Goal: Task Accomplishment & Management: Complete application form

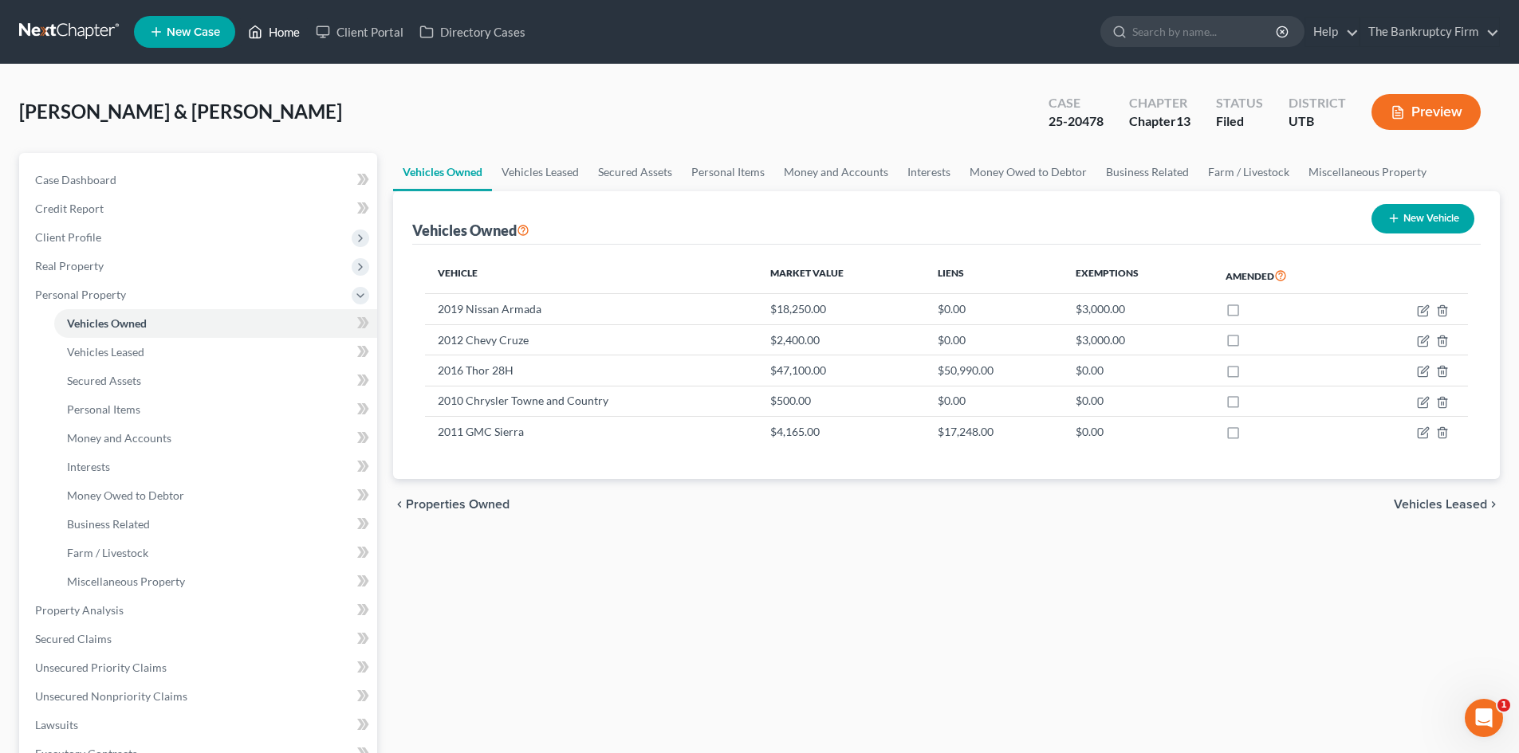
click at [287, 29] on link "Home" at bounding box center [274, 32] width 68 height 29
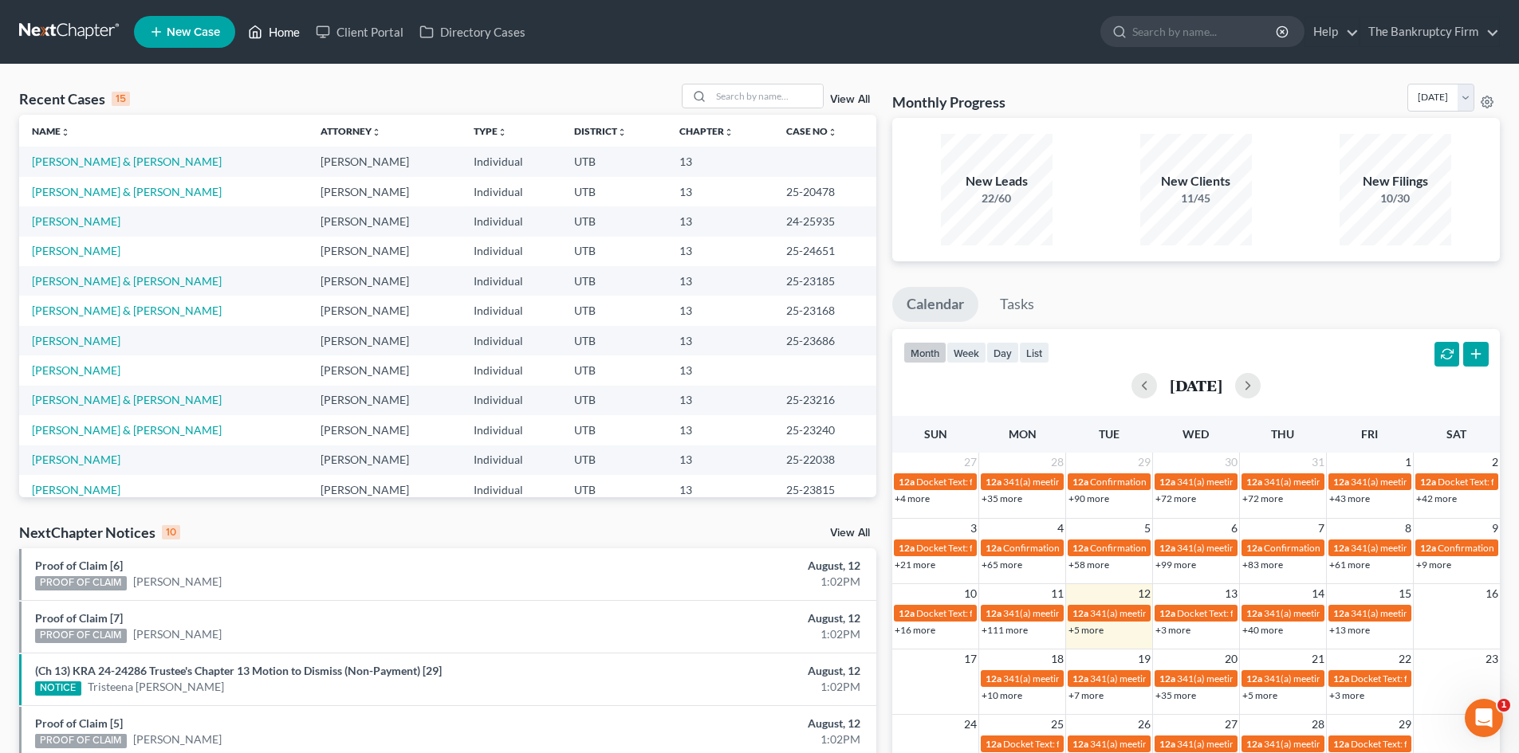
click at [292, 37] on link "Home" at bounding box center [274, 32] width 68 height 29
click at [728, 93] on input "search" at bounding box center [767, 96] width 112 height 23
type input "aaa"
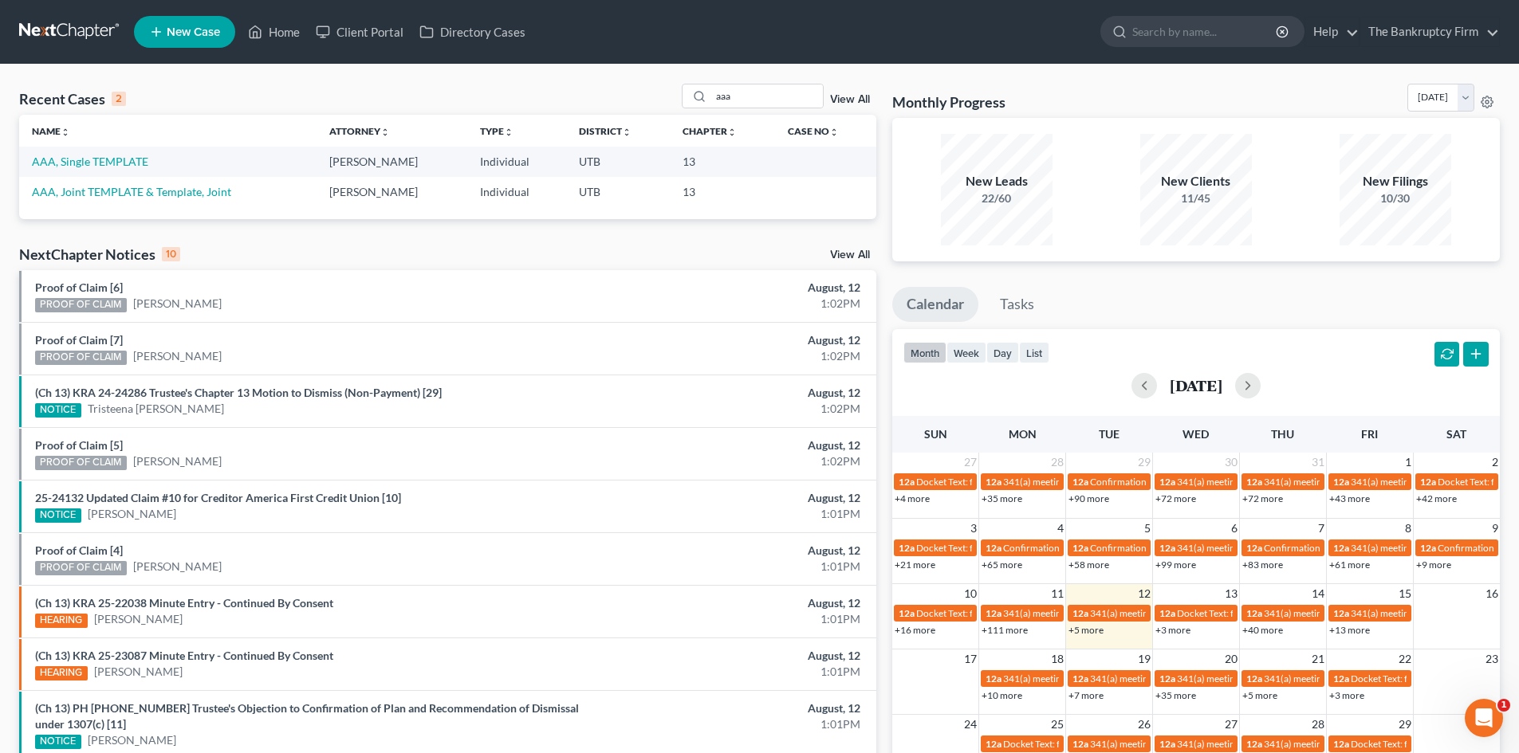
click at [841, 99] on link "View All" at bounding box center [850, 99] width 40 height 11
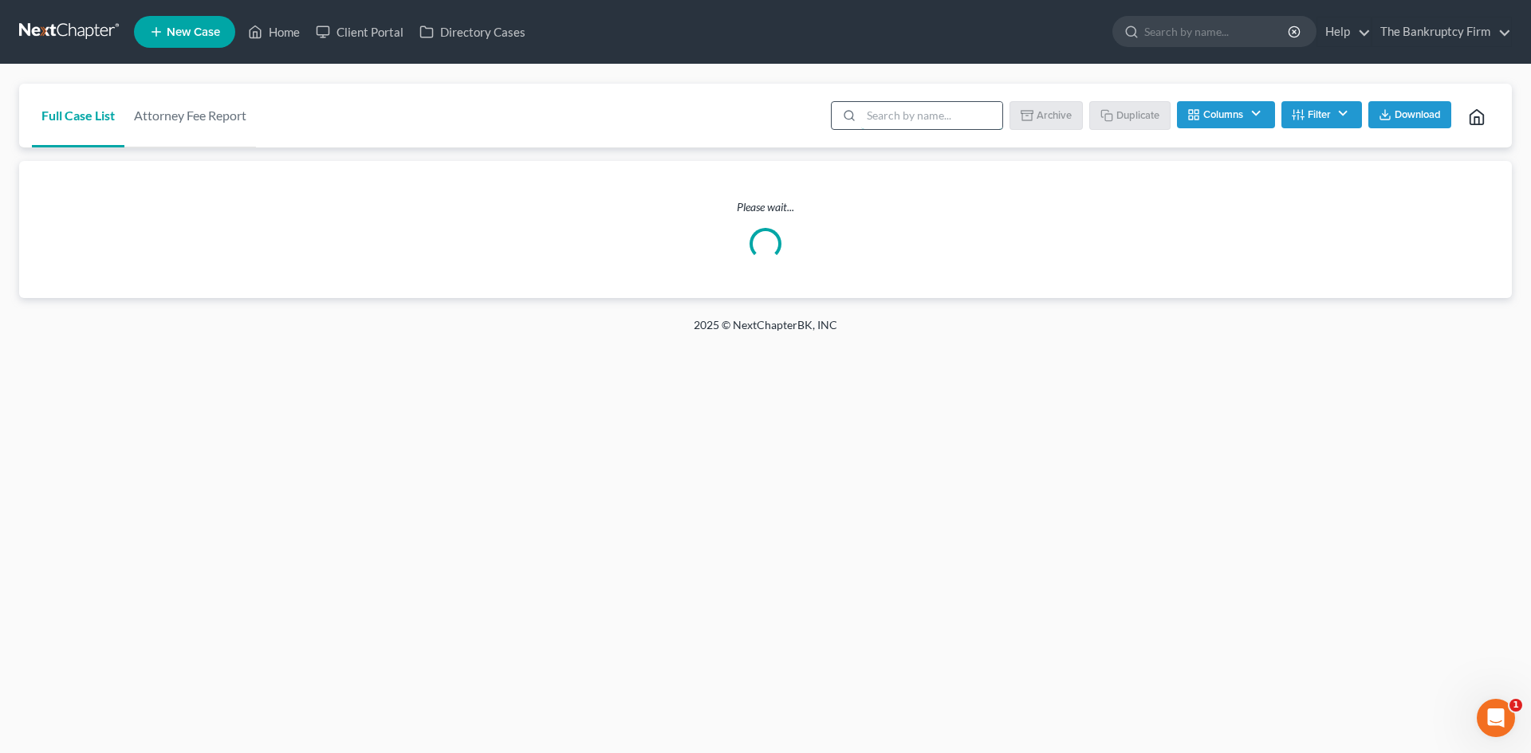
click at [928, 124] on input "search" at bounding box center [931, 115] width 141 height 27
type input "aaa"
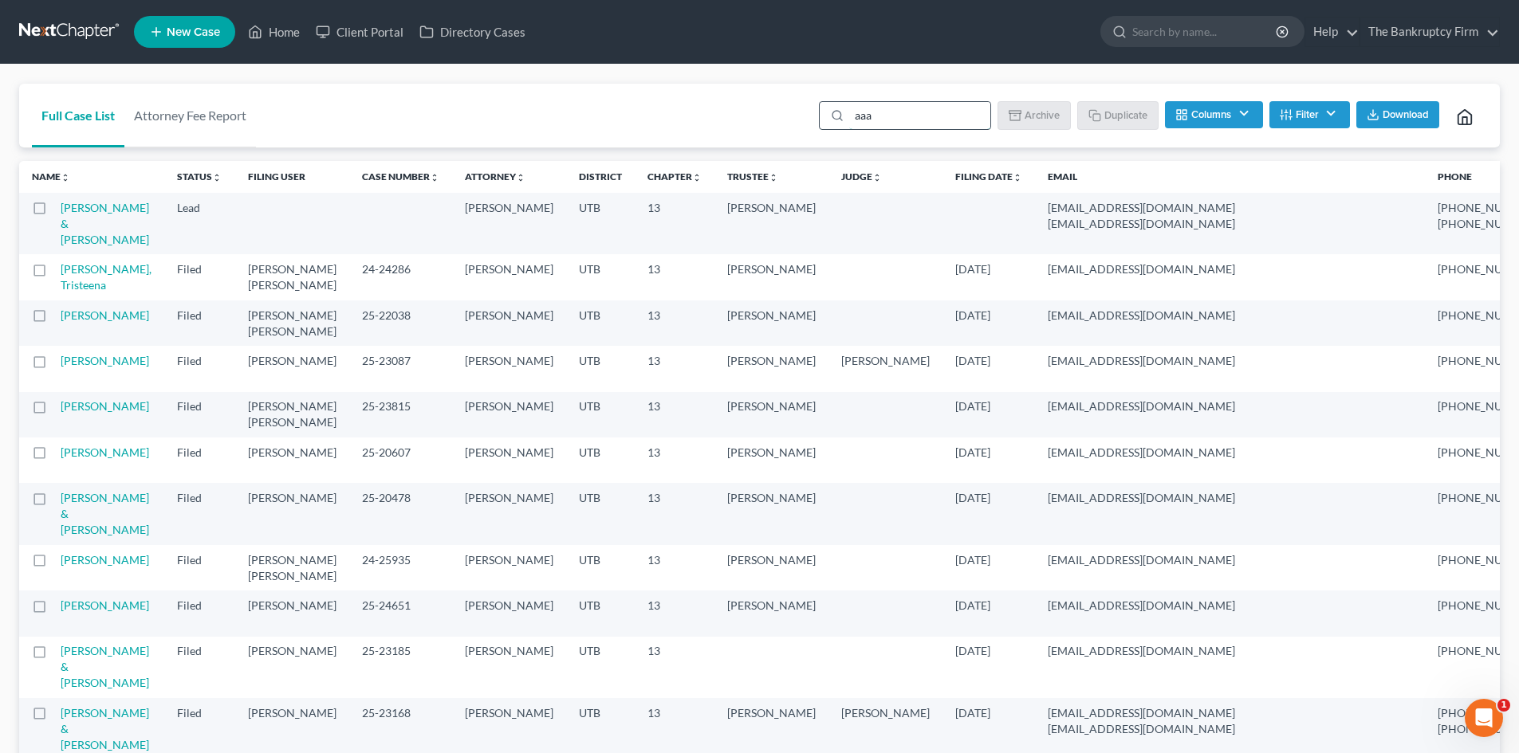
click at [922, 117] on input "aaa" at bounding box center [919, 115] width 141 height 27
click at [835, 120] on icon at bounding box center [837, 115] width 13 height 13
click at [838, 114] on icon at bounding box center [837, 115] width 13 height 13
click at [881, 116] on input "aaa" at bounding box center [919, 115] width 141 height 27
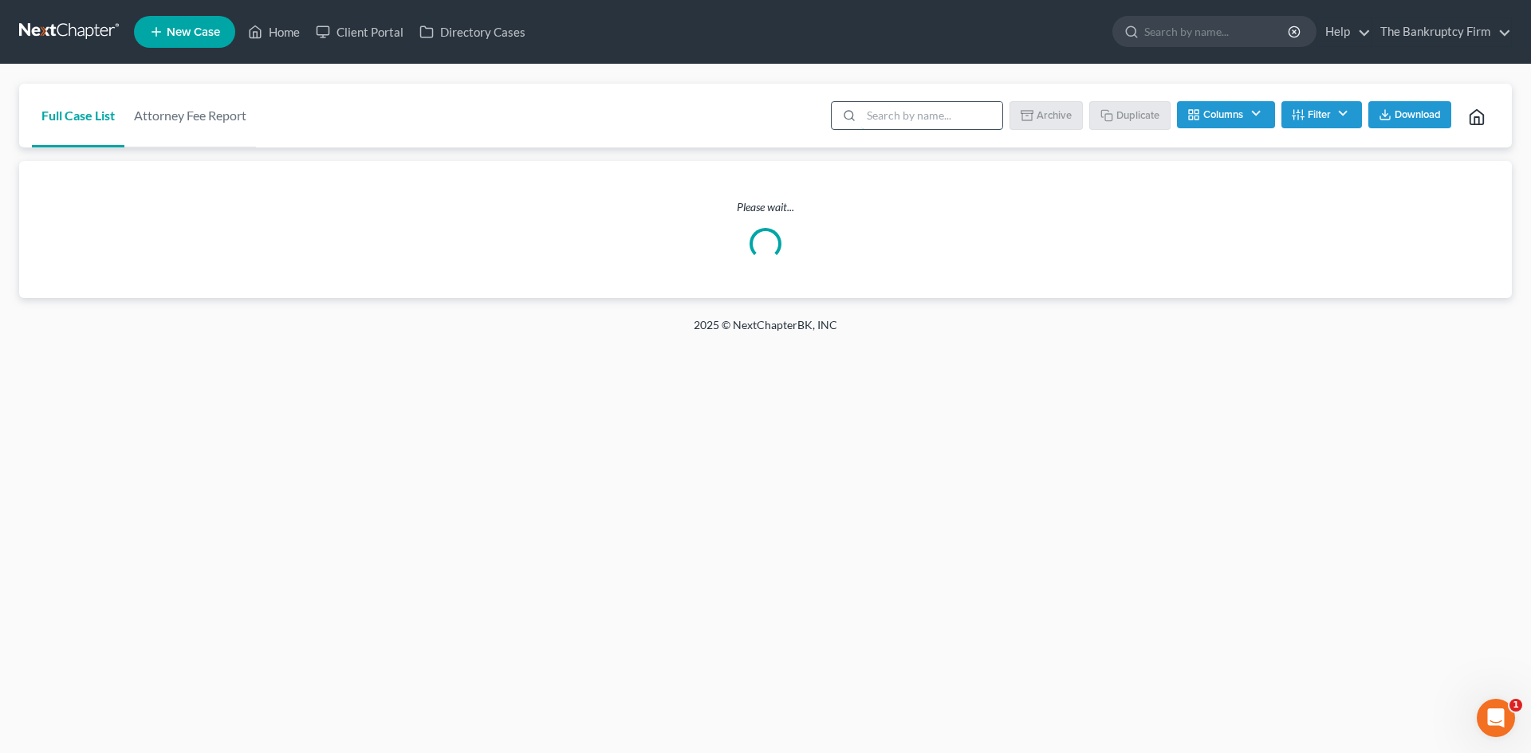
click at [895, 120] on input "search" at bounding box center [931, 115] width 141 height 27
type input "aaa"
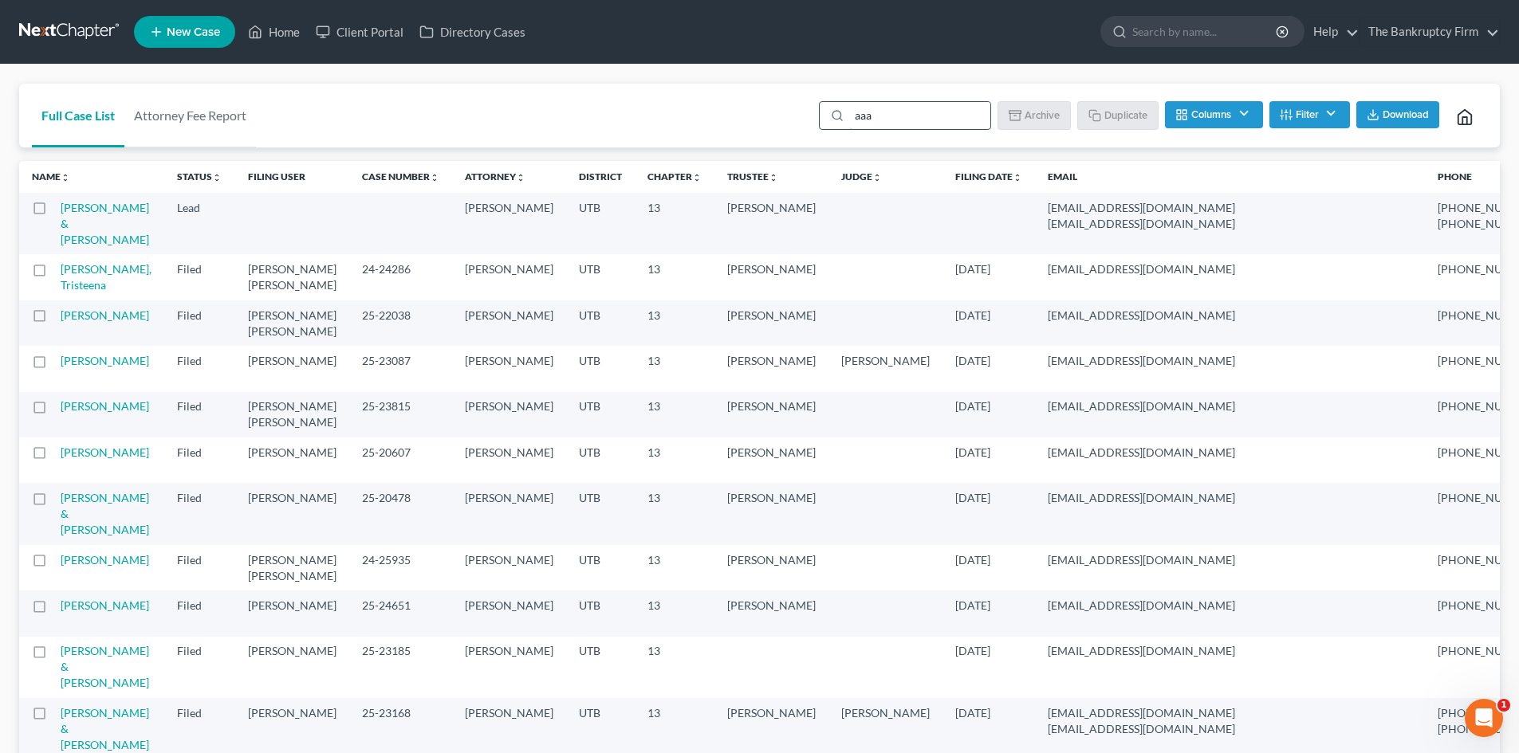
click at [904, 120] on input "aaa" at bounding box center [919, 115] width 141 height 27
click at [812, 131] on div "aaa Batch Download Archive Un-archive Duplicate Columns Attorney Case Number Ar…" at bounding box center [1148, 116] width 678 height 64
click at [840, 117] on circle at bounding box center [836, 115] width 9 height 9
click at [836, 113] on icon at bounding box center [837, 115] width 13 height 13
click at [878, 117] on input "search" at bounding box center [919, 115] width 141 height 27
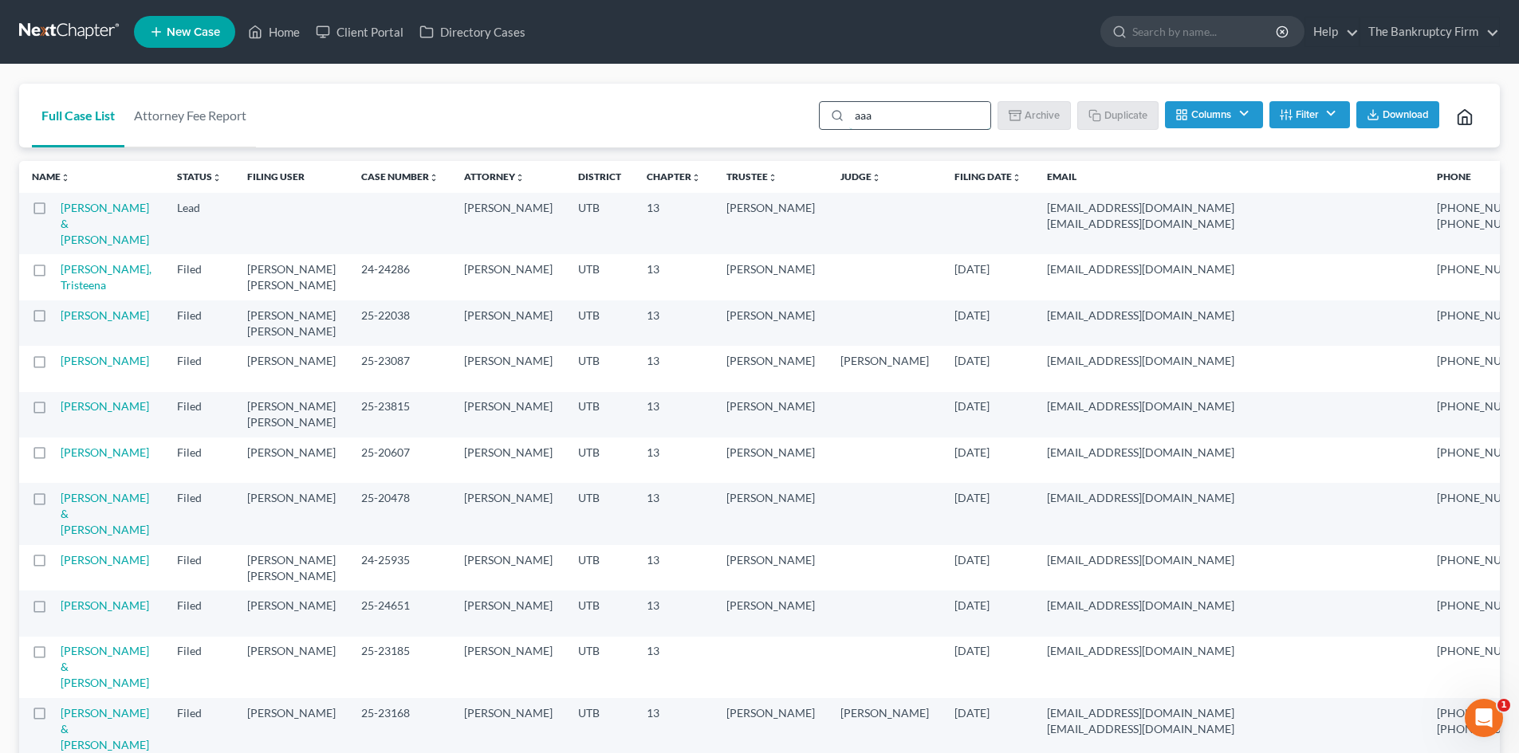
type input "aaa"
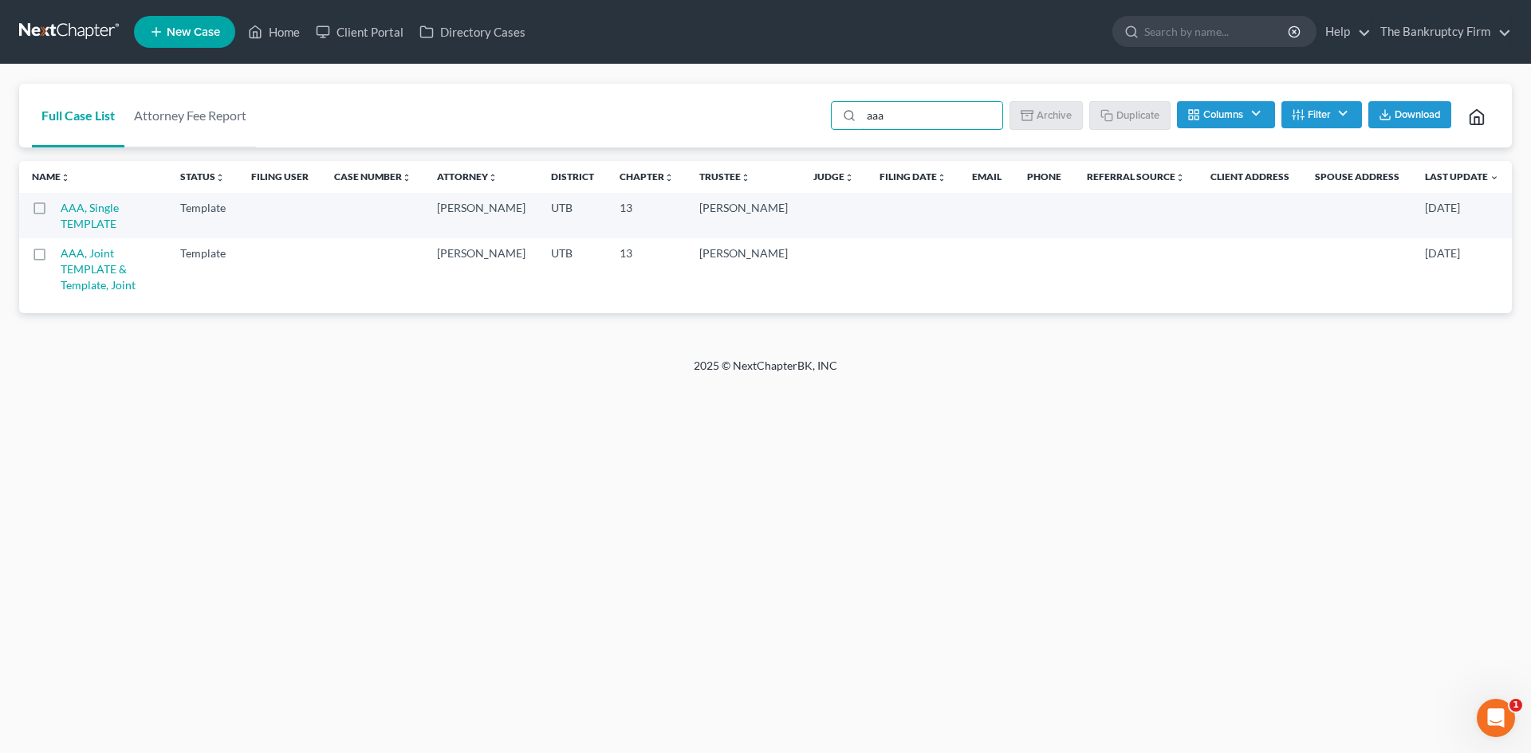
click at [54, 212] on label at bounding box center [54, 212] width 0 height 0
click at [61, 210] on input "checkbox" at bounding box center [66, 205] width 10 height 10
click at [1103, 111] on icon "button" at bounding box center [1107, 114] width 13 height 13
checkbox input "false"
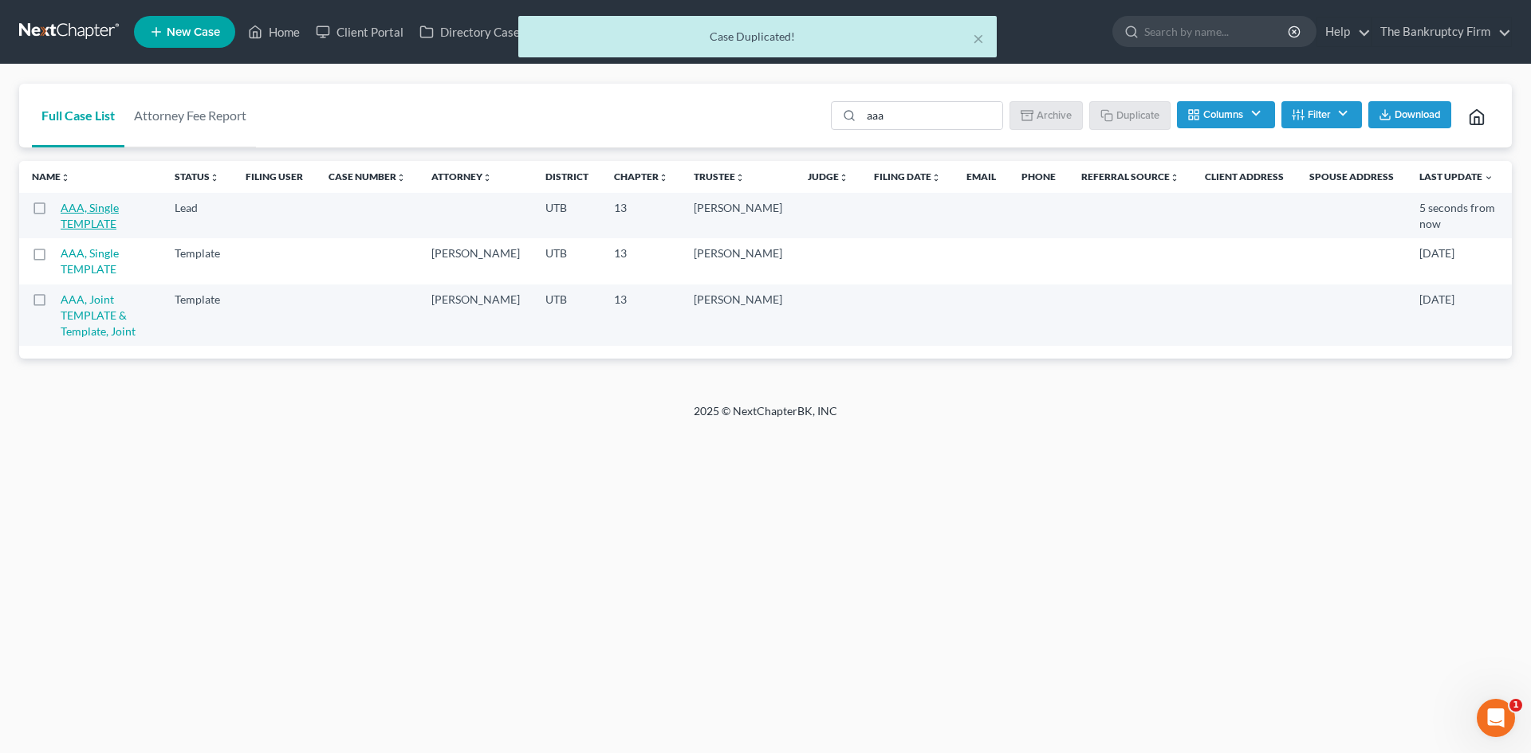
click at [119, 209] on link "AAA, Single TEMPLATE" at bounding box center [90, 215] width 58 height 29
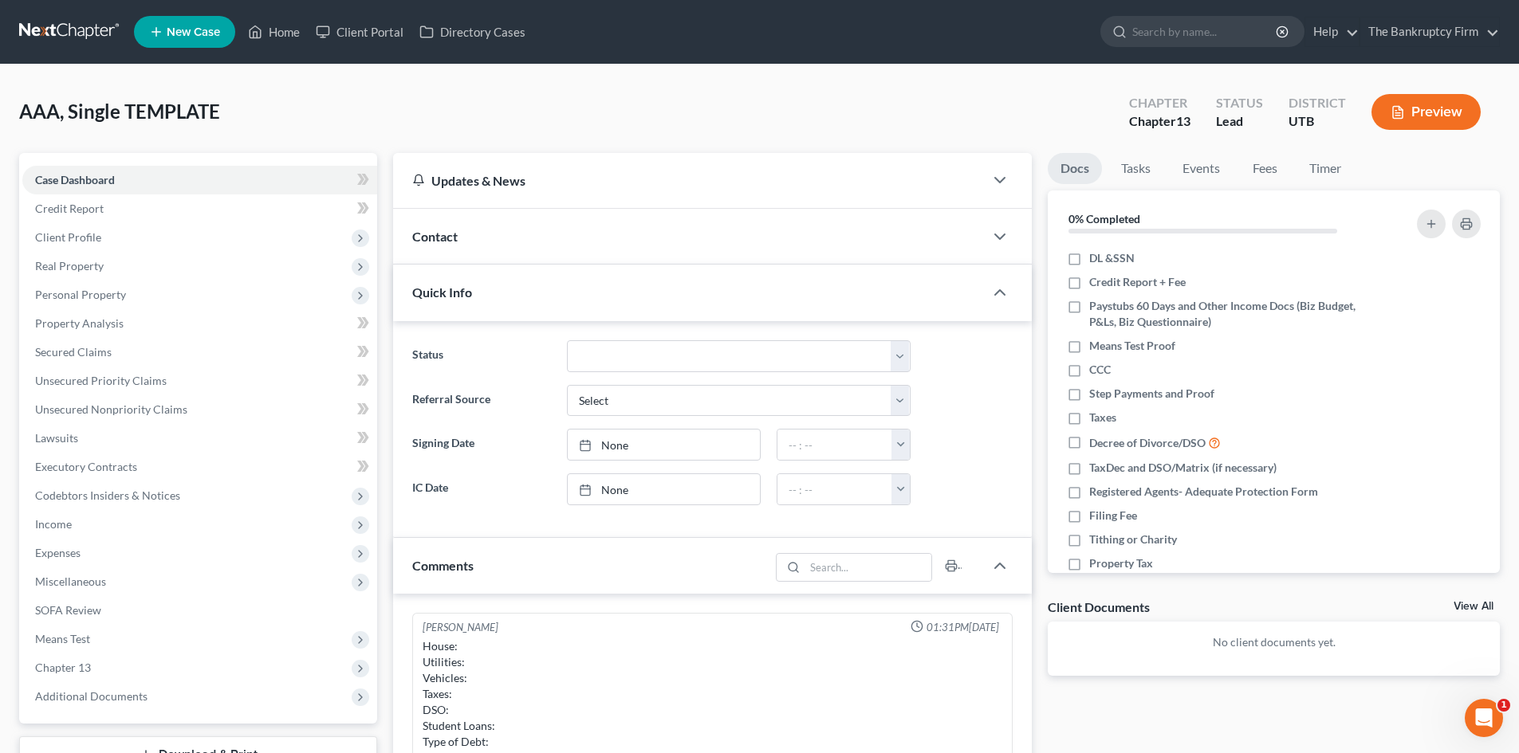
click at [677, 125] on div "AAA, Single TEMPLATE Upgraded Chapter Chapter 13 Status Lead District UTB Previ…" at bounding box center [759, 118] width 1481 height 69
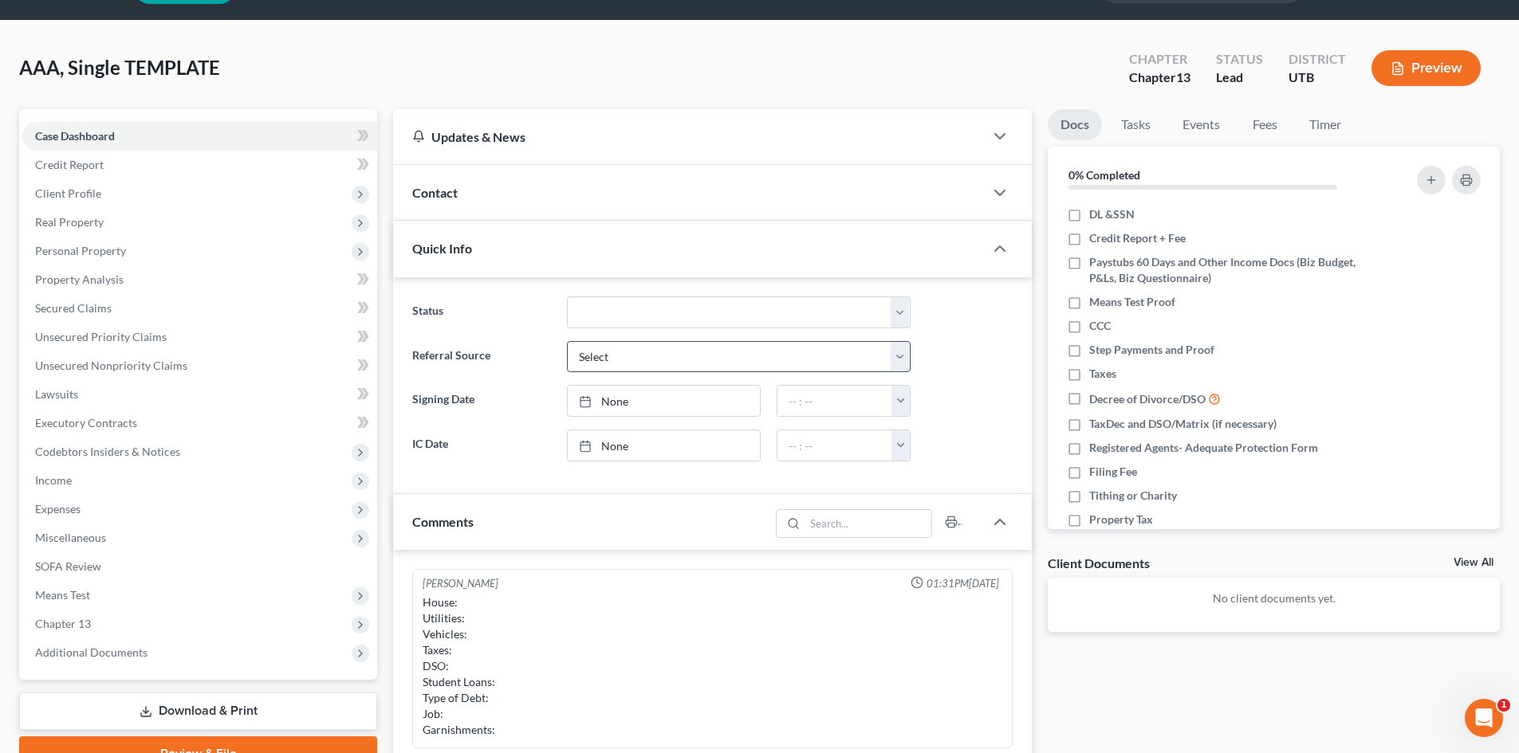
scroll to position [80, 0]
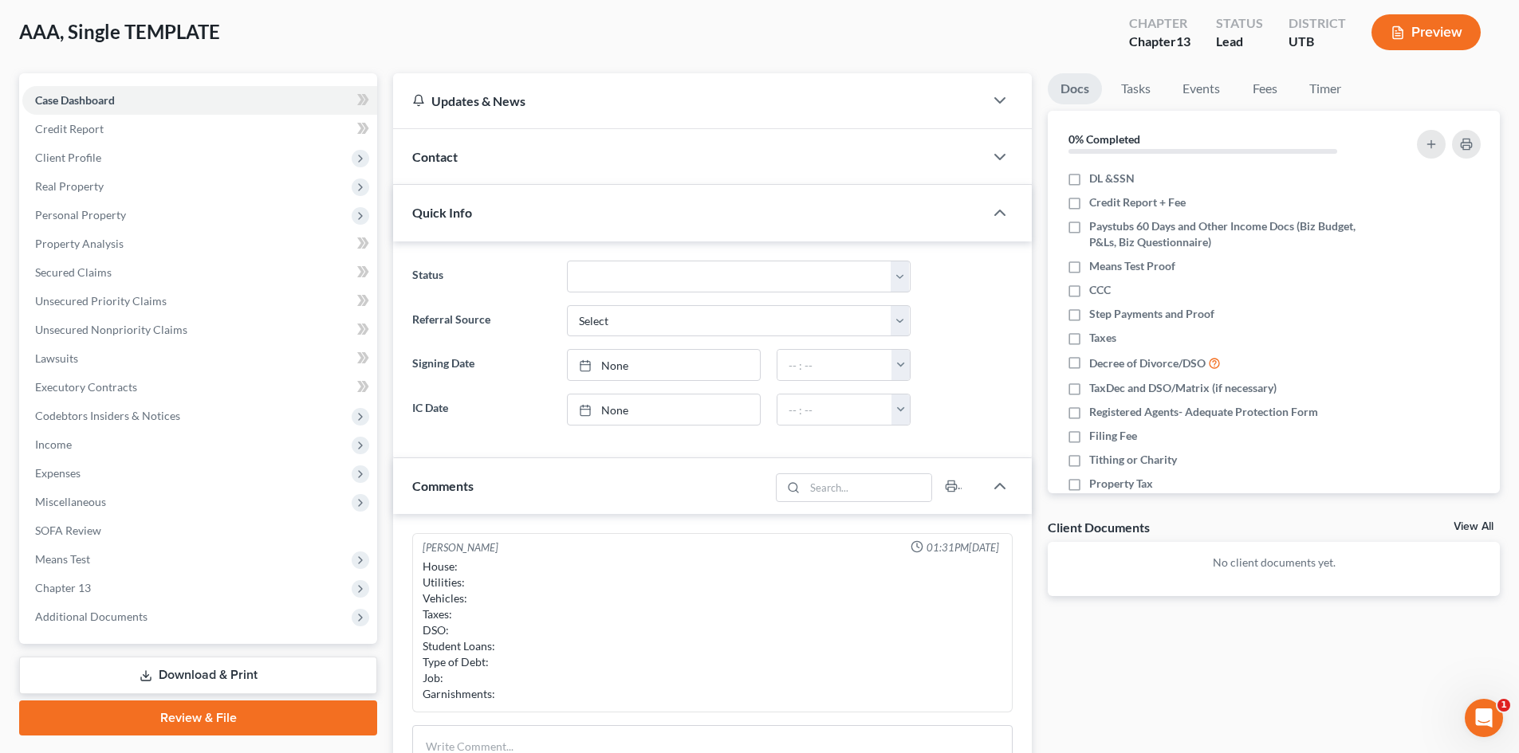
click at [553, 154] on div "Contact" at bounding box center [688, 156] width 591 height 55
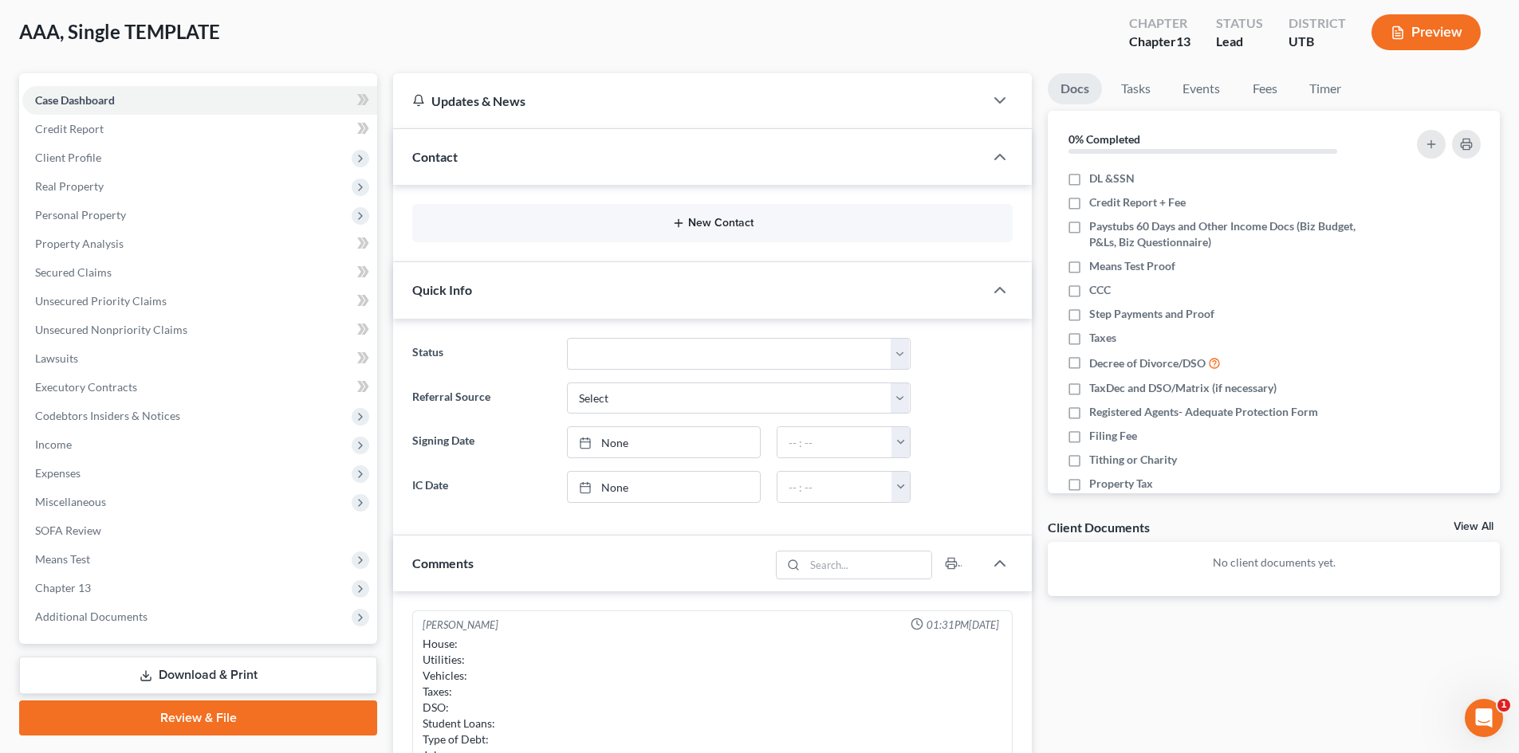
click at [630, 218] on button "New Contact" at bounding box center [712, 223] width 575 height 13
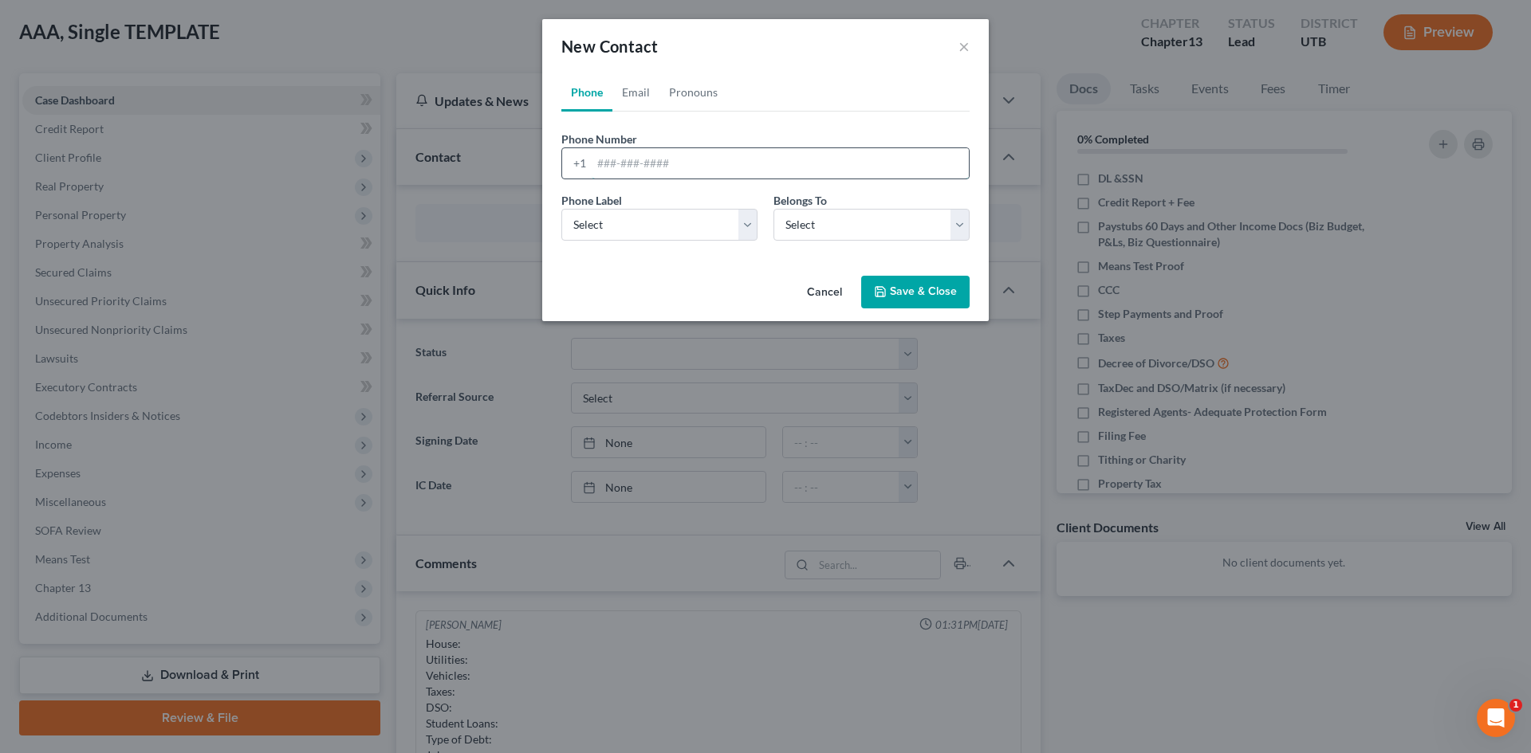
click at [650, 167] on input "tel" at bounding box center [780, 163] width 377 height 30
type input "8016982652"
click at [660, 220] on select "Select Mobile Home Work Other" at bounding box center [659, 225] width 196 height 32
select select "0"
click at [561, 209] on select "Select Mobile Home Work Other" at bounding box center [659, 225] width 196 height 32
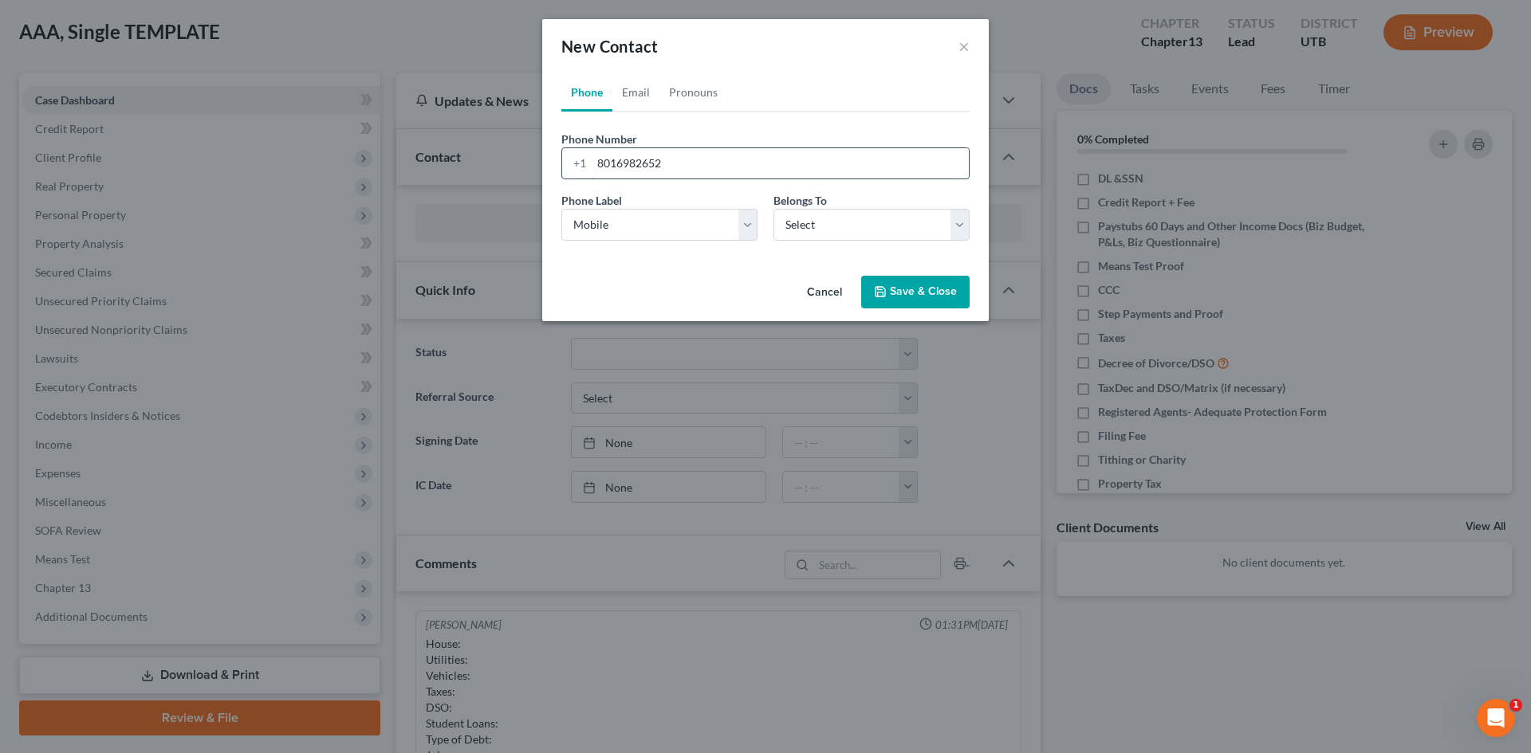
click at [618, 162] on input "8016982652" at bounding box center [780, 163] width 377 height 30
click at [641, 158] on input "801-6982652" at bounding box center [780, 163] width 377 height 30
type input "801-698-2652"
click at [861, 219] on select "Select Client Other" at bounding box center [871, 225] width 196 height 32
select select "0"
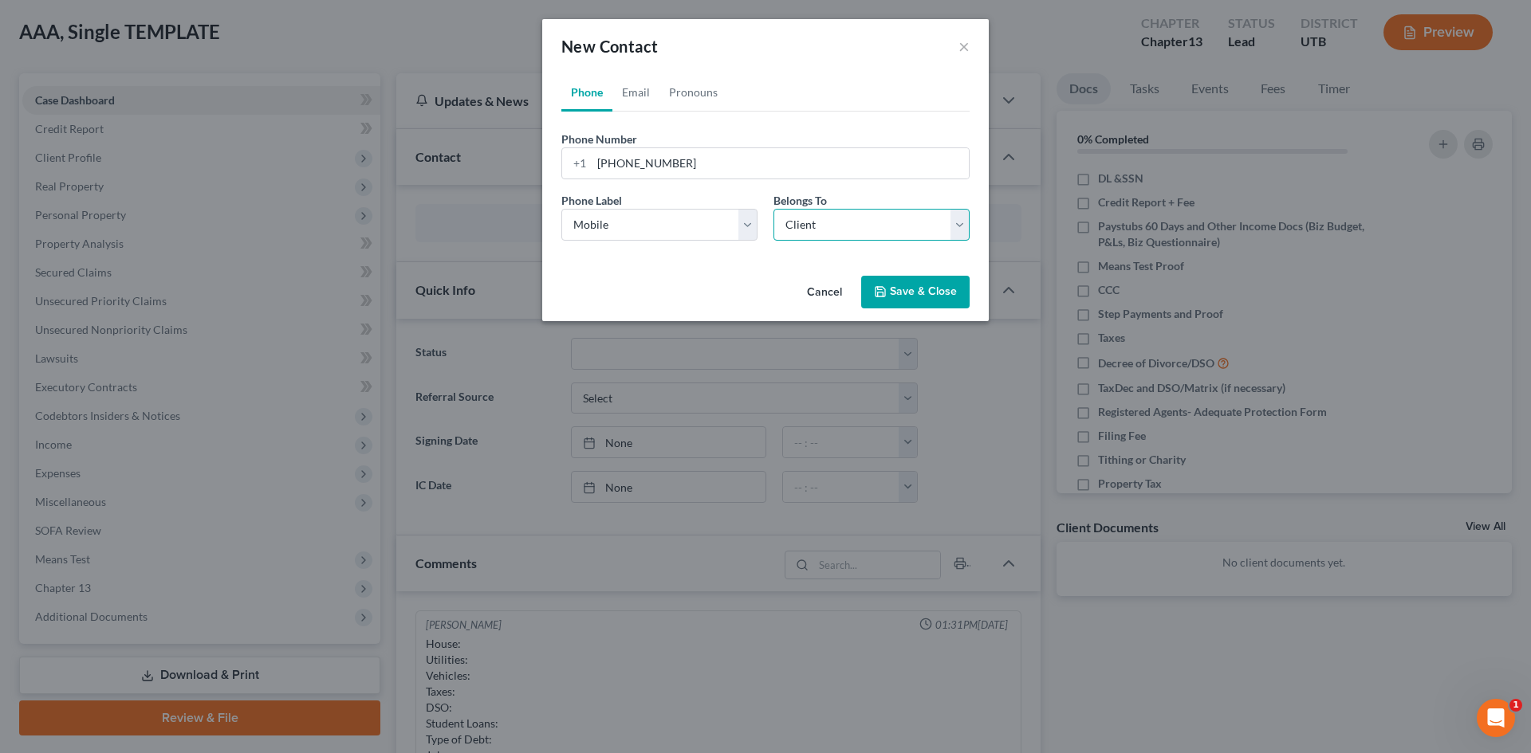
click at [773, 209] on select "Select Client Other" at bounding box center [871, 225] width 196 height 32
click at [655, 93] on link "Email" at bounding box center [635, 92] width 47 height 38
click at [653, 149] on input "email" at bounding box center [780, 163] width 377 height 30
type input "abbyschenck@msn.com"
click at [659, 218] on select "Select Home Work Other" at bounding box center [659, 225] width 196 height 32
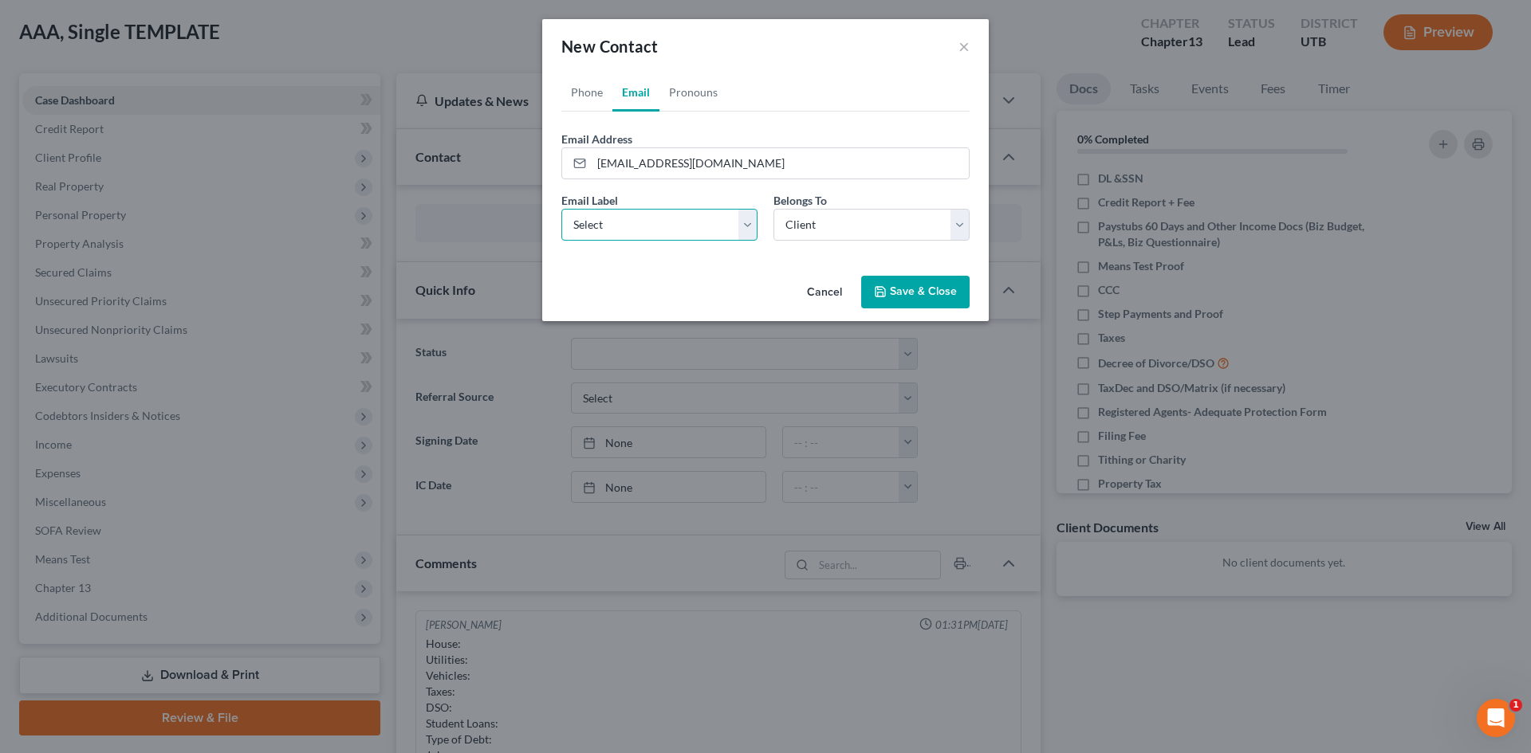
select select "0"
click at [561, 209] on select "Select Home Work Other" at bounding box center [659, 225] width 196 height 32
click at [812, 225] on select "Select Client Other" at bounding box center [871, 225] width 196 height 32
click at [773, 209] on select "Select Client Other" at bounding box center [871, 225] width 196 height 32
click at [888, 283] on button "Save & Close" at bounding box center [915, 292] width 108 height 33
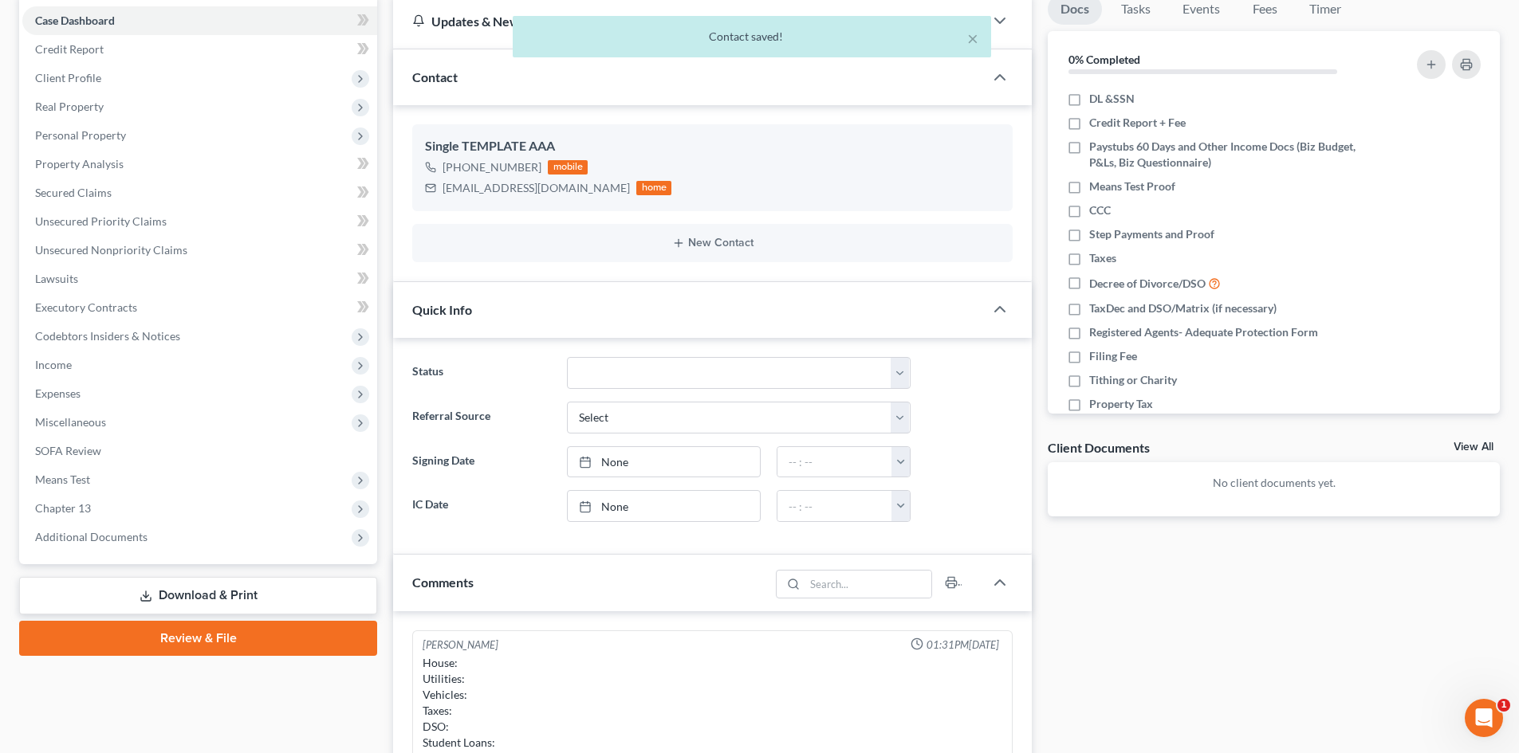
scroll to position [0, 0]
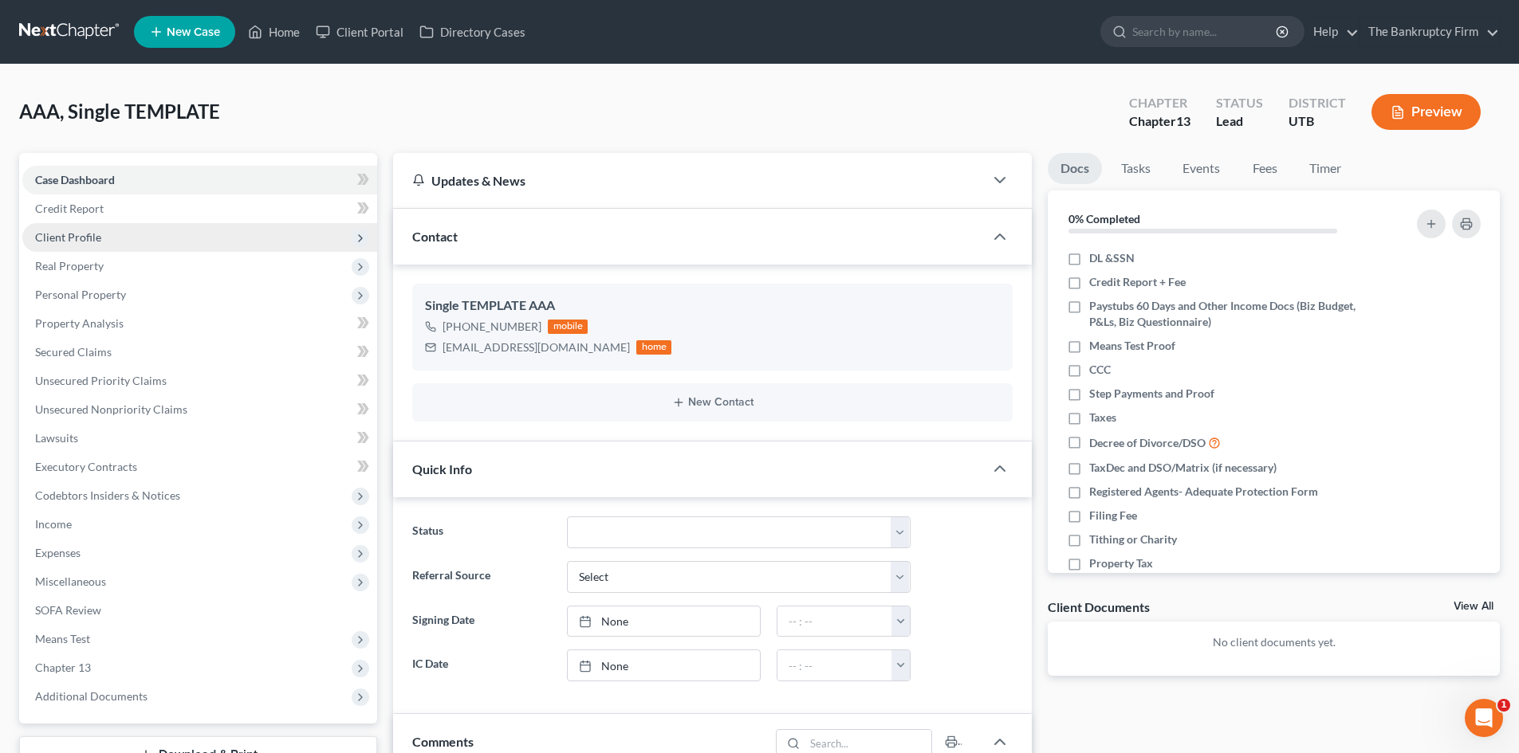
click at [230, 230] on span "Client Profile" at bounding box center [199, 237] width 355 height 29
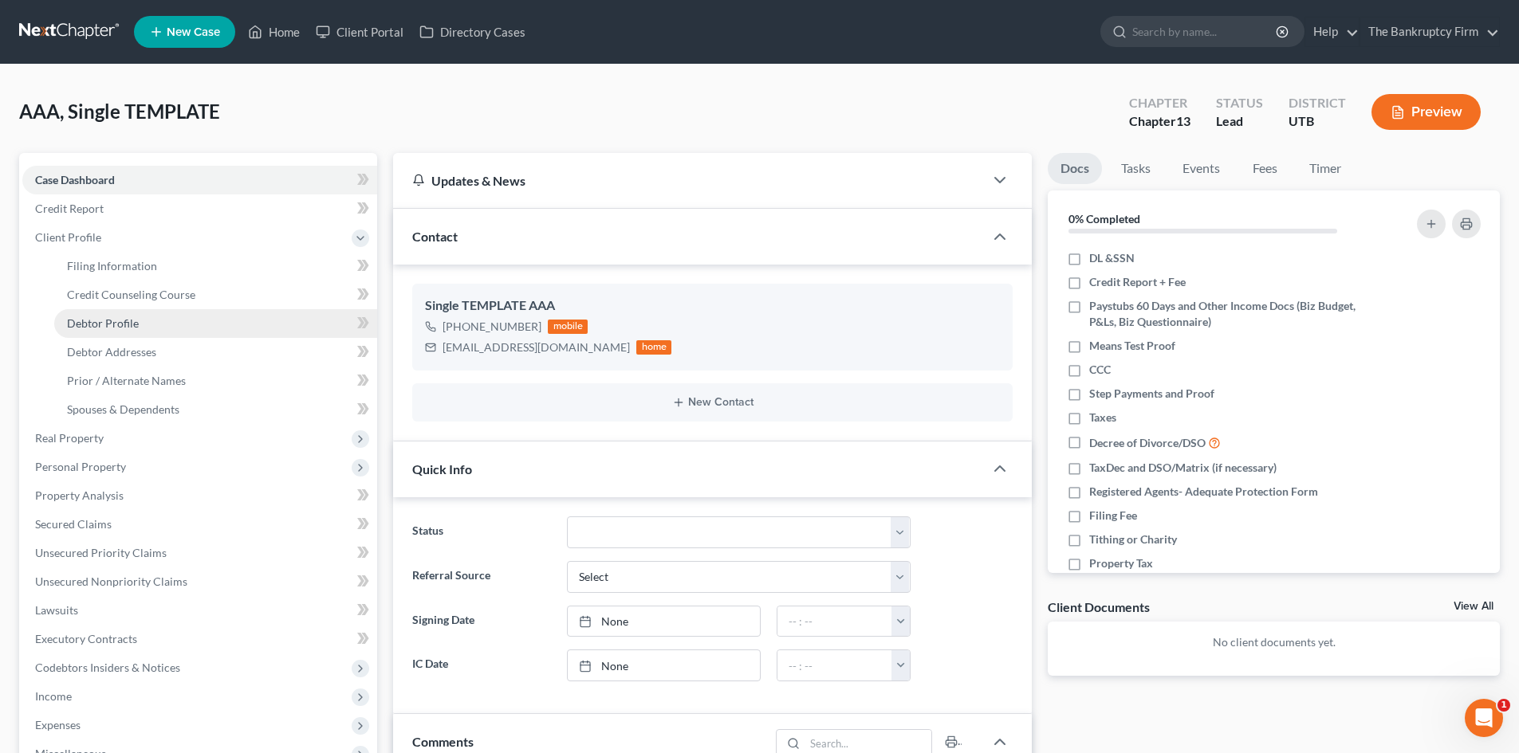
click at [226, 324] on link "Debtor Profile" at bounding box center [215, 323] width 323 height 29
select select "1"
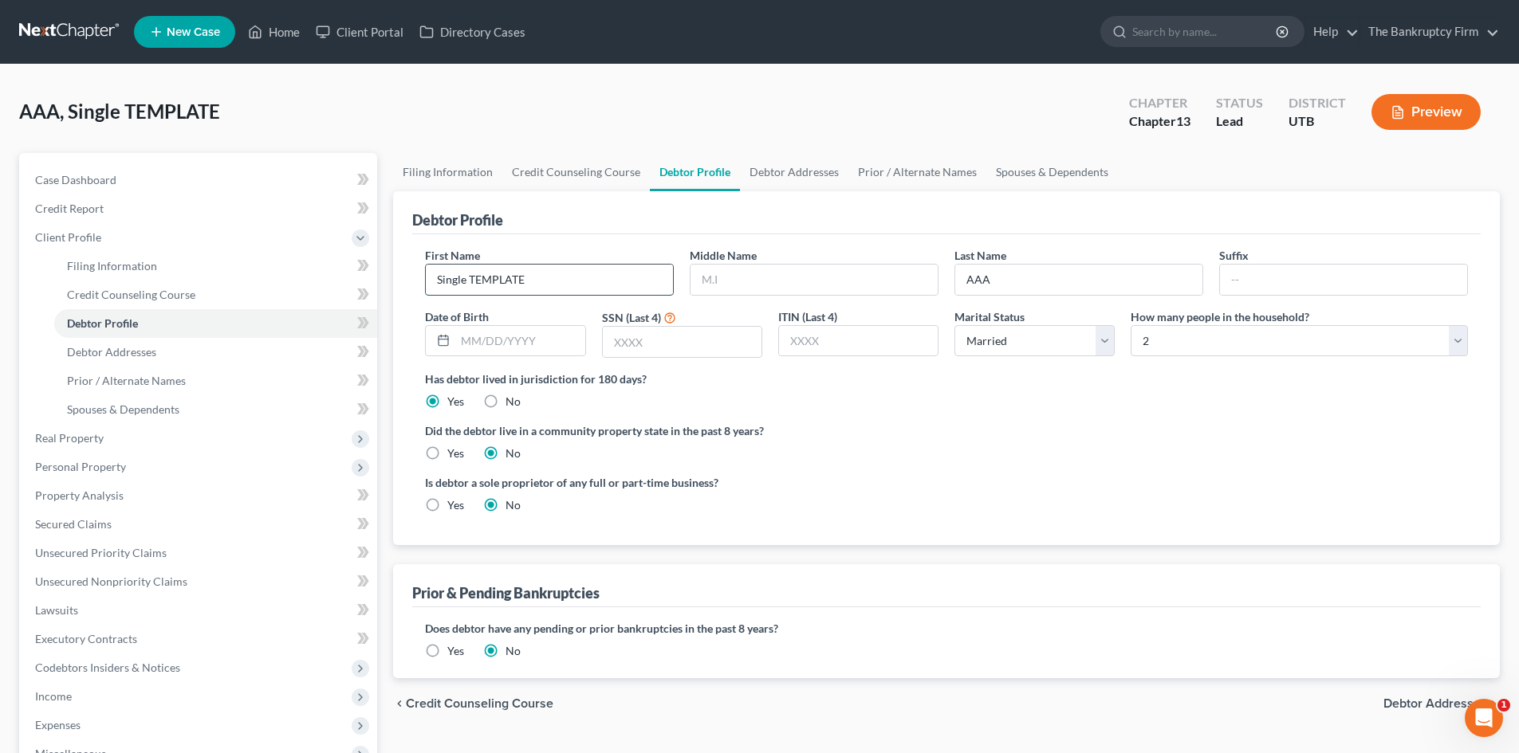
click at [599, 285] on input "Single TEMPLATE" at bounding box center [549, 280] width 247 height 30
paste input "Abigail Schenck"
drag, startPoint x: 517, startPoint y: 286, endPoint x: 470, endPoint y: 285, distance: 47.0
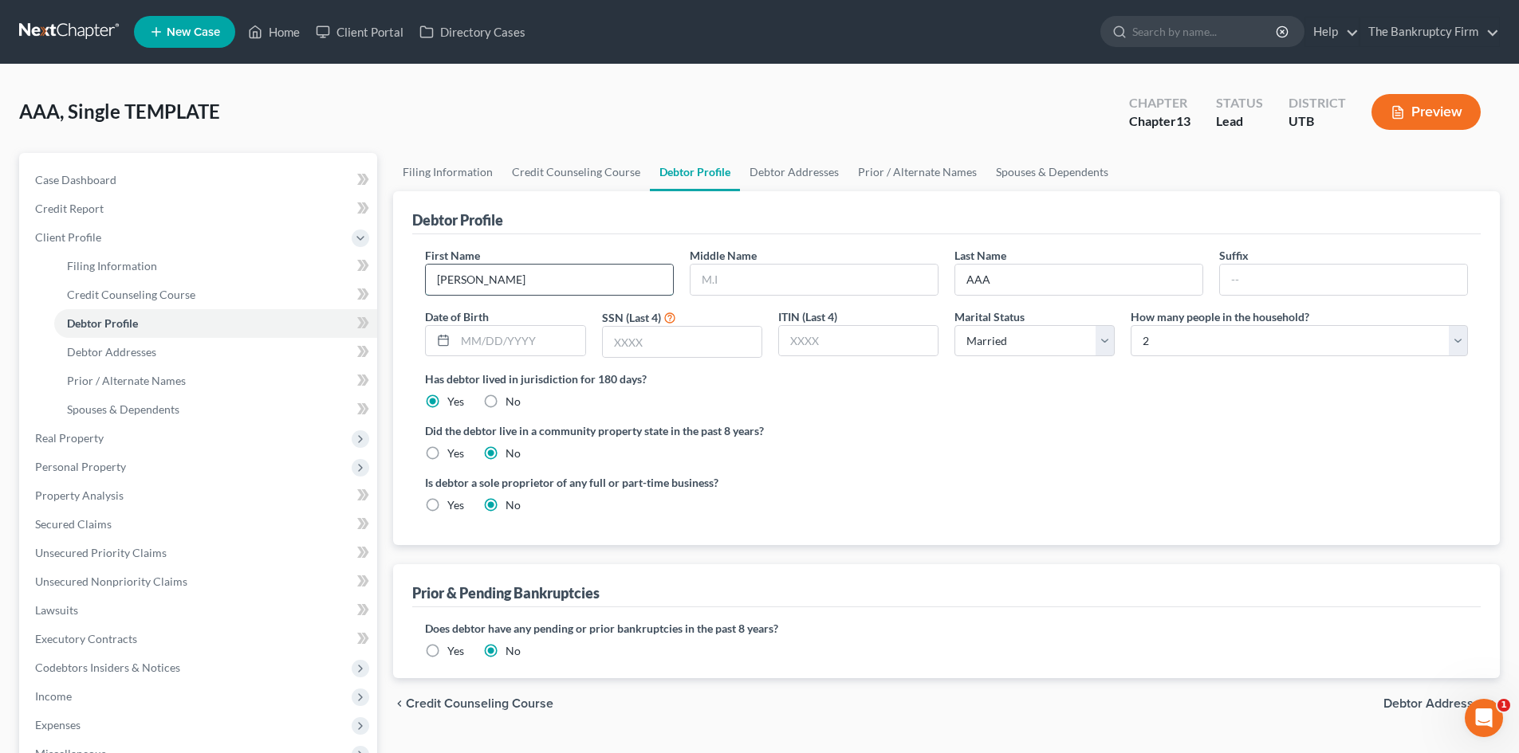
click at [470, 285] on input "Abigail Schenck" at bounding box center [549, 280] width 247 height 30
type input "Abigail Schenck"
drag, startPoint x: 1014, startPoint y: 273, endPoint x: 933, endPoint y: 277, distance: 81.4
click at [933, 277] on div "First Name Abigail Schenck Middle Name Last Name AAA Suffix Date of Birth SSN (…" at bounding box center [946, 309] width 1059 height 124
paste input "Schenck"
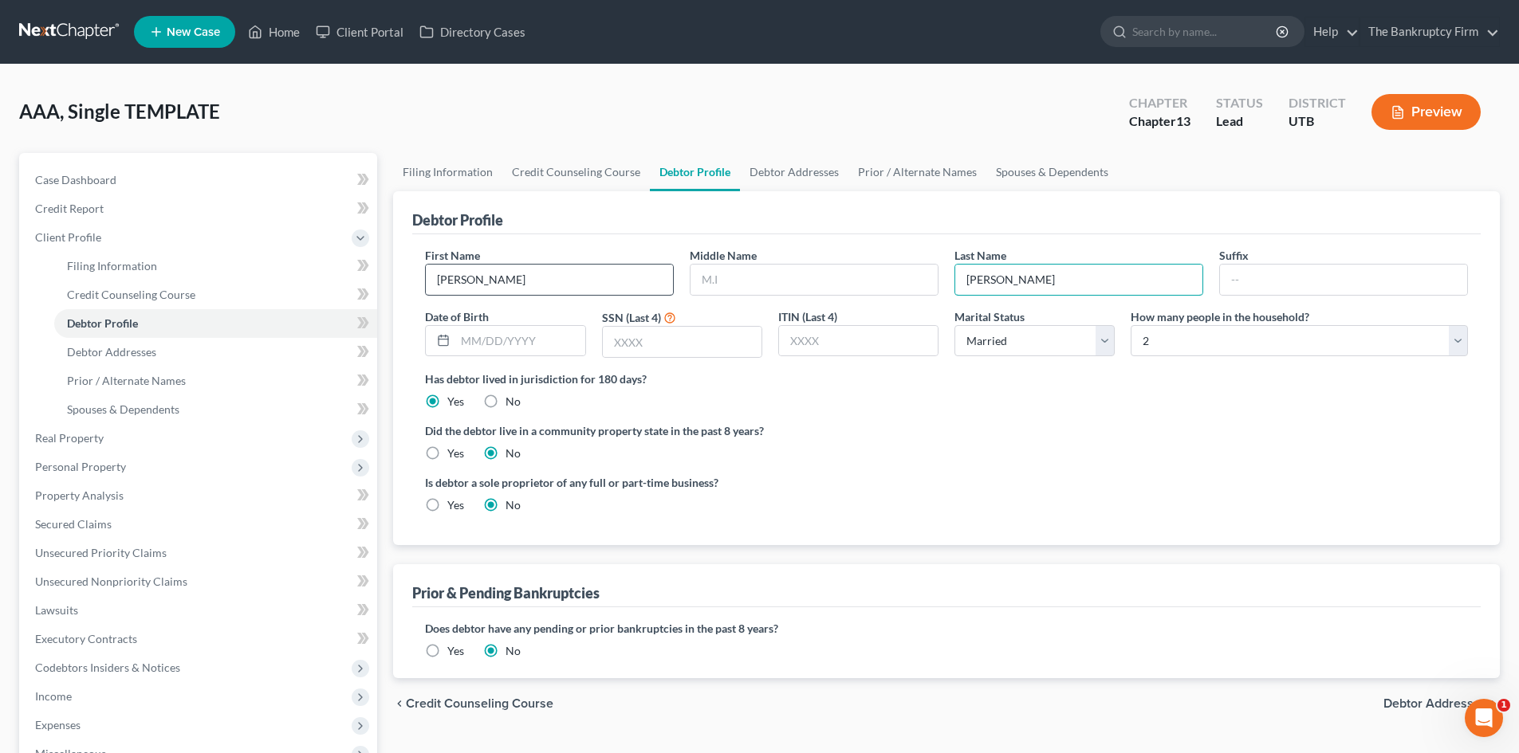
type input "Schenck"
click at [519, 281] on input "Abigail Schenck" at bounding box center [549, 280] width 247 height 30
type input "Abigail"
click at [1063, 274] on input "Schenck" at bounding box center [1078, 280] width 247 height 30
click at [996, 282] on input "Schenck" at bounding box center [1078, 280] width 247 height 30
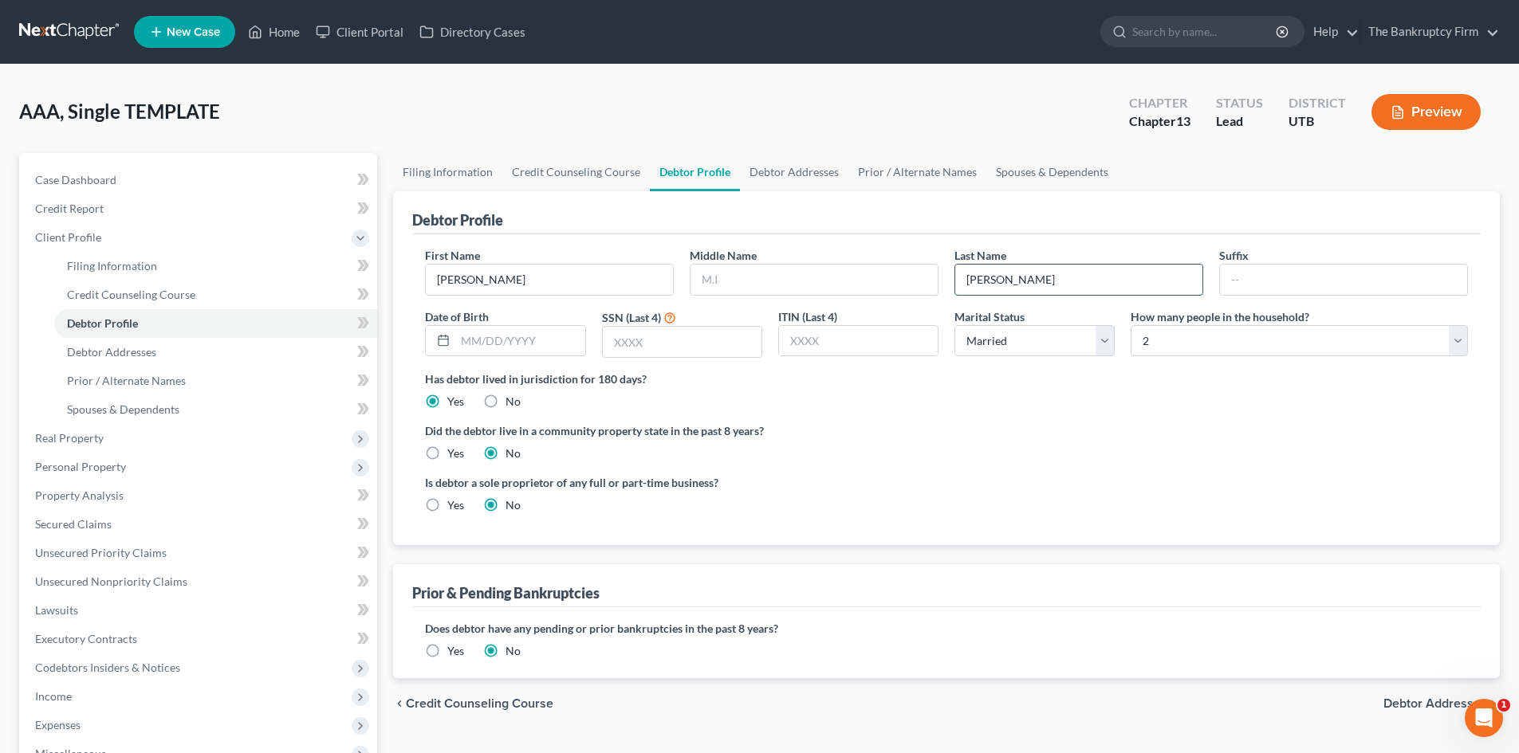
click at [1031, 289] on input "Schenck" at bounding box center [1078, 280] width 247 height 30
type input "Schenck"
click at [499, 347] on input "text" at bounding box center [519, 341] width 129 height 30
click at [475, 342] on input "20221995" at bounding box center [519, 341] width 129 height 30
drag, startPoint x: 551, startPoint y: 335, endPoint x: 461, endPoint y: 345, distance: 90.7
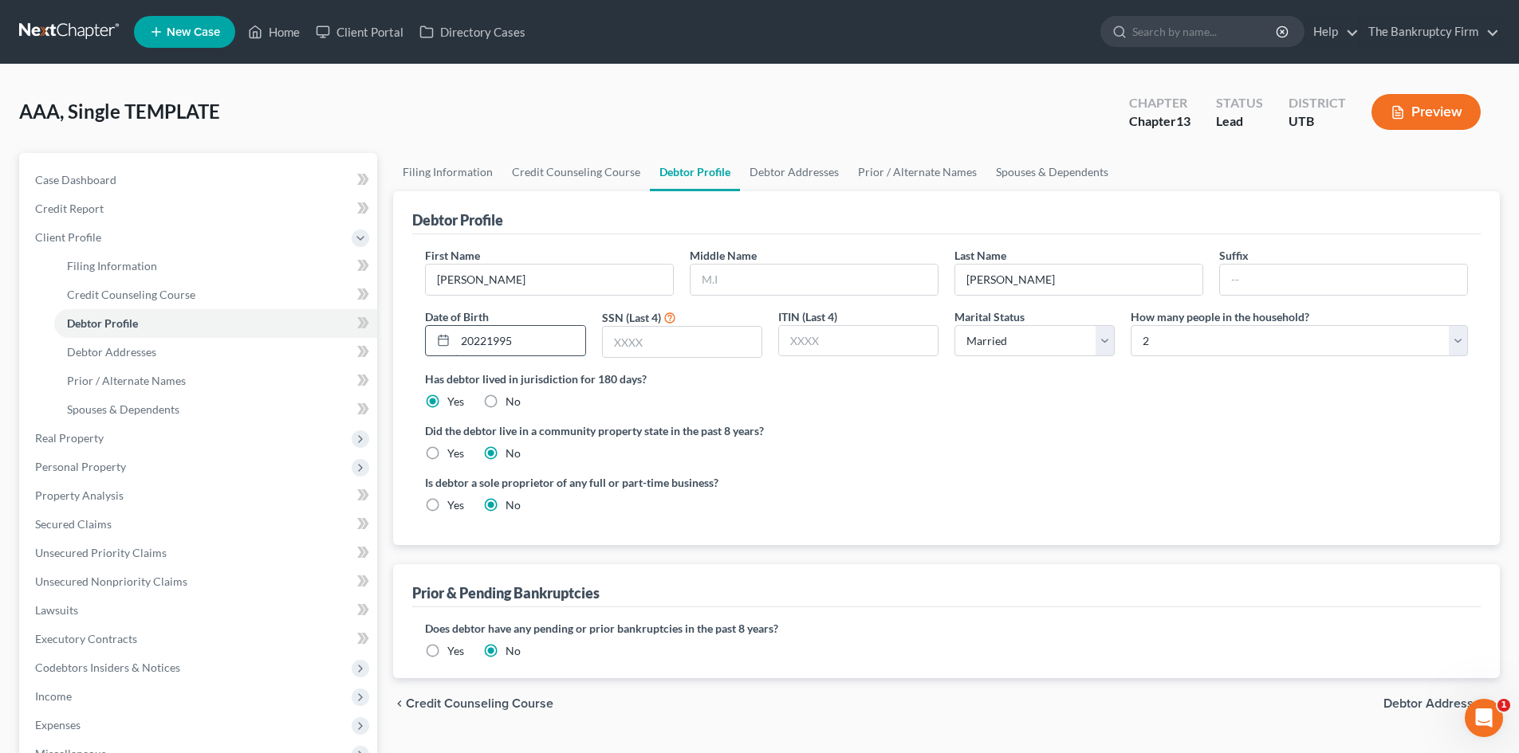
click at [461, 345] on input "20221995" at bounding box center [519, 341] width 129 height 30
type input "10/22/1995"
click at [681, 343] on input "text" at bounding box center [682, 342] width 159 height 30
type input "8779"
click at [1019, 456] on div "Did the debtor live in a community property state in the past 8 years? Yes No" at bounding box center [946, 442] width 1043 height 39
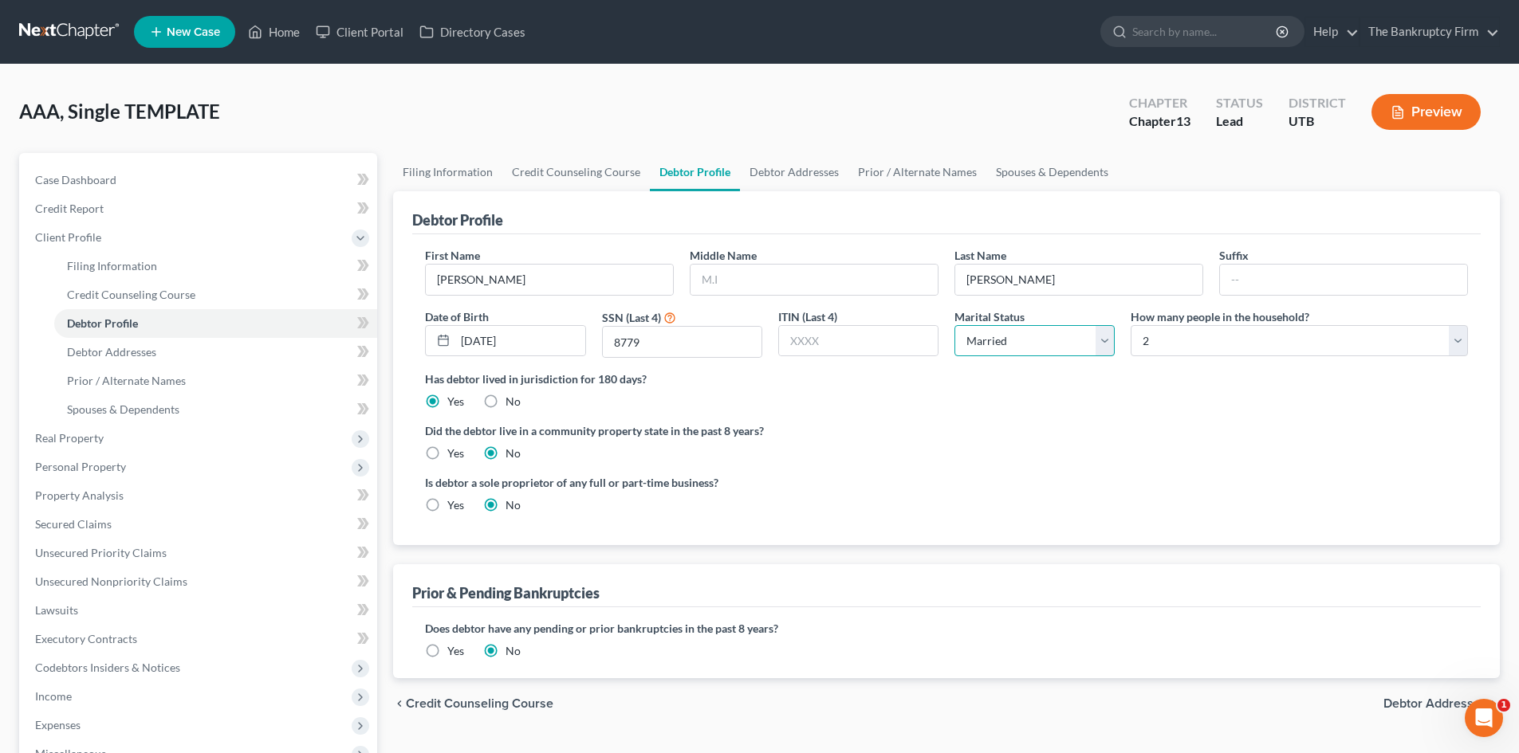
click at [1104, 338] on select "Select Single Married Separated Divorced Widowed" at bounding box center [1034, 341] width 160 height 32
select select "0"
click at [954, 325] on select "Select Single Married Separated Divorced Widowed" at bounding box center [1034, 341] width 160 height 32
click at [1202, 348] on select "Select 1 2 3 4 5 6 7 8 9 10 11 12 13 14 15 16 17 18 19 20" at bounding box center [1299, 341] width 337 height 32
click at [1131, 325] on select "Select 1 2 3 4 5 6 7 8 9 10 11 12 13 14 15 16 17 18 19 20" at bounding box center [1299, 341] width 337 height 32
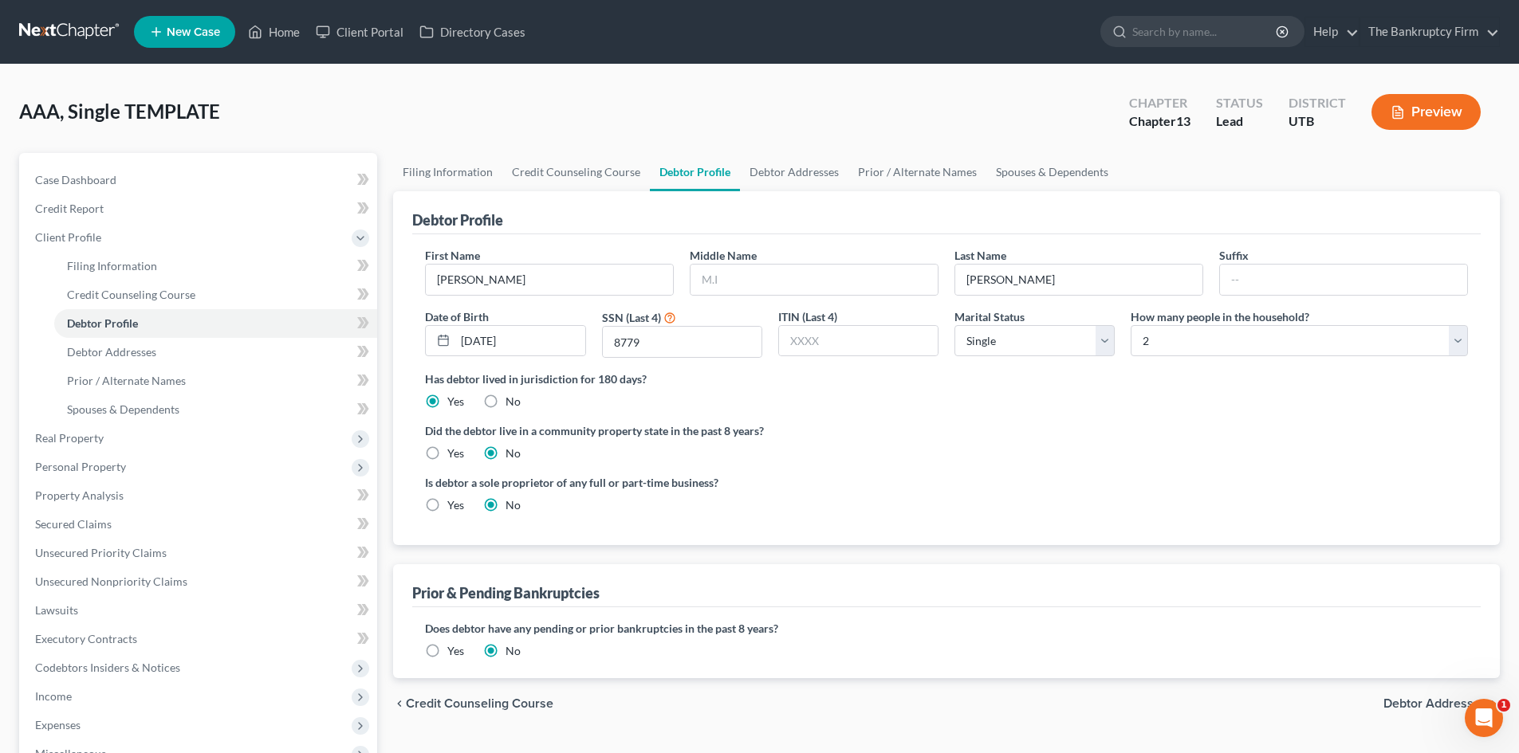
click at [1123, 397] on div "Has debtor lived in jurisdiction for 180 days? Yes No Debtor must reside in jur…" at bounding box center [946, 390] width 1043 height 39
click at [168, 349] on link "Debtor Addresses" at bounding box center [215, 352] width 323 height 29
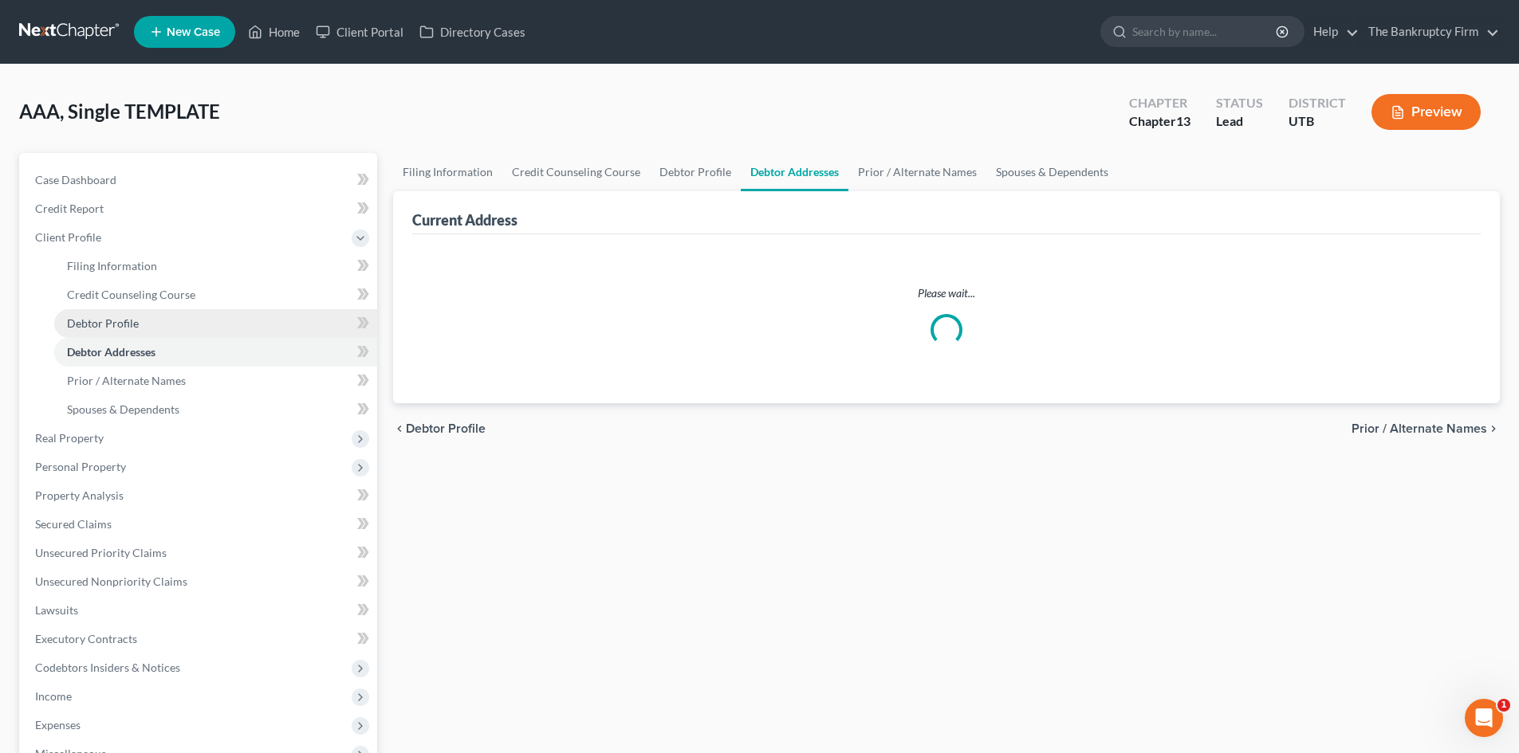
select select "0"
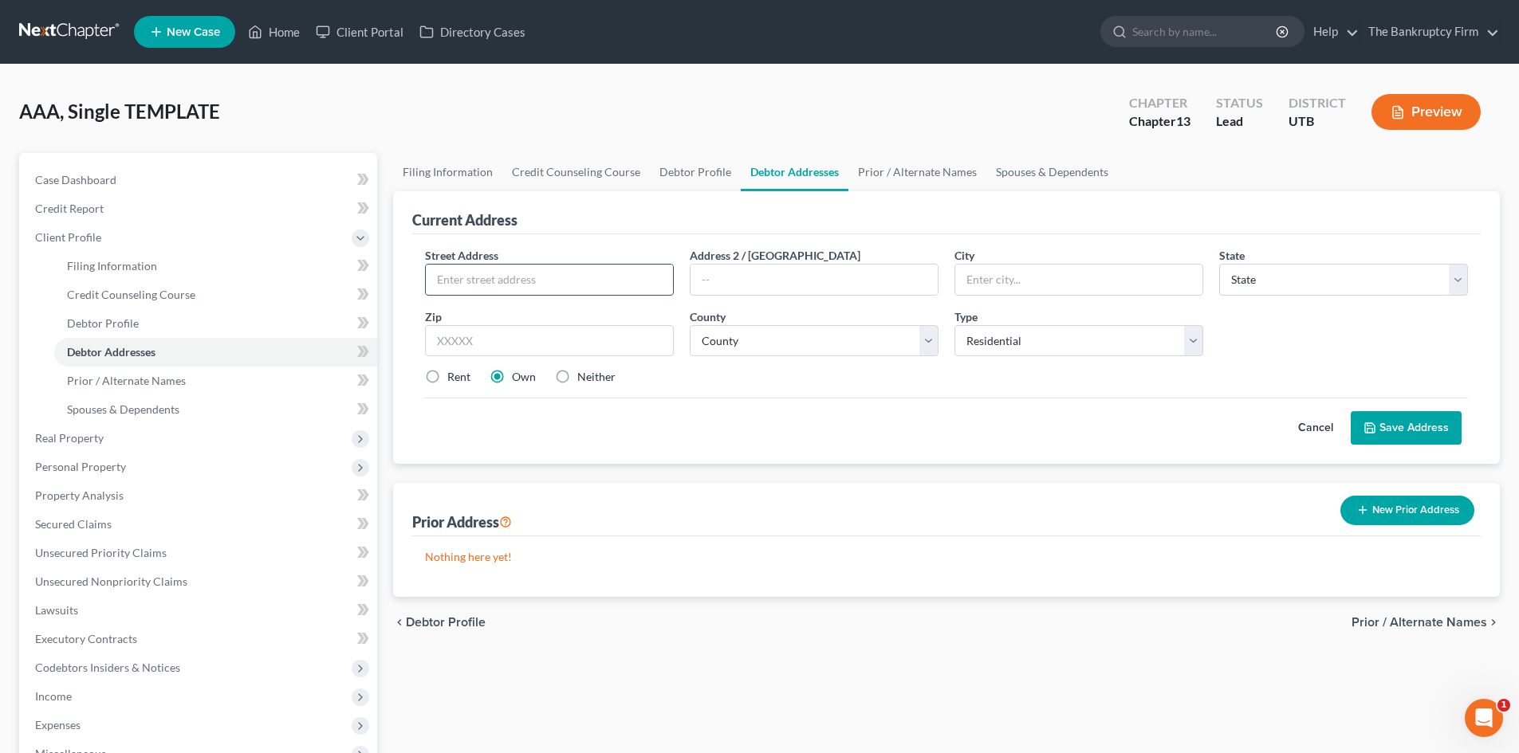
click at [623, 277] on input "text" at bounding box center [549, 280] width 247 height 30
click at [649, 281] on input "2111 N Hill field Rd" at bounding box center [549, 280] width 247 height 30
type input "2111 N Hill field Rd"
click at [970, 277] on input "text" at bounding box center [1078, 280] width 247 height 30
type input "Layton"
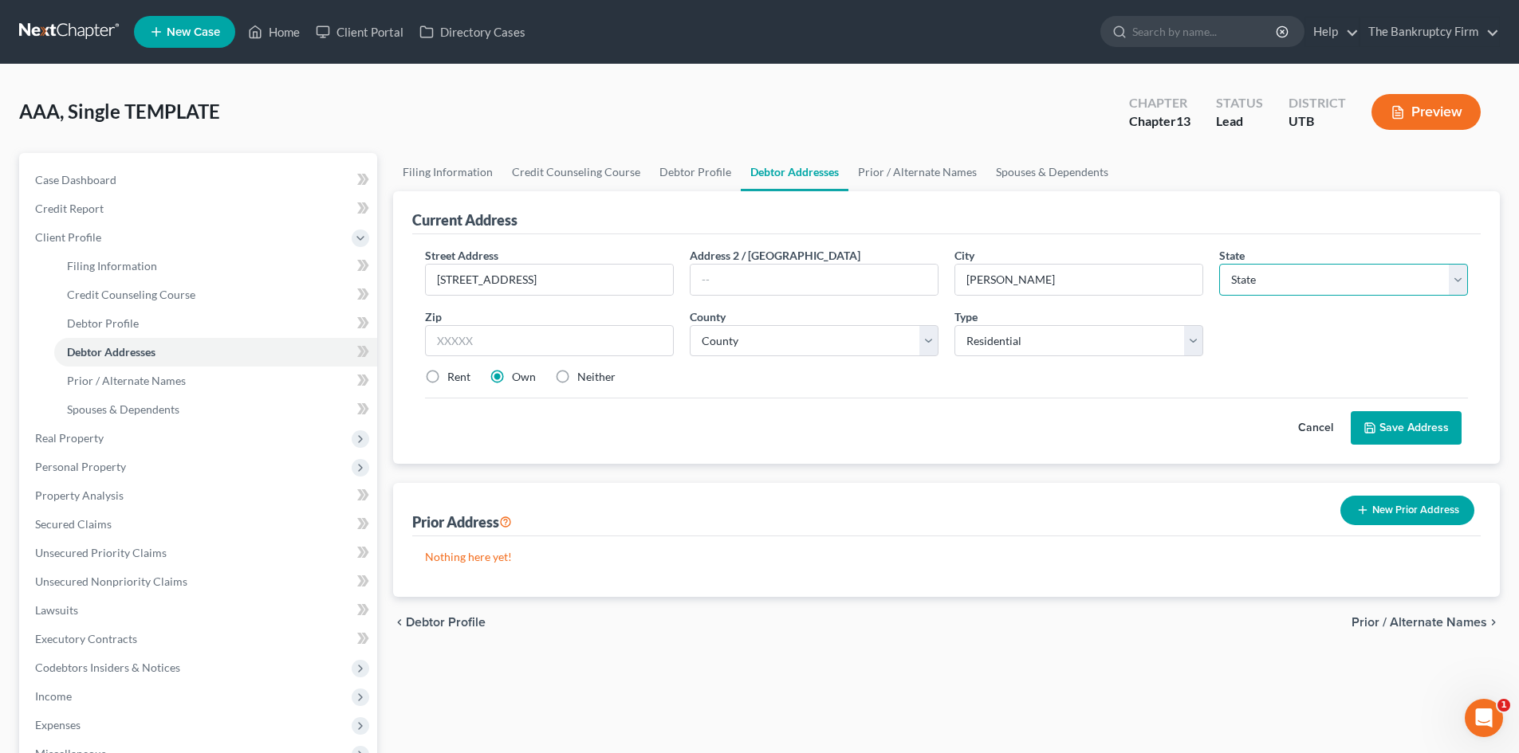
drag, startPoint x: 1453, startPoint y: 287, endPoint x: 1441, endPoint y: 288, distance: 12.0
click at [1453, 287] on select "State AL AK AR AZ CA CO CT DE DC FL GA GU HI ID IL IN IA KS KY LA ME MD MA MI M…" at bounding box center [1343, 280] width 249 height 32
select select "46"
click at [1219, 264] on select "State AL AK AR AZ CA CO CT DE DC FL GA GU HI ID IL IN IA KS KY LA ME MD MA MI M…" at bounding box center [1343, 280] width 249 height 32
click at [553, 336] on input "text" at bounding box center [549, 341] width 249 height 32
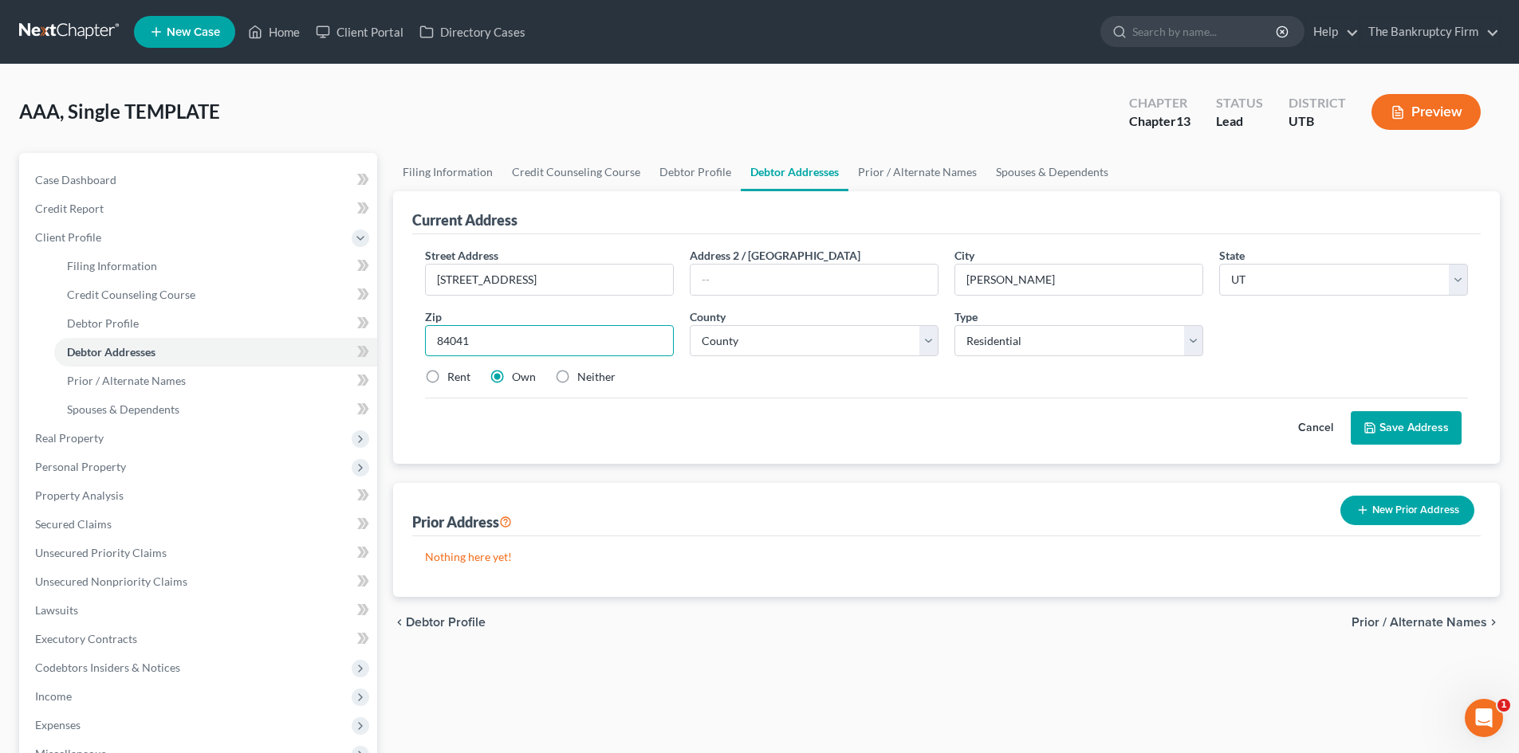
type input "84041"
click at [671, 418] on div "Cancel Save Address" at bounding box center [946, 421] width 1043 height 47
click at [773, 342] on select "County Beaver County Box Elder County Cache County Carbon County Daggett County…" at bounding box center [814, 341] width 249 height 32
select select "5"
click at [690, 325] on select "County Beaver County Box Elder County Cache County Carbon County Daggett County…" at bounding box center [814, 341] width 249 height 32
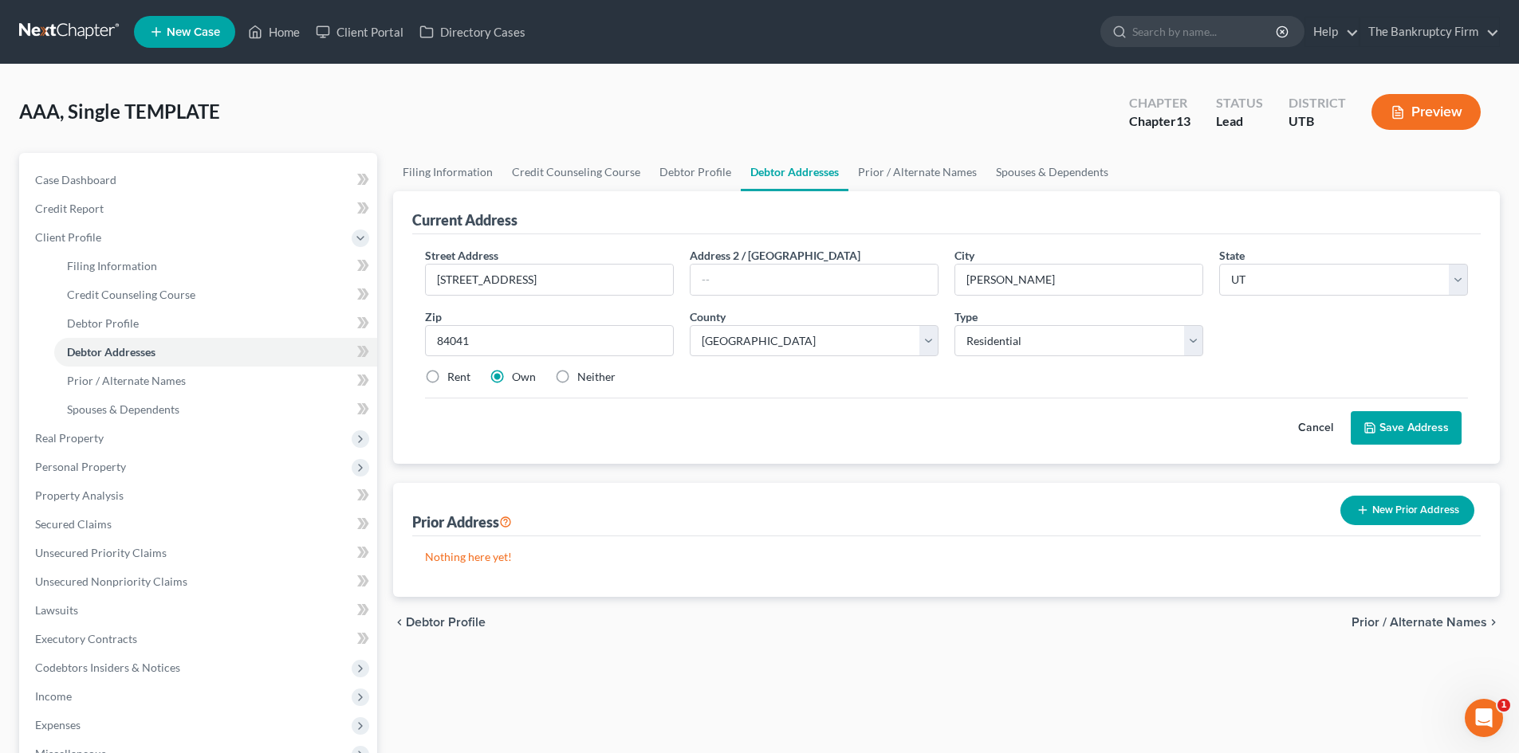
click at [462, 380] on label "Rent" at bounding box center [458, 377] width 23 height 16
click at [462, 380] on input "Rent" at bounding box center [459, 374] width 10 height 10
radio input "true"
click at [1131, 367] on div "Street Address * 2111 N Hill field Rd Address 2 / PO Box City * Layton State * …" at bounding box center [946, 322] width 1059 height 151
click at [1119, 347] on select "Select Residential Mailing Rental Business" at bounding box center [1078, 341] width 249 height 32
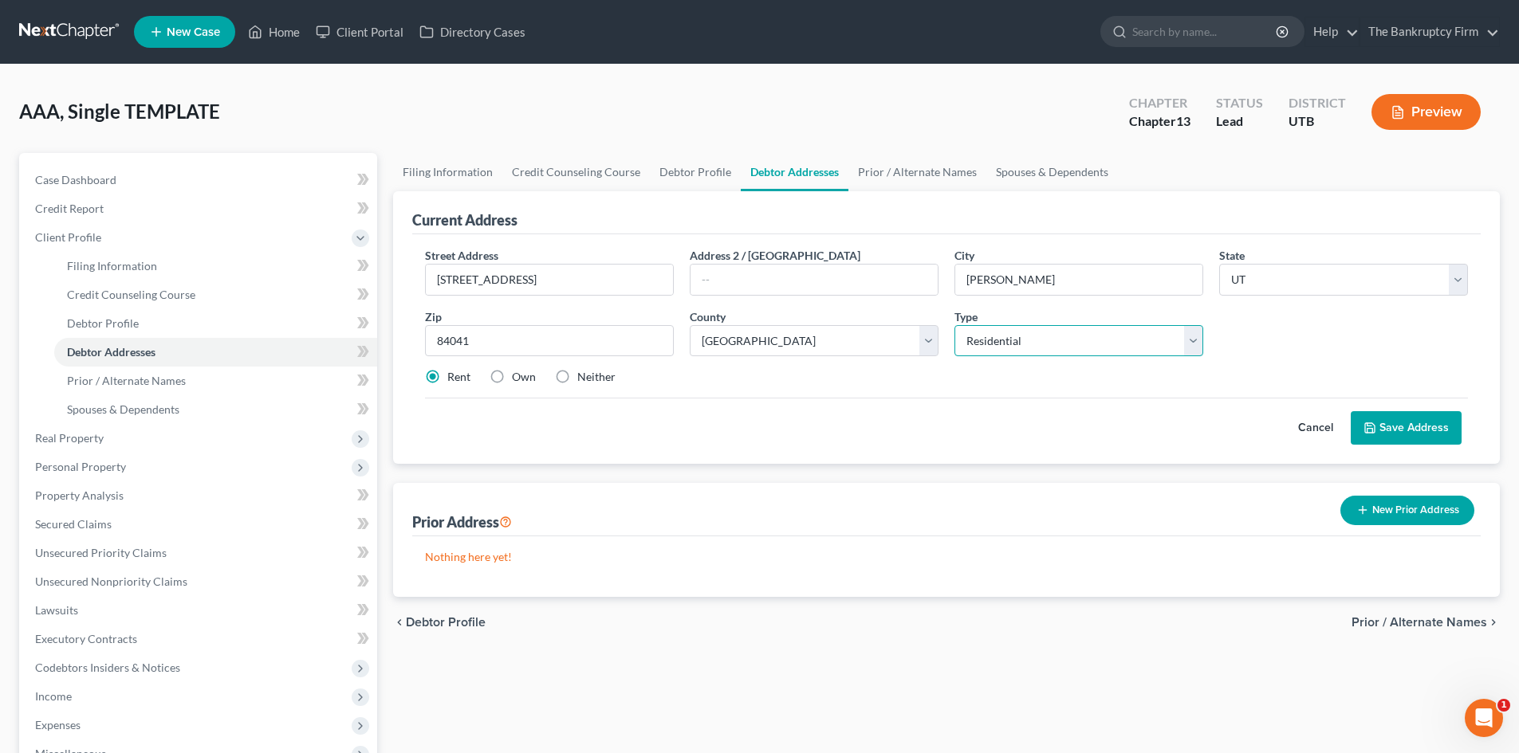
drag, startPoint x: 1119, startPoint y: 347, endPoint x: 1138, endPoint y: 343, distance: 18.8
click at [1123, 345] on select "Select Residential Mailing Rental Business" at bounding box center [1078, 341] width 249 height 32
click at [1416, 422] on button "Save Address" at bounding box center [1406, 427] width 111 height 33
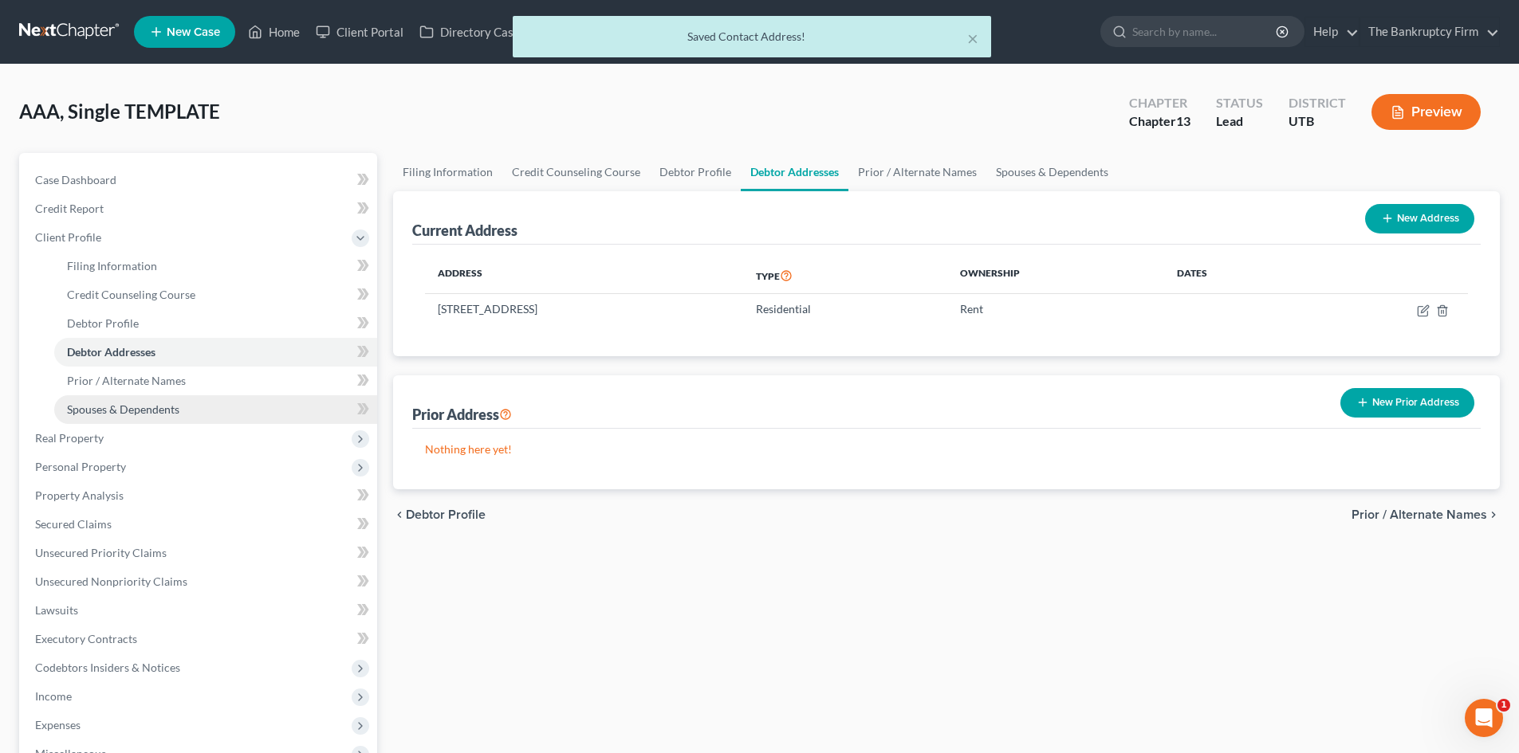
click at [173, 404] on span "Spouses & Dependents" at bounding box center [123, 410] width 112 height 14
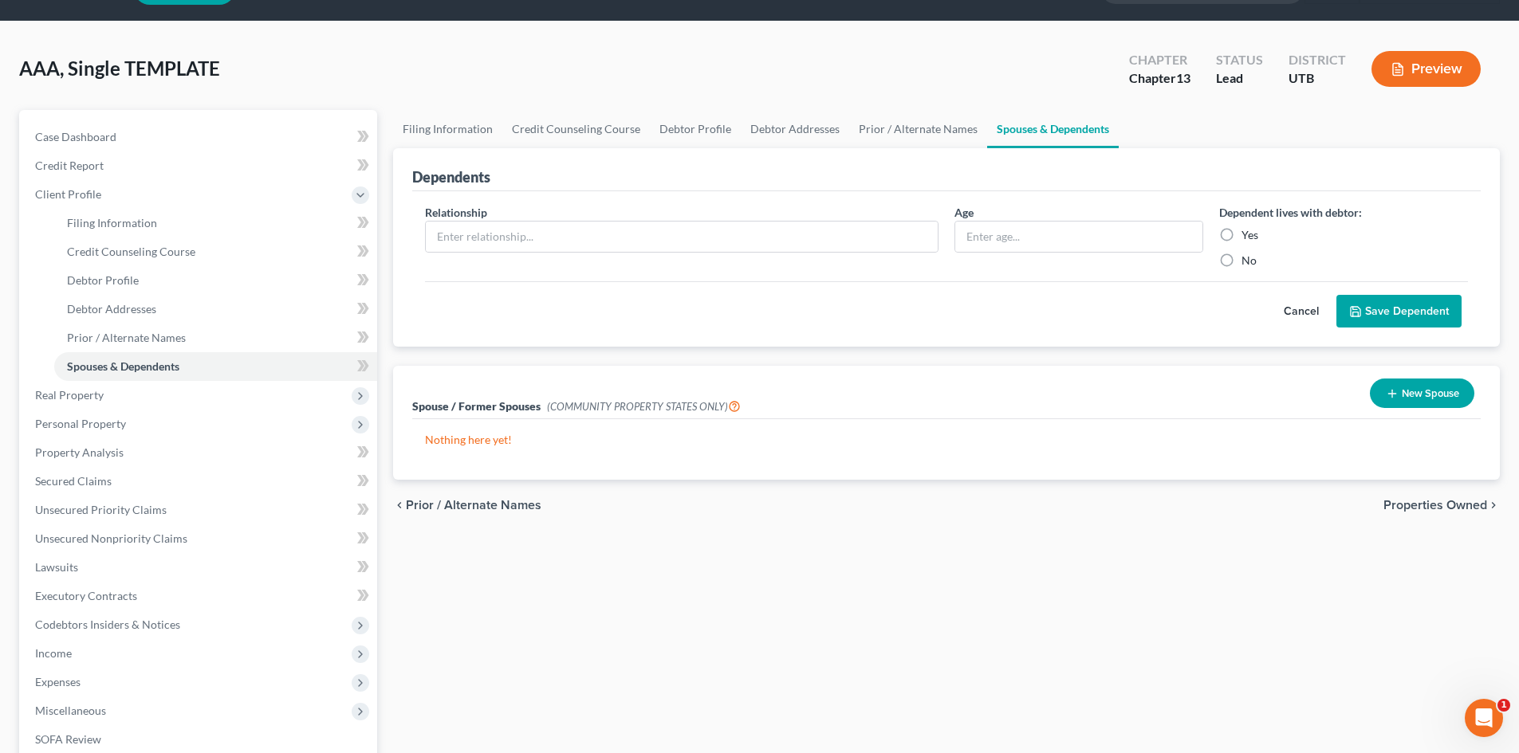
scroll to position [80, 0]
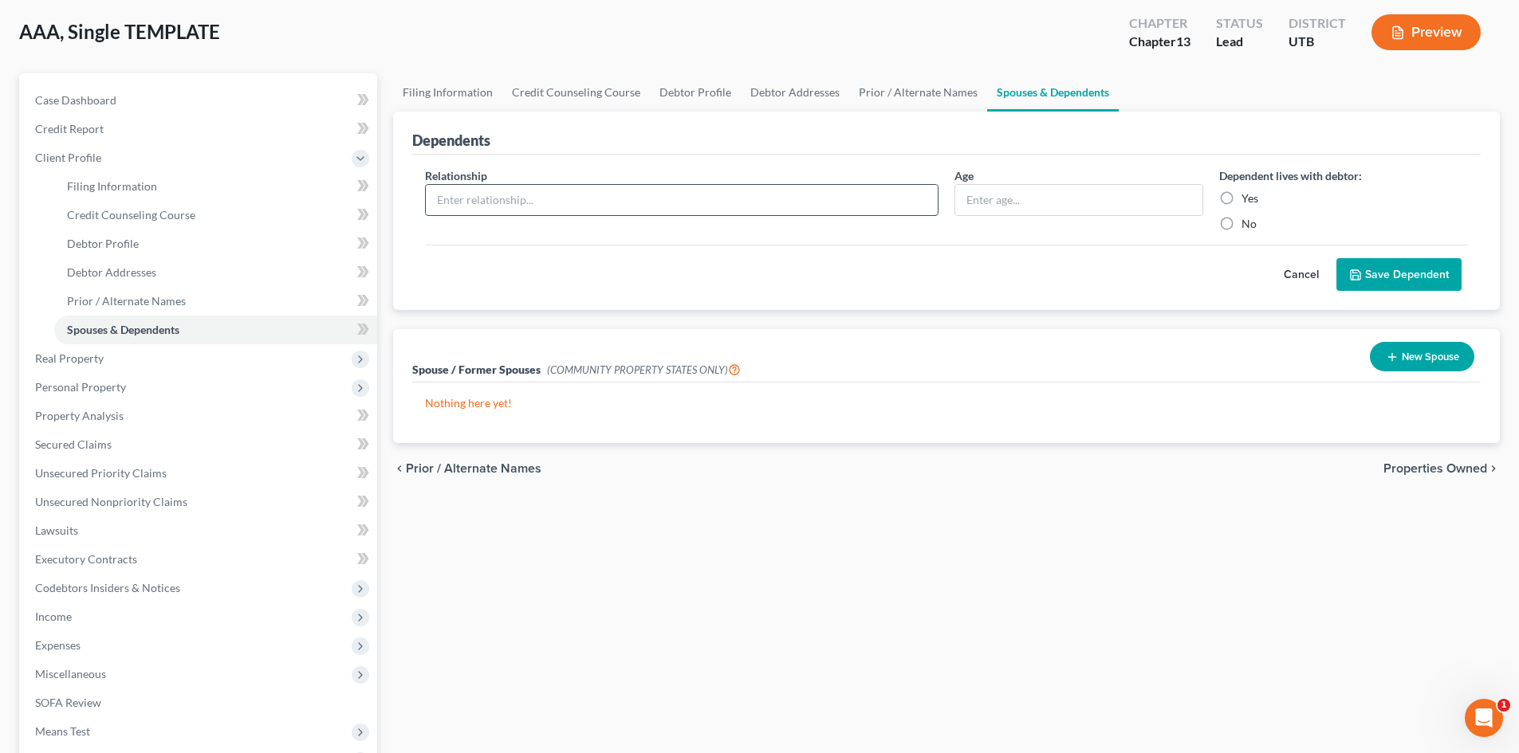
click at [728, 201] on input "text" at bounding box center [682, 200] width 512 height 30
click at [1071, 210] on input "text" at bounding box center [1078, 200] width 247 height 30
click at [690, 185] on input "text" at bounding box center [682, 200] width 512 height 30
type input "Daughter"
click at [1000, 189] on input "text" at bounding box center [1078, 200] width 247 height 30
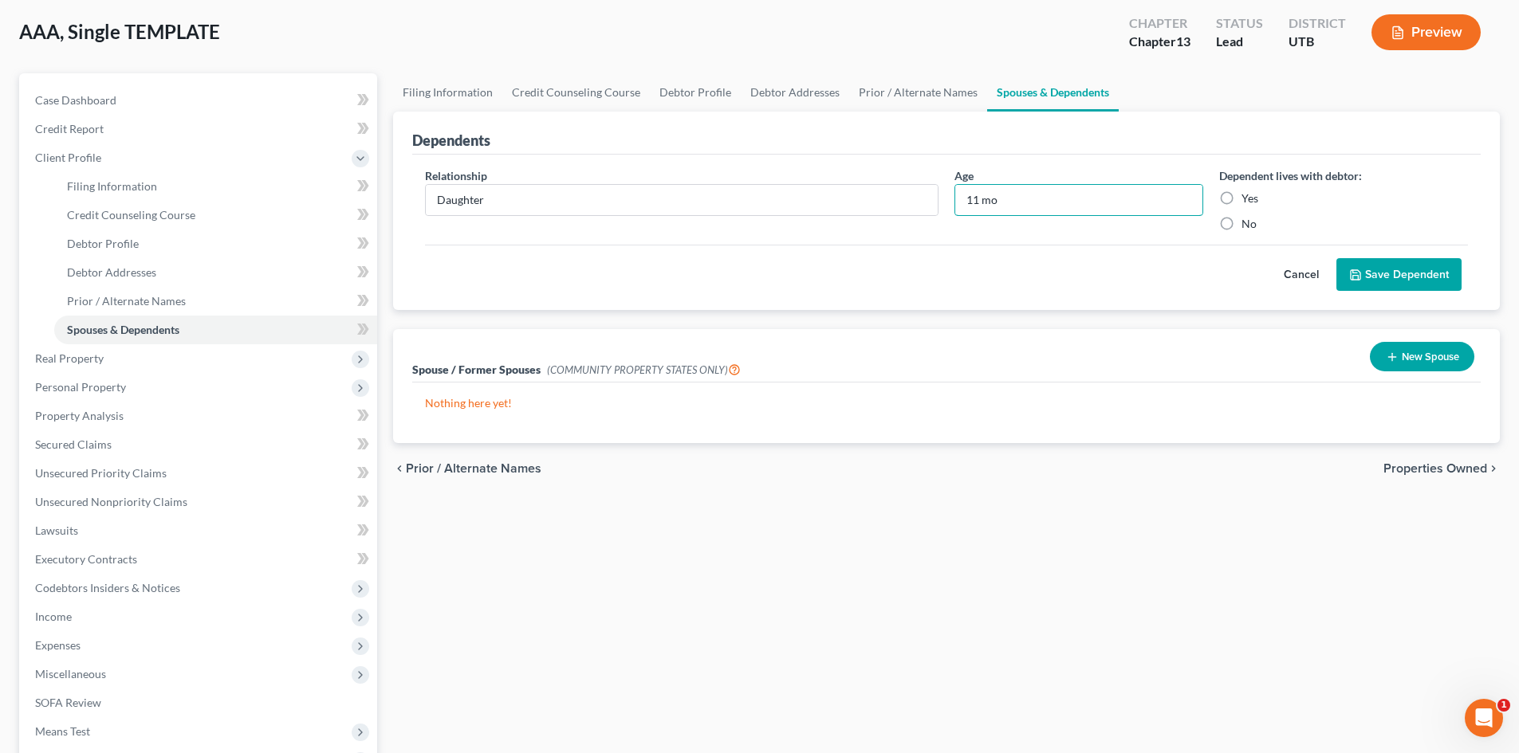
type input "11 mo"
click at [1189, 285] on div "Cancel Save Dependent" at bounding box center [946, 268] width 1043 height 47
click at [1241, 199] on label "Yes" at bounding box center [1249, 199] width 17 height 16
click at [1248, 199] on input "Yes" at bounding box center [1253, 196] width 10 height 10
radio input "true"
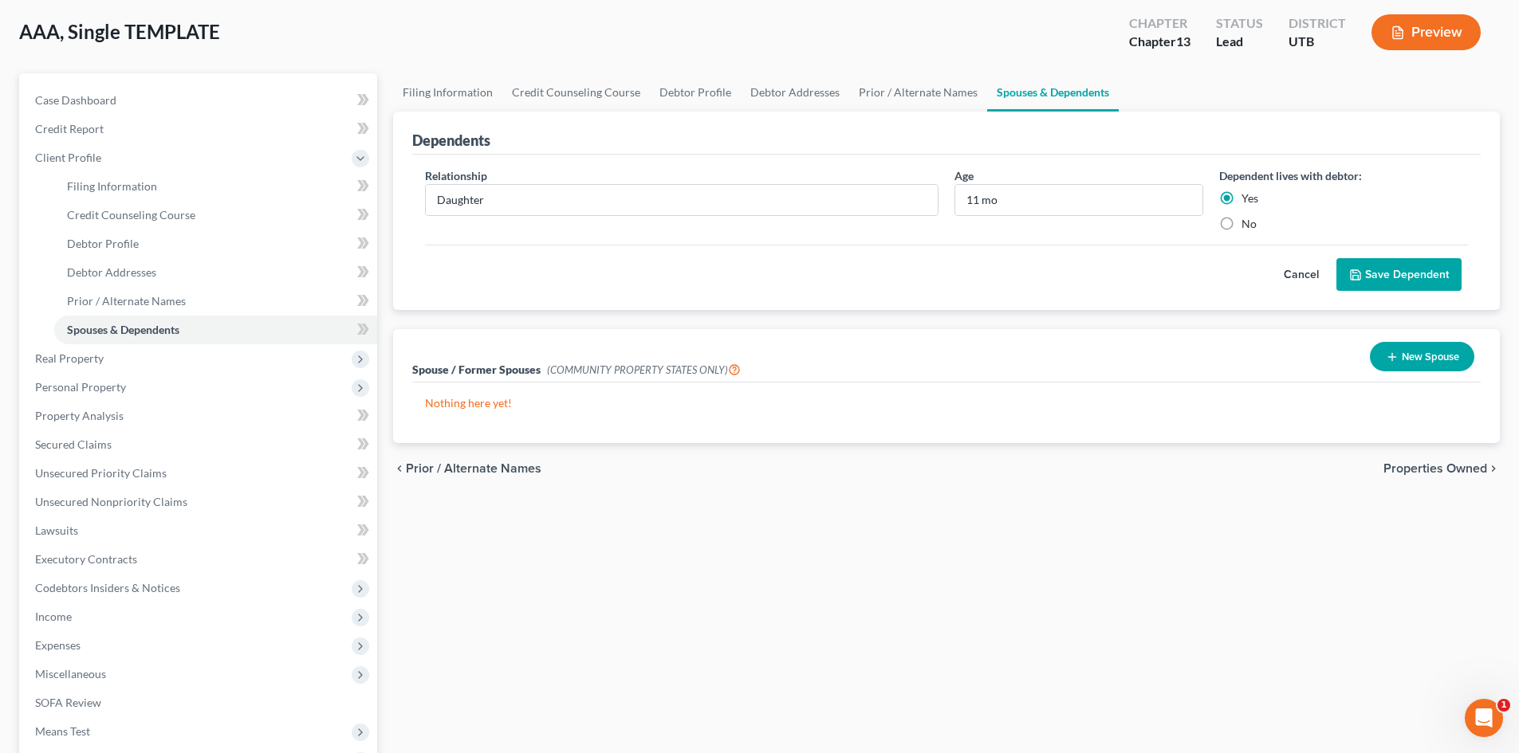
click at [1360, 277] on icon "submit" at bounding box center [1356, 275] width 10 height 10
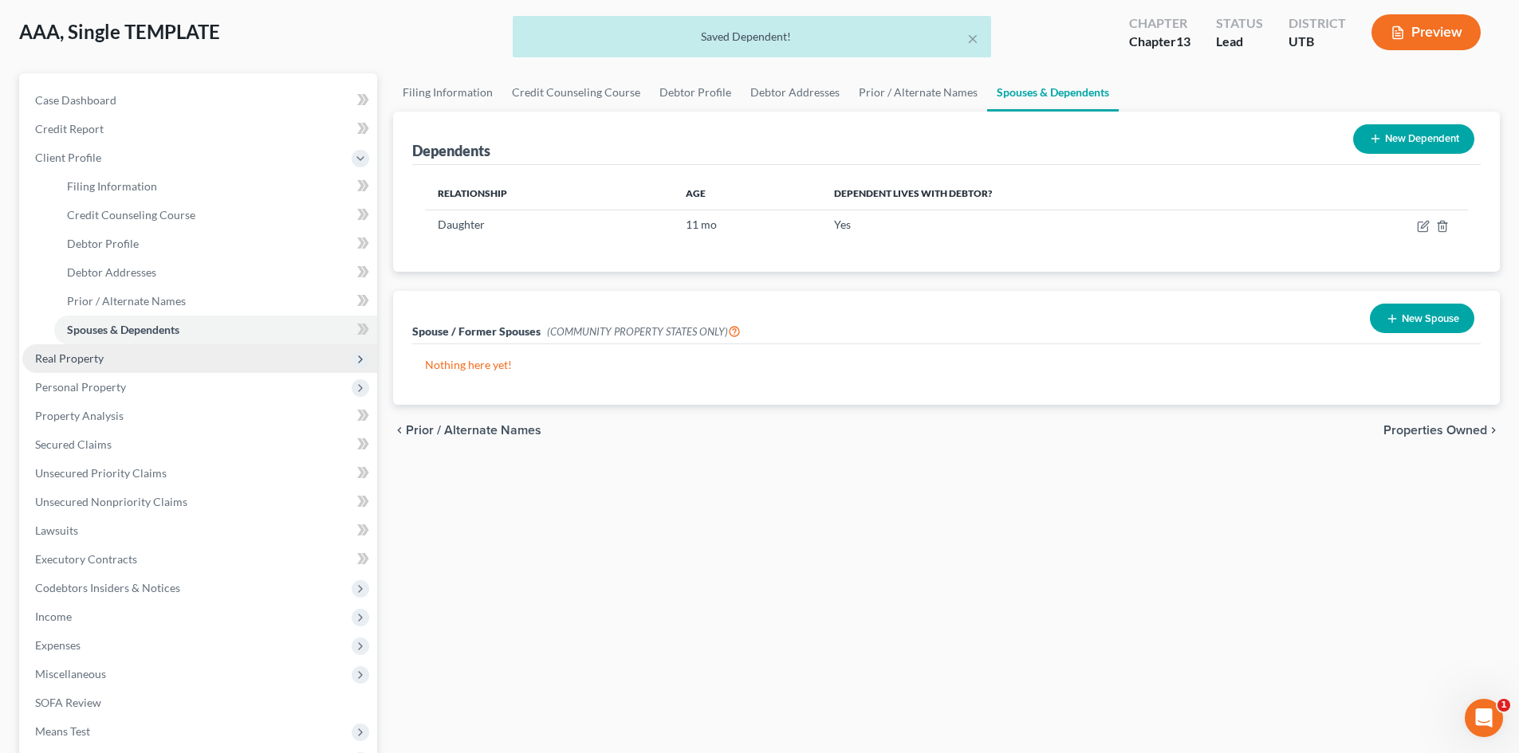
click at [260, 356] on span "Real Property" at bounding box center [199, 358] width 355 height 29
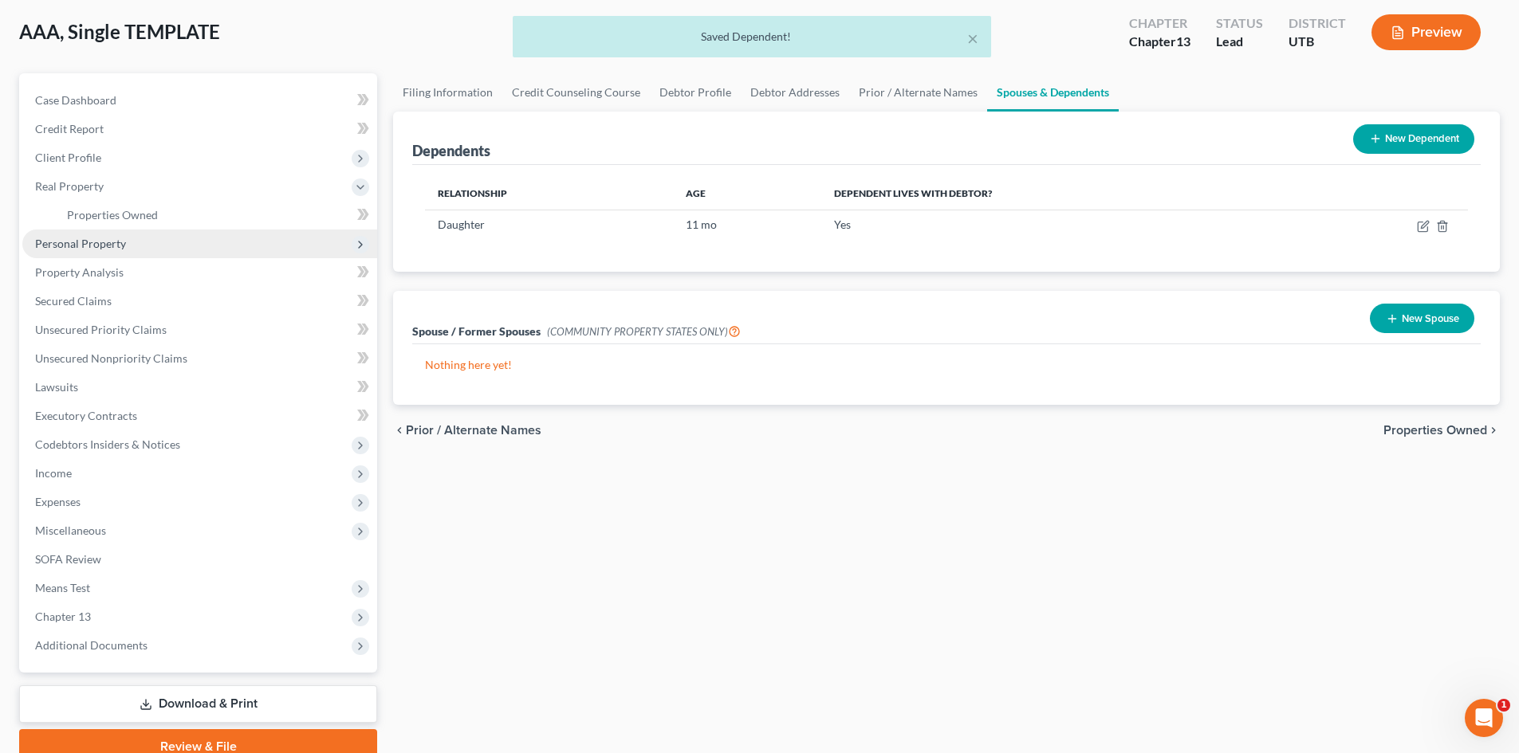
click at [118, 239] on span "Personal Property" at bounding box center [80, 244] width 91 height 14
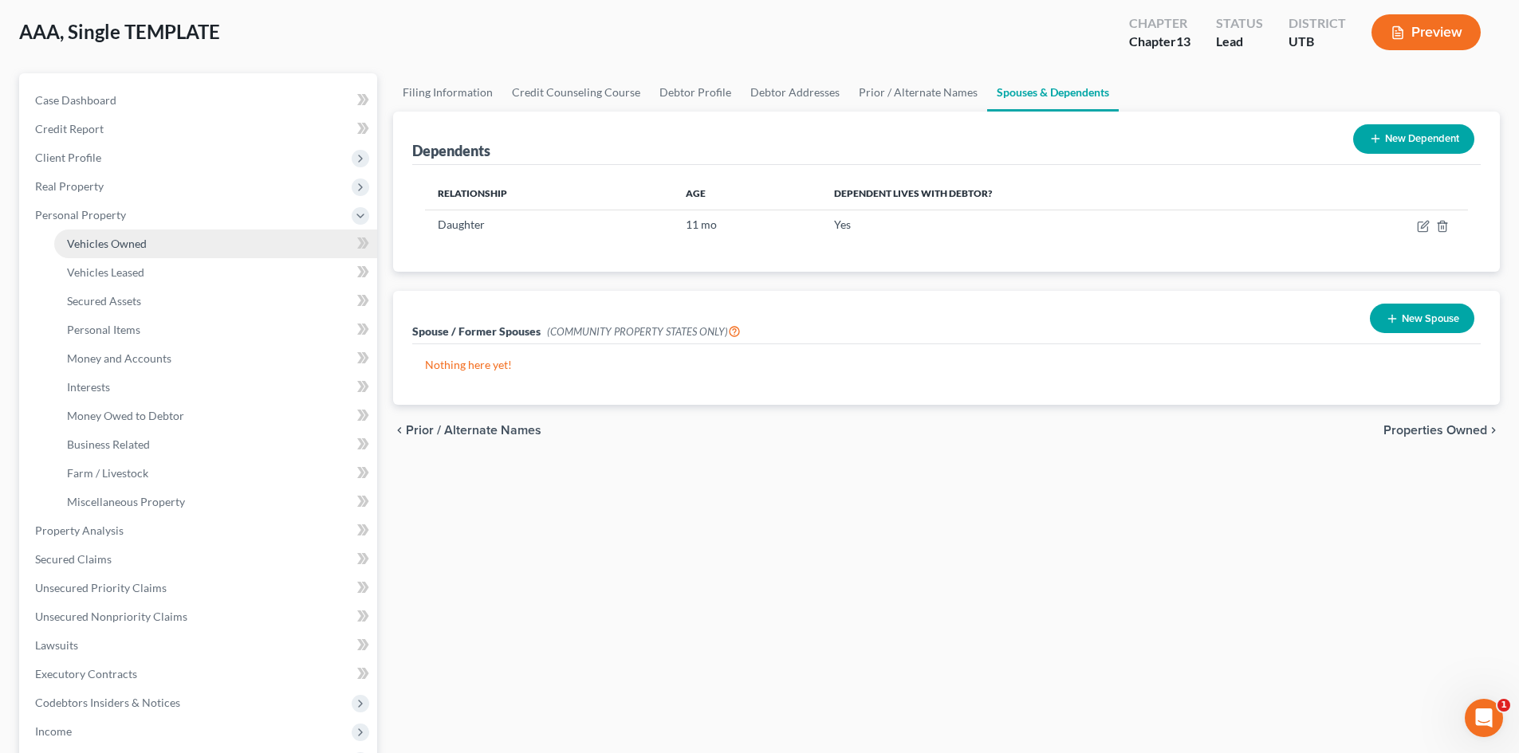
click at [210, 241] on link "Vehicles Owned" at bounding box center [215, 244] width 323 height 29
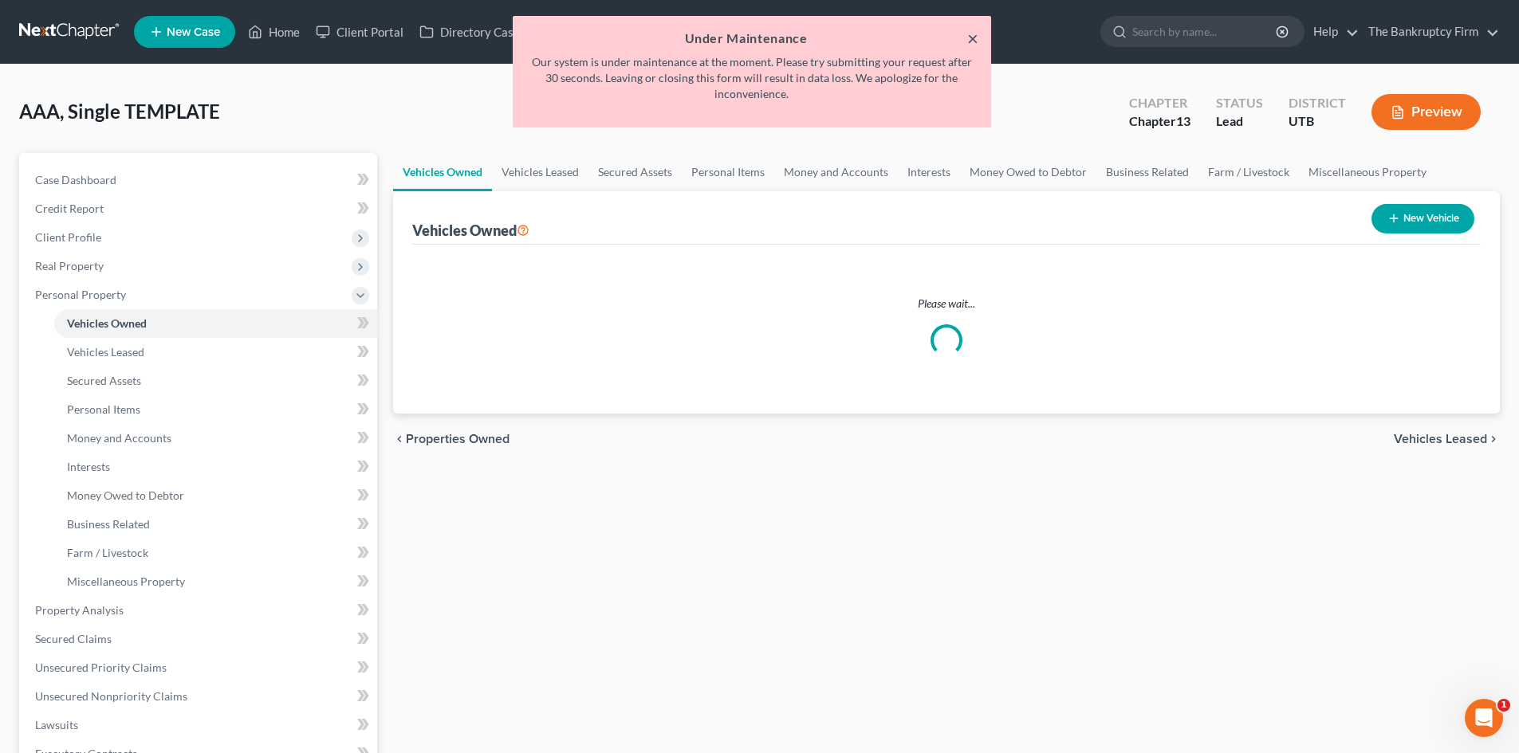
click at [972, 33] on button "×" at bounding box center [972, 38] width 11 height 19
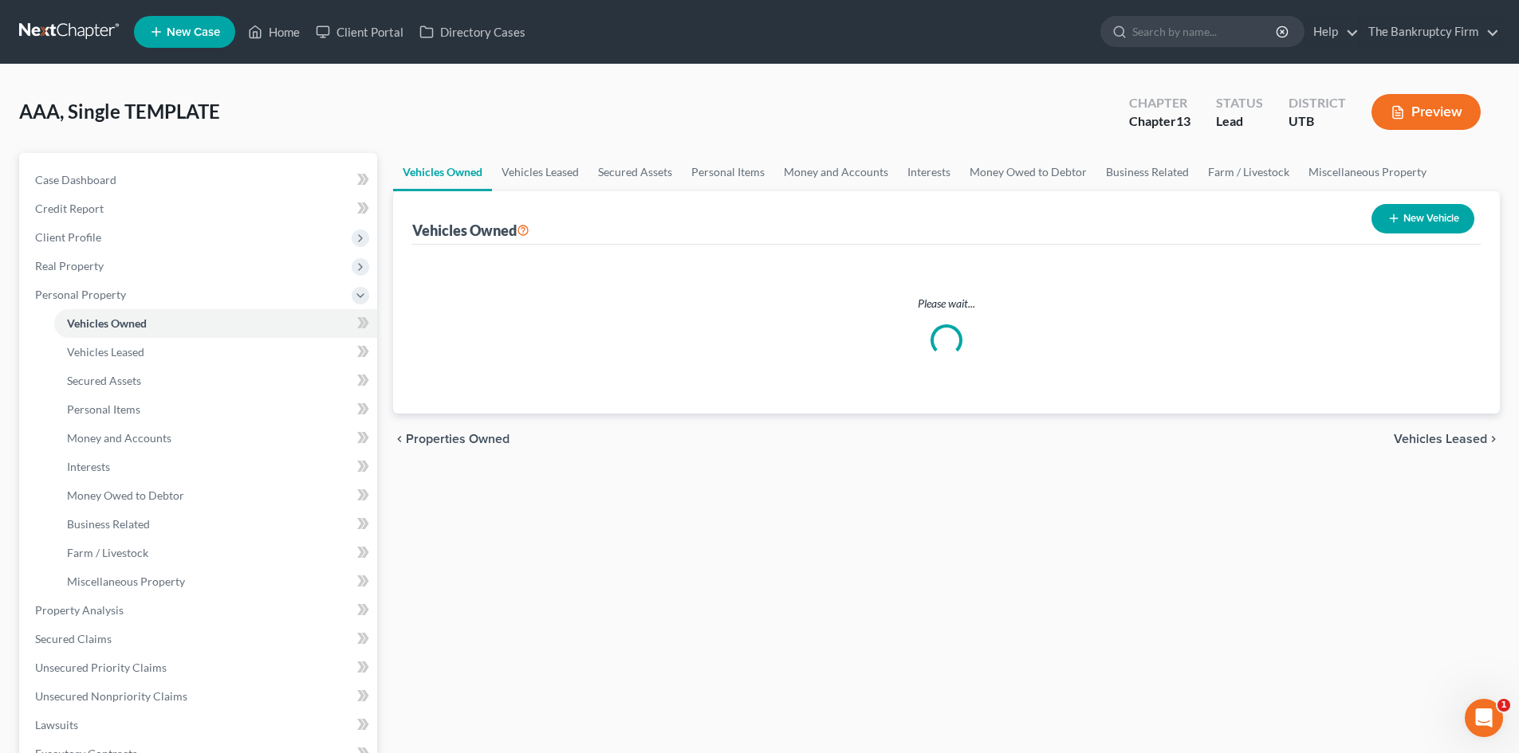
click at [1310, 254] on div "Please wait..." at bounding box center [946, 329] width 1068 height 169
click at [91, 177] on span "Case Dashboard" at bounding box center [75, 180] width 81 height 14
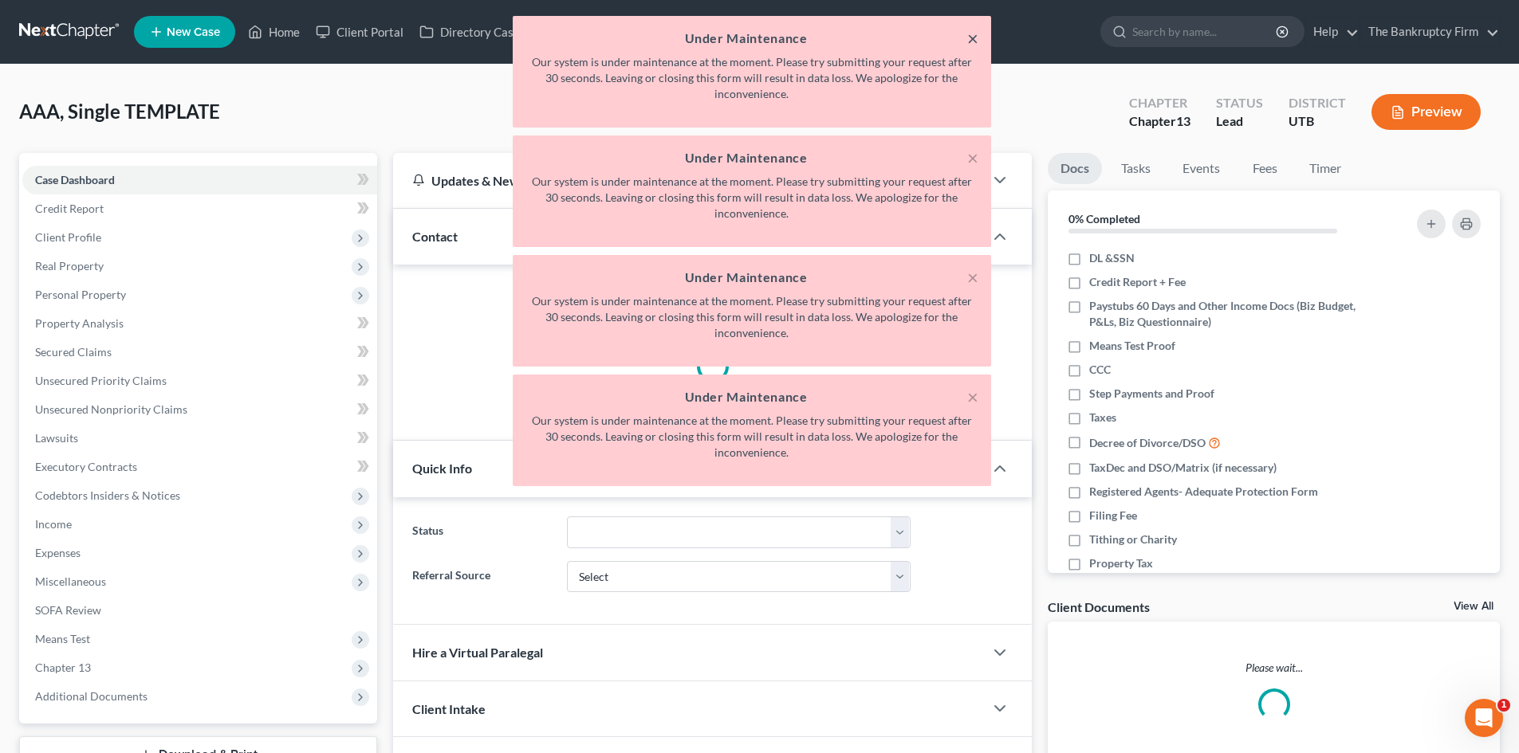
click at [970, 37] on button "×" at bounding box center [972, 38] width 11 height 19
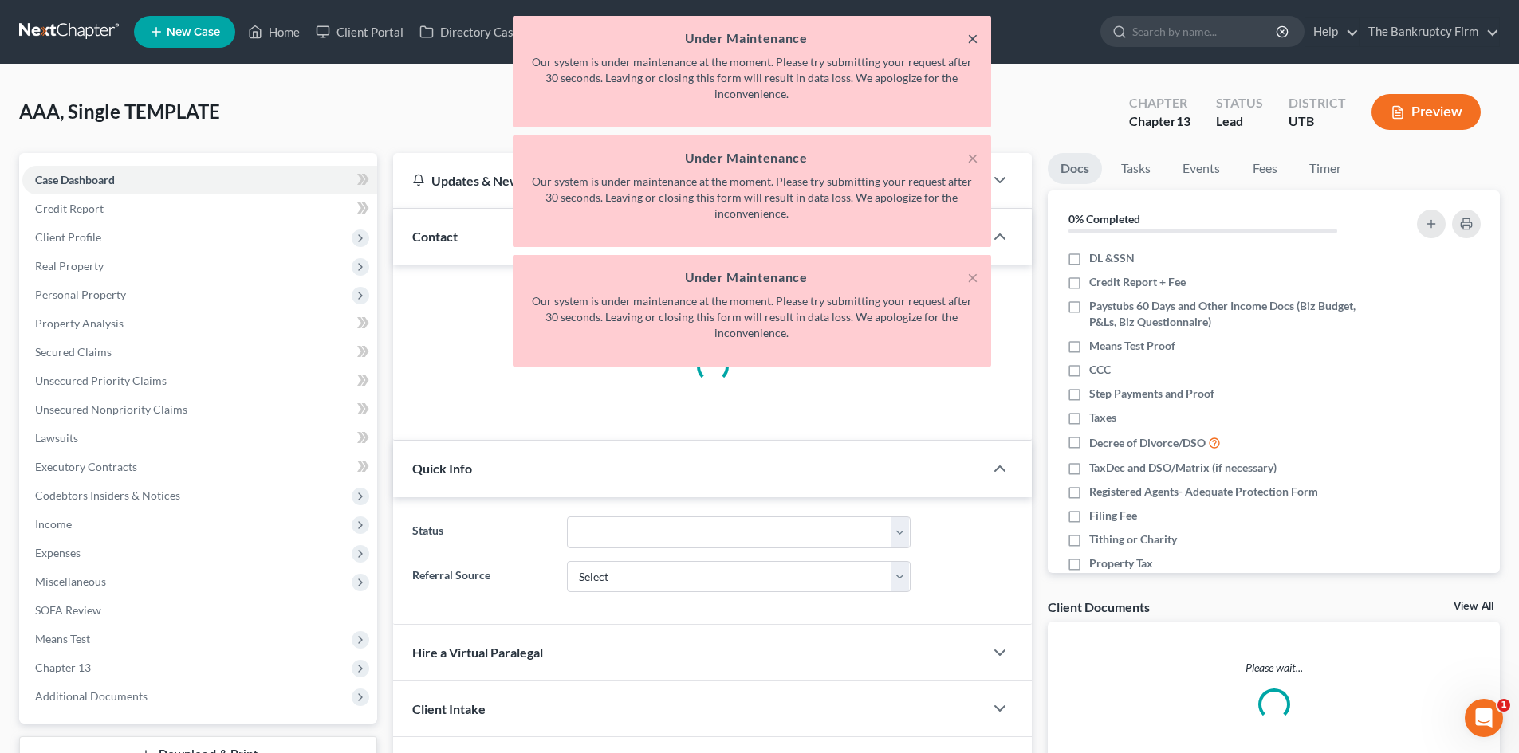
click at [970, 37] on button "×" at bounding box center [972, 38] width 11 height 19
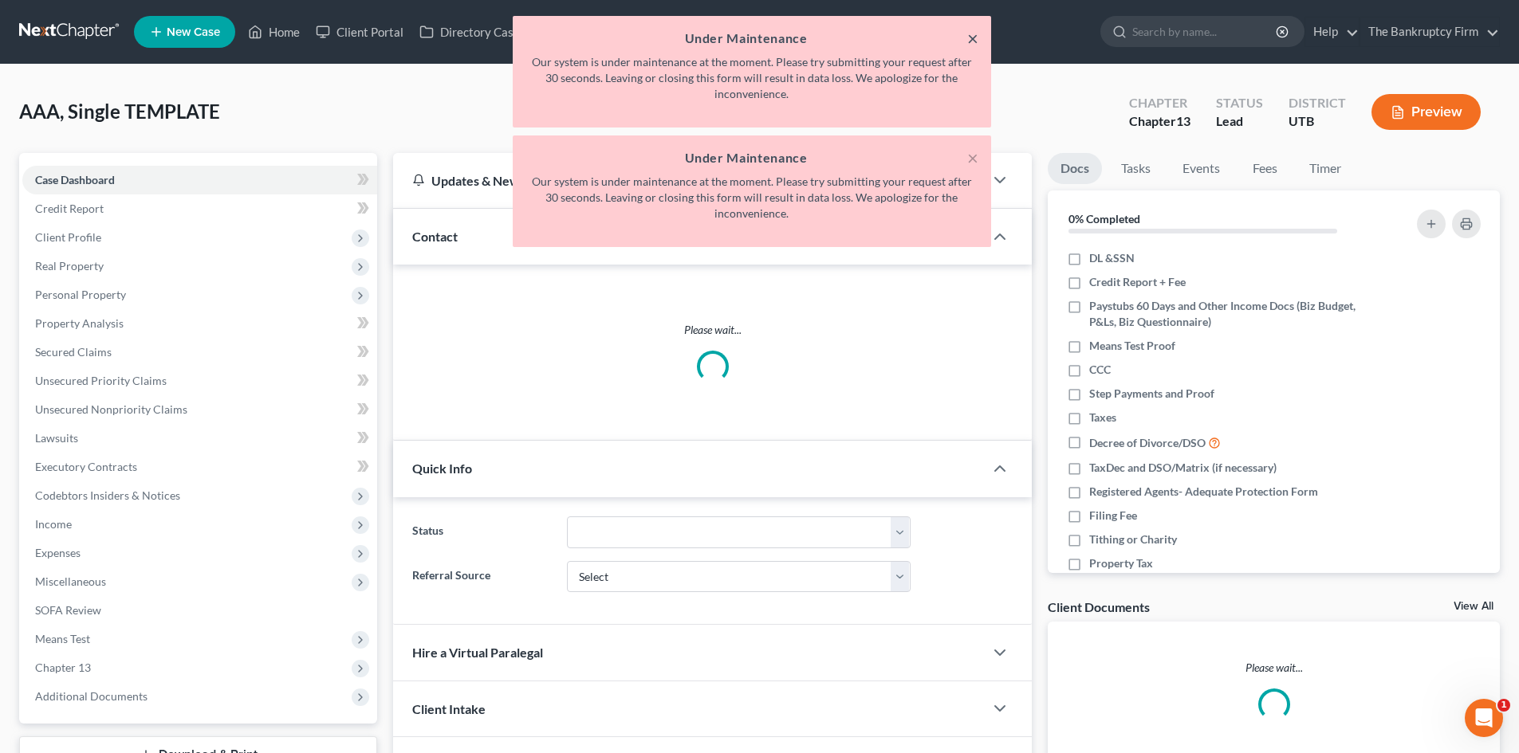
click at [970, 37] on button "×" at bounding box center [972, 38] width 11 height 19
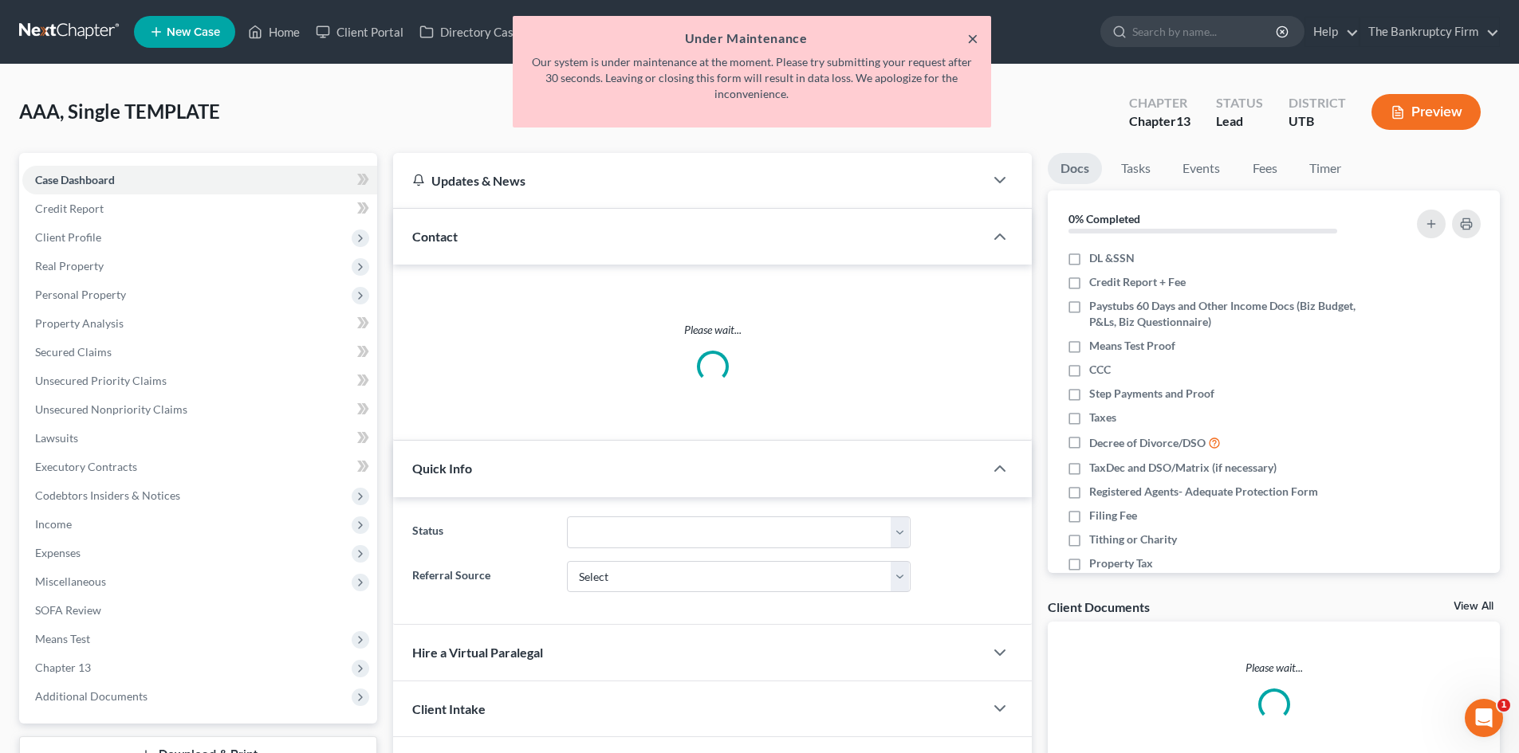
click at [976, 37] on button "×" at bounding box center [972, 38] width 11 height 19
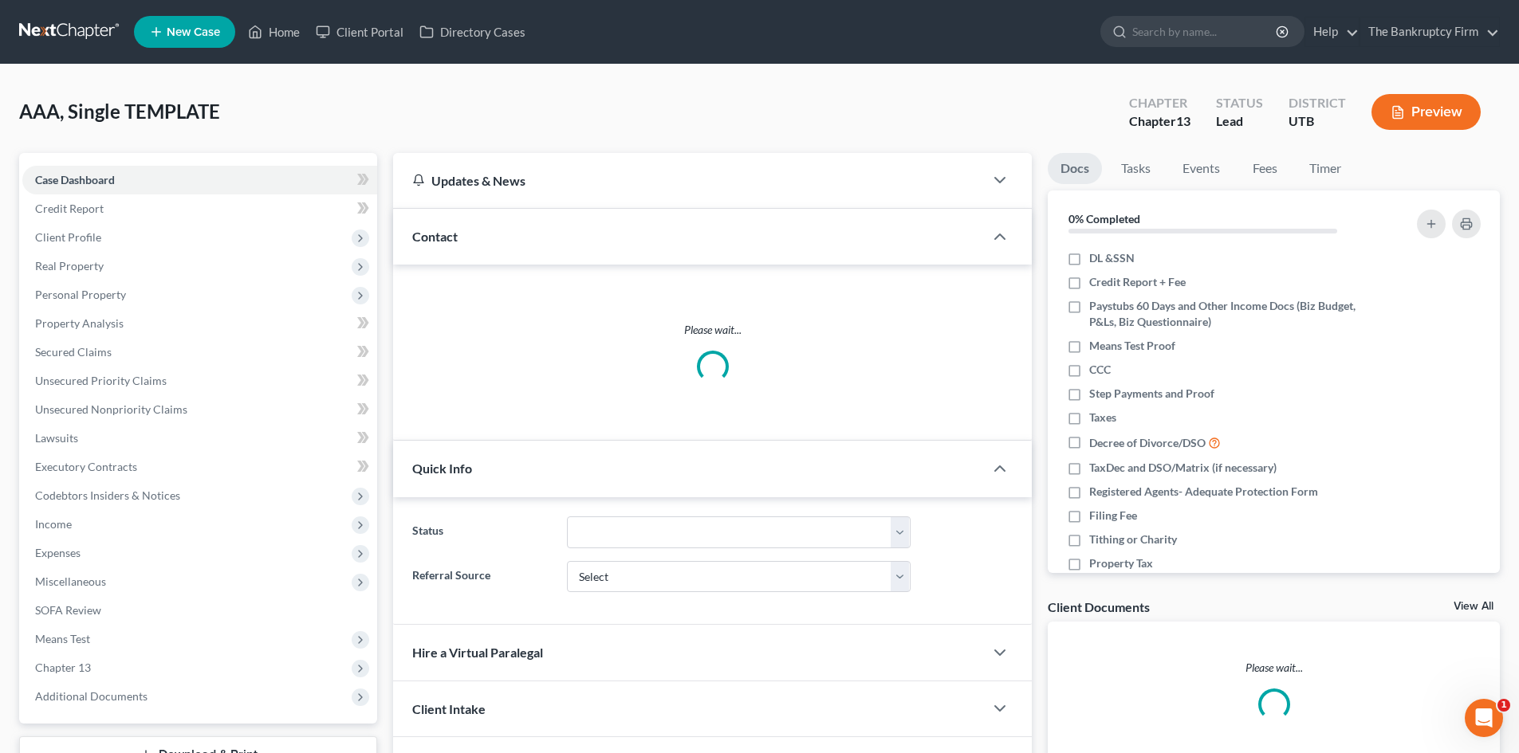
click at [934, 123] on div "AAA, Single TEMPLATE Upgraded Chapter Chapter 13 Status Lead District UTB Previ…" at bounding box center [759, 118] width 1481 height 69
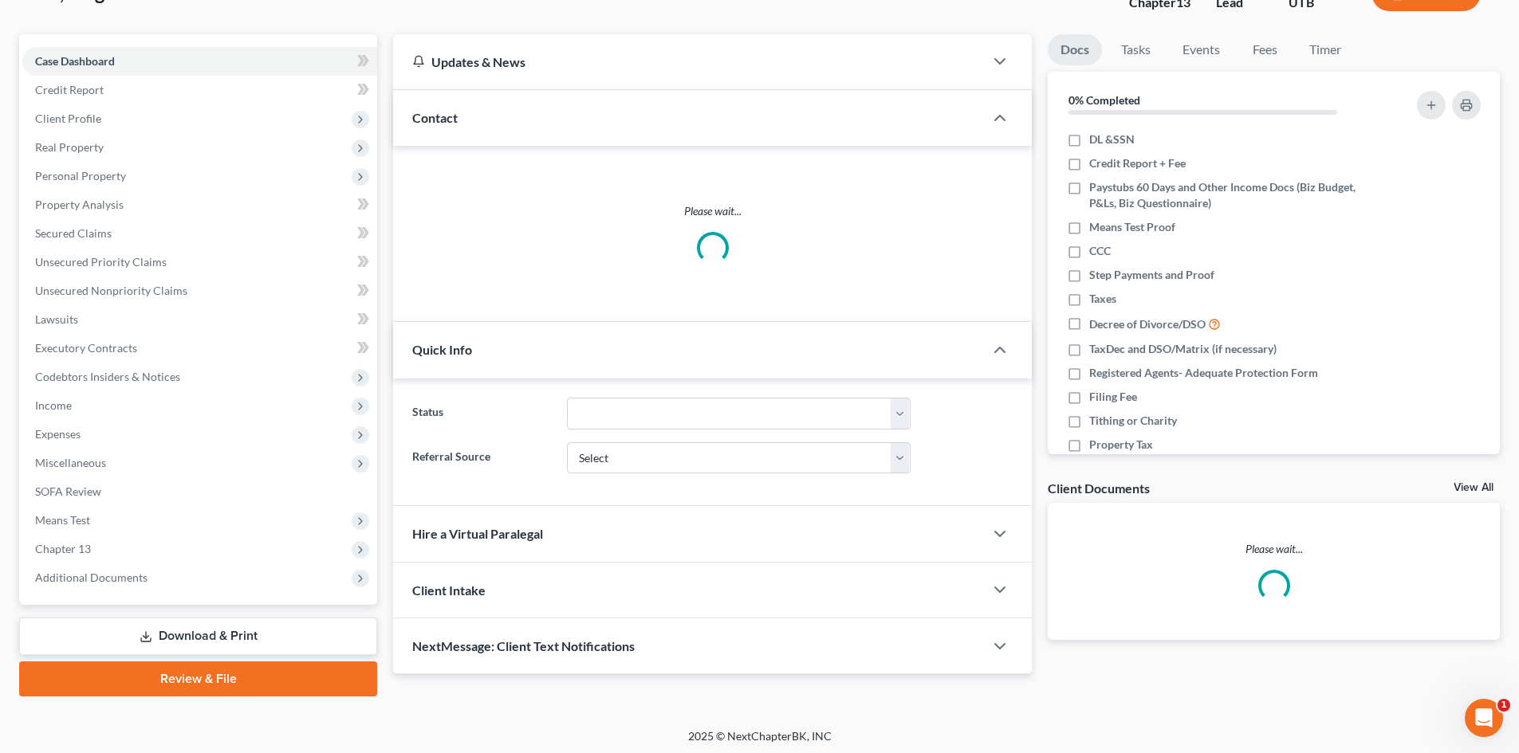
scroll to position [123, 0]
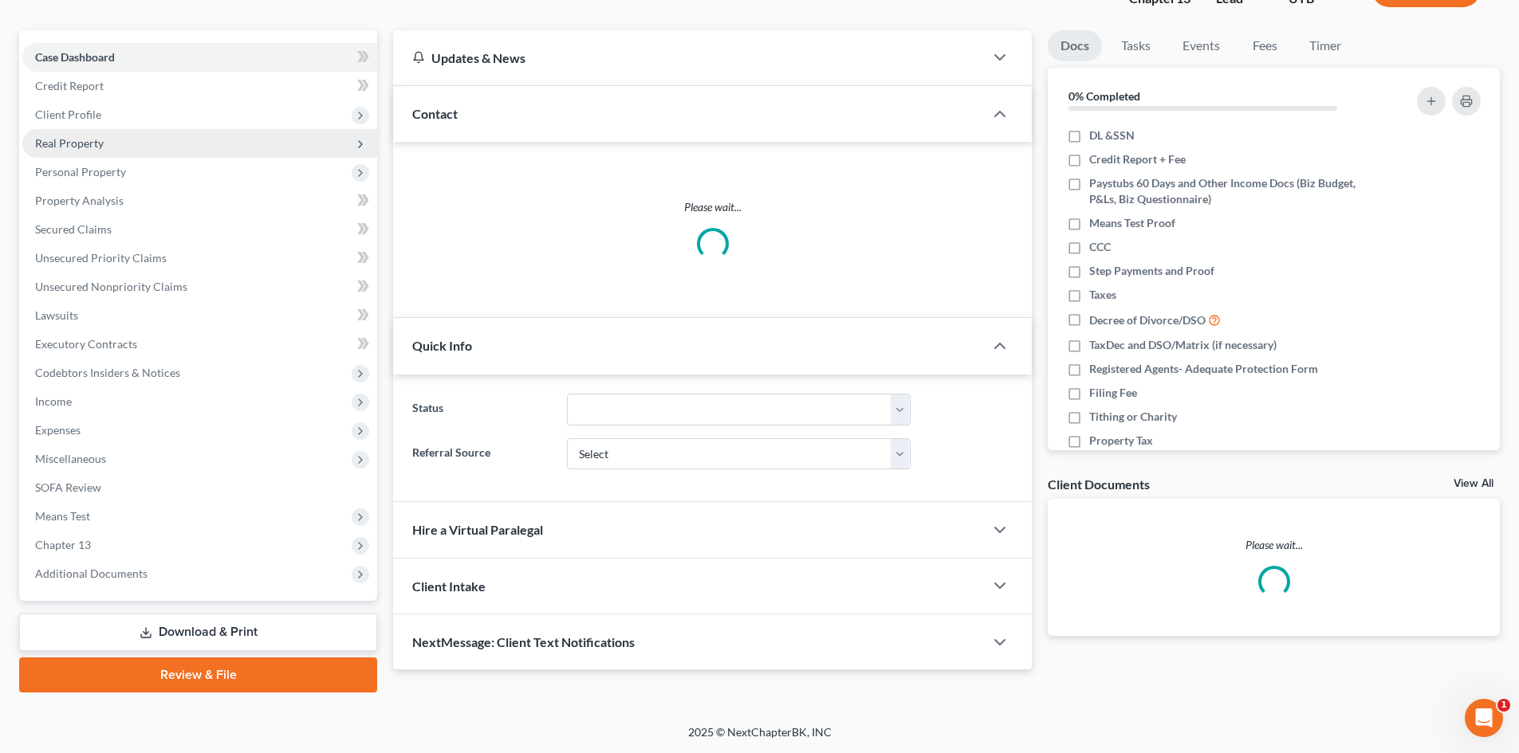
click at [350, 145] on span "Real Property" at bounding box center [199, 143] width 355 height 29
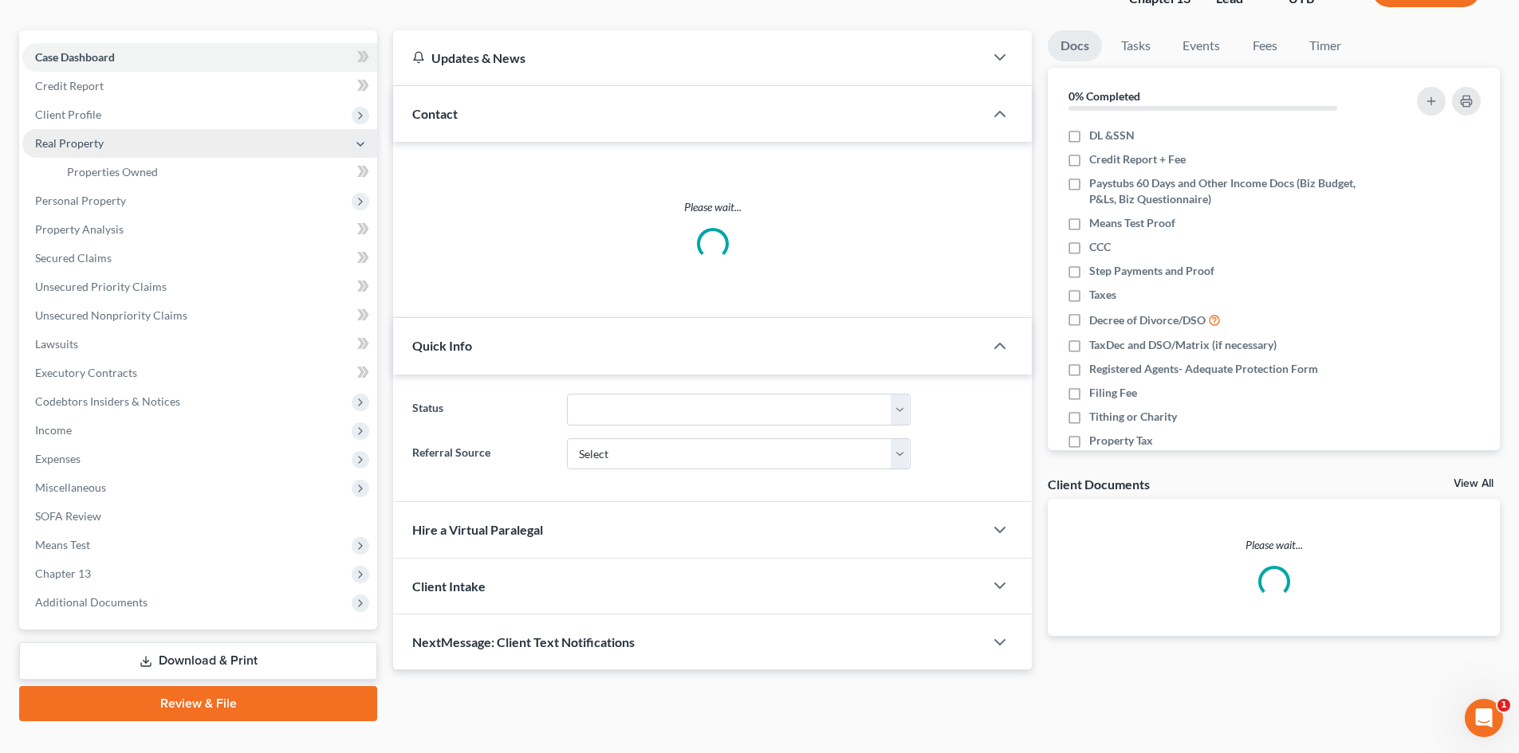
click at [352, 145] on icon at bounding box center [361, 145] width 18 height 18
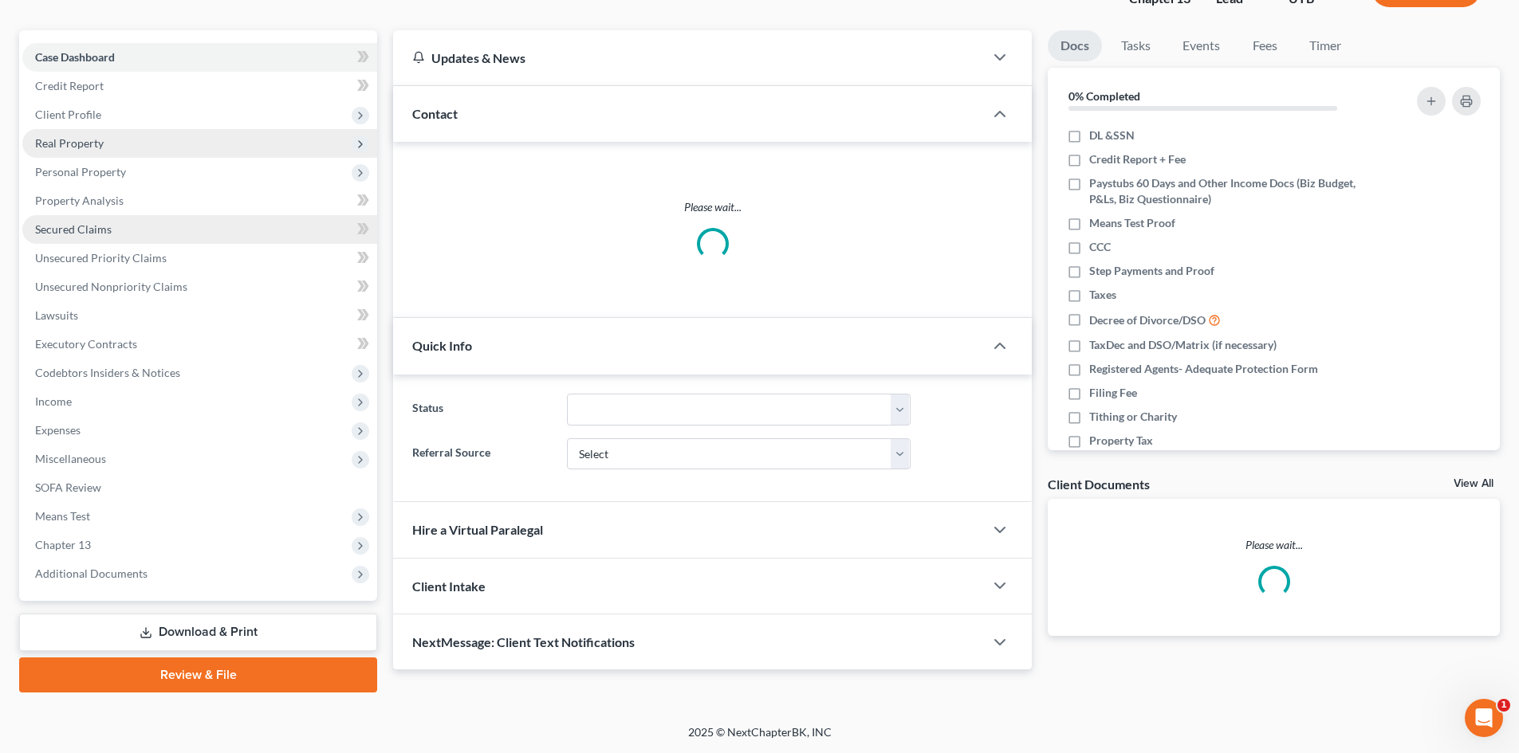
click at [204, 229] on link "Secured Claims" at bounding box center [199, 229] width 355 height 29
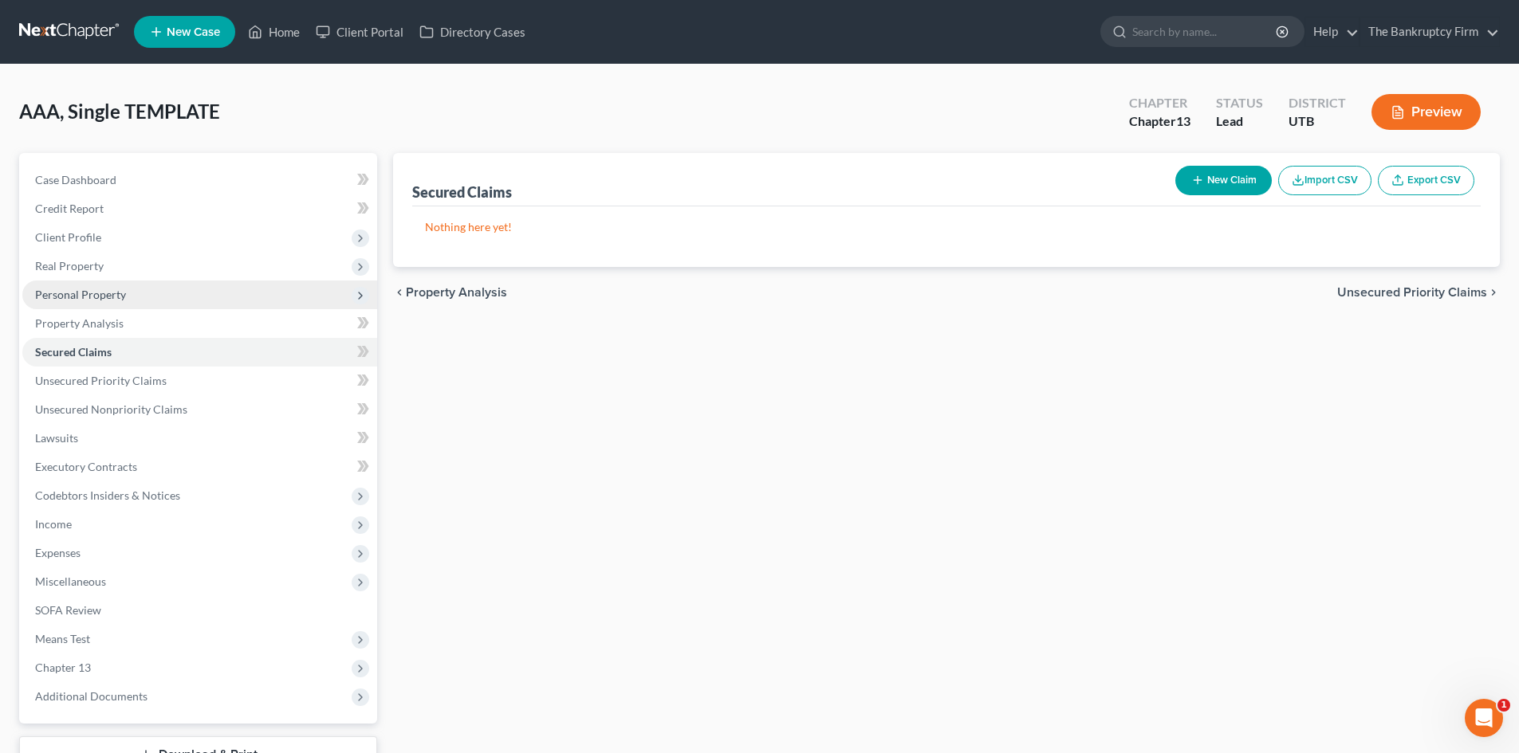
click at [206, 286] on span "Personal Property" at bounding box center [199, 295] width 355 height 29
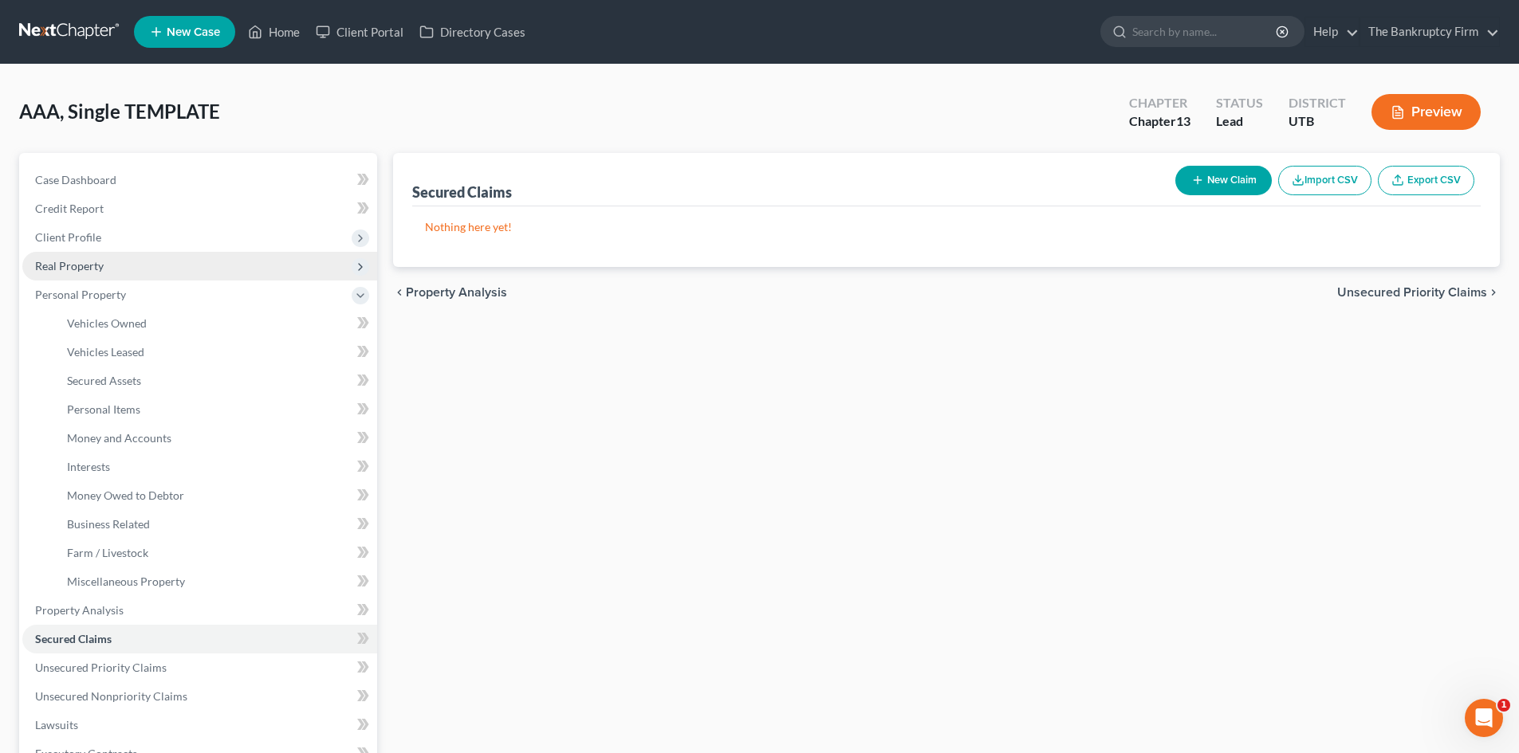
click at [173, 271] on span "Real Property" at bounding box center [199, 266] width 355 height 29
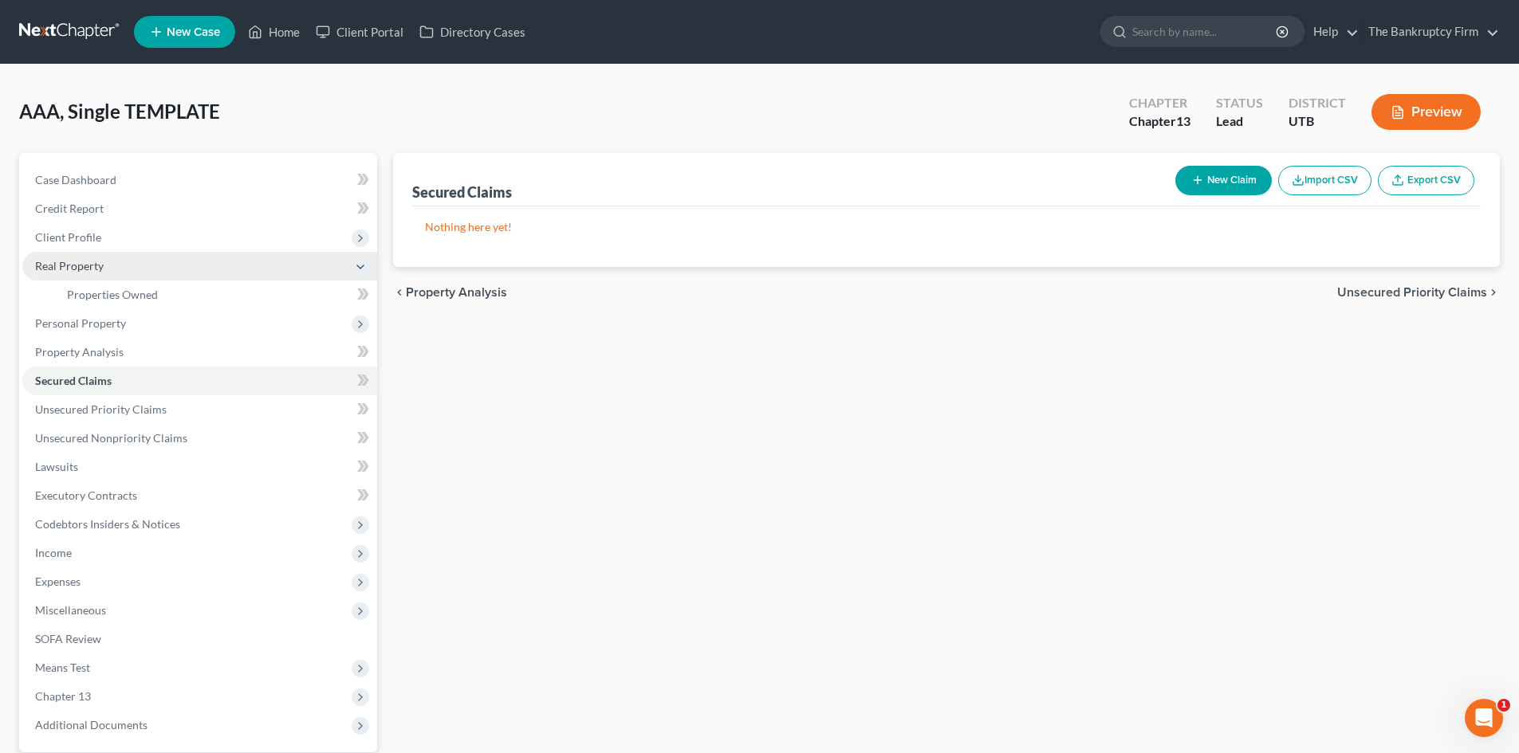
click at [173, 271] on span "Real Property" at bounding box center [199, 266] width 355 height 29
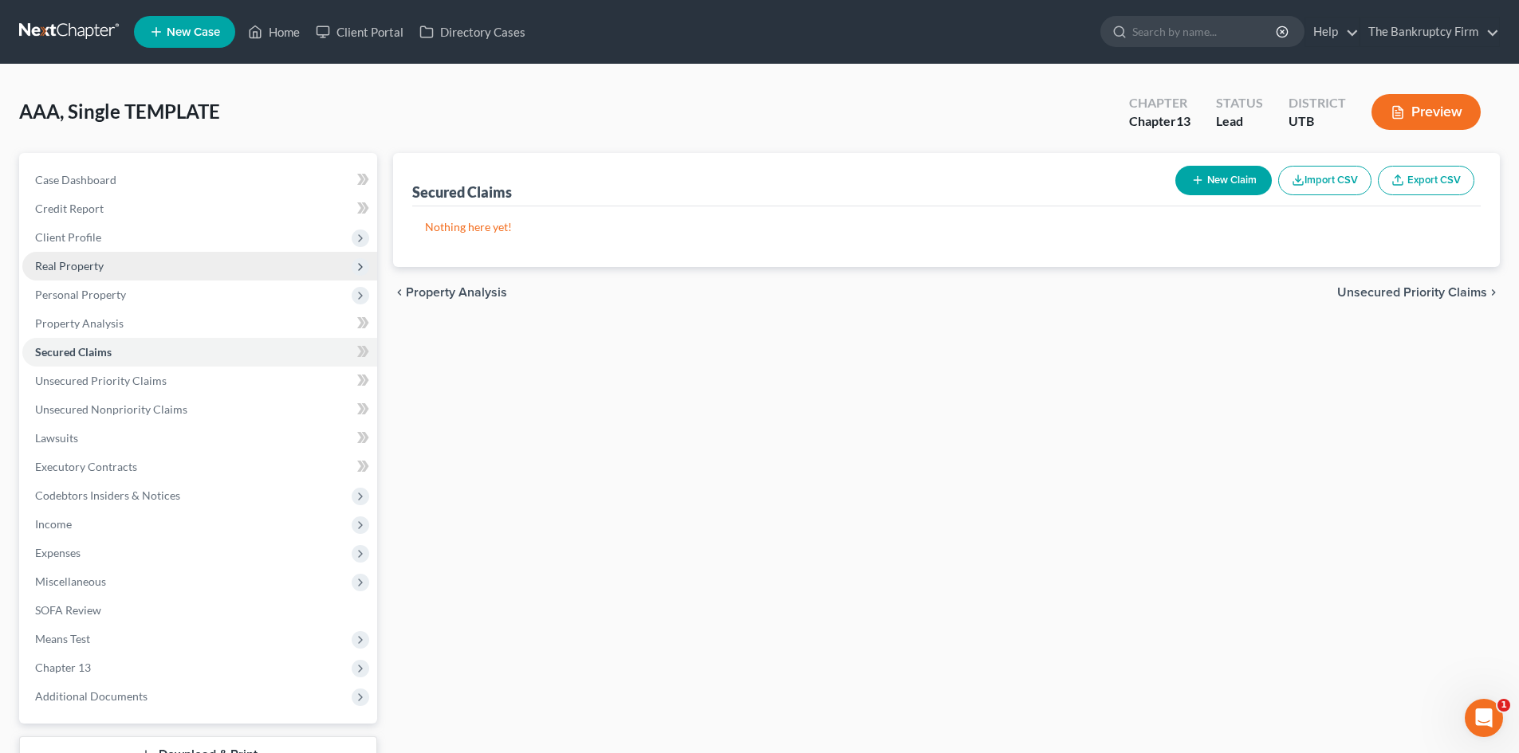
click at [180, 270] on span "Real Property" at bounding box center [199, 266] width 355 height 29
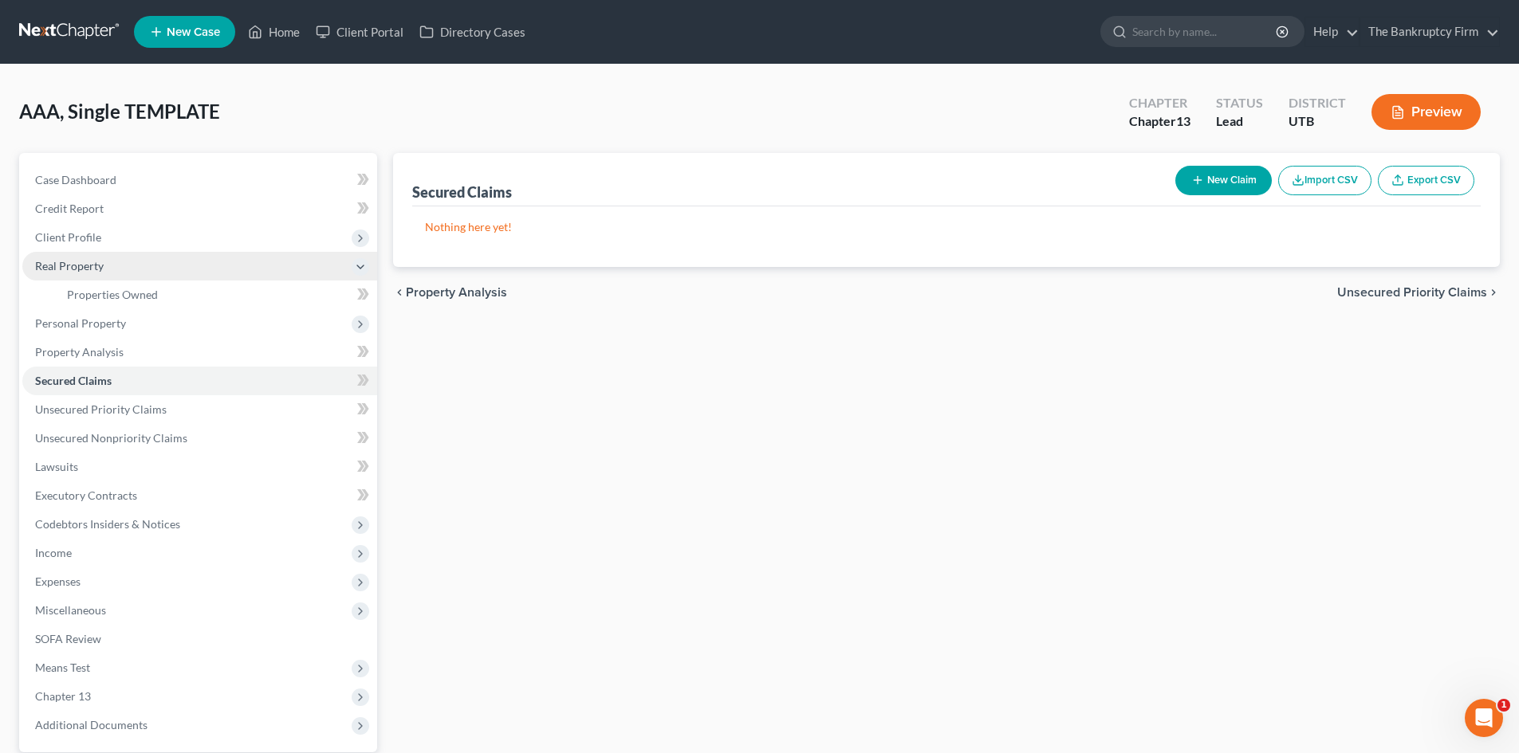
click at [241, 277] on span "Real Property" at bounding box center [199, 266] width 355 height 29
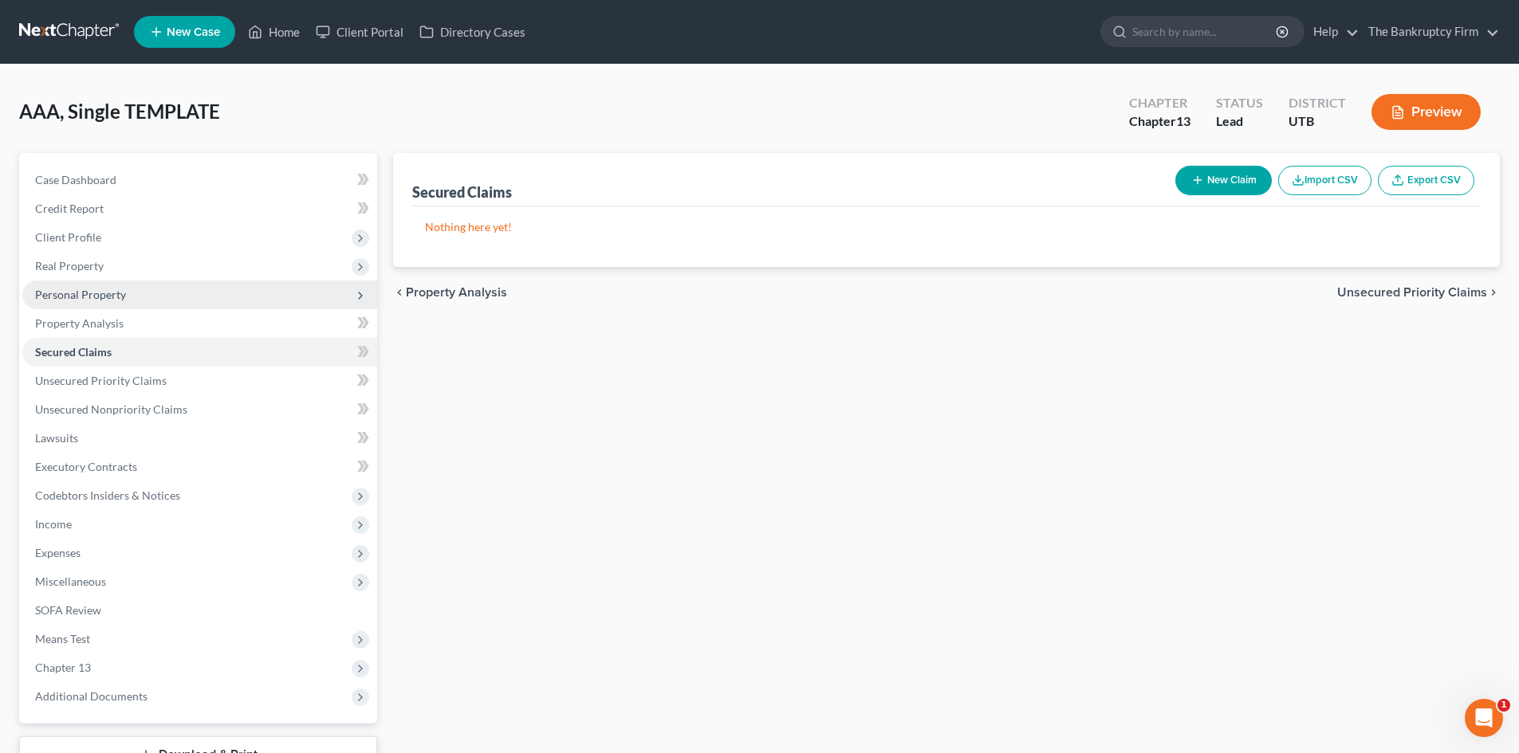
click at [177, 289] on span "Personal Property" at bounding box center [199, 295] width 355 height 29
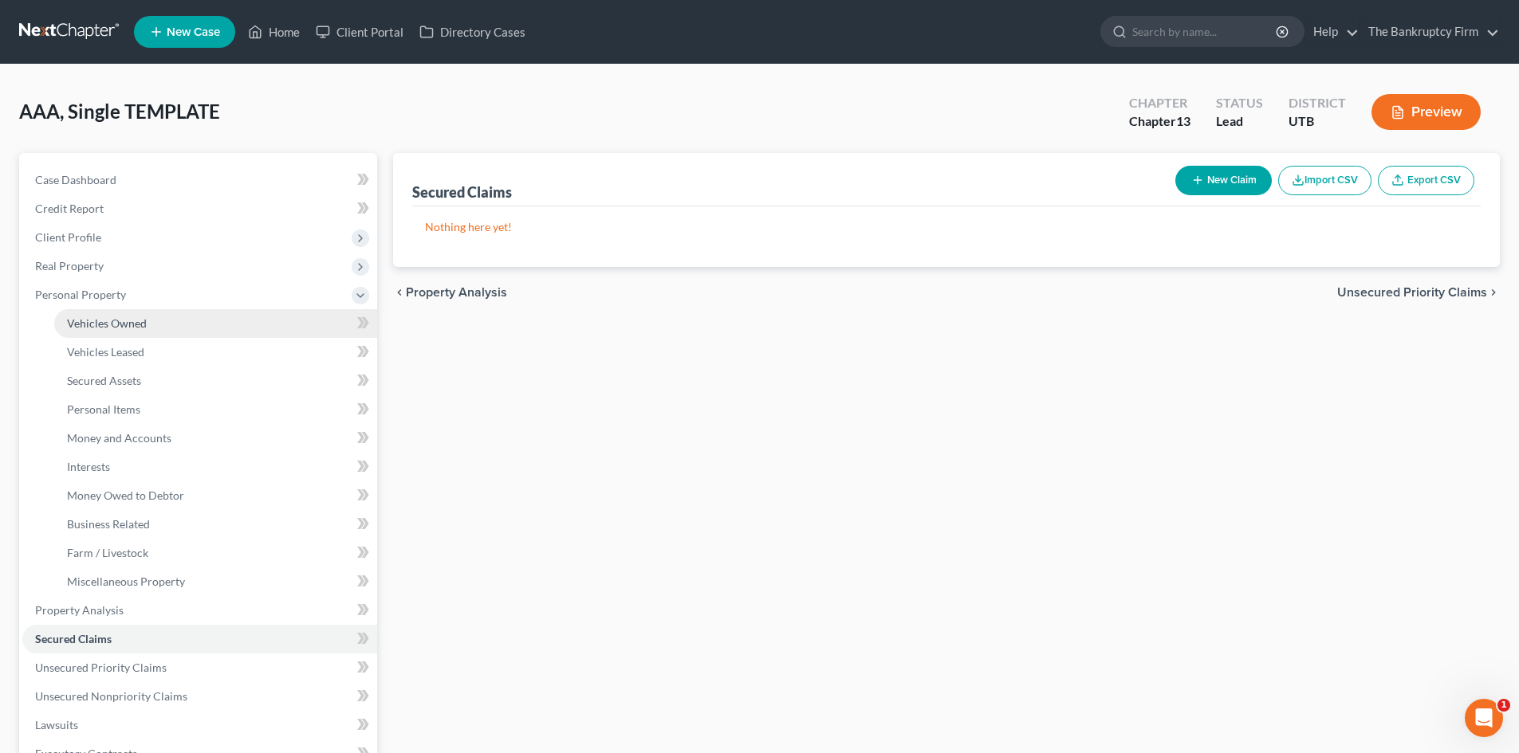
click at [165, 315] on link "Vehicles Owned" at bounding box center [215, 323] width 323 height 29
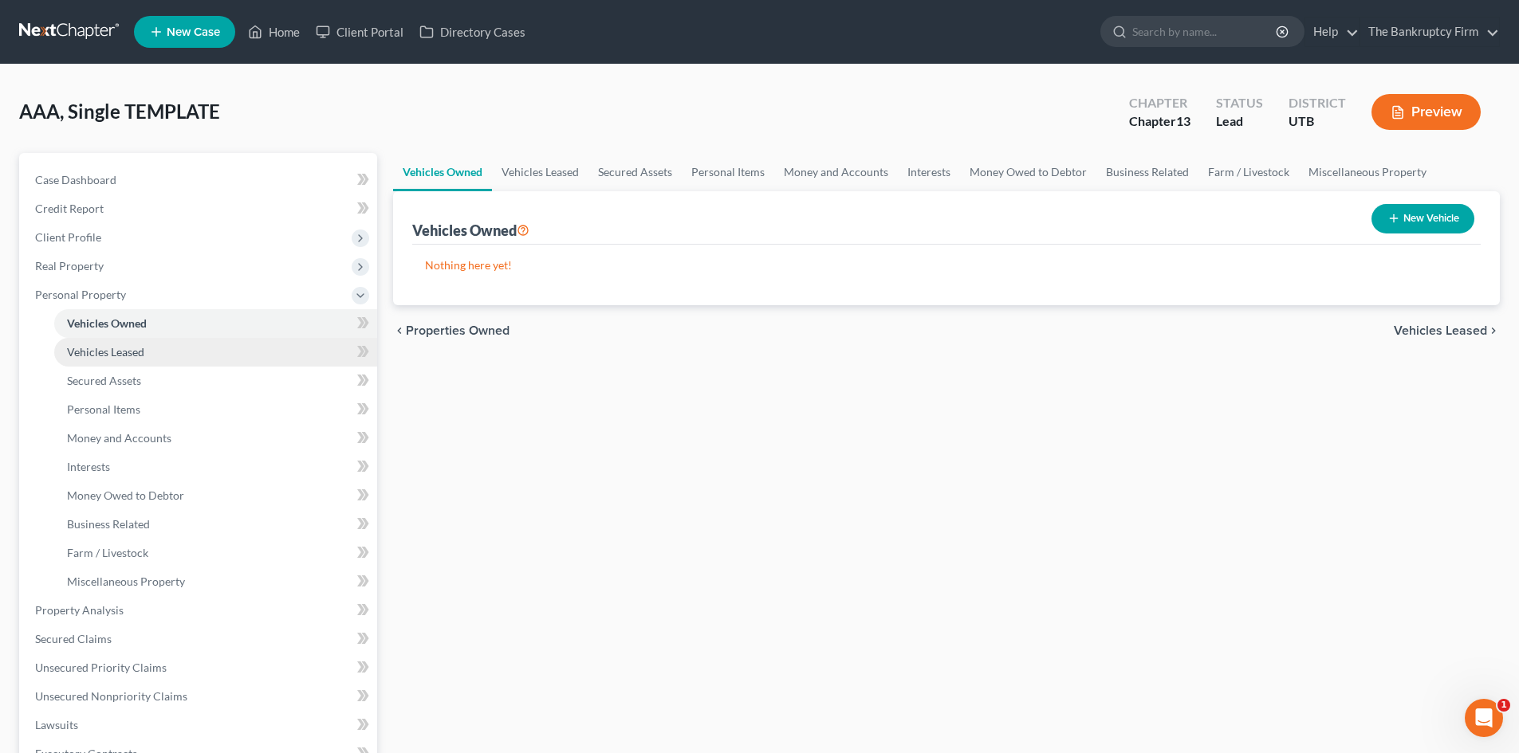
click at [165, 341] on link "Vehicles Leased" at bounding box center [215, 352] width 323 height 29
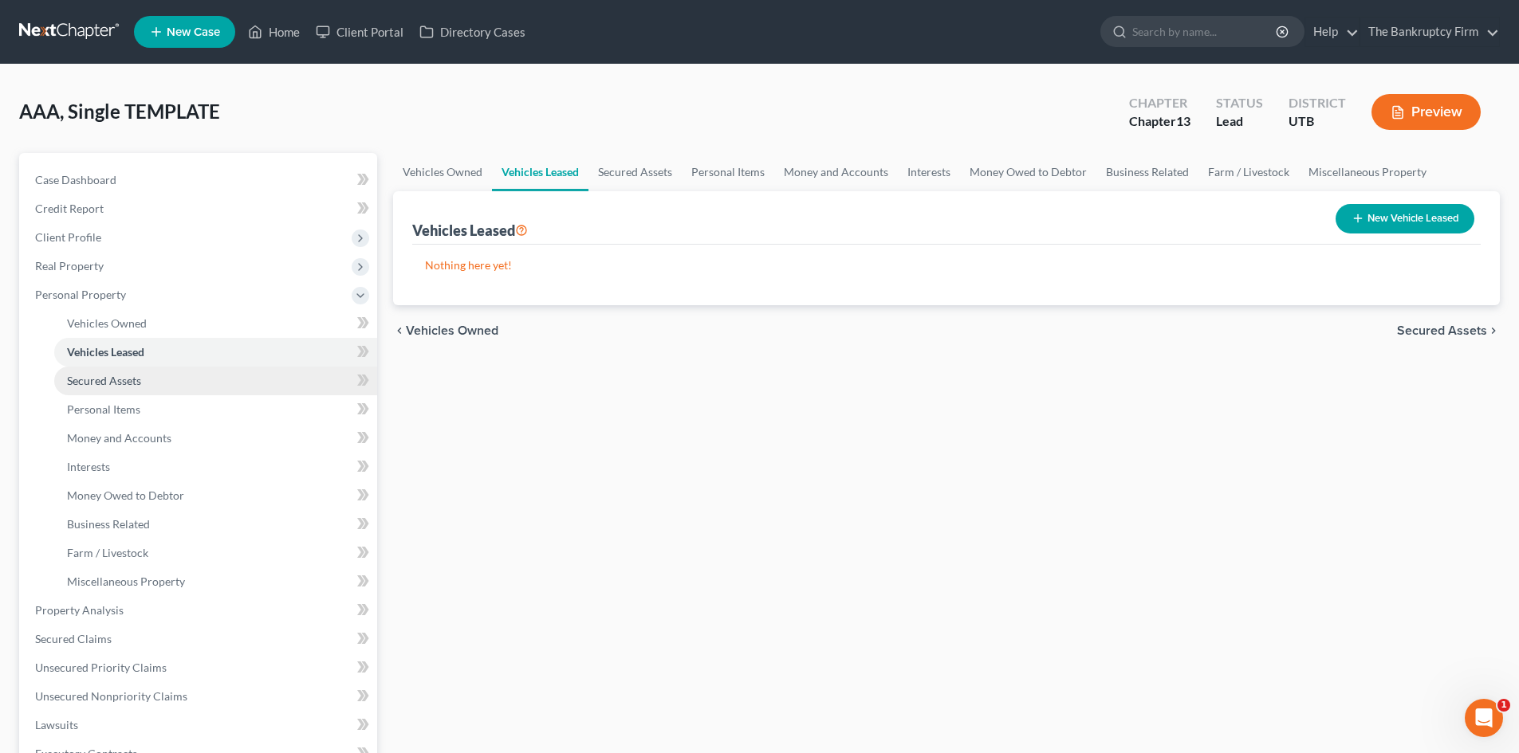
click at [175, 374] on link "Secured Assets" at bounding box center [215, 381] width 323 height 29
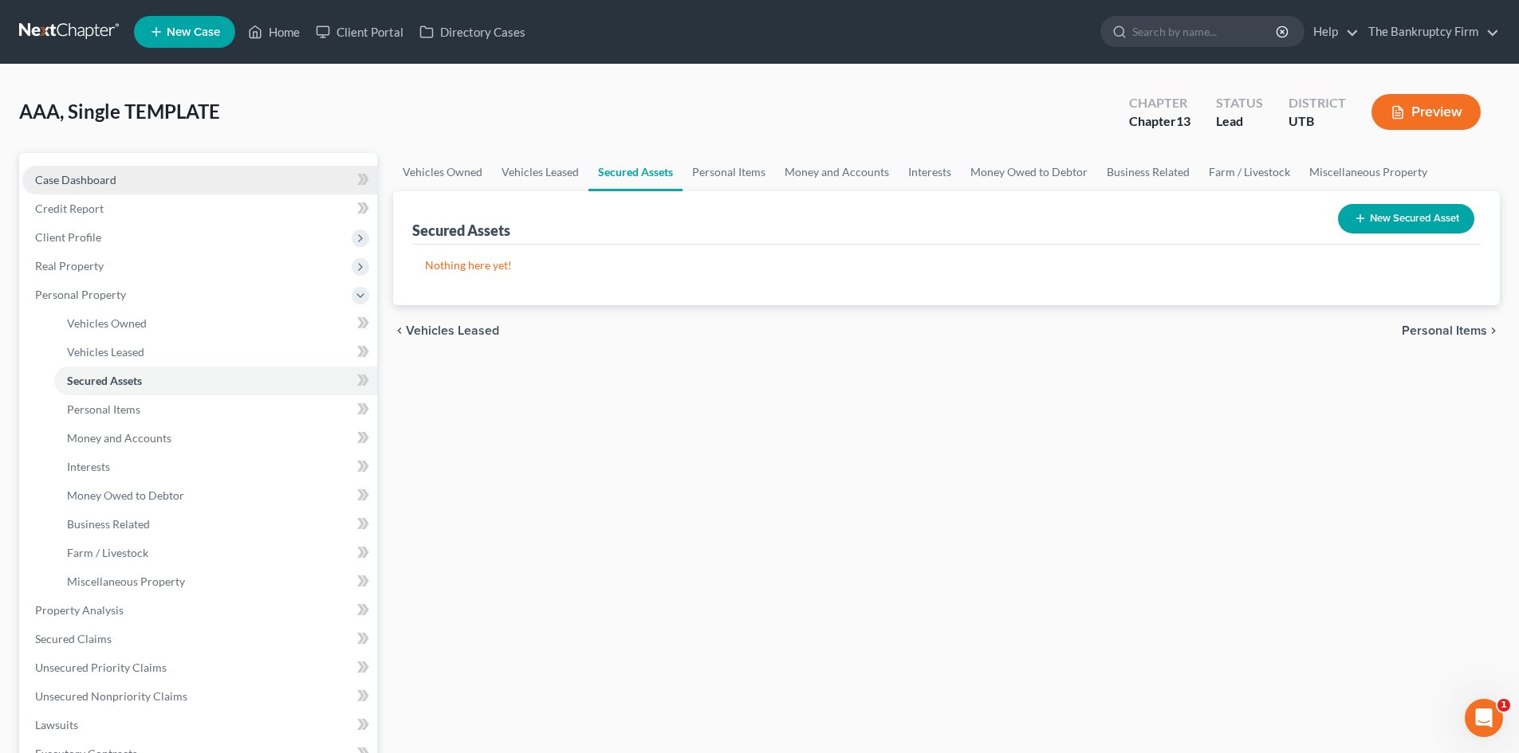
click at [105, 182] on span "Case Dashboard" at bounding box center [75, 180] width 81 height 14
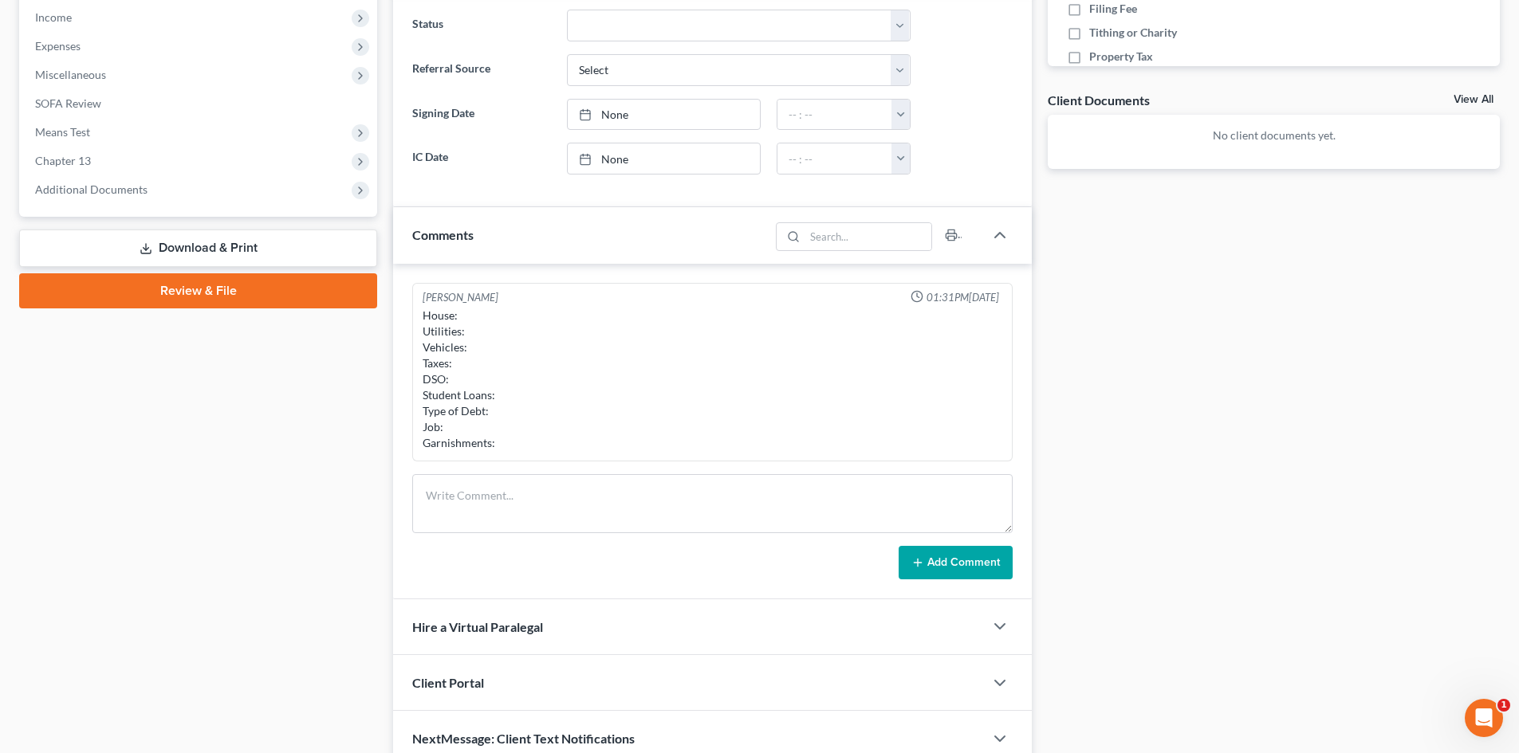
scroll to position [582, 0]
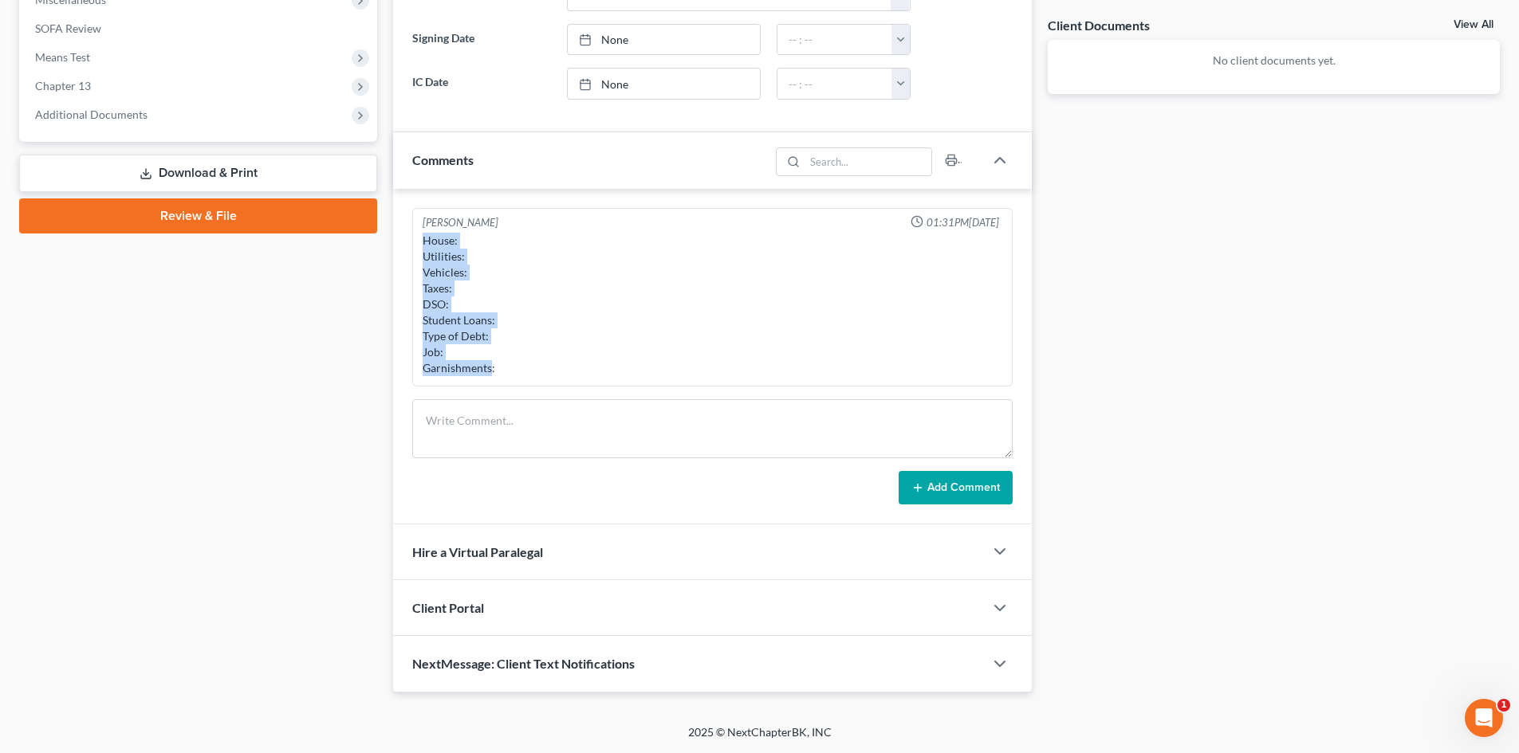
drag, startPoint x: 482, startPoint y: 348, endPoint x: 420, endPoint y: 245, distance: 119.8
click at [420, 240] on div "House: Utilities: Vehicles: Taxes: DSO: Student Loans: Type of Debt: Job: Garni…" at bounding box center [712, 305] width 586 height 150
copy div "House: Utilities: Vehicles: Taxes: DSO: Student Loans: Type of Debt: Job: Garni…"
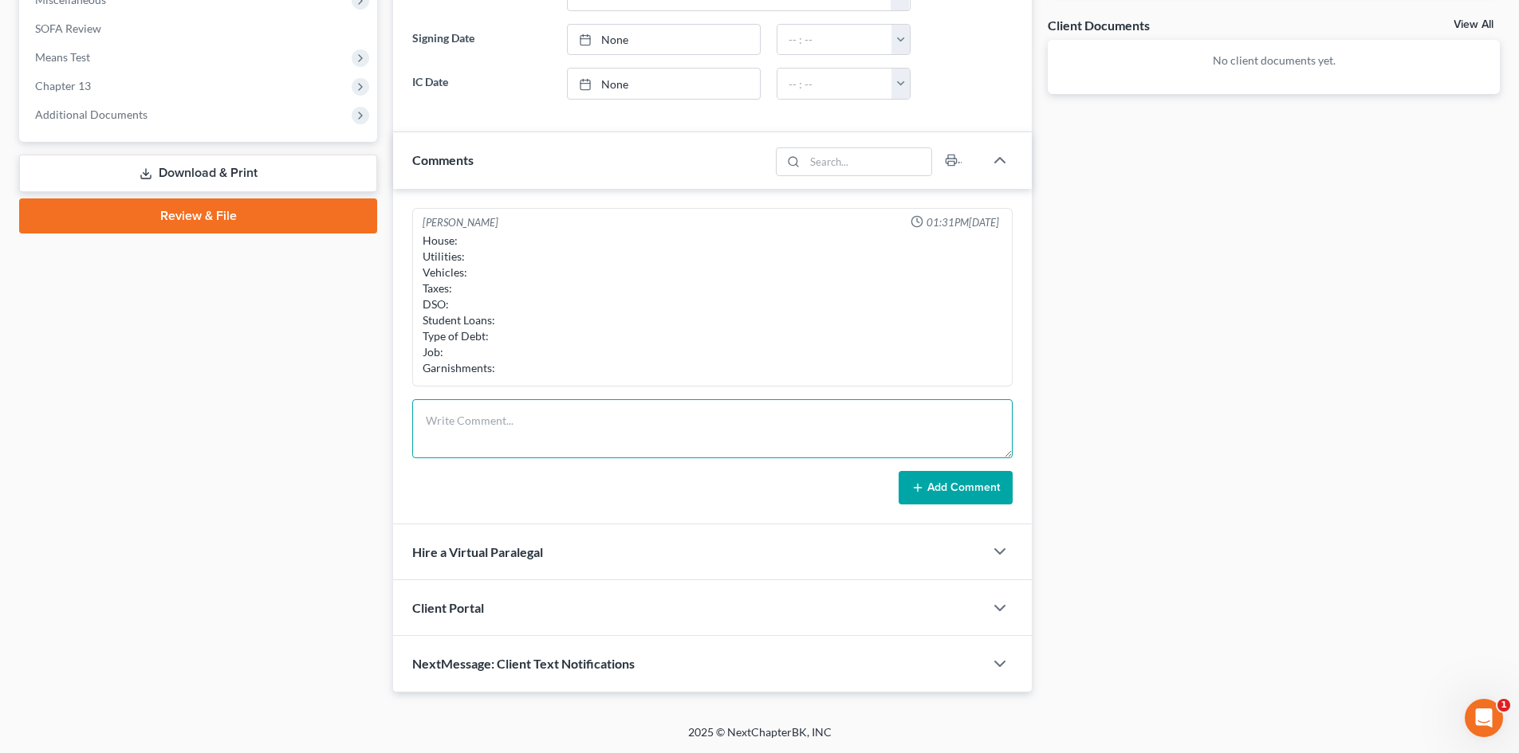
click at [544, 433] on textarea at bounding box center [712, 428] width 600 height 59
paste textarea "House: Utilities: Vehicles: Taxes: DSO: Student Loans: Type of Debt: Job: Garni…"
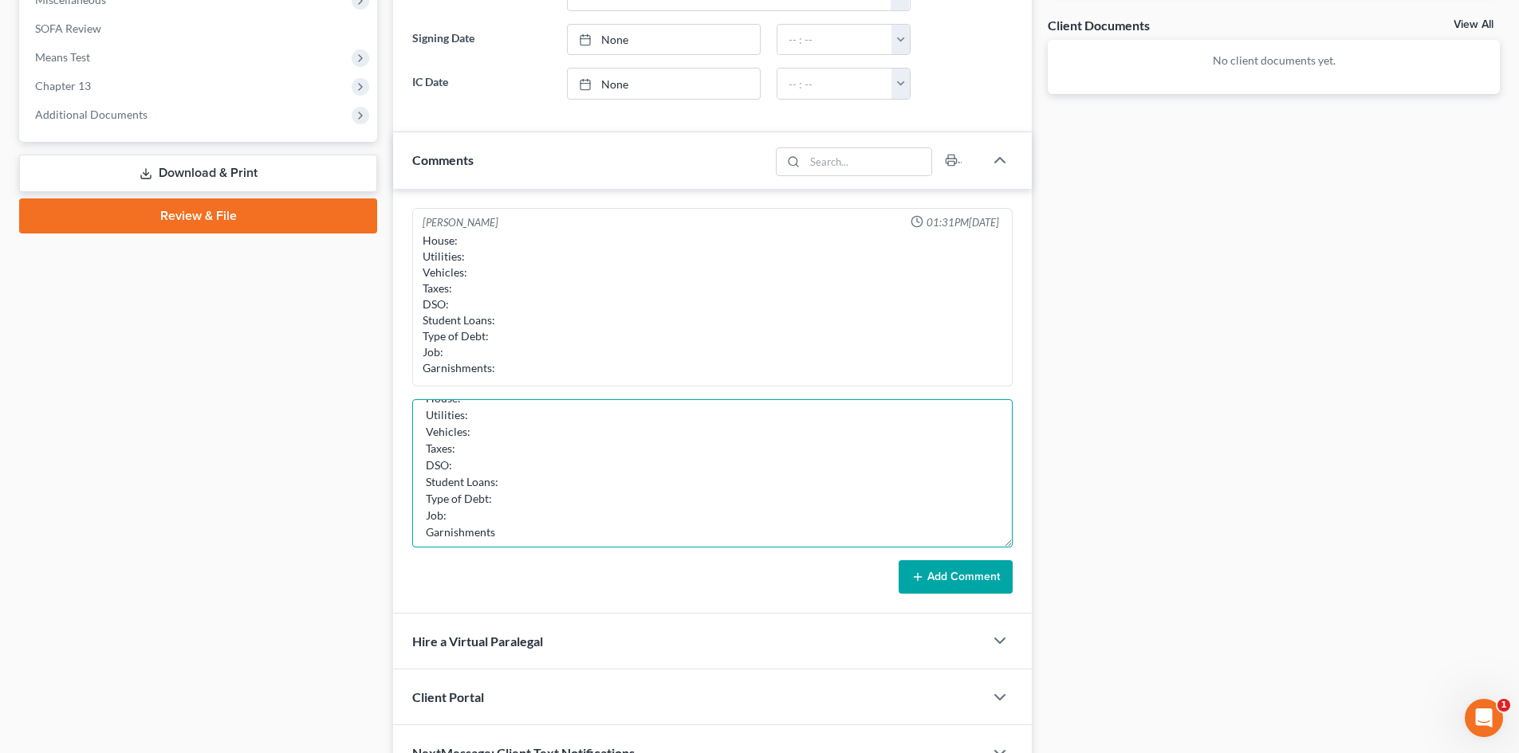
scroll to position [0, 0]
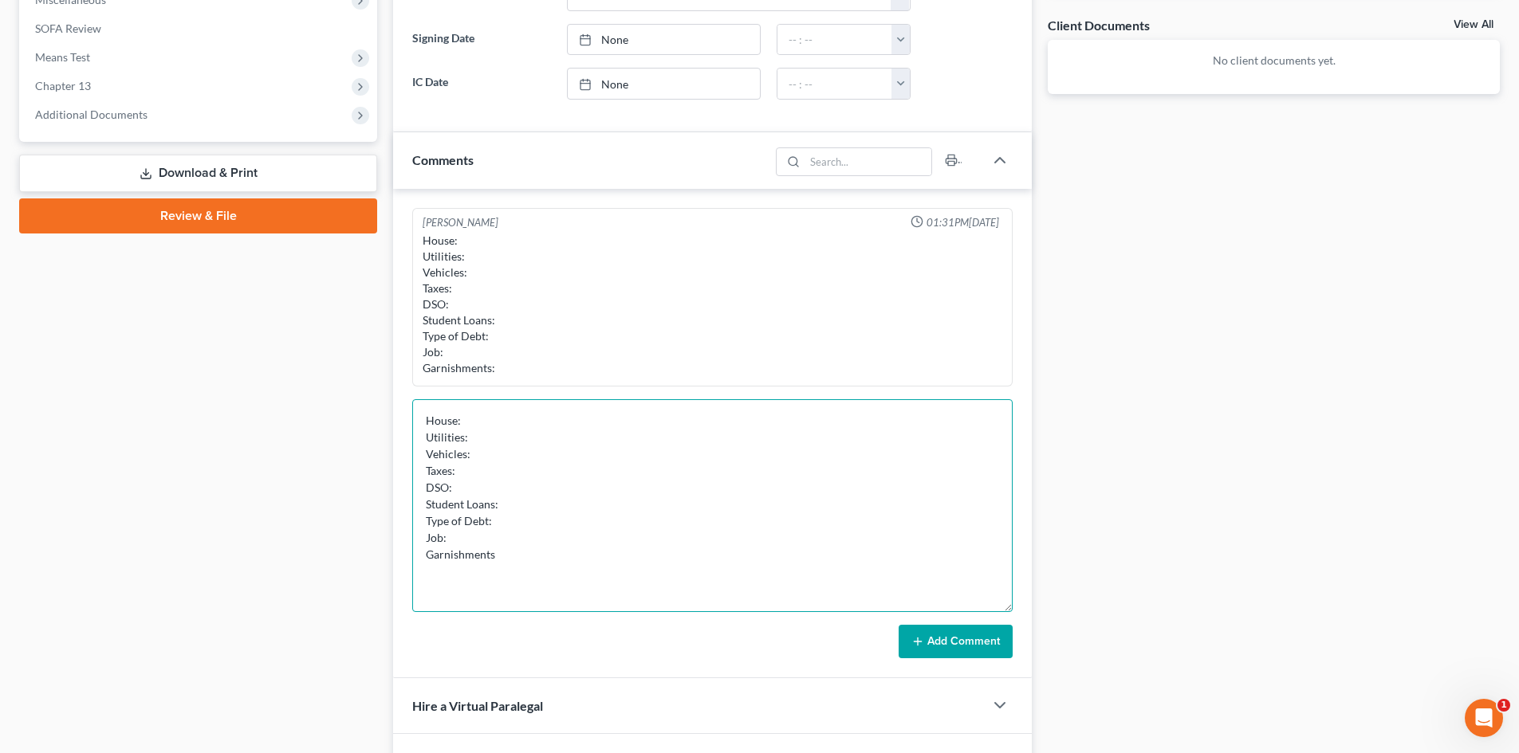
drag, startPoint x: 1005, startPoint y: 450, endPoint x: 1030, endPoint y: 638, distance: 189.1
click at [1030, 638] on div "Kent Winward 01:31PM, 08/12/2025 House: Utilities: Vehicles: Taxes: DSO: Studen…" at bounding box center [712, 434] width 639 height 490
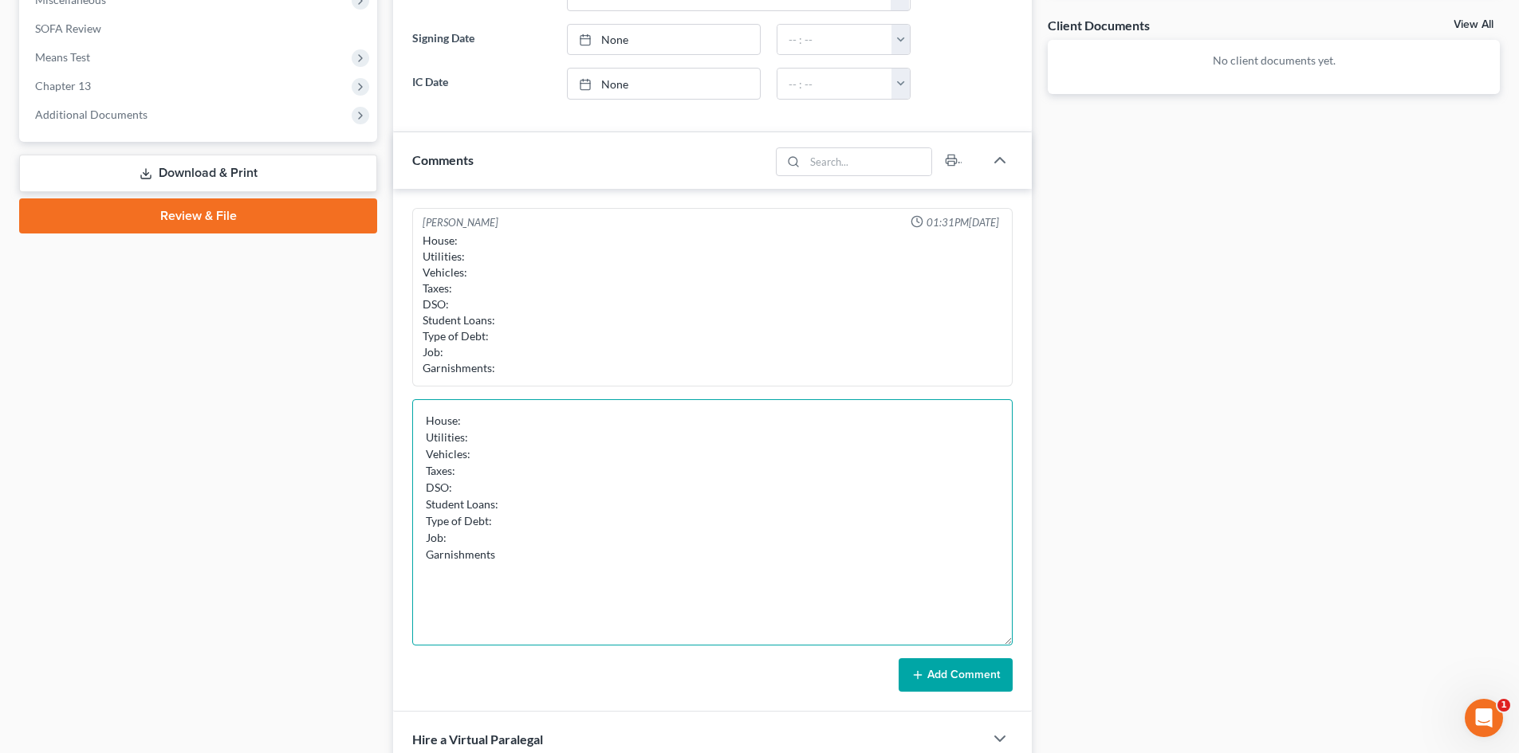
click at [526, 415] on textarea "House: Utilities: Vehicles: Taxes: DSO: Student Loans: Type of Debt: Job: Garni…" at bounding box center [712, 522] width 600 height 246
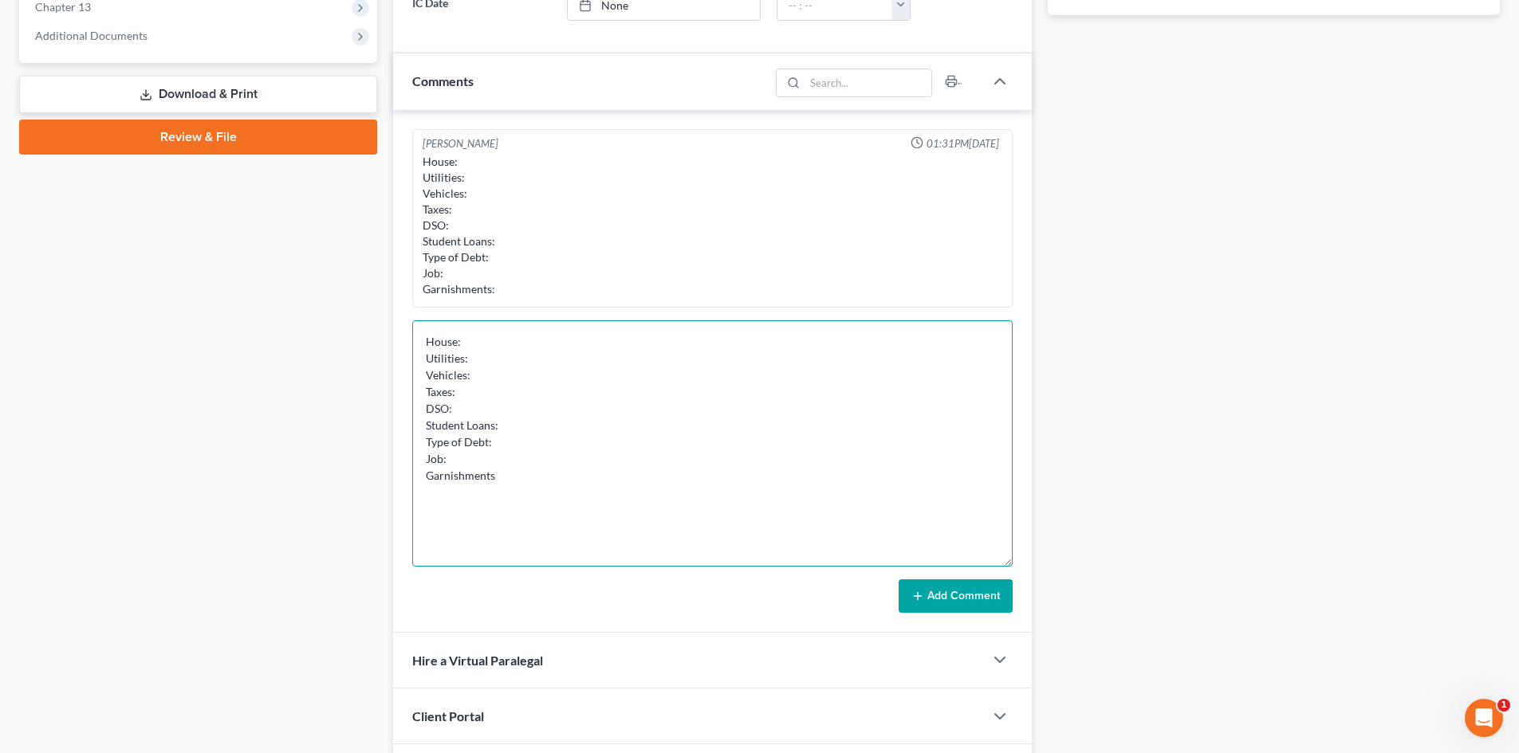
scroll to position [662, 0]
click at [472, 362] on textarea "House: Current Rent 1486 monthly Utilities: Vehicles: Taxes: DSO: Student Loans…" at bounding box center [712, 443] width 600 height 246
click at [481, 374] on textarea "House: Current Rent 1486 monthly Utilities: 200 current Vehicles: Taxes: DSO: S…" at bounding box center [712, 443] width 600 height 246
click at [478, 374] on textarea "House: Current Rent 1486 monthly Utilities: 200 current Vehicles: Taxes: DSO: S…" at bounding box center [712, 443] width 600 height 246
click at [460, 395] on textarea "House: Current Rent 1486 monthly Utilities: 200 current Vehicles: Taxes: DSO: S…" at bounding box center [712, 443] width 600 height 246
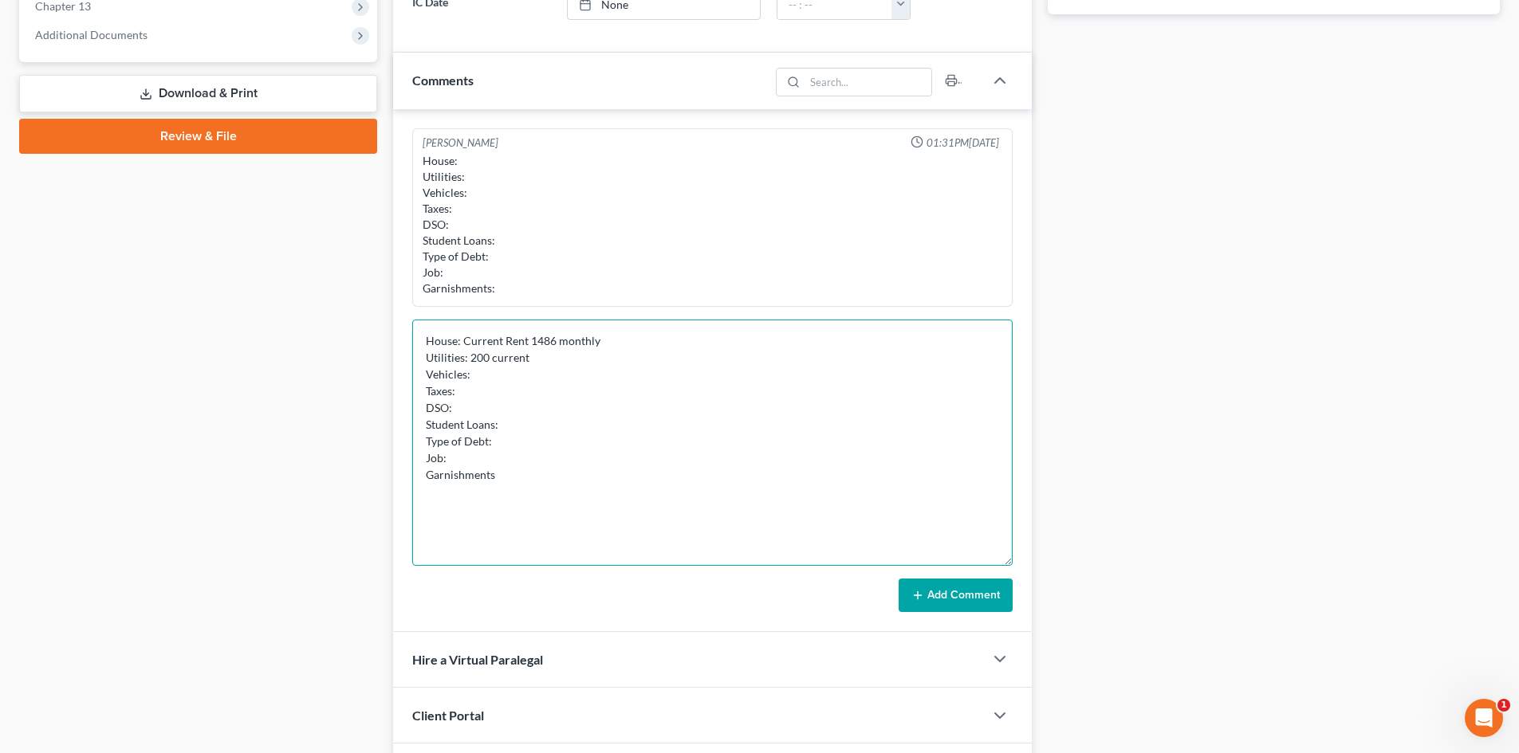
click at [476, 380] on textarea "House: Current Rent 1486 monthly Utilities: 200 current Vehicles: Taxes: DSO: S…" at bounding box center [712, 443] width 600 height 246
click at [478, 391] on textarea "House: Current Rent 1486 monthly Utilities: 200 current Vehicles: n/a Taxes: DS…" at bounding box center [712, 443] width 600 height 246
click at [506, 401] on textarea "House: Current Rent 1486 monthly Utilities: 200 current Vehicles: n/a Taxes: di…" at bounding box center [712, 443] width 600 height 246
click at [584, 389] on textarea "House: Current Rent 1486 monthly Utilities: 200 current Vehicles: n/a Taxes: di…" at bounding box center [712, 443] width 600 height 246
click at [553, 403] on textarea "House: Current Rent 1486 monthly Utilities: 200 current Vehicles: n/a Taxes: di…" at bounding box center [712, 443] width 600 height 246
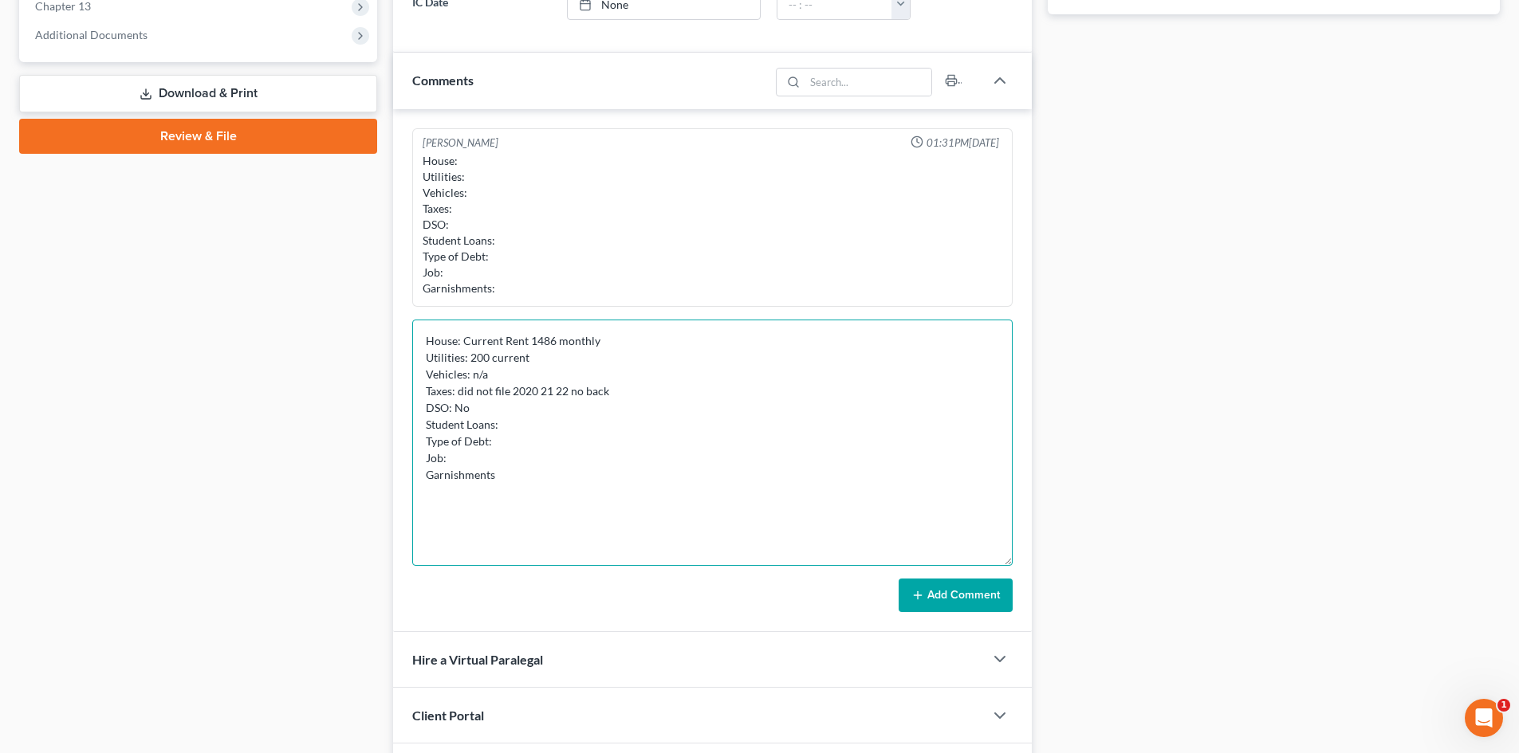
click at [525, 427] on textarea "House: Current Rent 1486 monthly Utilities: 200 current Vehicles: n/a Taxes: di…" at bounding box center [712, 443] width 600 height 246
click at [501, 439] on textarea "House: Current Rent 1486 monthly Utilities: 200 current Vehicles: n/a Taxes: di…" at bounding box center [712, 443] width 600 height 246
click at [558, 462] on textarea "House: Current Rent 1486 monthly Utilities: 200 current Vehicles: n/a Taxes: di…" at bounding box center [712, 443] width 600 height 246
click at [558, 477] on textarea "House: Current Rent 1486 monthly Utilities: 200 current Vehicles: n/a Taxes: di…" at bounding box center [712, 443] width 600 height 246
click at [616, 473] on textarea "House: Current Rent 1486 monthly Utilities: 200 current Vehicles: n/a Taxes: di…" at bounding box center [712, 443] width 600 height 246
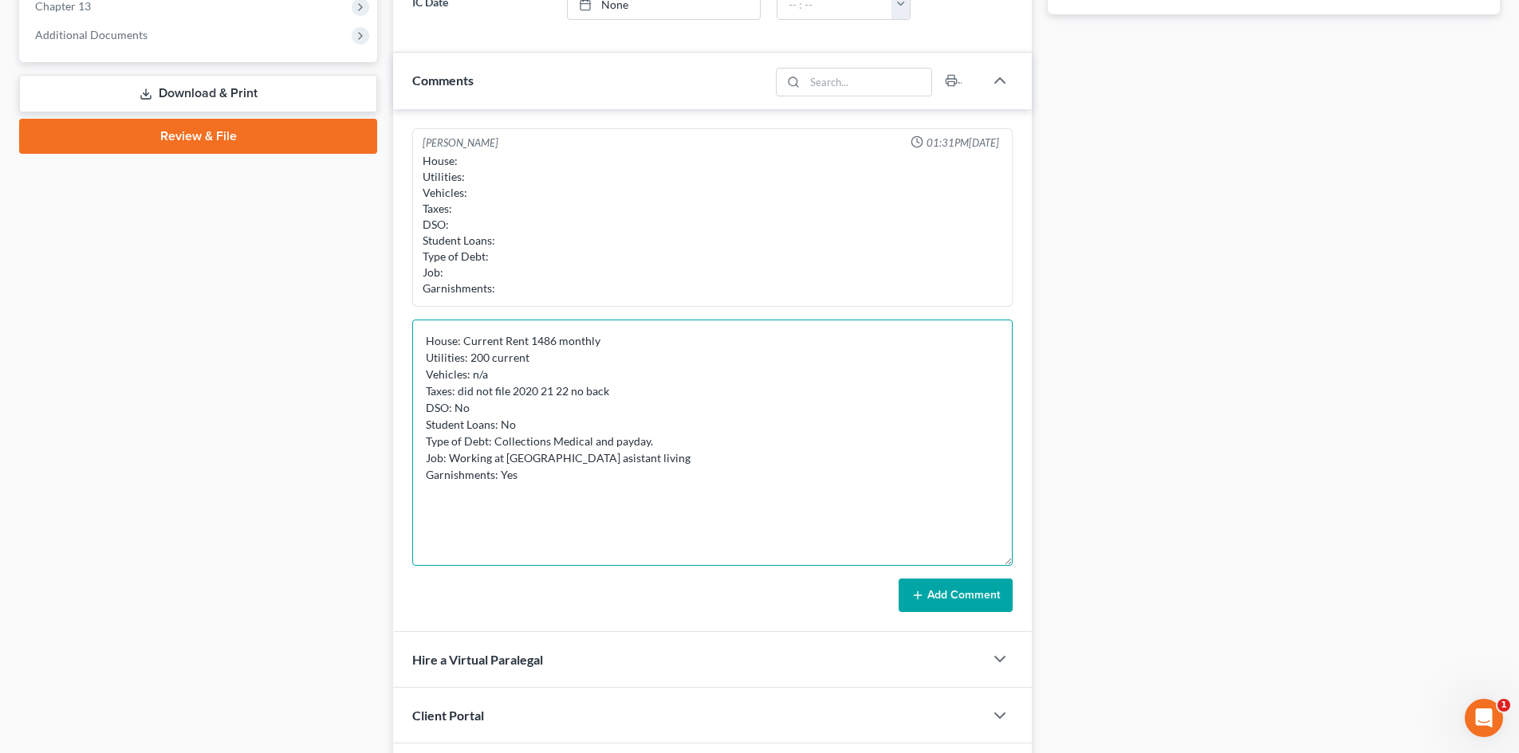
click at [556, 464] on textarea "House: Current Rent 1486 monthly Utilities: 200 current Vehicles: n/a Taxes: di…" at bounding box center [712, 443] width 600 height 246
click at [619, 482] on textarea "House: Current Rent 1486 monthly Utilities: 200 current Vehicles: n/a Taxes: di…" at bounding box center [712, 443] width 600 height 246
click at [538, 391] on textarea "House: Current Rent 1486 monthly Utilities: 200 current Vehicles: n/a Taxes: di…" at bounding box center [712, 443] width 600 height 246
click at [552, 393] on textarea "House: Current Rent 1486 monthly Utilities: 200 current Vehicles: n/a Taxes: di…" at bounding box center [712, 443] width 600 height 246
click at [678, 397] on textarea "House: Current Rent 1486 monthly Utilities: 200 current Vehicles: n/a Taxes: di…" at bounding box center [712, 443] width 600 height 246
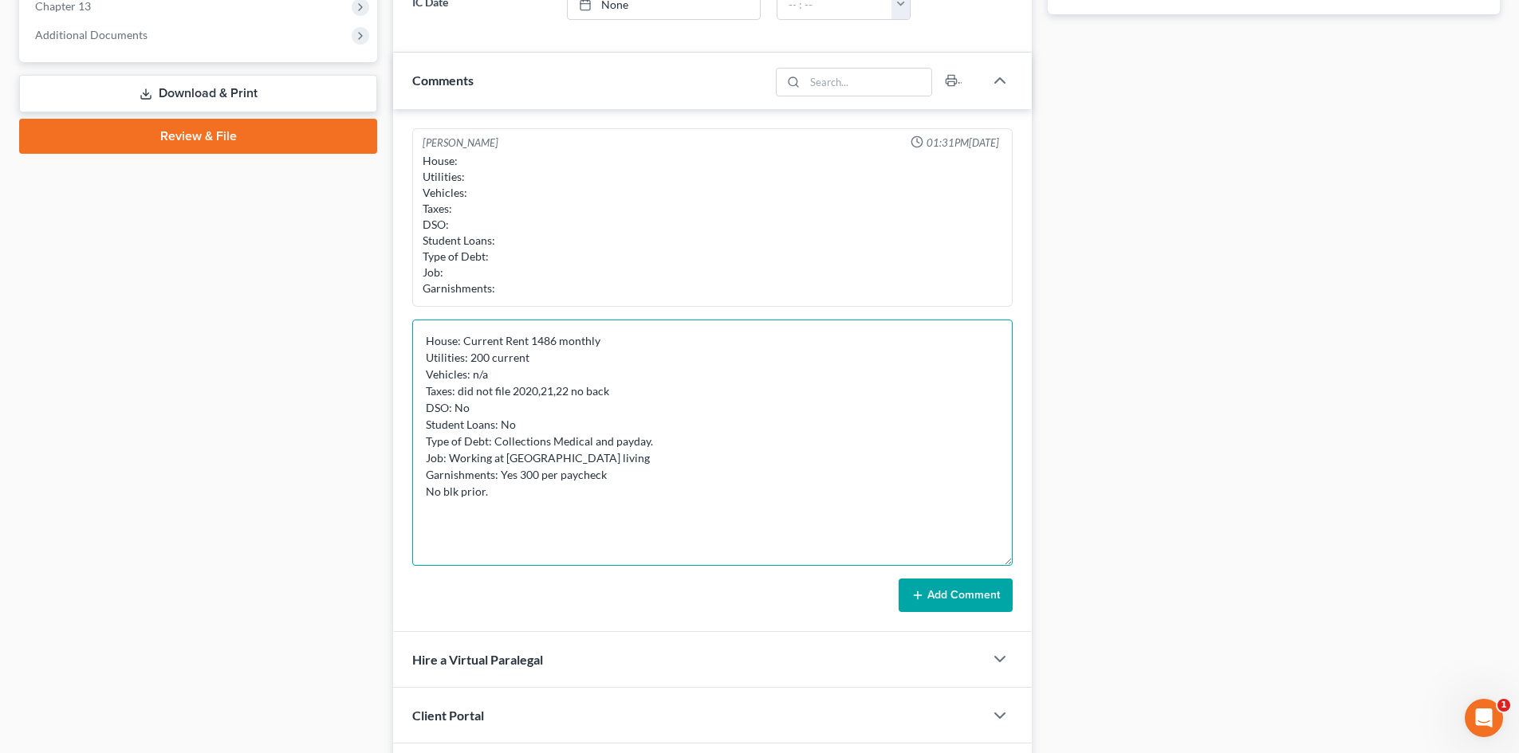
click at [511, 409] on textarea "House: Current Rent 1486 monthly Utilities: 200 current Vehicles: n/a Taxes: di…" at bounding box center [712, 443] width 600 height 246
click at [525, 425] on textarea "House: Current Rent 1486 monthly Utilities: 200 current Vehicles: n/a Taxes: di…" at bounding box center [712, 443] width 600 height 246
click at [661, 446] on textarea "House: Current Rent 1486 monthly Utilities: 200 current Vehicles: n/a Taxes: di…" at bounding box center [712, 443] width 600 height 246
drag, startPoint x: 545, startPoint y: 442, endPoint x: 496, endPoint y: 439, distance: 49.6
click at [496, 439] on textarea "House: Current Rent 1486 monthly Utilities: 200 current Vehicles: n/a Taxes: di…" at bounding box center [712, 443] width 600 height 246
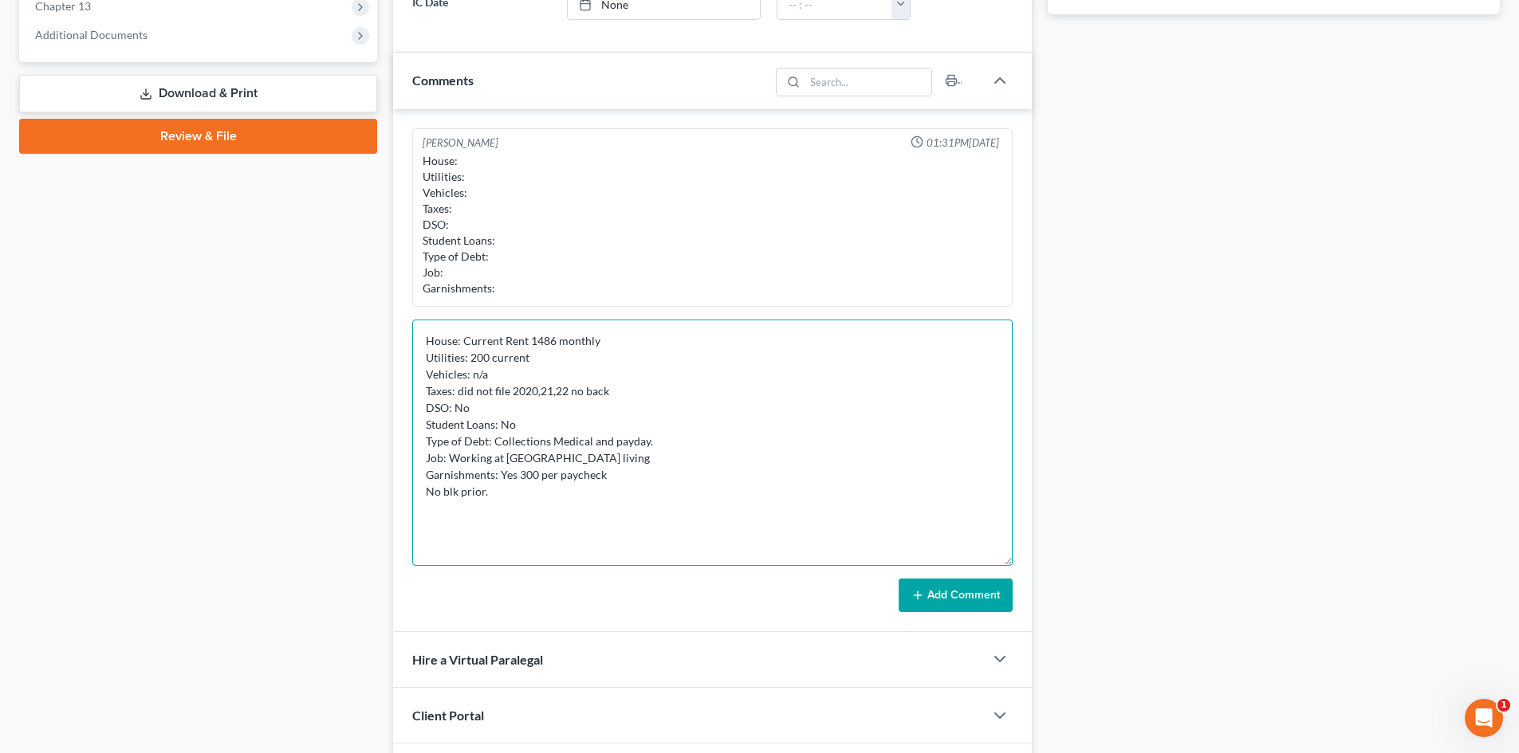
click at [545, 442] on textarea "House: Current Rent 1486 monthly Utilities: 200 current Vehicles: n/a Taxes: di…" at bounding box center [712, 443] width 600 height 246
click at [546, 442] on textarea "House: Current Rent 1486 monthly Utilities: 200 current Vehicles: n/a Taxes: di…" at bounding box center [712, 443] width 600 height 246
drag, startPoint x: 546, startPoint y: 442, endPoint x: 513, endPoint y: 443, distance: 33.5
click at [513, 443] on textarea "House: Current Rent 1486 monthly Utilities: 200 current Vehicles: n/a Taxes: di…" at bounding box center [712, 443] width 600 height 246
click at [533, 343] on textarea "House: Current Rent 1486 monthly Utilities: 200 current Vehicles: n/a Taxes: di…" at bounding box center [712, 443] width 600 height 246
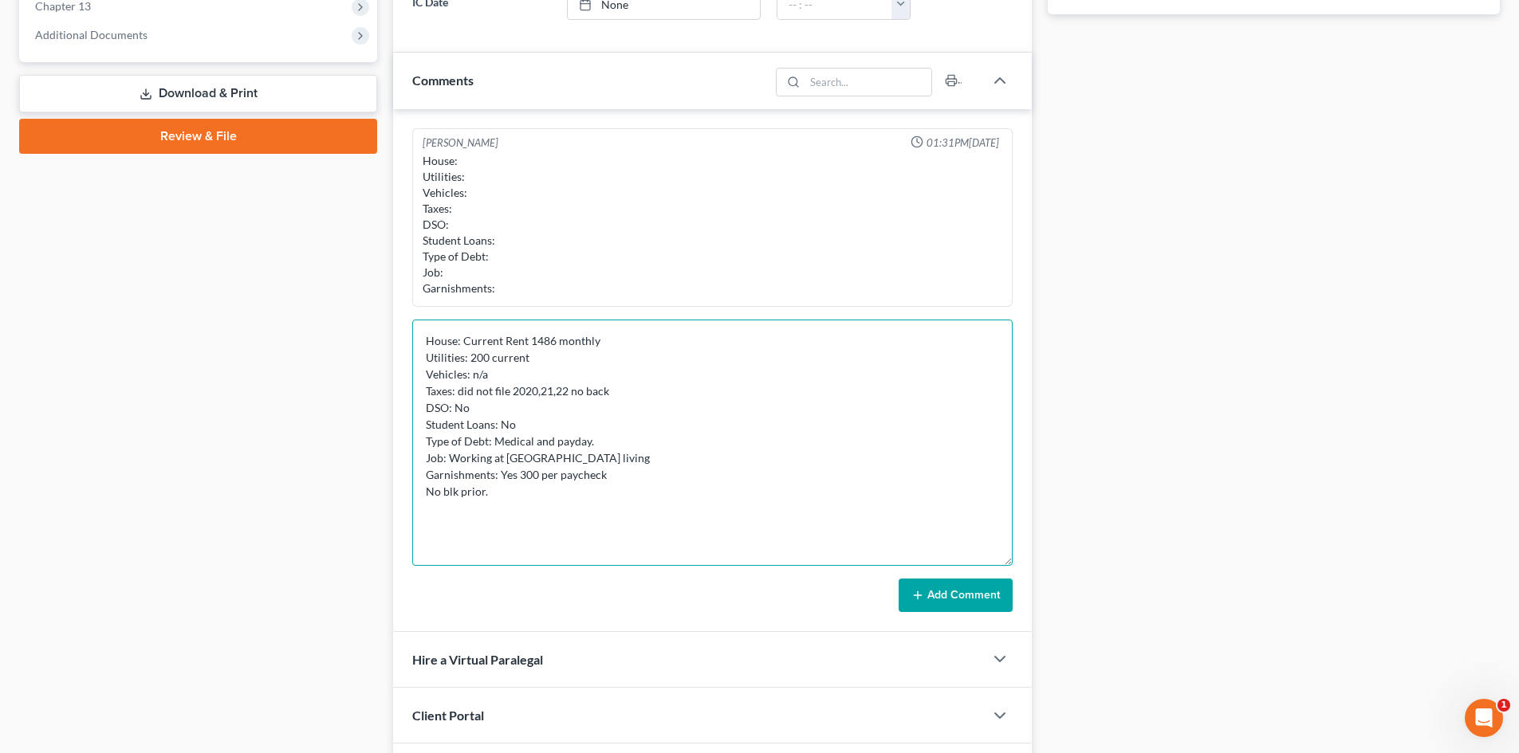
click at [527, 344] on textarea "House: Current Rent 1486 monthly Utilities: 200 current Vehicles: n/a Taxes: di…" at bounding box center [712, 443] width 600 height 246
click at [625, 341] on textarea "House: Current Rent/ 1486 monthly Utilities: 200 current Vehicles: n/a Taxes: d…" at bounding box center [712, 443] width 600 height 246
click at [560, 340] on textarea "House: Current Rent/ 1486 monthly Utilities: 200 current Vehicles: n/a Taxes: d…" at bounding box center [712, 443] width 600 height 246
click at [489, 351] on textarea "House: Current Rent/ 1486$ monthly Utilities: 200 current Vehicles: n/a Taxes: …" at bounding box center [712, 443] width 600 height 246
click at [551, 374] on textarea "House: Current Rent/ 1486$ monthly Utilities: 200$ current Vehicles: n/a Taxes:…" at bounding box center [712, 443] width 600 height 246
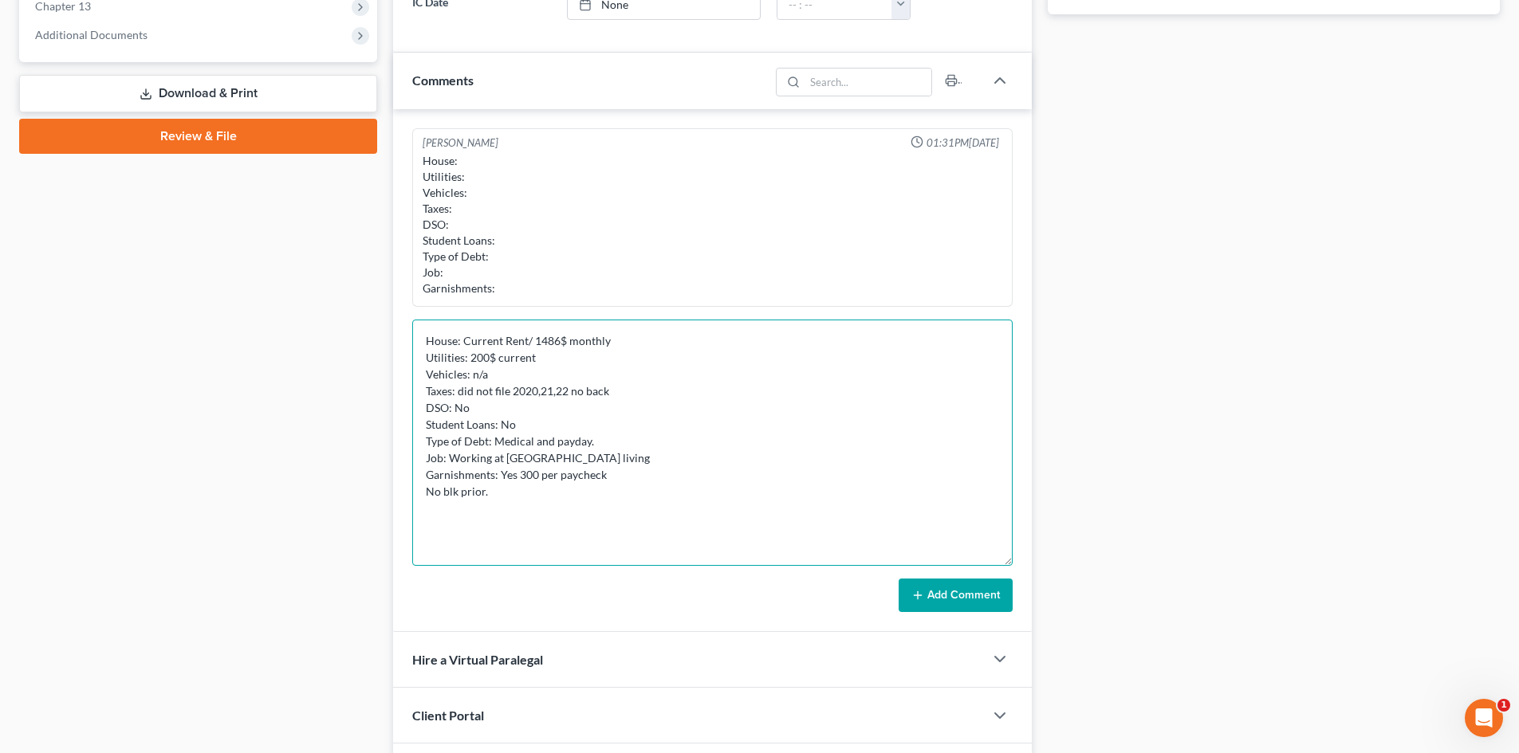
drag, startPoint x: 471, startPoint y: 356, endPoint x: 495, endPoint y: 357, distance: 23.9
click at [495, 357] on textarea "House: Current Rent/ 1486$ monthly Utilities: 200$ current Vehicles: n/a Taxes:…" at bounding box center [712, 443] width 600 height 246
click at [538, 371] on textarea "House: Current Rent/ 1486$ monthly Utilities: 200$ current Vehicles: n/a Taxes:…" at bounding box center [712, 443] width 600 height 246
drag, startPoint x: 519, startPoint y: 380, endPoint x: 472, endPoint y: 376, distance: 47.2
click at [472, 376] on textarea "House: Current Rent/ 1486$ monthly Utilities: 200$ current Vehicles: n/a Taxes:…" at bounding box center [712, 443] width 600 height 246
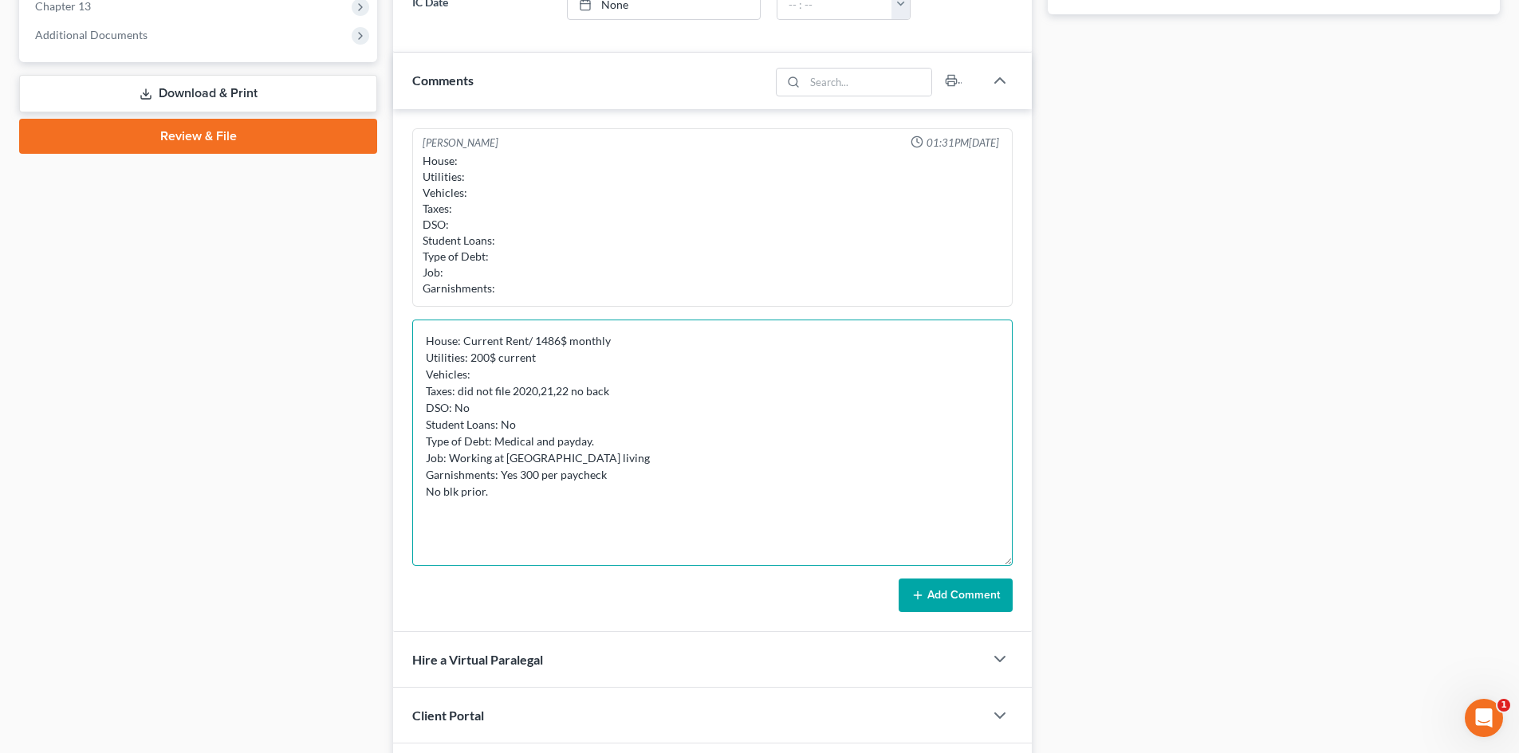
drag, startPoint x: 462, startPoint y: 392, endPoint x: 478, endPoint y: 388, distance: 17.2
click at [462, 392] on textarea "House: Current Rent/ 1486$ monthly Utilities: 200$ current Vehicles: Taxes: did…" at bounding box center [712, 443] width 600 height 246
click at [586, 458] on textarea "House: Current Rent/ 1486$ monthly Utilities: 200$ current Vehicles: Taxes: Did…" at bounding box center [712, 443] width 600 height 246
click at [627, 474] on textarea "House: Current Rent/ 1486$ monthly Utilities: 200$ current Vehicles: Taxes: Did…" at bounding box center [712, 443] width 600 height 246
click at [574, 462] on textarea "House: Current Rent/ 1486$ monthly Utilities: 200$ current Vehicles: Taxes: Did…" at bounding box center [712, 443] width 600 height 246
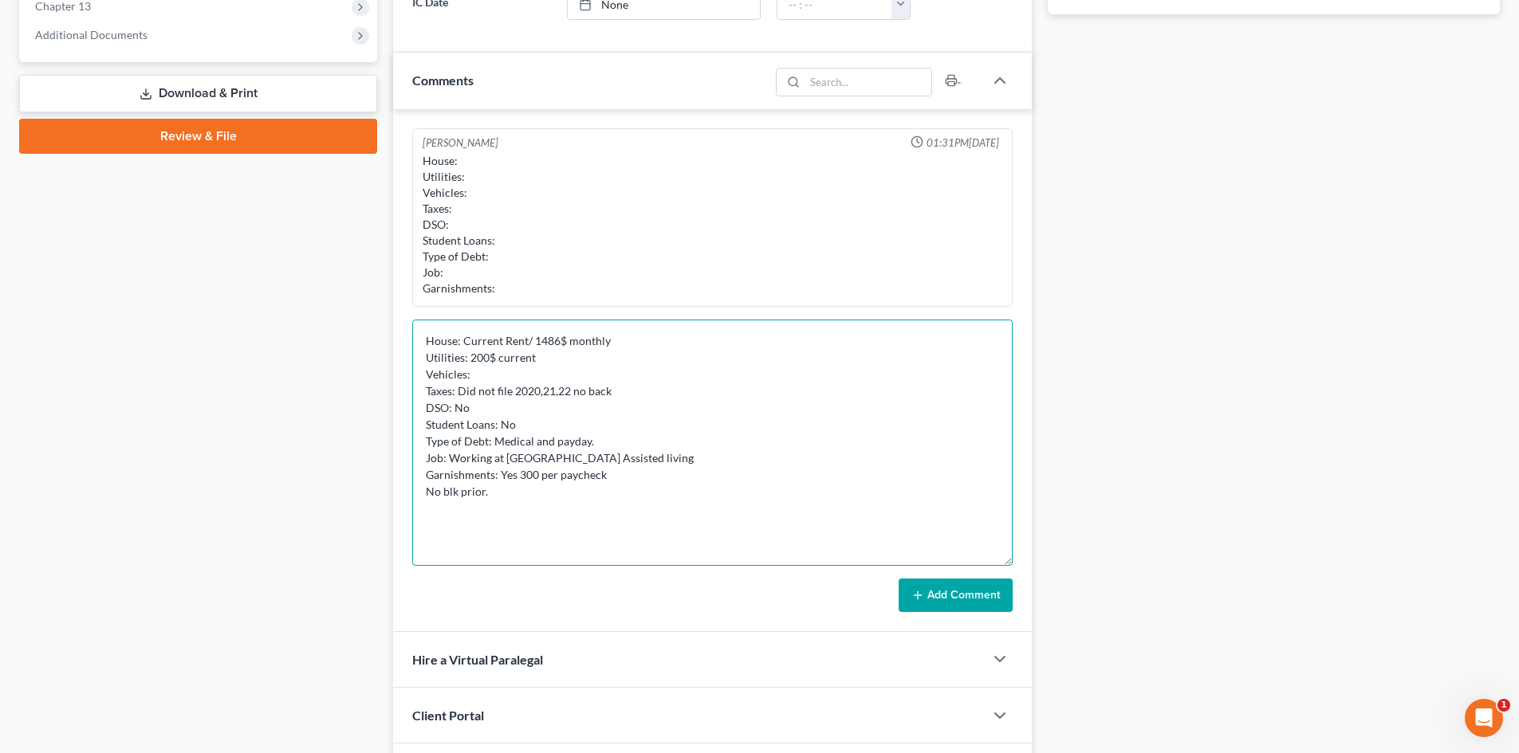
click at [643, 471] on textarea "House: Current Rent/ 1486$ monthly Utilities: 200$ current Vehicles: Taxes: Did…" at bounding box center [712, 443] width 600 height 246
click at [535, 470] on textarea "House: Current Rent/ 1486$ monthly Utilities: 200$ current Vehicles: Taxes: Did…" at bounding box center [712, 443] width 600 height 246
click at [560, 486] on textarea "House: Current Rent/ 1486$ monthly Utilities: 200$ current Vehicles: Taxes: Did…" at bounding box center [712, 443] width 600 height 246
drag, startPoint x: 509, startPoint y: 496, endPoint x: 384, endPoint y: 504, distance: 125.4
click at [384, 504] on div "Petition Navigation Case Dashboard Payments Invoices Payments Payments Credit R…" at bounding box center [759, 145] width 1496 height 1309
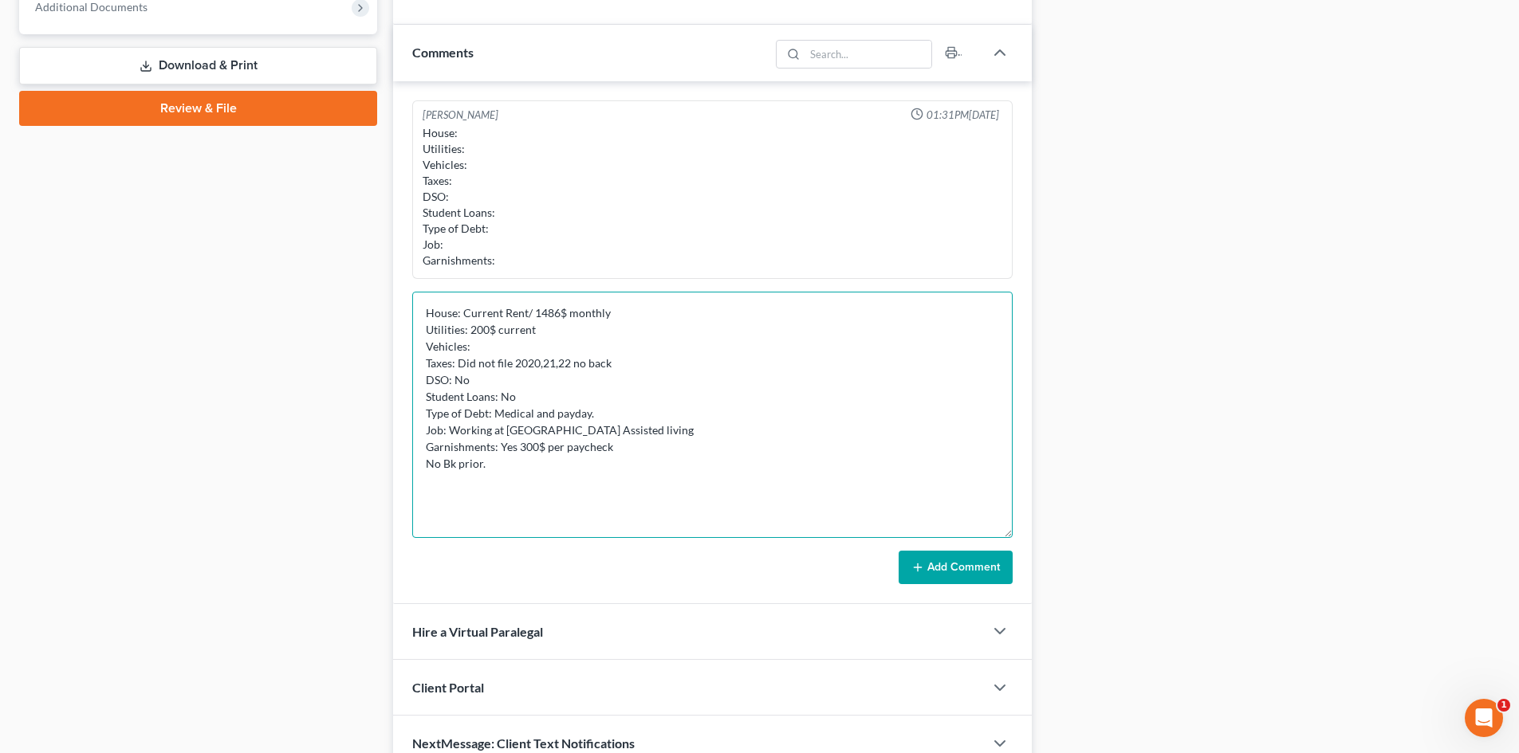
scroll to position [769, 0]
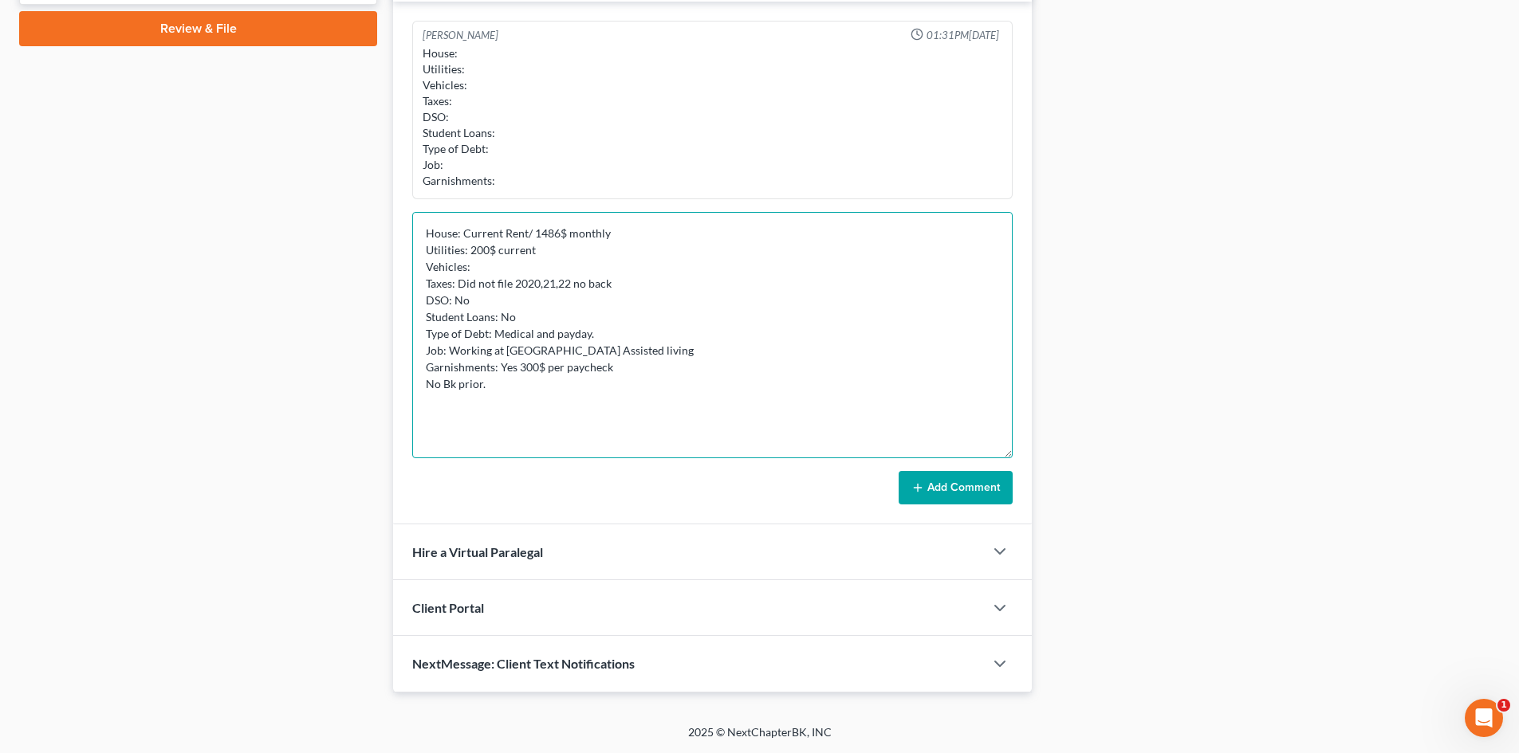
type textarea "House: Current Rent/ 1486$ monthly Utilities: 200$ current Vehicles: Taxes: Did…"
click at [992, 482] on button "Add Comment" at bounding box center [956, 487] width 114 height 33
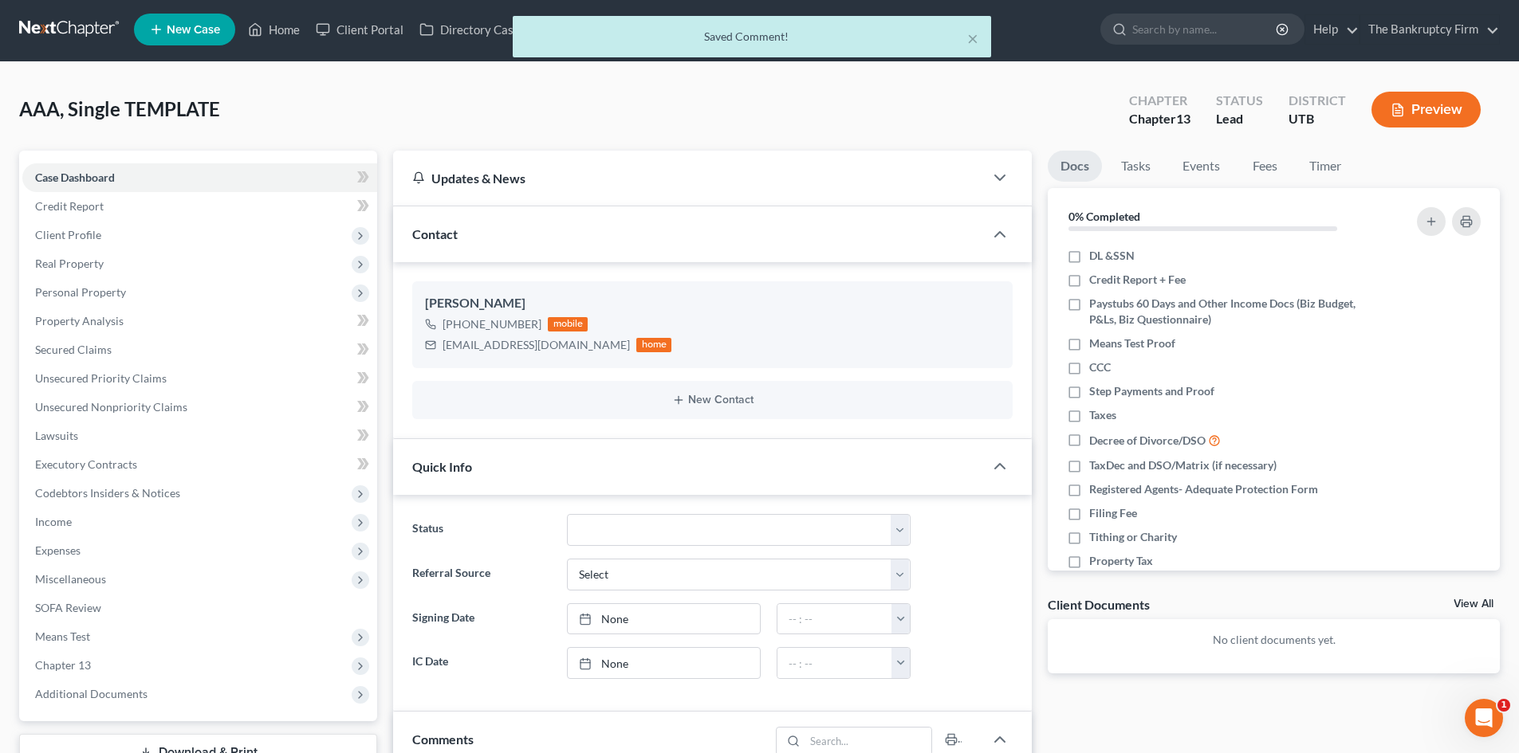
scroll to position [0, 0]
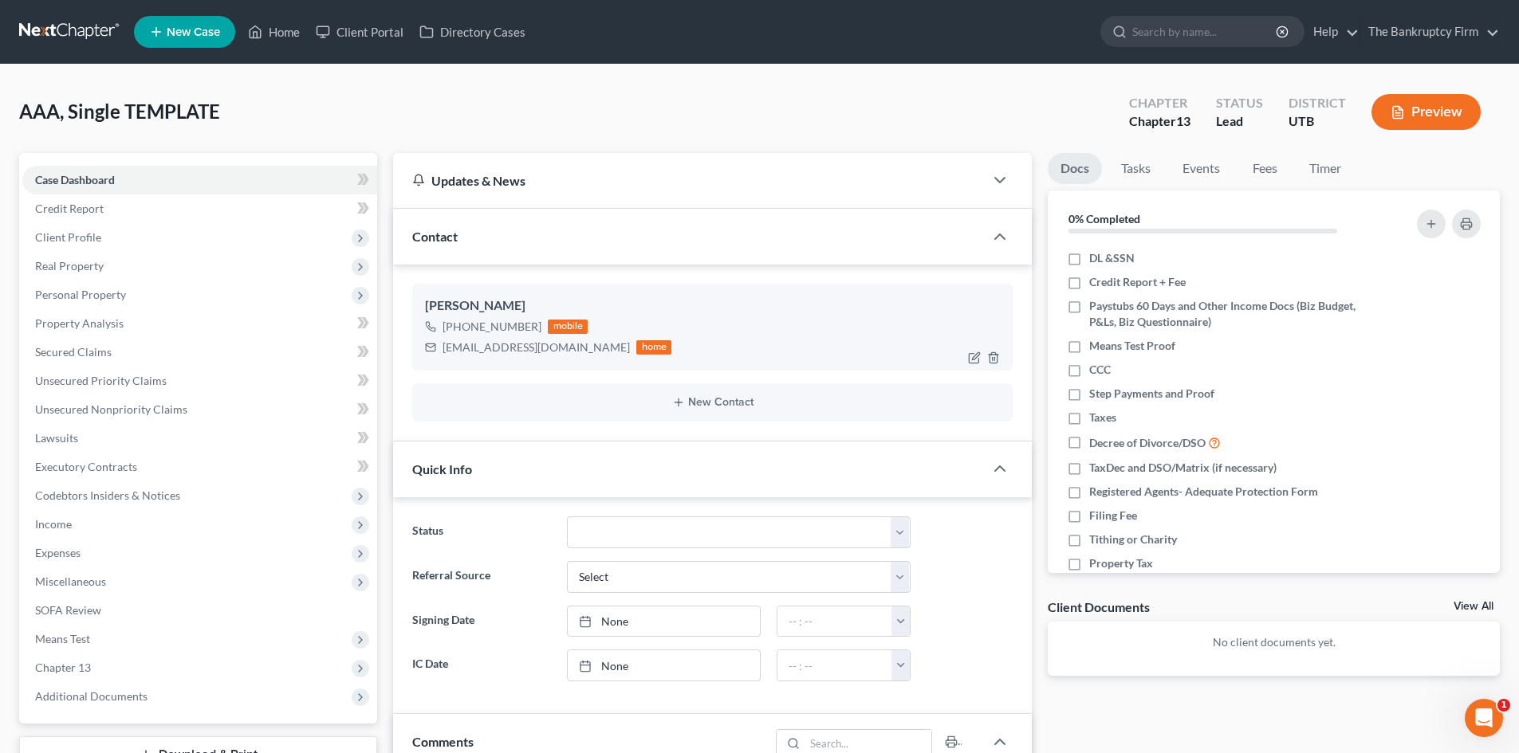
drag, startPoint x: 510, startPoint y: 301, endPoint x: 431, endPoint y: 302, distance: 78.9
click at [431, 302] on div "Abigail Schenck" at bounding box center [712, 306] width 575 height 19
click at [439, 303] on div "Abigail Schenck" at bounding box center [712, 306] width 575 height 19
drag, startPoint x: 427, startPoint y: 304, endPoint x: 513, endPoint y: 302, distance: 86.1
click at [513, 302] on div "Abigail Schenck" at bounding box center [712, 306] width 575 height 19
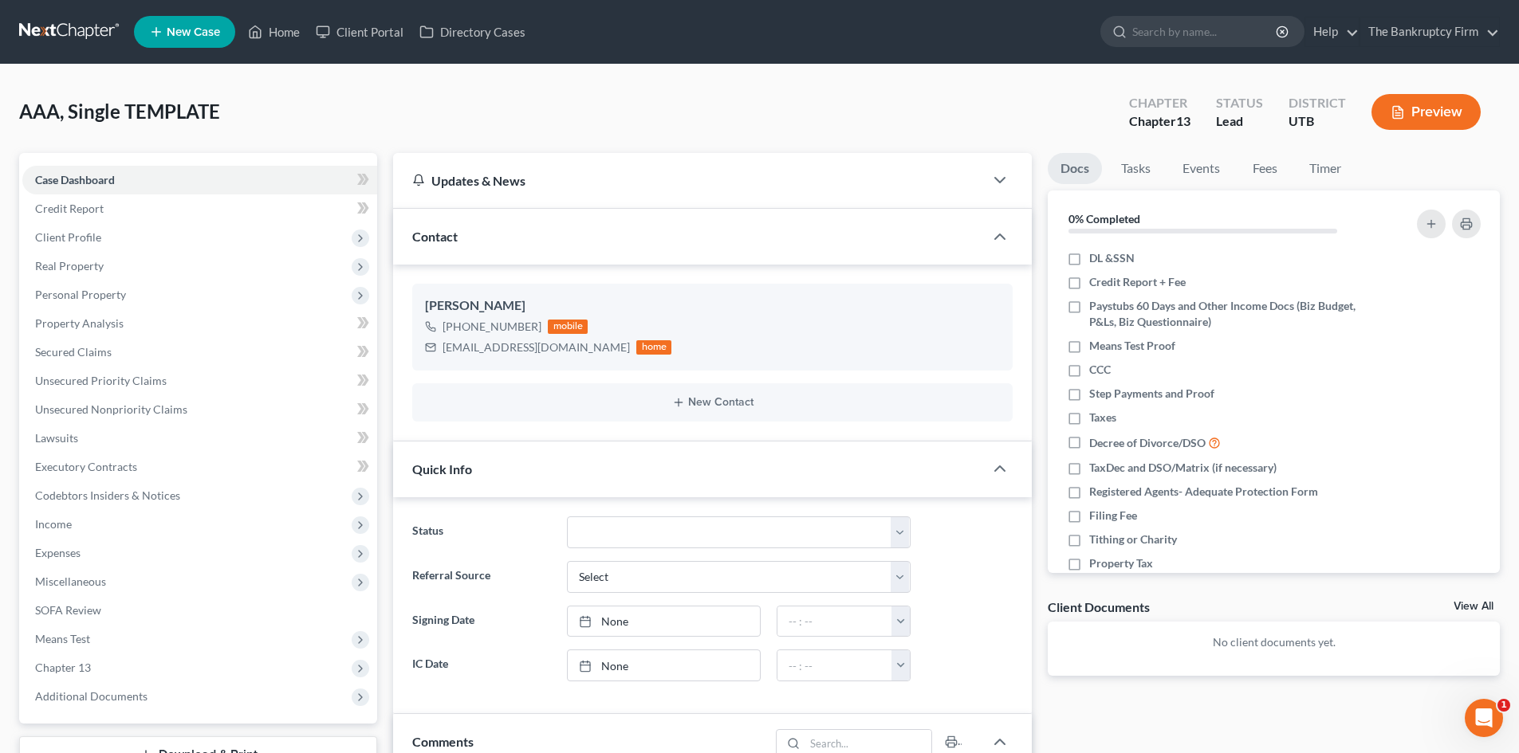
copy div "Abigail Schenck"
click at [467, 330] on div "+1 (801) 698-2652" at bounding box center [491, 327] width 99 height 16
drag, startPoint x: 443, startPoint y: 349, endPoint x: 555, endPoint y: 351, distance: 111.6
click at [555, 351] on div "abbyschenck@msn.com" at bounding box center [535, 348] width 187 height 16
copy div "abbyschenck@msn.com"
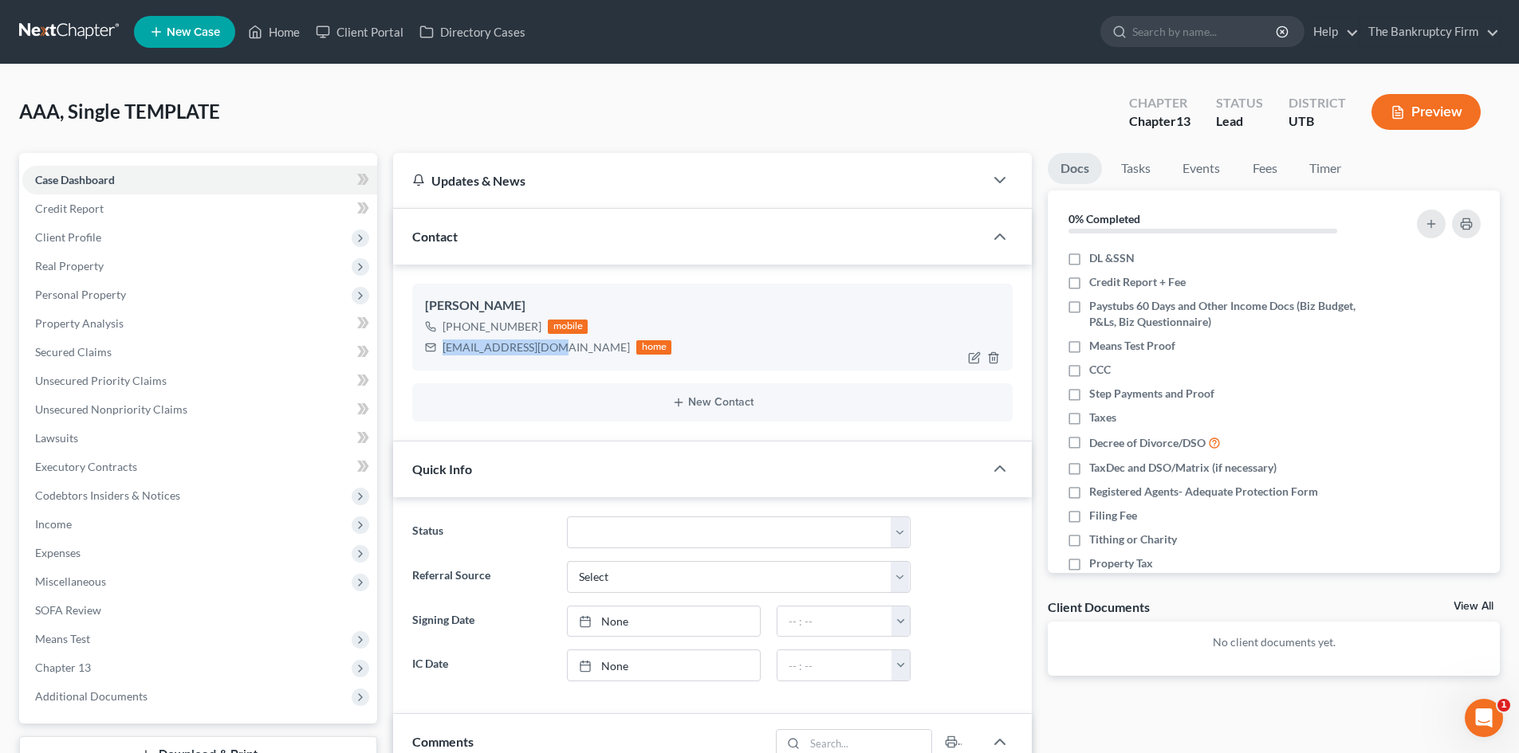
drag, startPoint x: 458, startPoint y: 326, endPoint x: 536, endPoint y: 328, distance: 77.4
click at [536, 328] on div "+1 (801) 698-2652 mobile" at bounding box center [548, 327] width 246 height 21
copy div "(801) 698-2652"
click at [154, 237] on span "Client Profile" at bounding box center [199, 237] width 355 height 29
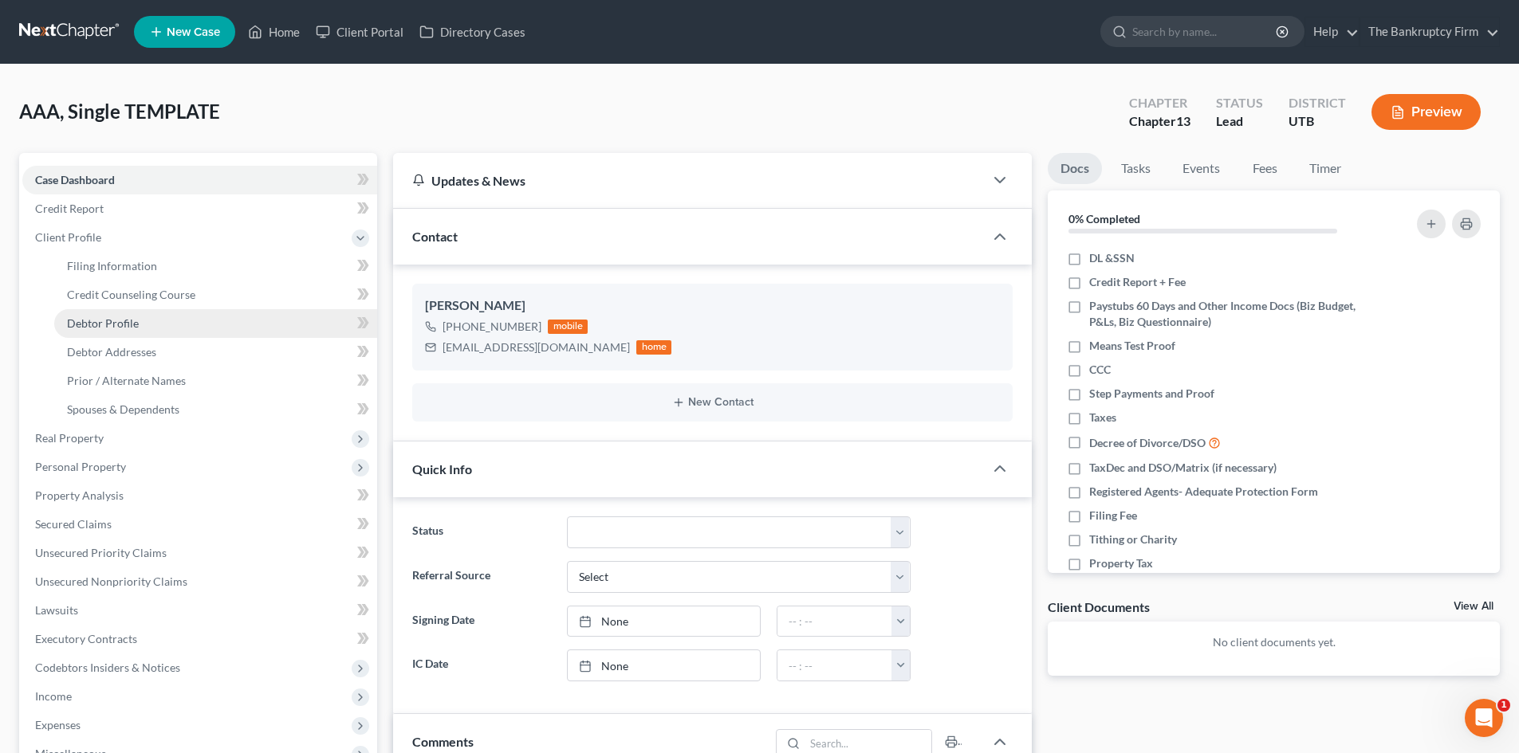
click at [124, 328] on span "Debtor Profile" at bounding box center [103, 324] width 72 height 14
select select "0"
select select "1"
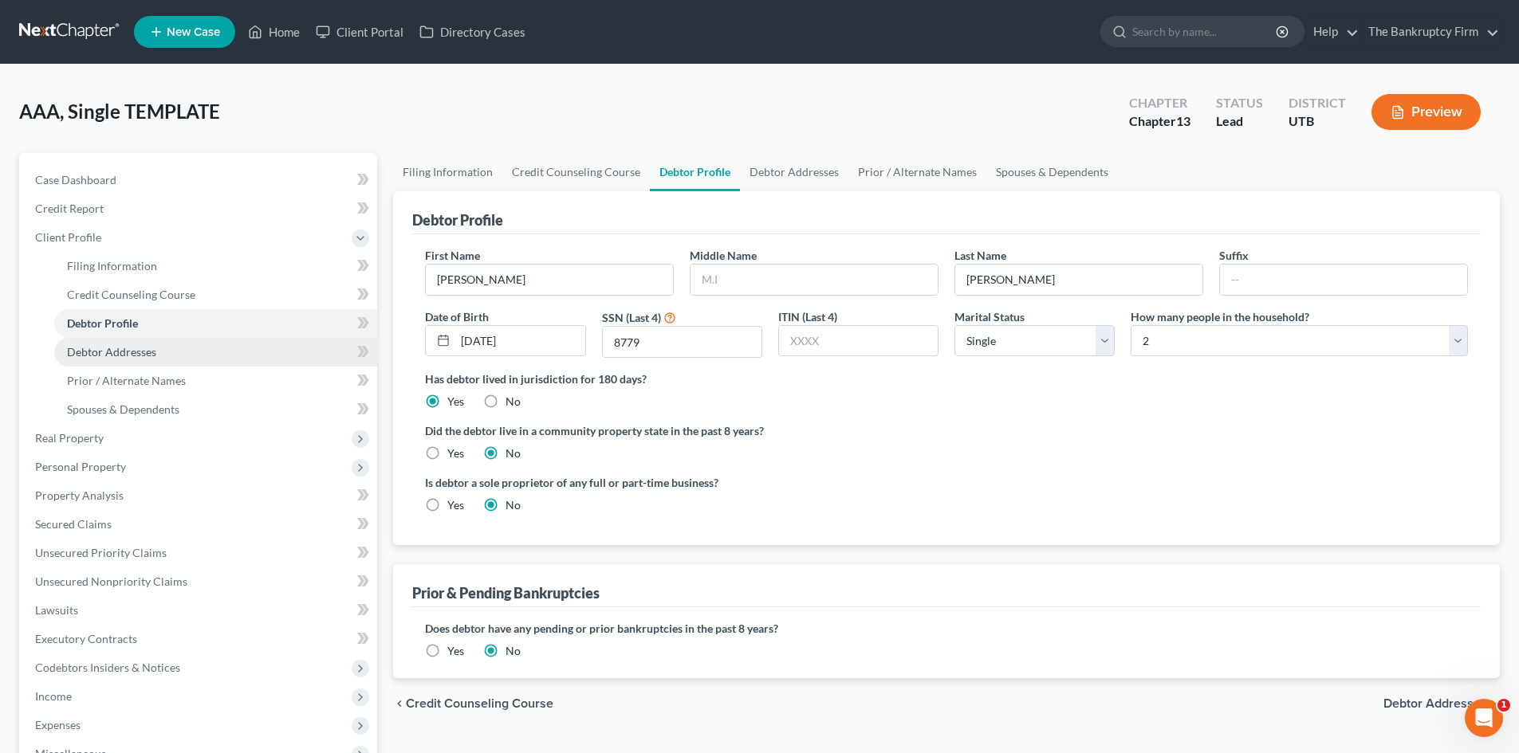
click at [131, 346] on span "Debtor Addresses" at bounding box center [111, 352] width 89 height 14
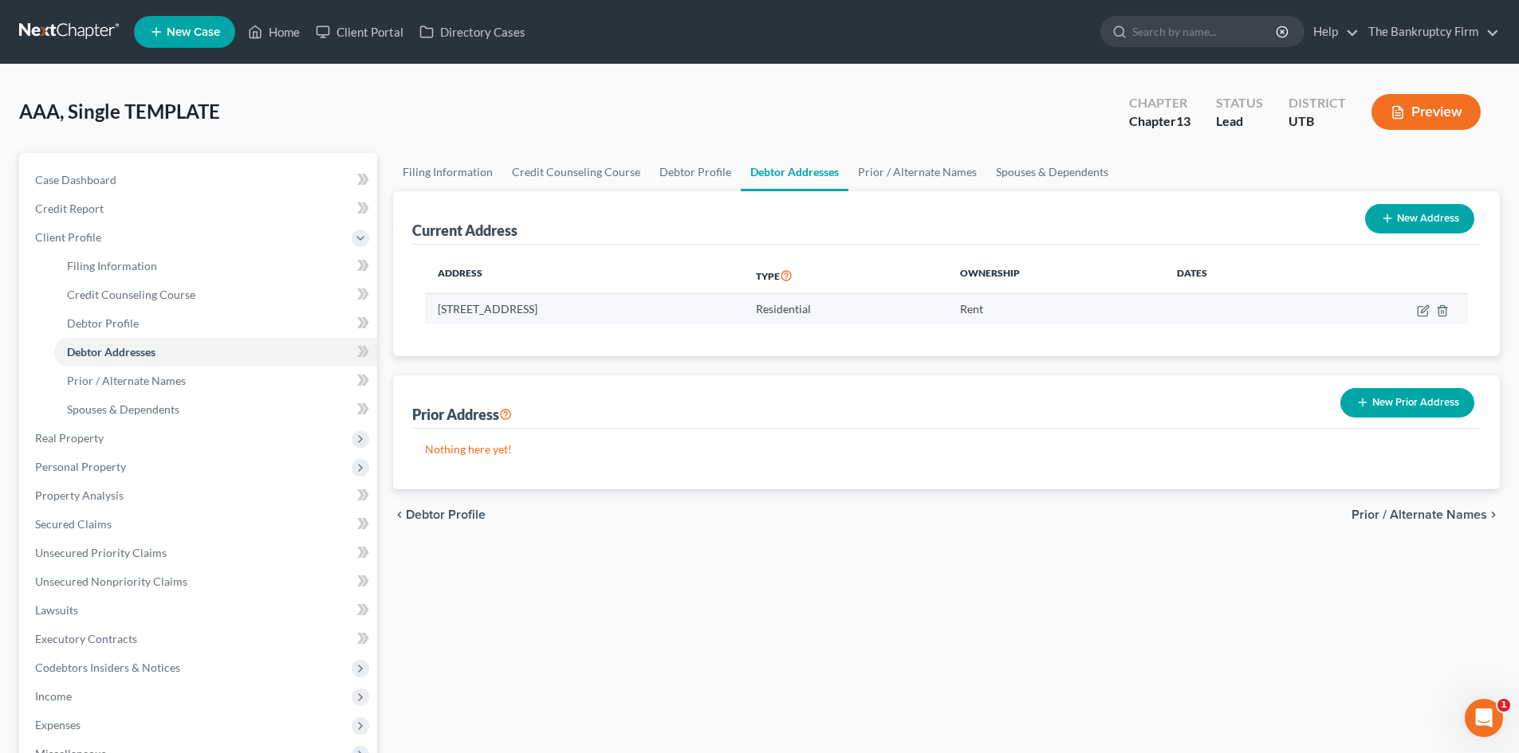
drag, startPoint x: 438, startPoint y: 311, endPoint x: 622, endPoint y: 306, distance: 184.2
click at [622, 306] on td "2111 N Hill field Rd, Layton, UT 84041" at bounding box center [584, 309] width 318 height 30
copy td "2111 N Hill field Rd, Layton, UT 84041"
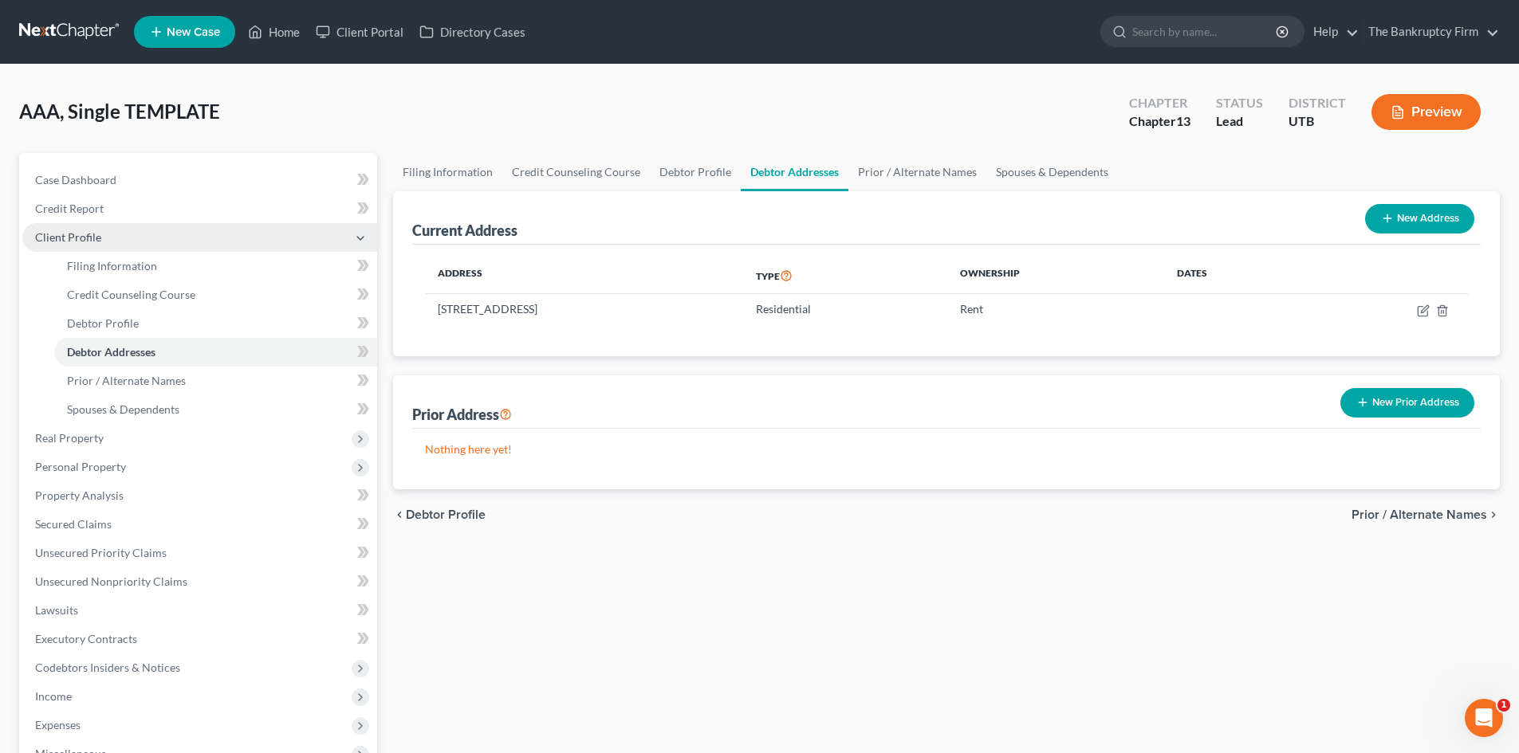
click at [73, 240] on span "Client Profile" at bounding box center [68, 237] width 66 height 14
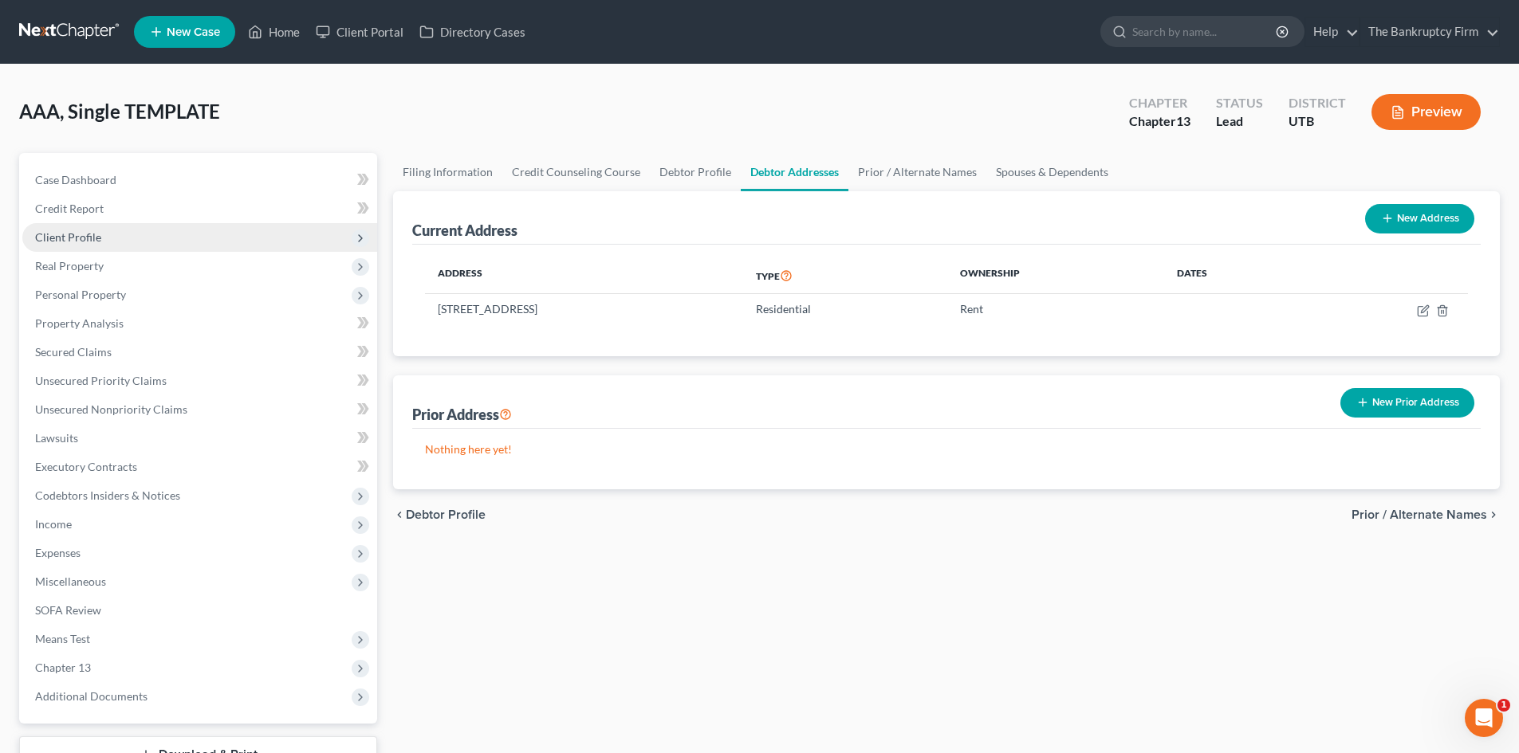
click at [69, 234] on span "Client Profile" at bounding box center [68, 237] width 66 height 14
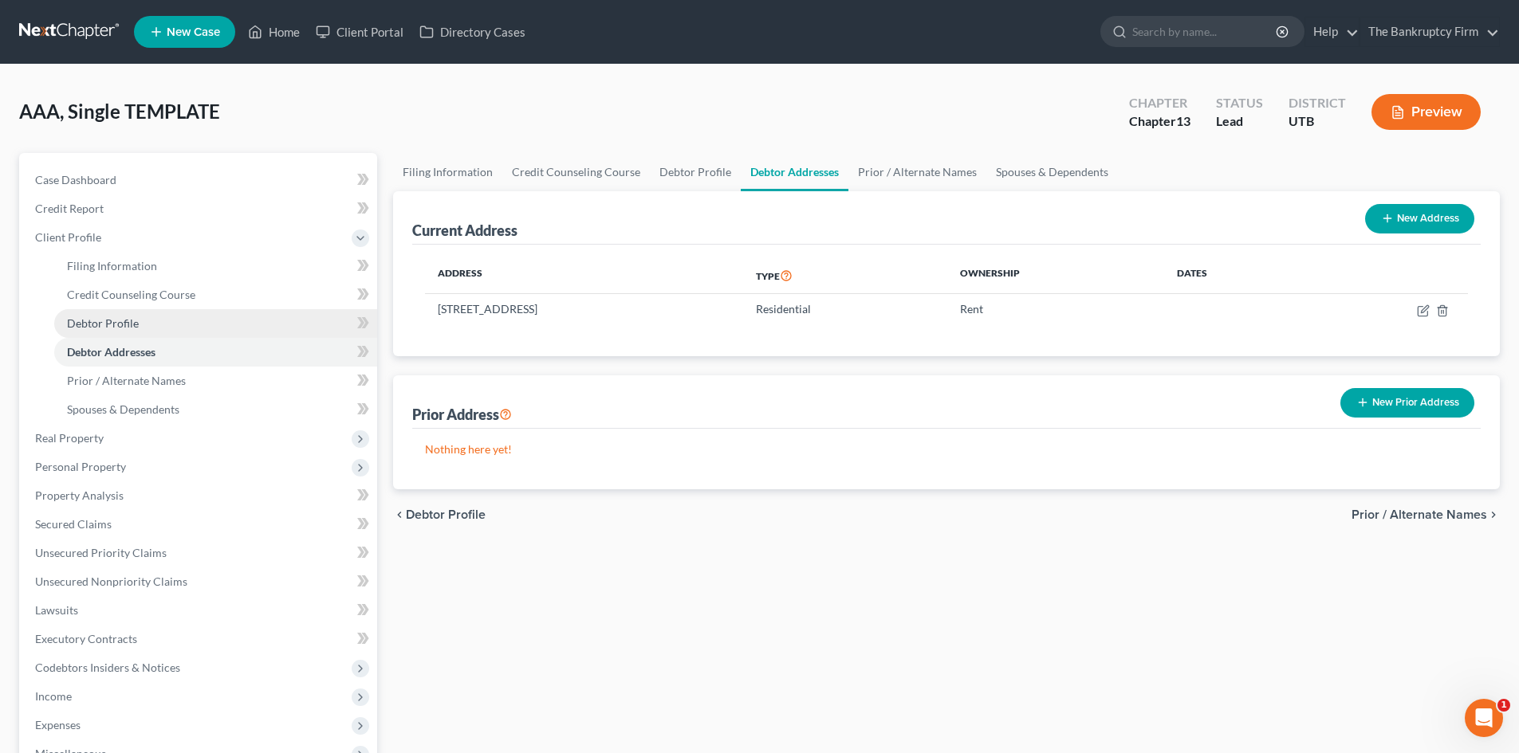
drag, startPoint x: 156, startPoint y: 330, endPoint x: 144, endPoint y: 326, distance: 12.6
click at [156, 329] on link "Debtor Profile" at bounding box center [215, 323] width 323 height 29
select select "0"
select select "1"
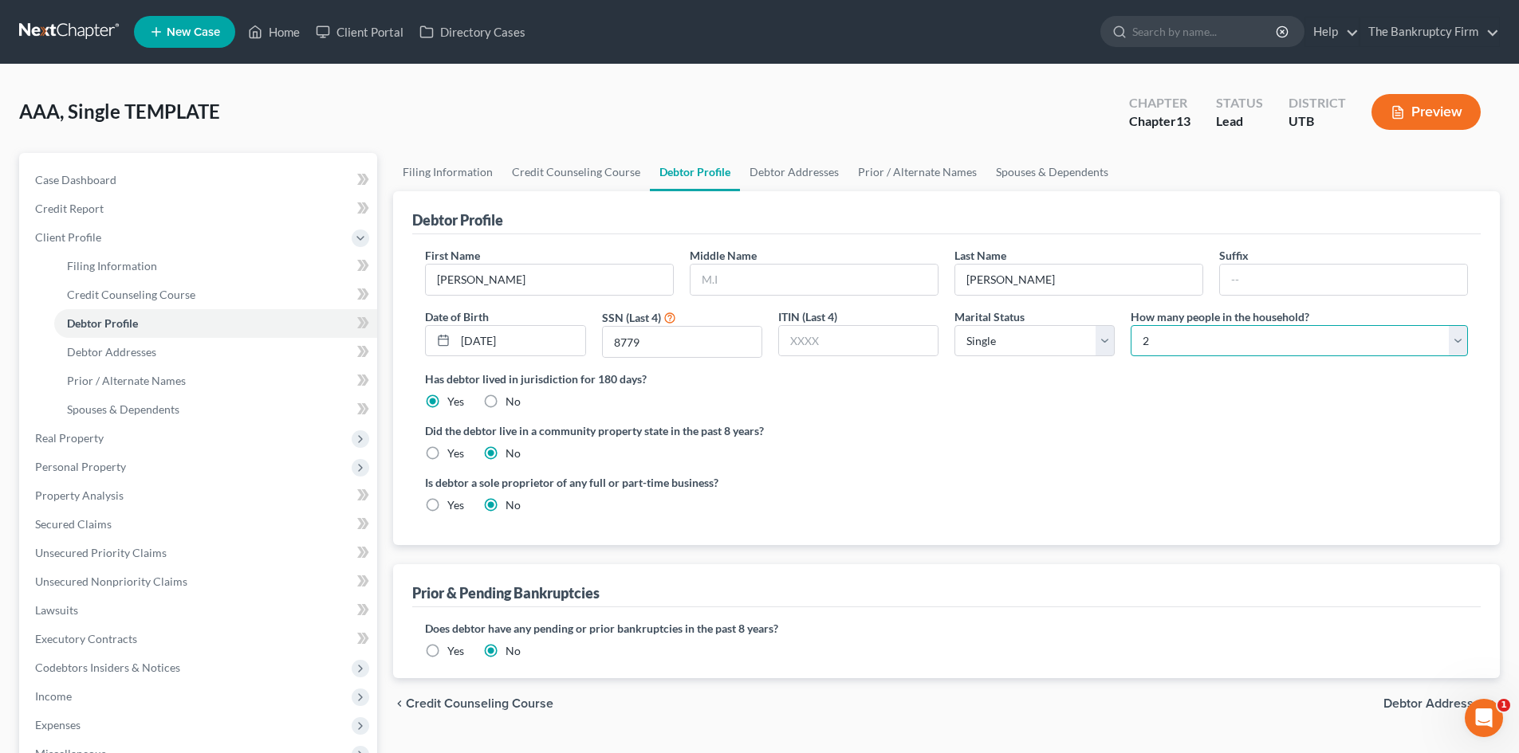
click at [1141, 352] on select "Select 1 2 3 4 5 6 7 8 9 10 11 12 13 14 15 16 17 18 19 20" at bounding box center [1299, 341] width 337 height 32
click at [1026, 387] on div "Has debtor lived in jurisdiction for 180 days? Yes No Debtor must reside in jur…" at bounding box center [946, 390] width 1043 height 39
click at [791, 435] on label "Did the debtor live in a community property state in the past 8 years?" at bounding box center [946, 431] width 1043 height 17
click at [167, 407] on span "Spouses & Dependents" at bounding box center [123, 410] width 112 height 14
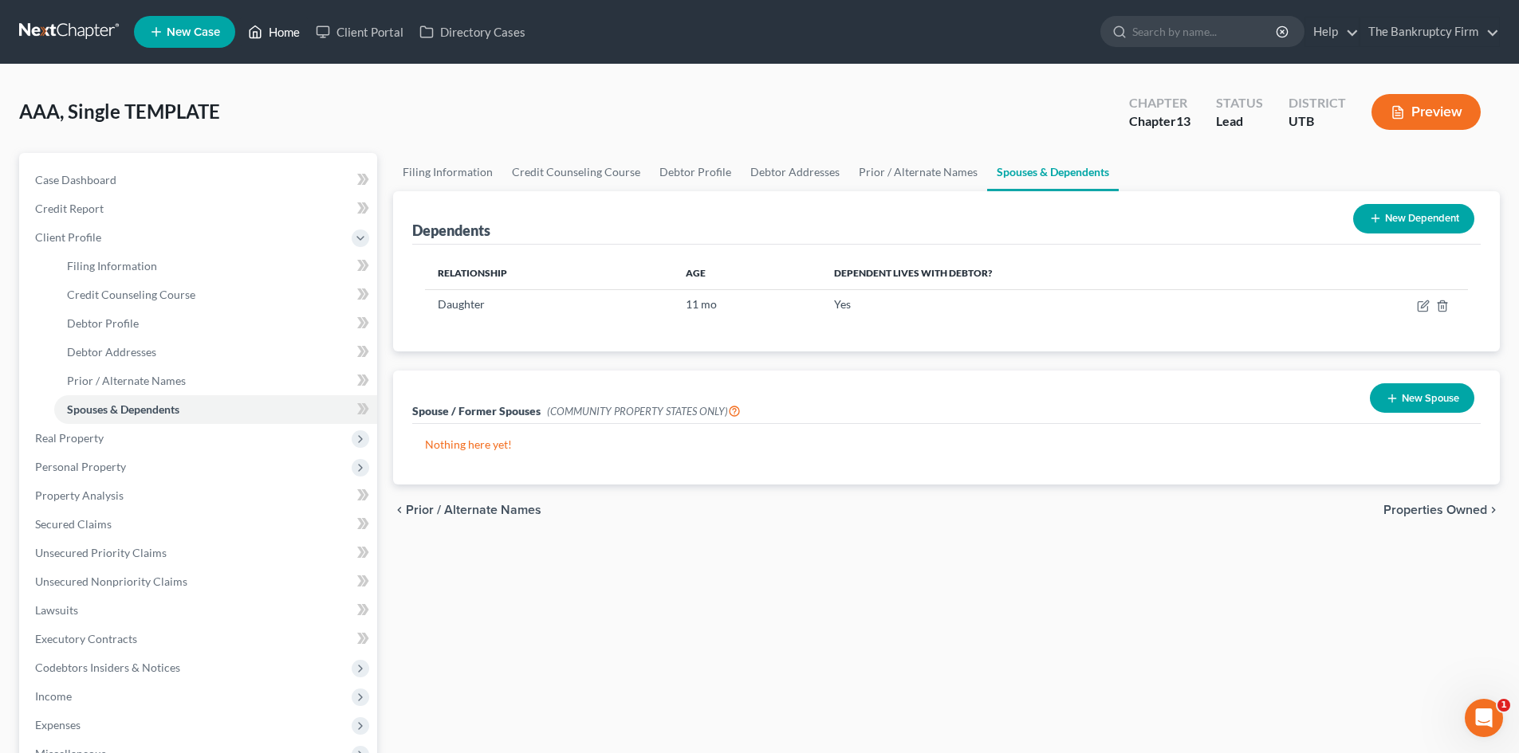
click at [258, 33] on icon at bounding box center [255, 31] width 14 height 19
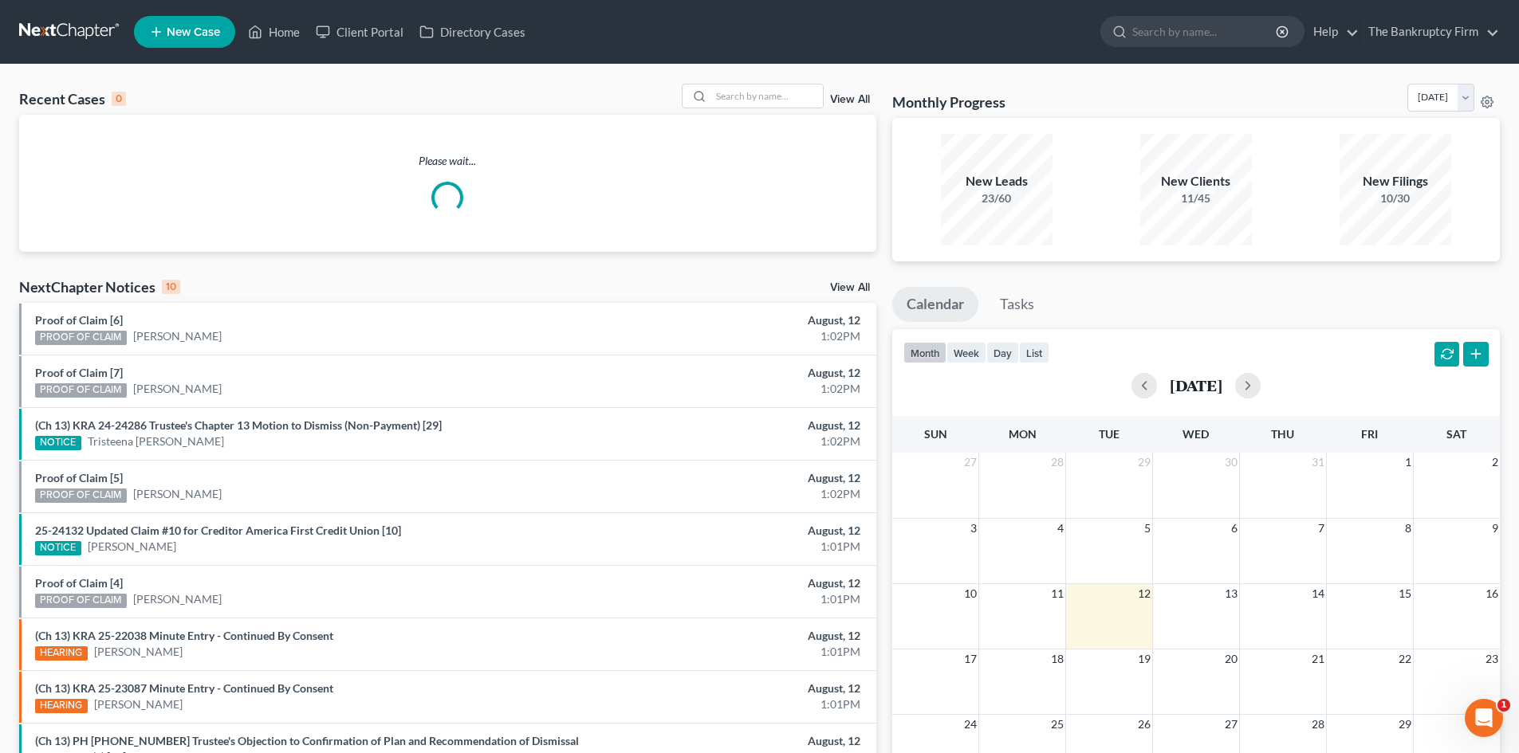
click at [857, 95] on link "View All" at bounding box center [850, 99] width 40 height 11
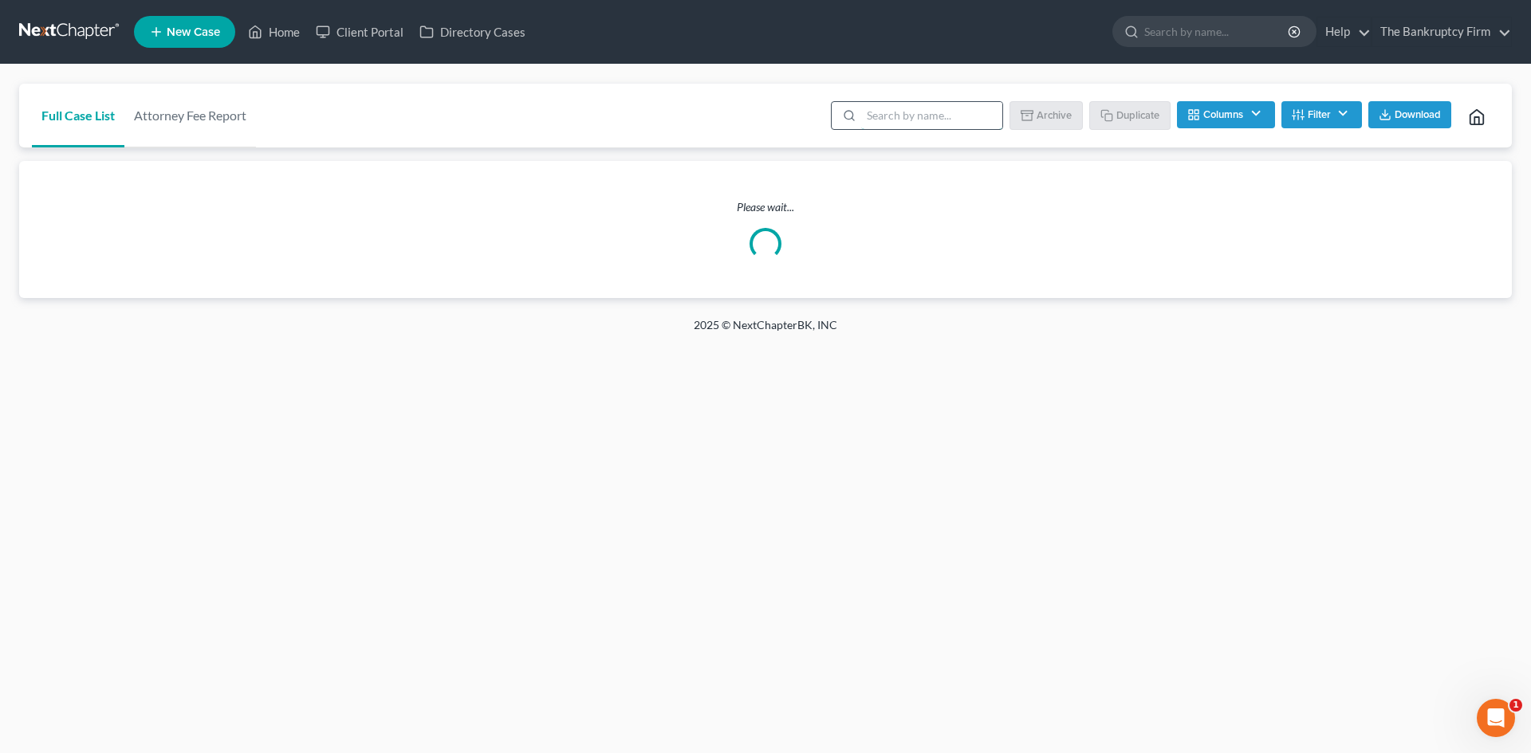
click at [943, 118] on input "search" at bounding box center [931, 115] width 141 height 27
type input "aaa"
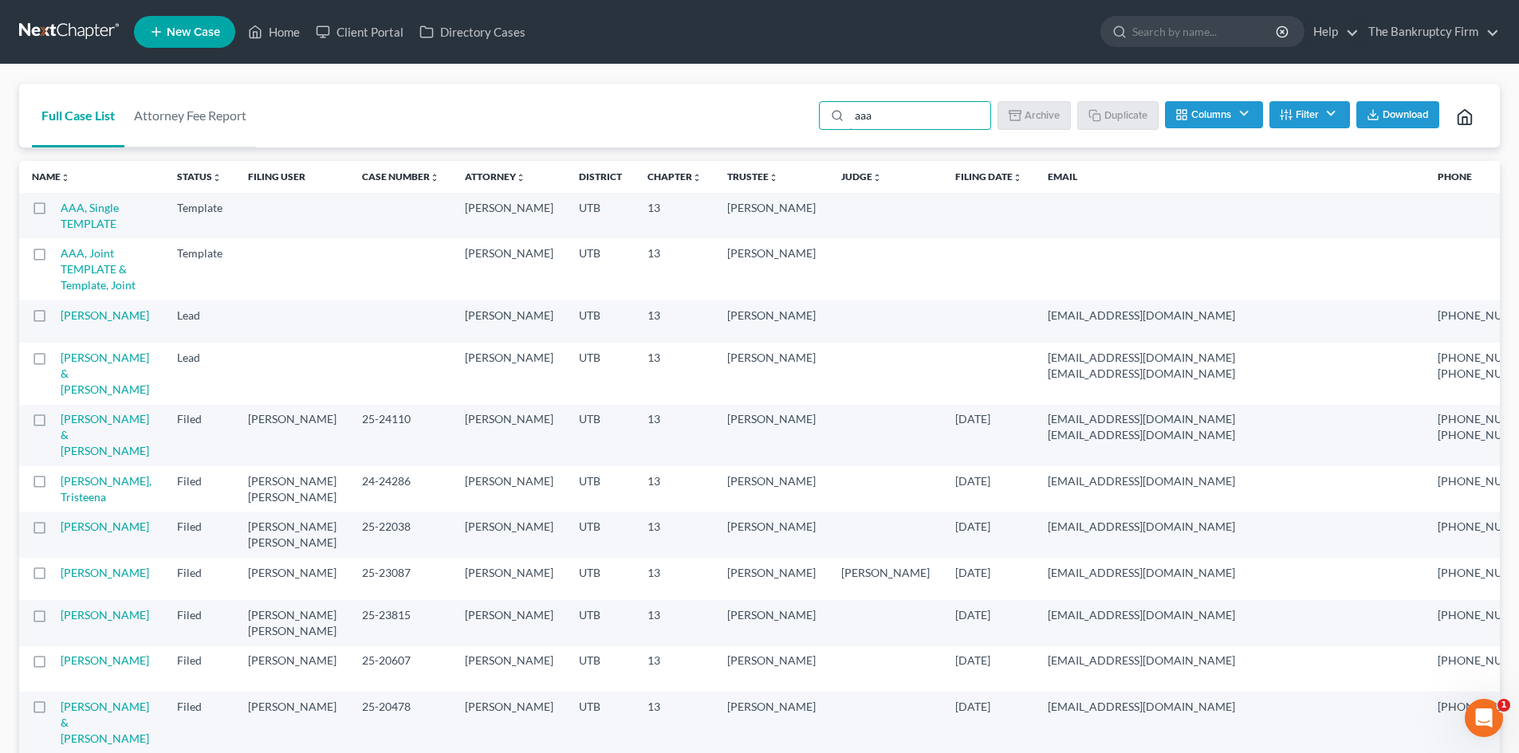
click at [54, 212] on label at bounding box center [54, 212] width 0 height 0
click at [61, 210] on input "checkbox" at bounding box center [66, 205] width 10 height 10
click at [1132, 111] on button "Duplicate" at bounding box center [1119, 114] width 80 height 27
checkbox input "false"
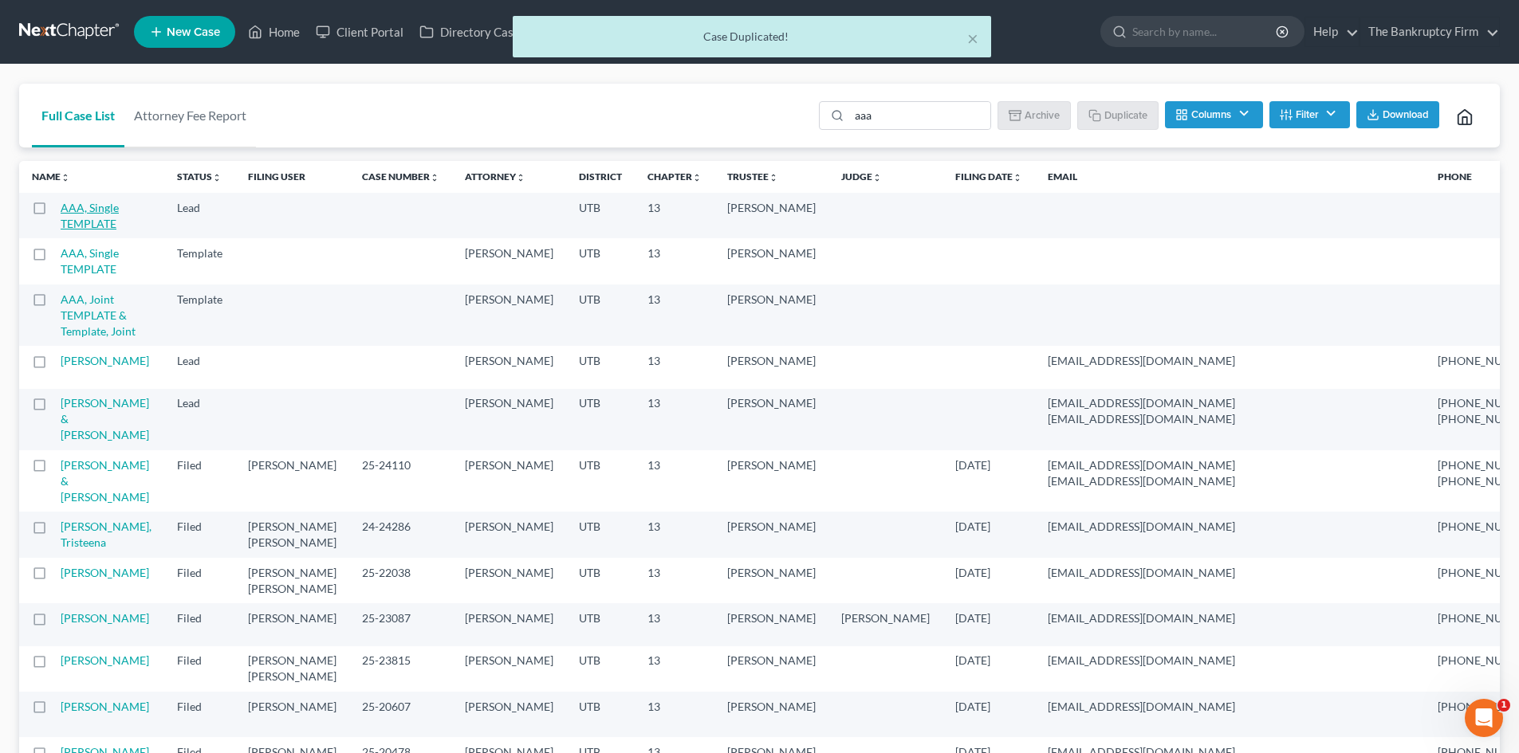
click at [89, 208] on link "AAA, Single TEMPLATE" at bounding box center [90, 215] width 58 height 29
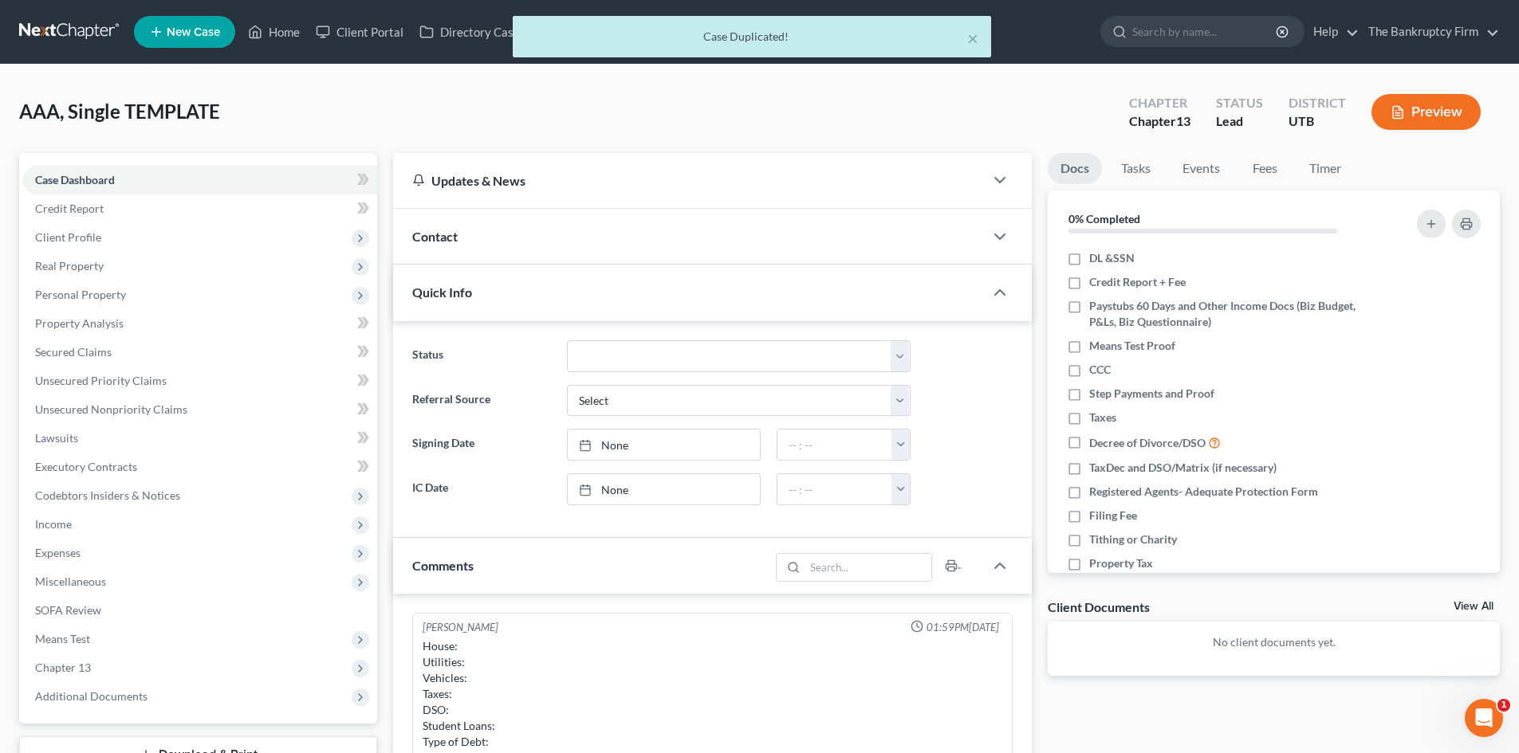
click at [600, 238] on div "Contact" at bounding box center [688, 236] width 591 height 55
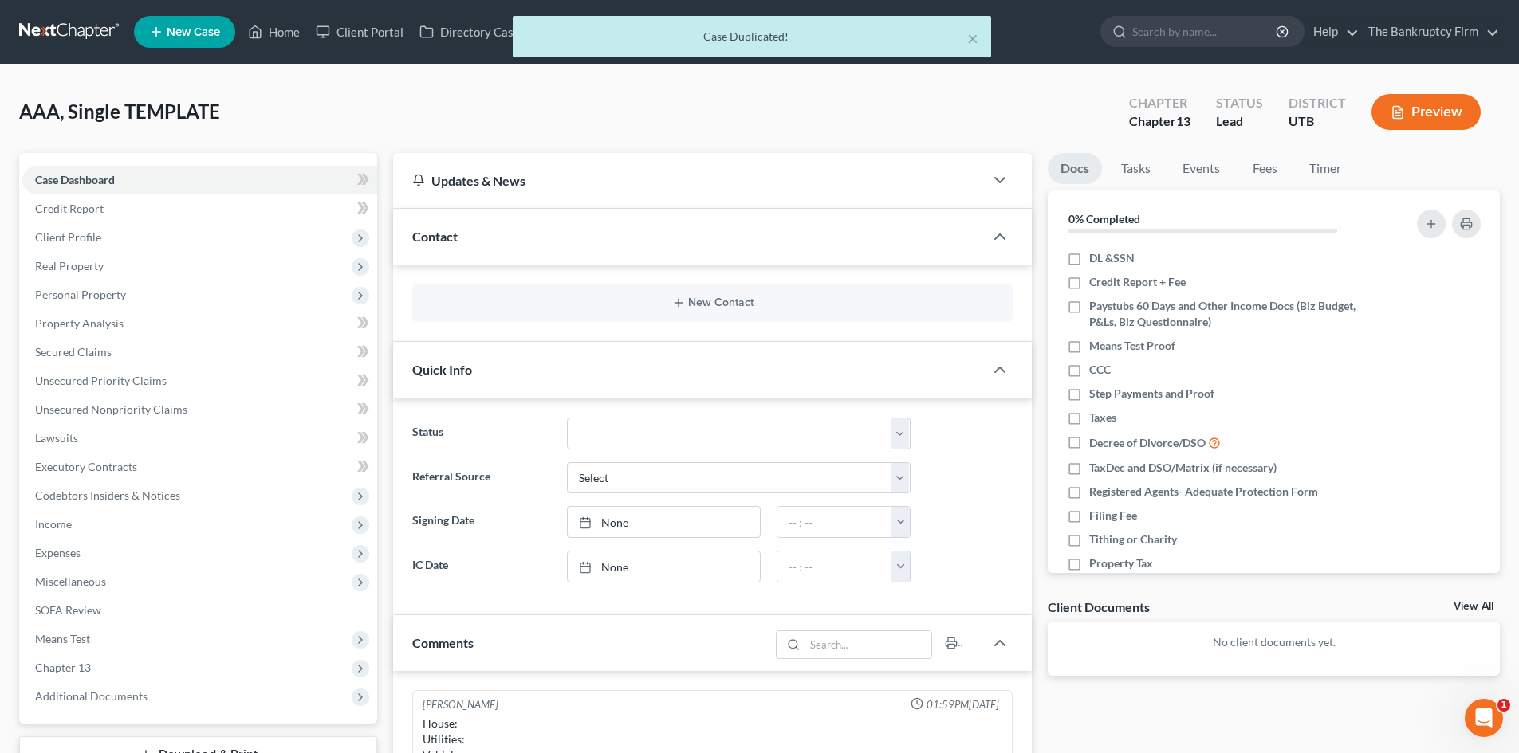
click at [633, 292] on div "New Contact" at bounding box center [712, 303] width 600 height 38
click at [651, 304] on button "New Contact" at bounding box center [712, 303] width 575 height 13
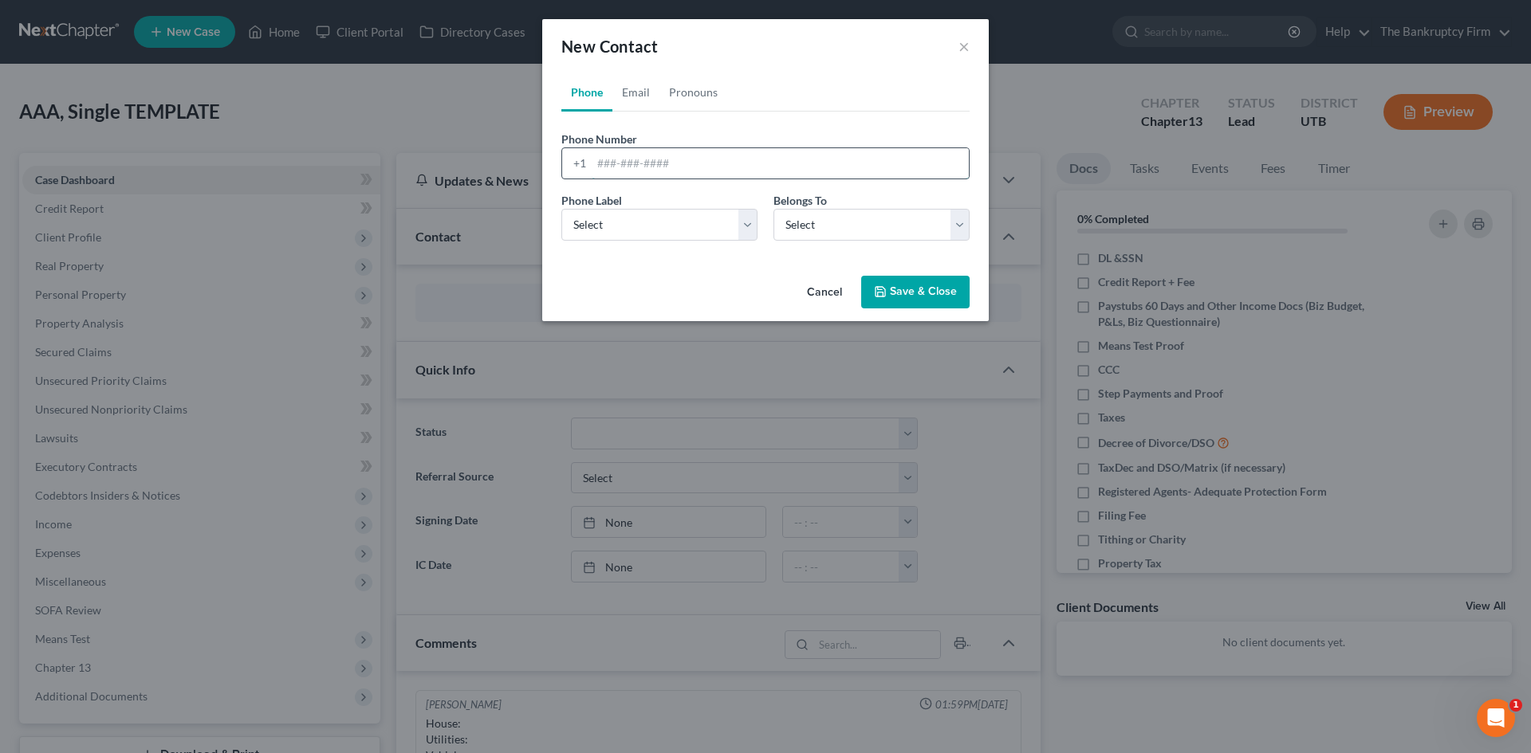
click at [651, 163] on input "tel" at bounding box center [780, 163] width 377 height 30
type input "801-209-2611"
drag, startPoint x: 628, startPoint y: 227, endPoint x: 627, endPoint y: 235, distance: 8.1
click at [627, 234] on select "Select Mobile Home Work Other" at bounding box center [659, 225] width 196 height 32
select select "0"
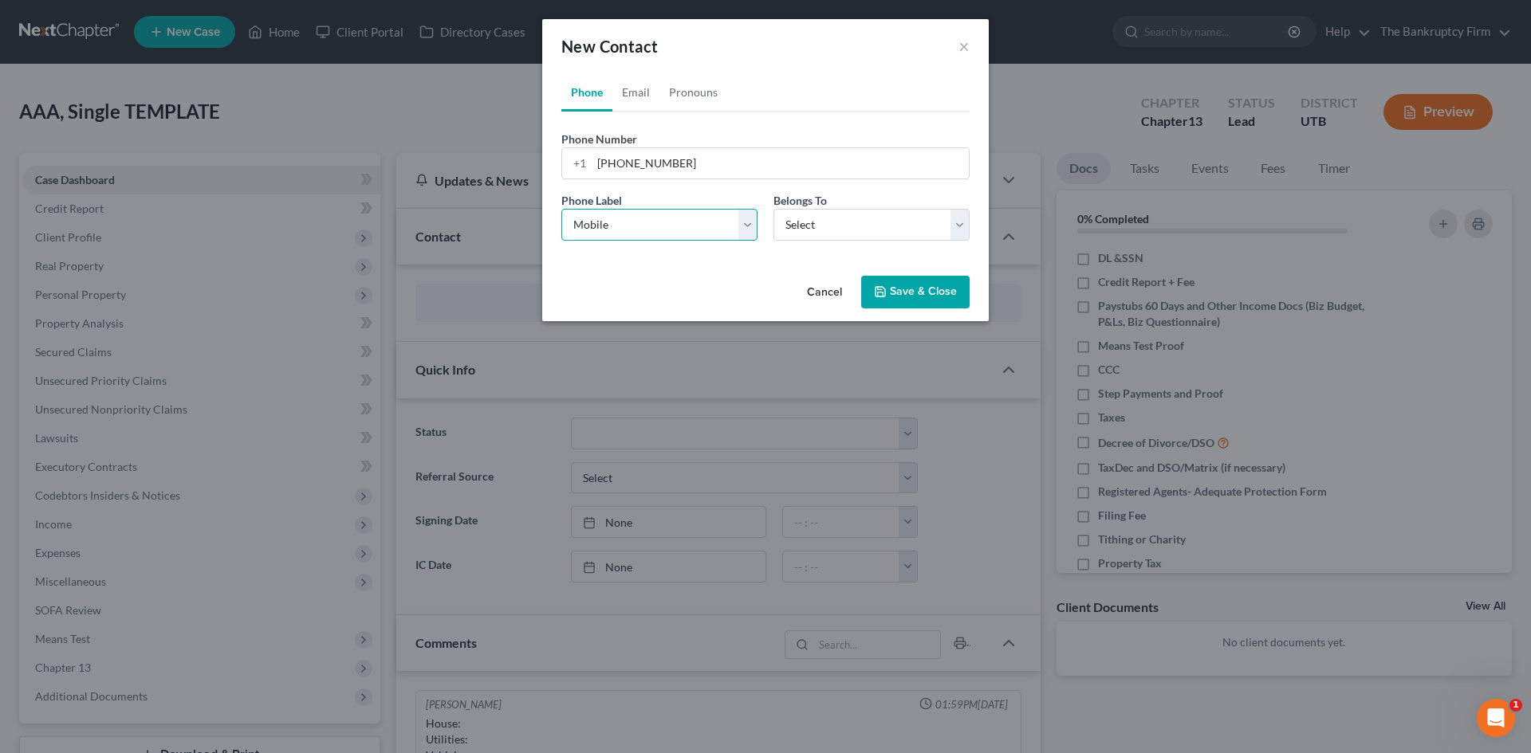
click at [561, 209] on select "Select Mobile Home Work Other" at bounding box center [659, 225] width 196 height 32
click at [804, 223] on select "Select Client Other" at bounding box center [871, 225] width 196 height 32
select select "0"
click at [773, 209] on select "Select Client Other" at bounding box center [871, 225] width 196 height 32
select select "0"
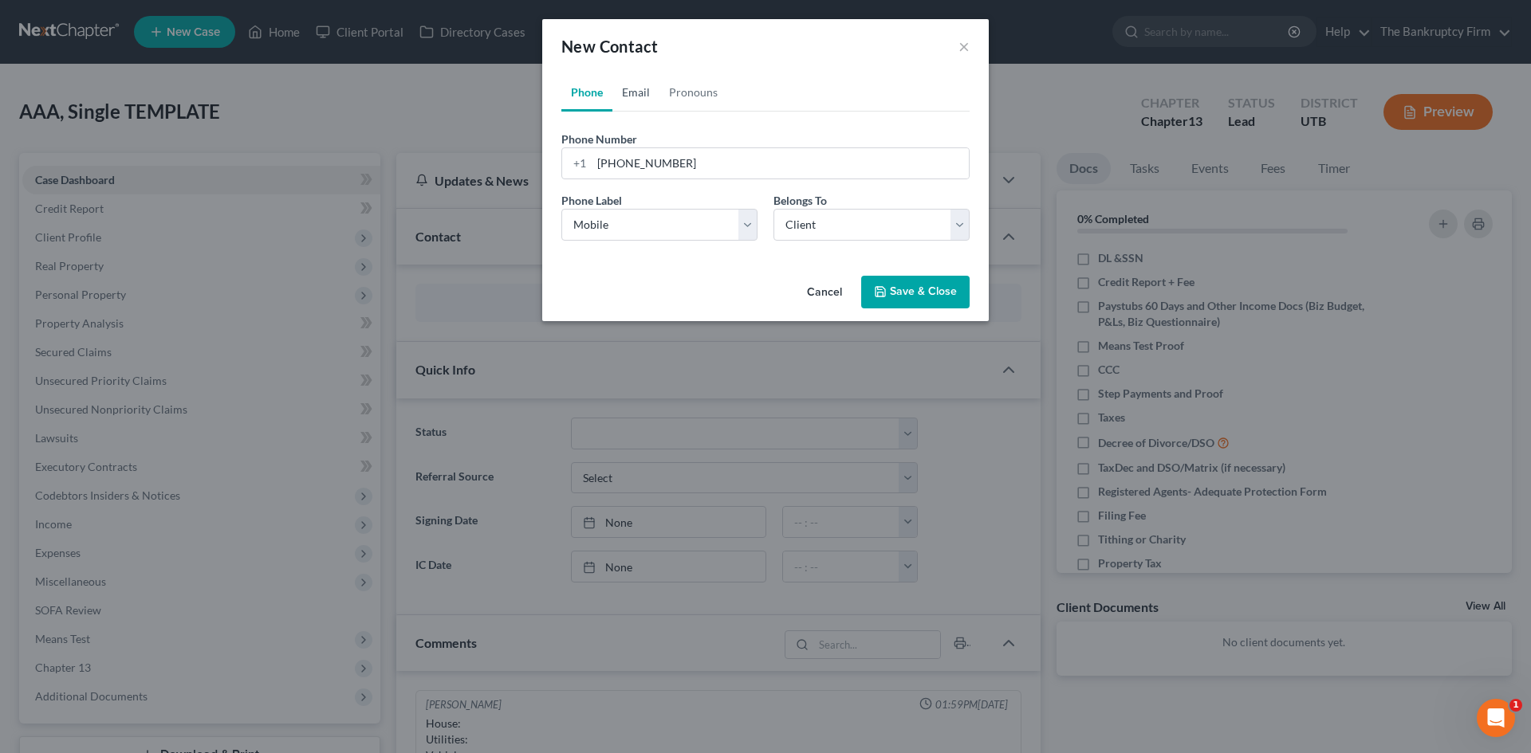
click at [635, 96] on link "Email" at bounding box center [635, 92] width 47 height 38
click at [720, 180] on form "Email Address Email Label Select Home Work Other Belongs To * Select Client Oth…" at bounding box center [765, 192] width 408 height 123
click at [729, 173] on input "email" at bounding box center [780, 163] width 377 height 30
type input "steve@shreich.com"
click at [654, 219] on select "Select Home Work Other" at bounding box center [659, 225] width 196 height 32
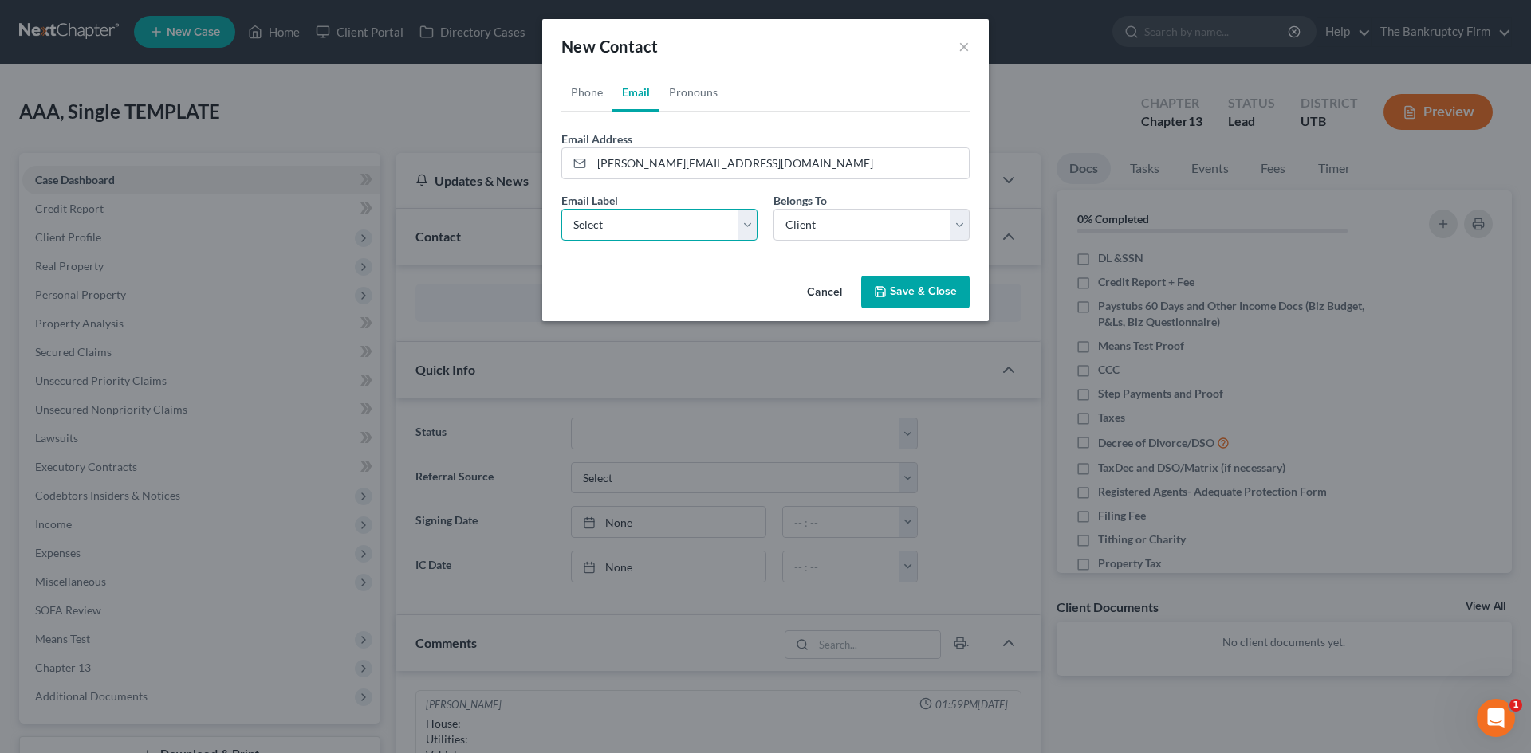
select select "0"
click at [561, 209] on select "Select Home Work Other" at bounding box center [659, 225] width 196 height 32
click at [903, 289] on button "Save & Close" at bounding box center [915, 292] width 108 height 33
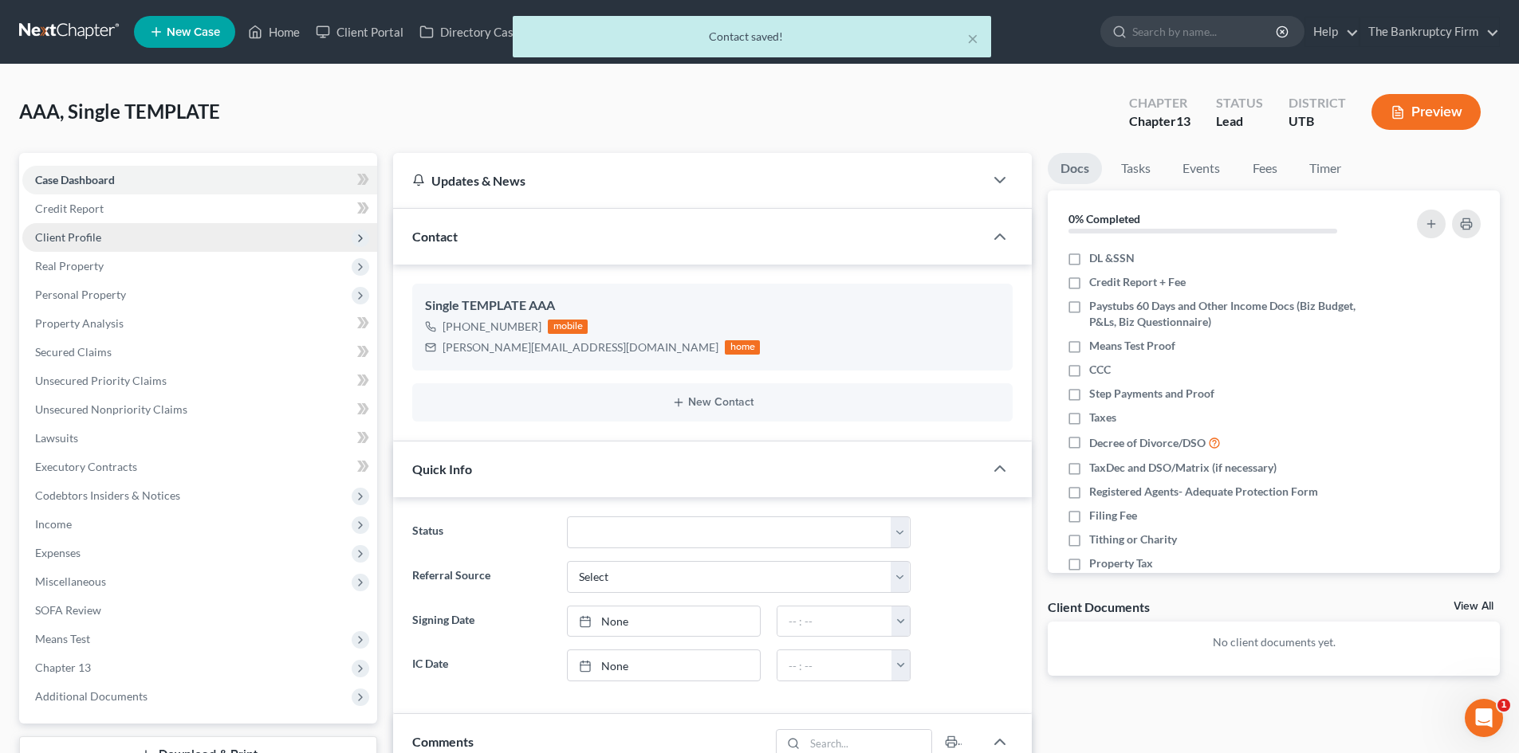
drag, startPoint x: 226, startPoint y: 231, endPoint x: 227, endPoint y: 240, distance: 8.9
click at [226, 232] on span "Client Profile" at bounding box center [199, 237] width 355 height 29
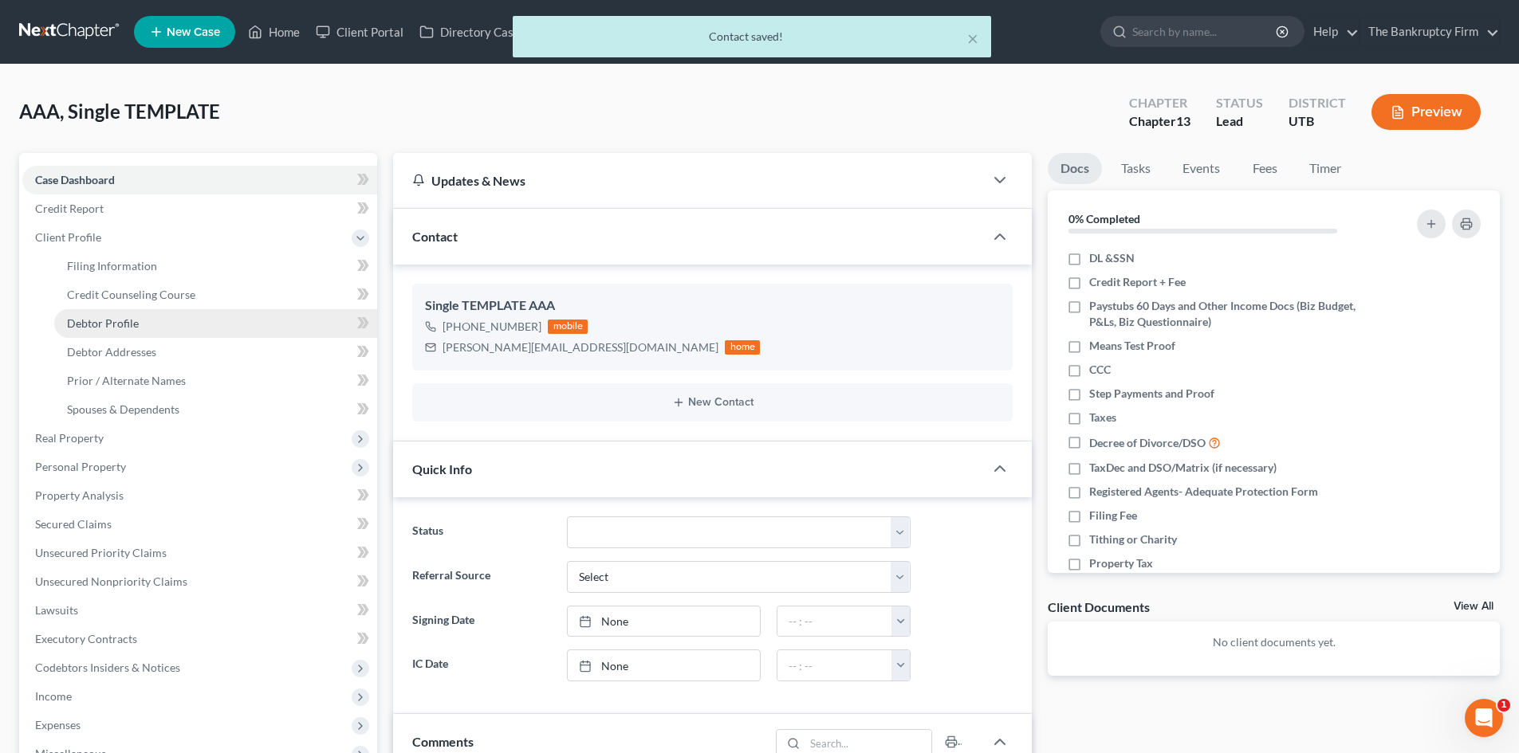
click at [209, 319] on link "Debtor Profile" at bounding box center [215, 323] width 323 height 29
select select "1"
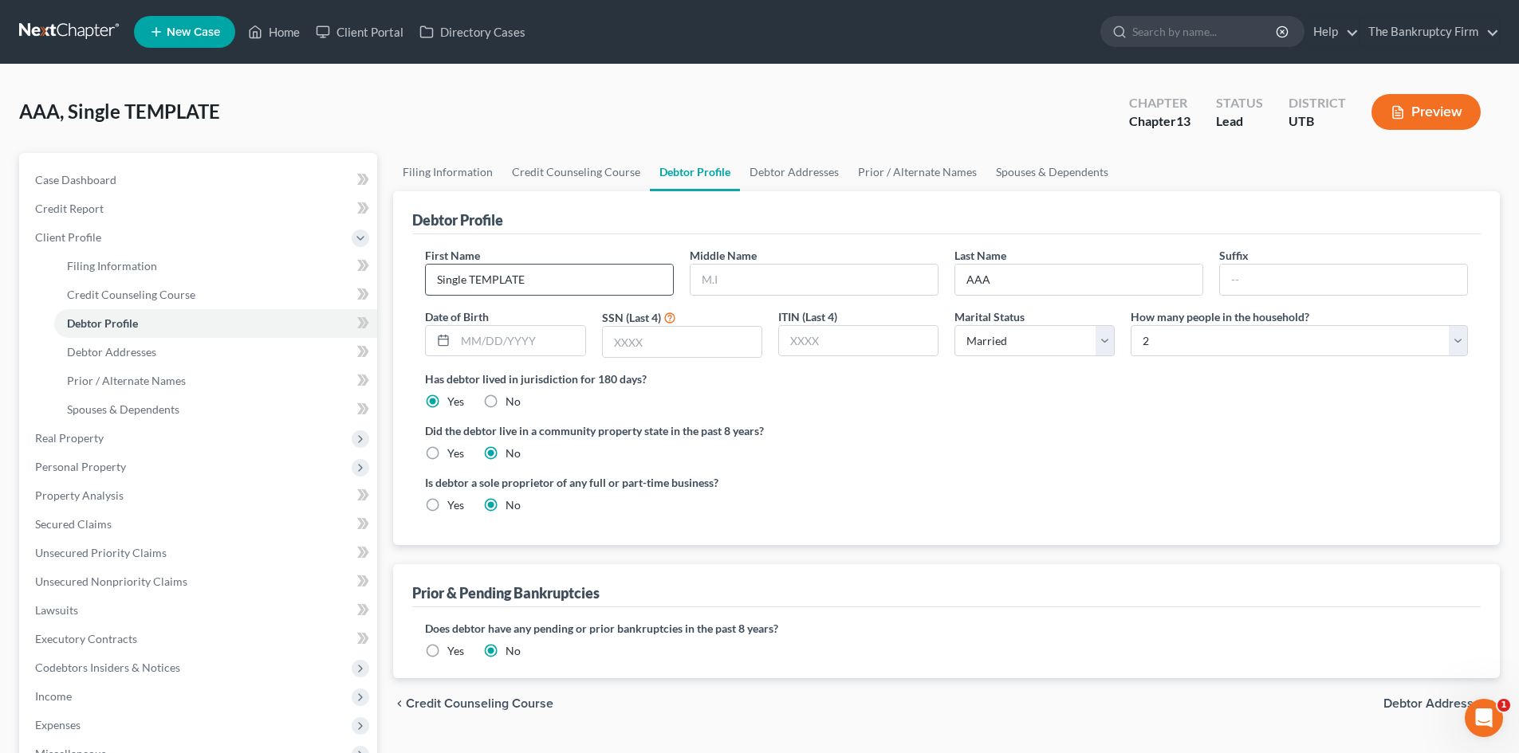
drag, startPoint x: 521, startPoint y: 283, endPoint x: 456, endPoint y: 281, distance: 64.6
click at [456, 281] on input "Single TEMPLATE" at bounding box center [549, 280] width 247 height 30
click at [554, 285] on input "Single TEMPLATE" at bounding box center [549, 280] width 247 height 30
drag, startPoint x: 546, startPoint y: 282, endPoint x: 417, endPoint y: 281, distance: 129.2
click at [417, 281] on div "First Name Single TEMPLATE" at bounding box center [549, 271] width 265 height 49
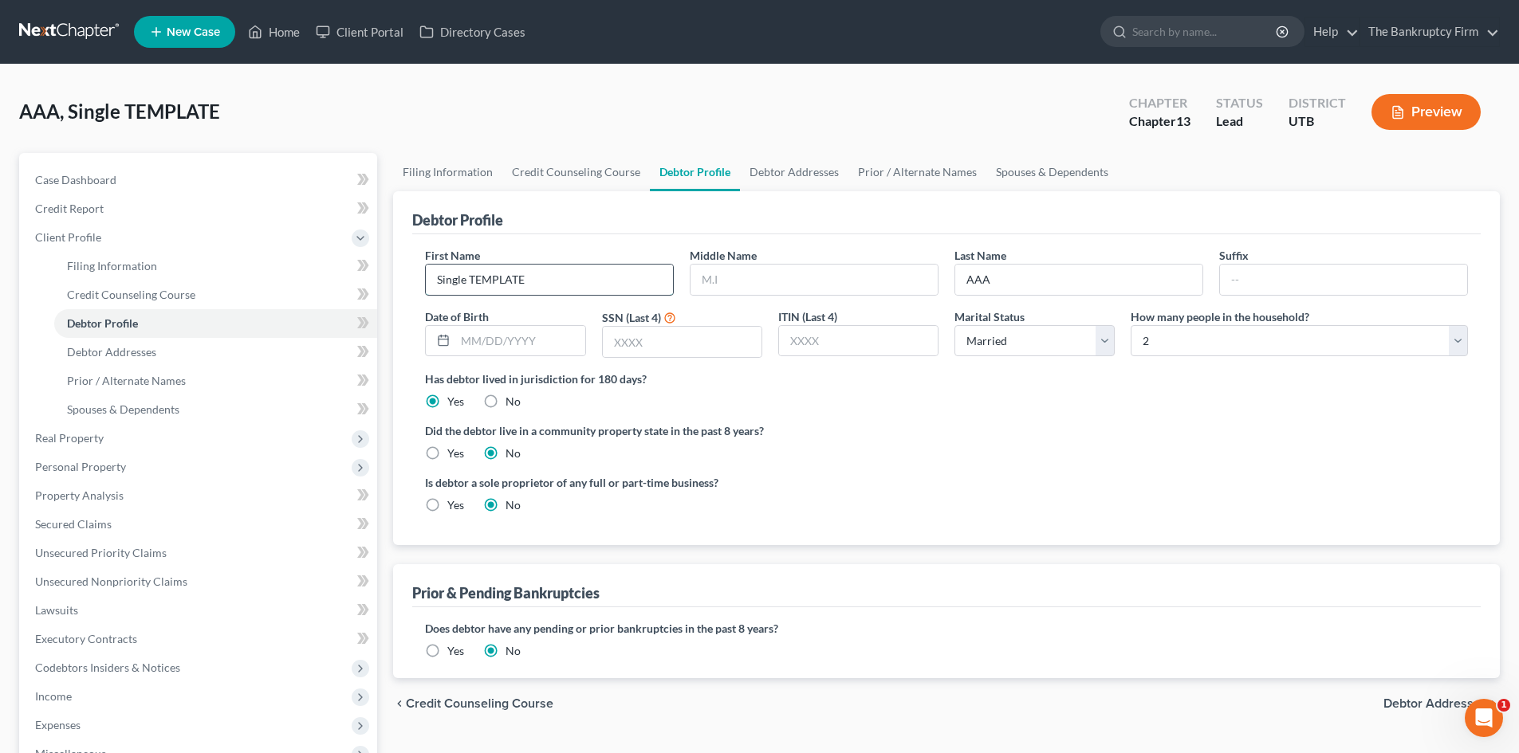
paste input "teve Reich"
type input "Steve Reich"
drag, startPoint x: 963, startPoint y: 285, endPoint x: 929, endPoint y: 286, distance: 34.3
click at [929, 286] on div "First Name Steve Reich Middle Name Last Name AAA Suffix Date of Birth SSN (Last…" at bounding box center [946, 309] width 1059 height 124
paste input "Steve Reich"
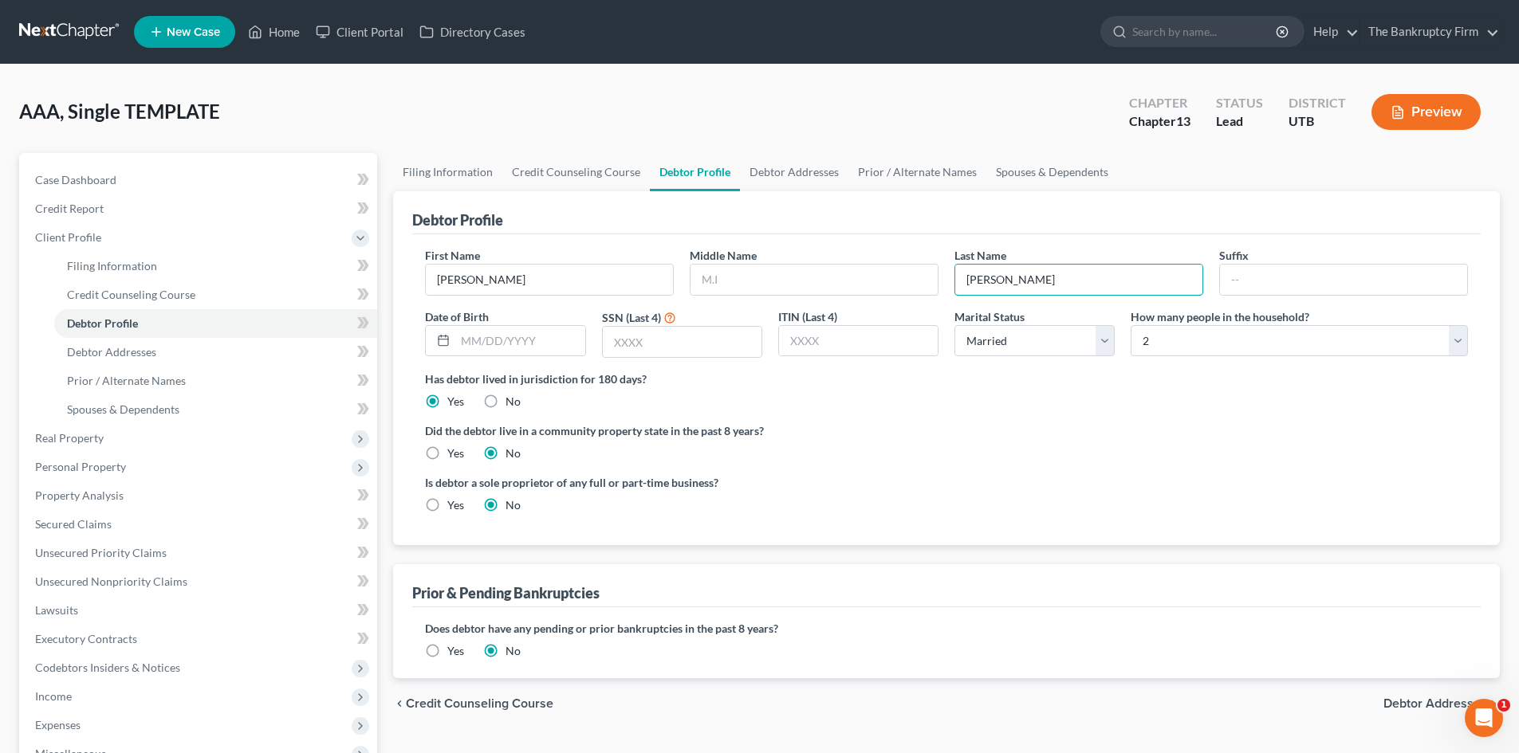
drag, startPoint x: 997, startPoint y: 283, endPoint x: 844, endPoint y: 298, distance: 153.8
click at [908, 290] on div "First Name Steve Reich Middle Name Last Name Steve Reich Suffix Date of Birth S…" at bounding box center [946, 309] width 1059 height 124
type input "Reich"
drag, startPoint x: 514, startPoint y: 273, endPoint x: 478, endPoint y: 281, distance: 37.5
click at [465, 276] on input "Steve Reich" at bounding box center [549, 280] width 247 height 30
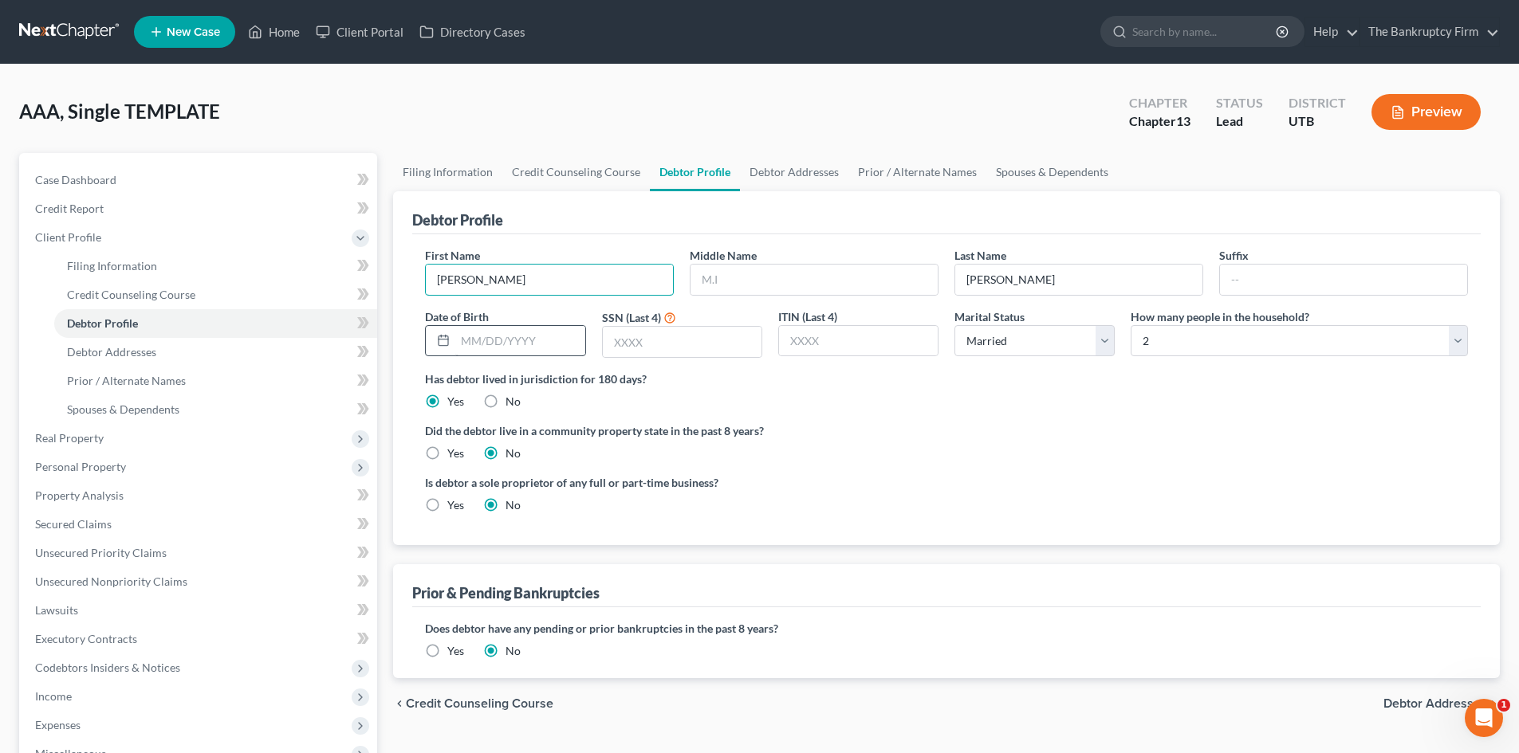
type input "Steve"
click at [531, 352] on input "text" at bounding box center [519, 341] width 129 height 30
type input "08/10/1965"
click at [685, 343] on input "text" at bounding box center [682, 342] width 159 height 30
type input "4160"
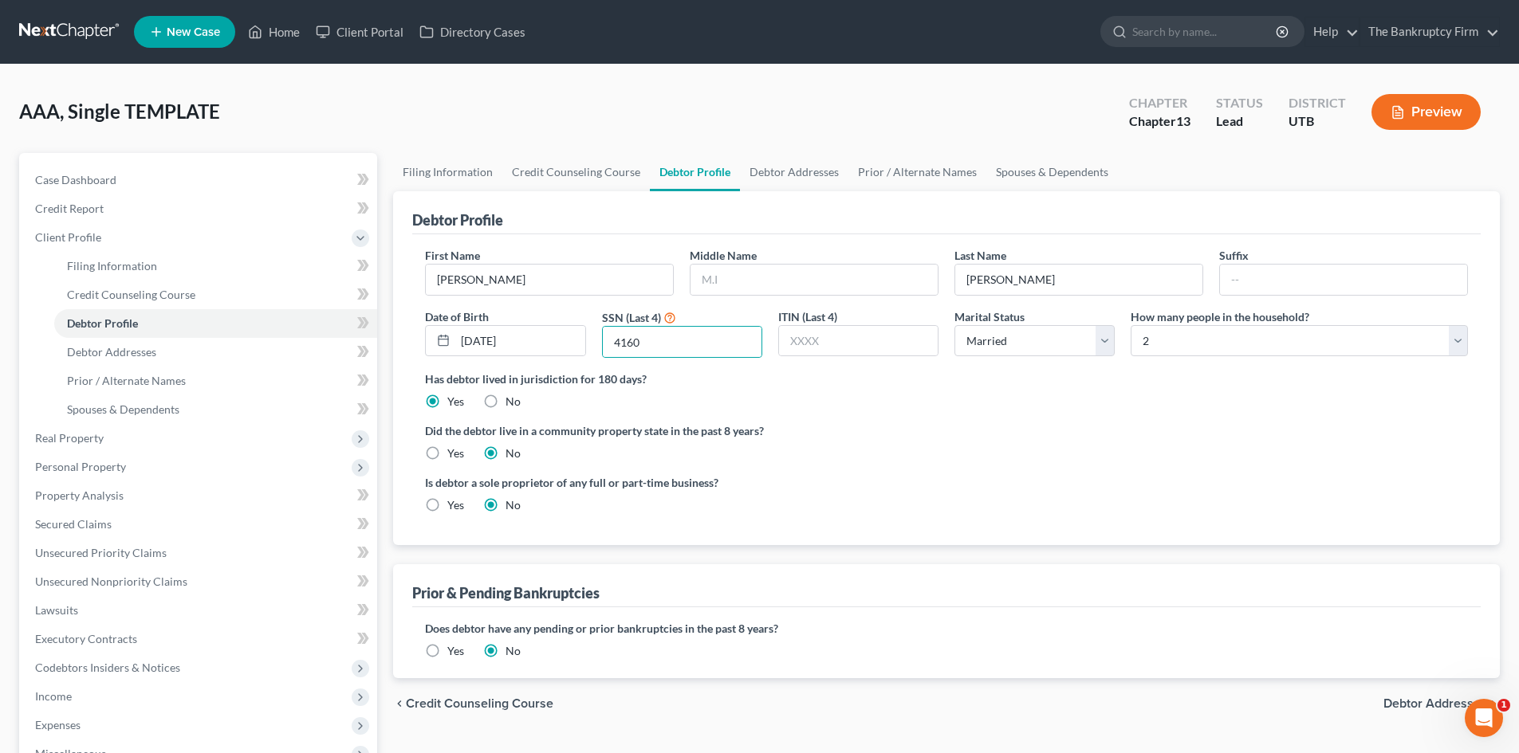
click at [1040, 408] on div "Has debtor lived in jurisdiction for 180 days? Yes No Debtor must reside in jur…" at bounding box center [946, 390] width 1043 height 39
click at [1127, 336] on div "How many people in the household? Select 1 2 3 4 5 6 7 8 9 10 11 12 13 14 15 16…" at bounding box center [1299, 334] width 353 height 50
click at [1176, 347] on select "Select 1 2 3 4 5 6 7 8 9 10 11 12 13 14 15 16 17 18 19 20" at bounding box center [1299, 341] width 337 height 32
click at [344, 345] on link "Debtor Addresses" at bounding box center [215, 352] width 323 height 29
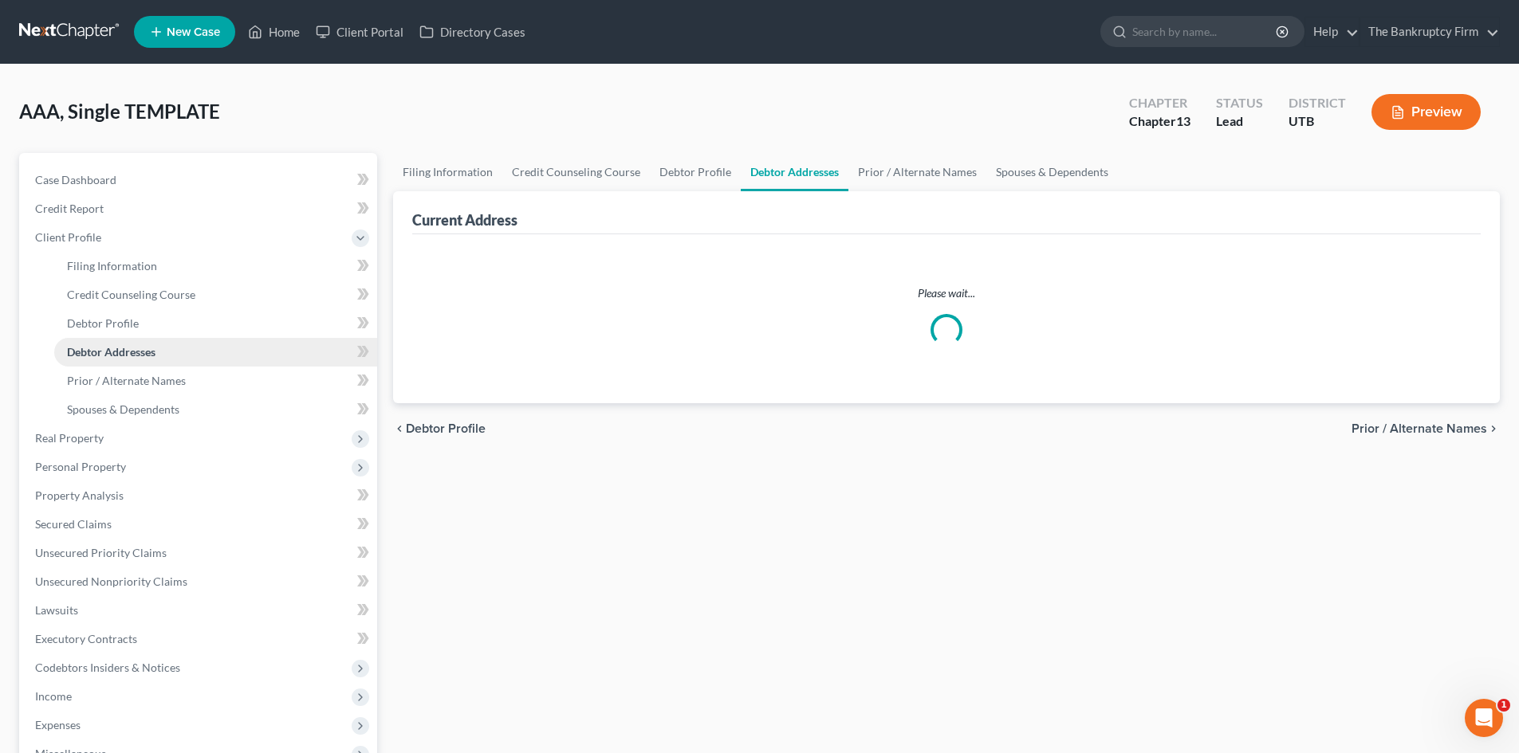
select select "0"
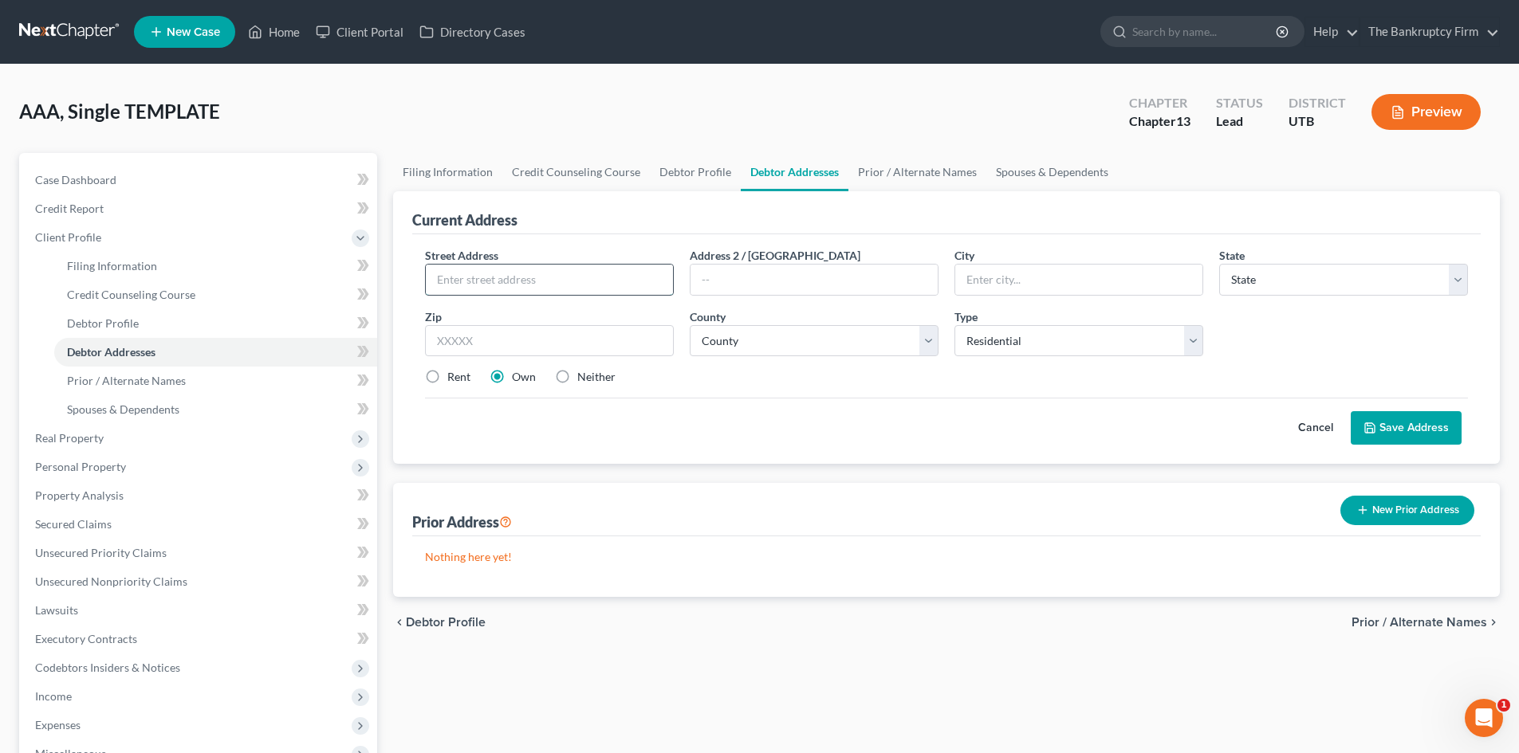
click at [545, 268] on input "text" at bounding box center [549, 280] width 247 height 30
type input "2480 S 1150 W"
type input "Syracuse"
select select "46"
type input "84075"
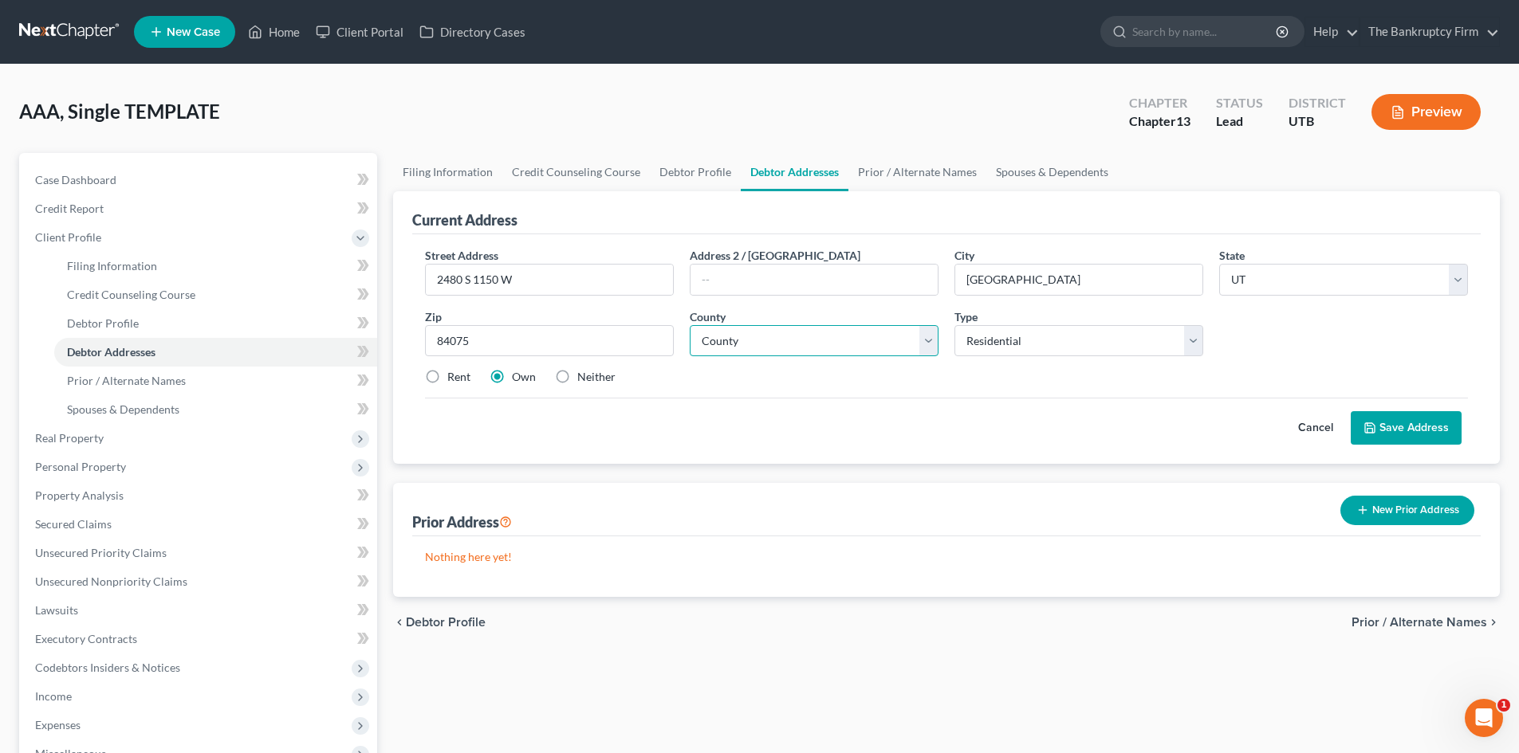
drag, startPoint x: 777, startPoint y: 333, endPoint x: 775, endPoint y: 325, distance: 8.1
click at [777, 333] on select "County Beaver County Box Elder County Cache County Carbon County Daggett County…" at bounding box center [814, 341] width 249 height 32
select select "5"
click at [1025, 365] on div "Street Address * 2480 S 1150 W Address 2 / PO Box City * Syracuse State * State…" at bounding box center [946, 322] width 1059 height 151
click at [1419, 423] on button "Save Address" at bounding box center [1406, 427] width 111 height 33
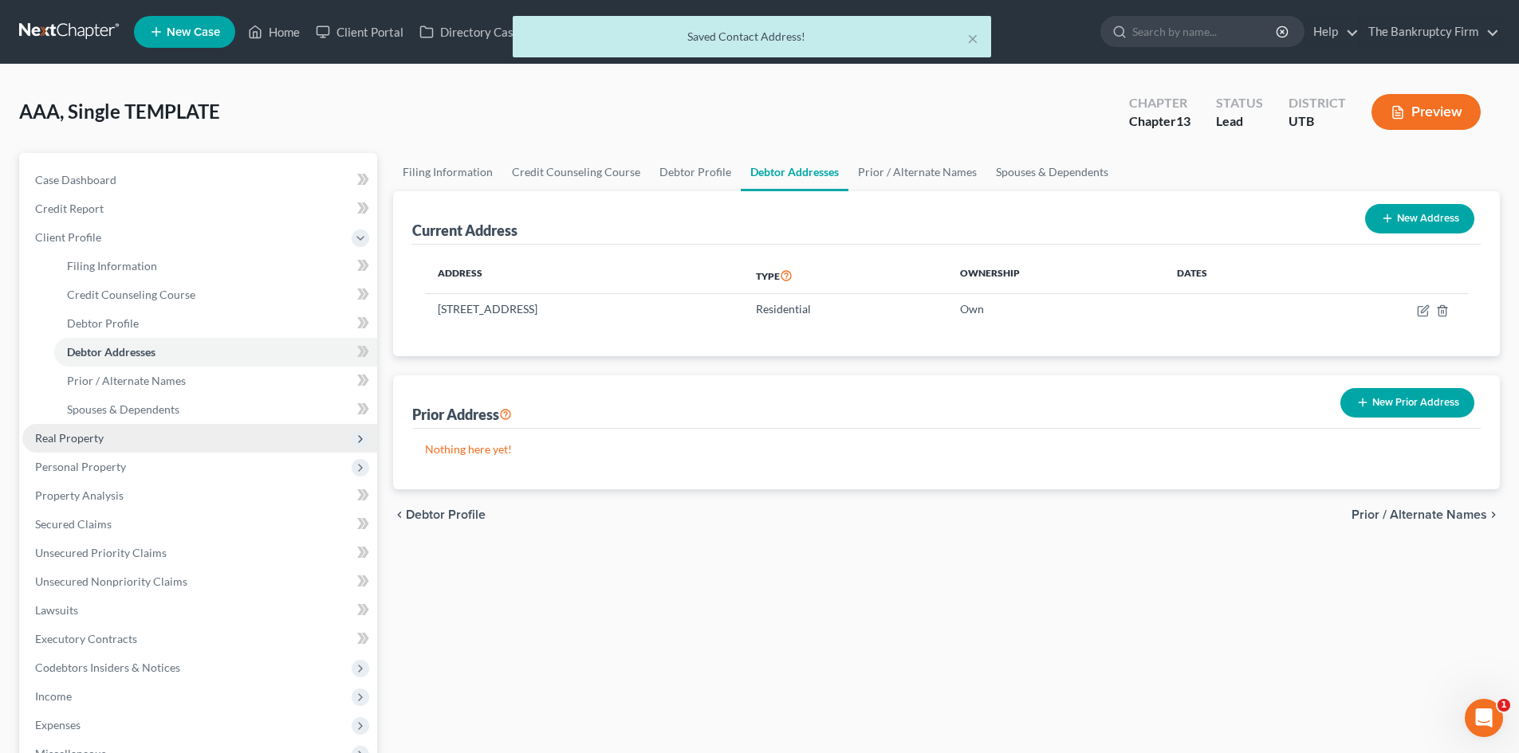
click at [194, 443] on span "Real Property" at bounding box center [199, 438] width 355 height 29
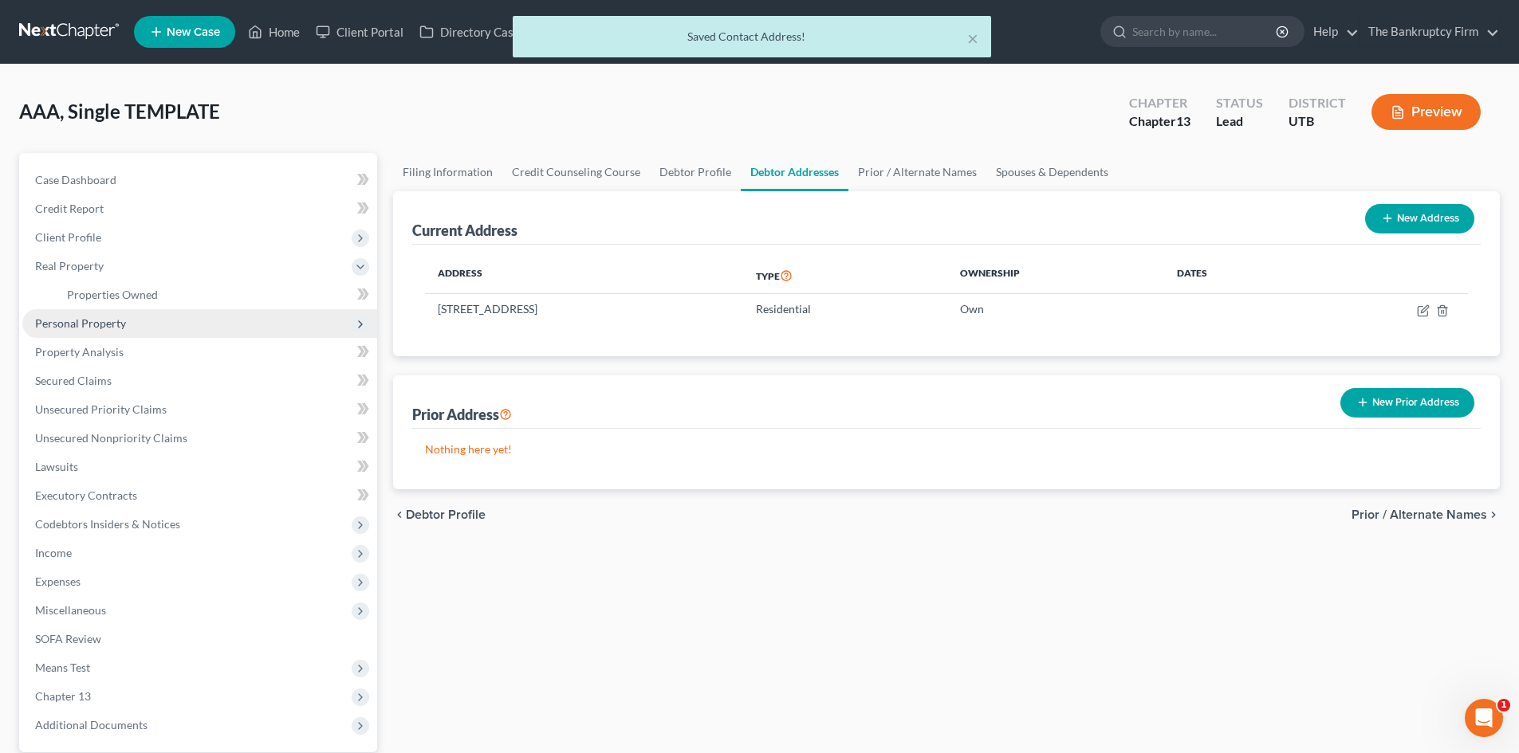
click at [143, 325] on span "Personal Property" at bounding box center [199, 323] width 355 height 29
click at [151, 331] on link "Vehicles Owned" at bounding box center [215, 323] width 323 height 29
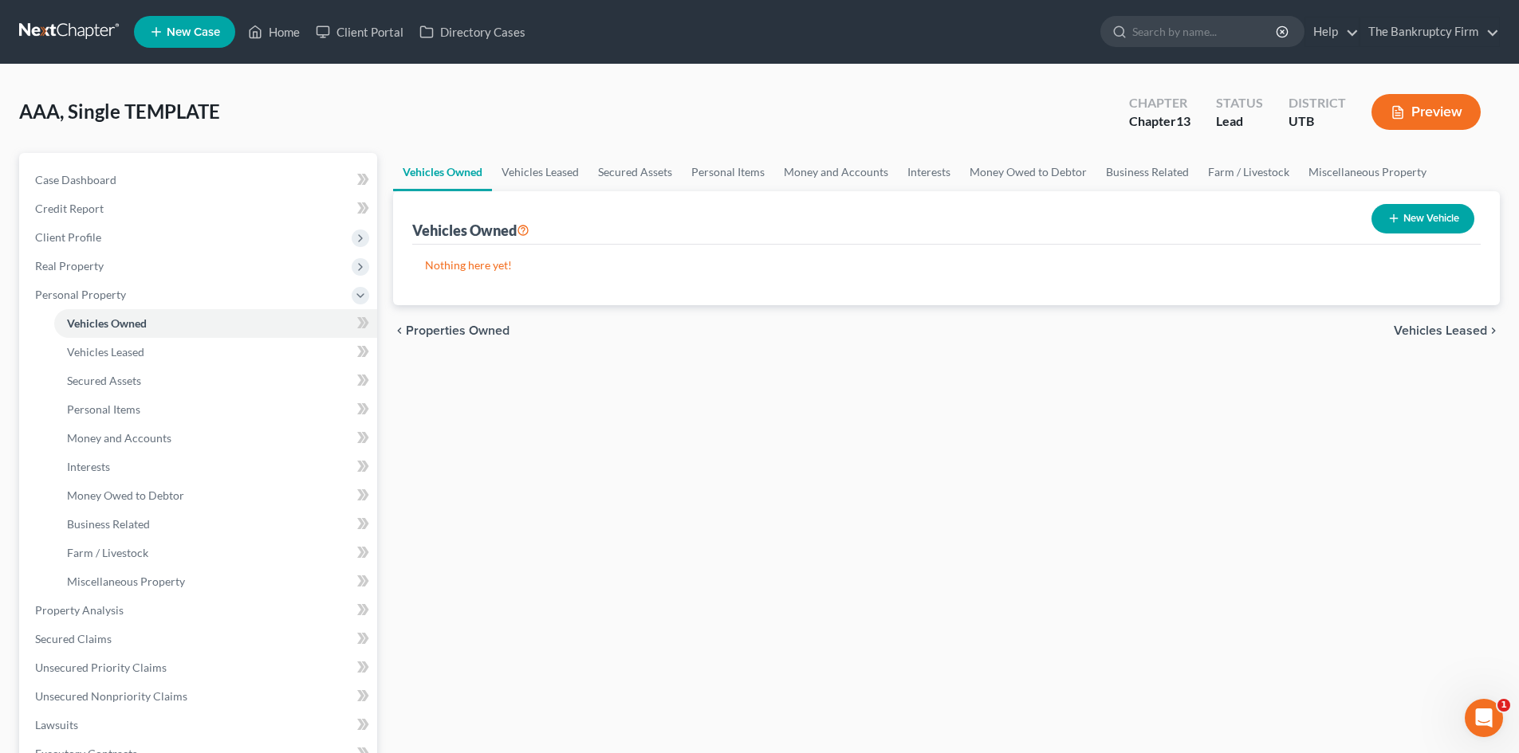
click at [1453, 220] on button "New Vehicle" at bounding box center [1422, 218] width 103 height 29
select select "0"
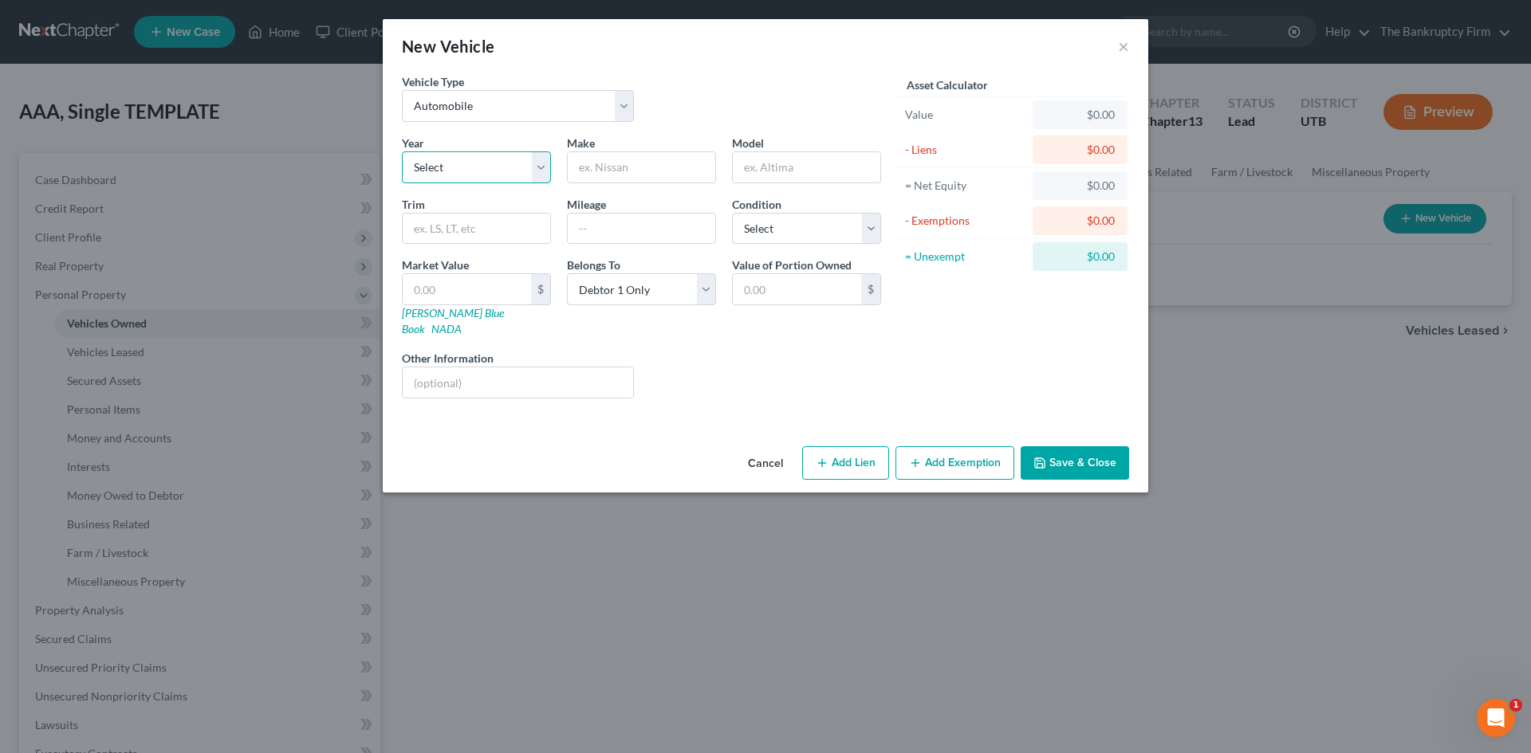
click at [443, 155] on select "Select 2026 2025 2024 2023 2022 2021 2020 2019 2018 2017 2016 2015 2014 2013 20…" at bounding box center [476, 167] width 149 height 32
click at [496, 172] on select "Select 2026 2025 2024 2023 2022 2021 2020 2019 2018 2017 2016 2015 2014 2013 20…" at bounding box center [476, 167] width 149 height 32
select select "23"
click at [611, 163] on input "text" at bounding box center [641, 167] width 147 height 30
type input "BMW"
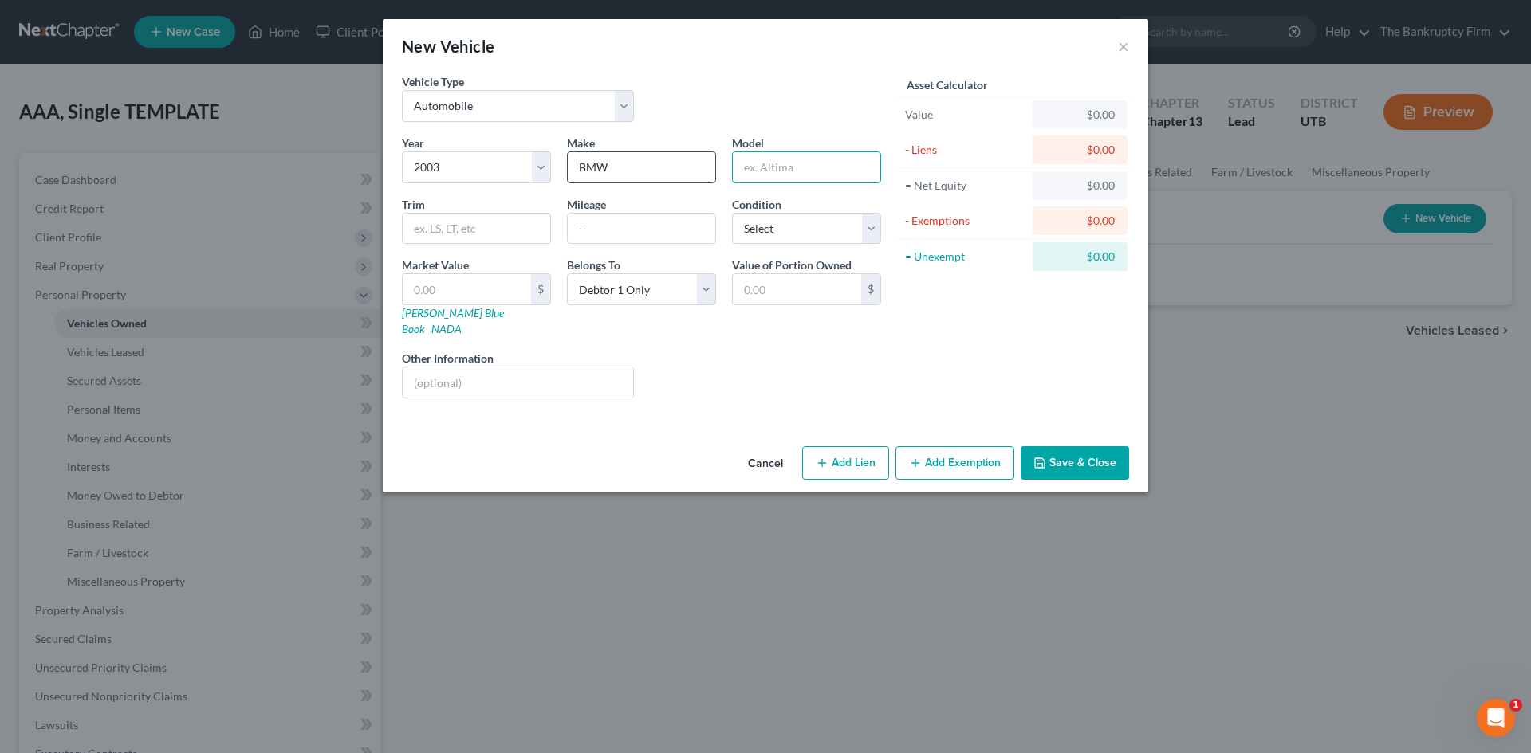
type input "z"
type input "Z4"
click at [765, 328] on div "Year Select 2026 2025 2024 2023 2022 2021 2020 2019 2018 2017 2016 2015 2014 20…" at bounding box center [641, 273] width 495 height 277
click at [508, 290] on input "text" at bounding box center [467, 289] width 128 height 30
type input "5"
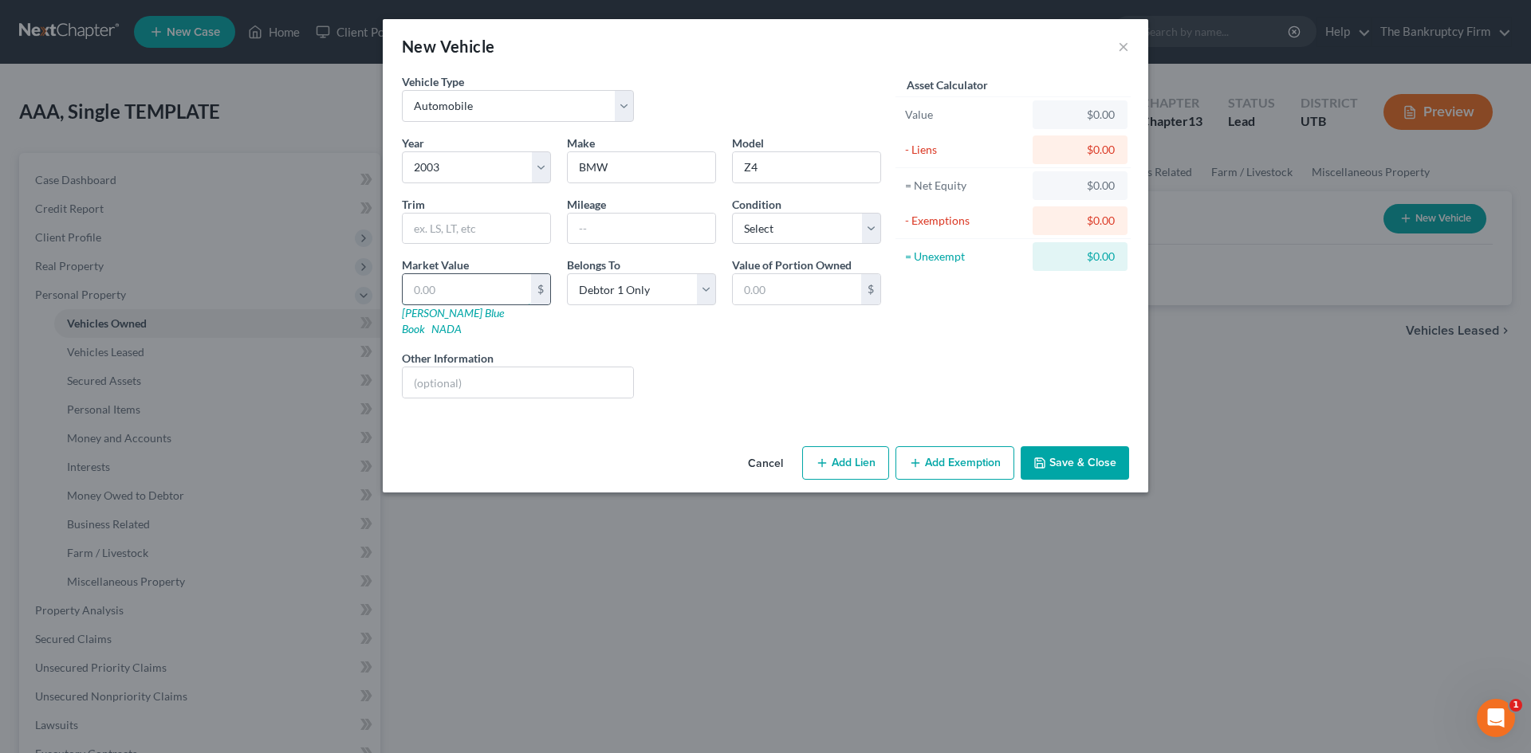
type input "5.00"
type input "50"
type input "50.00"
type input "500"
type input "500.00"
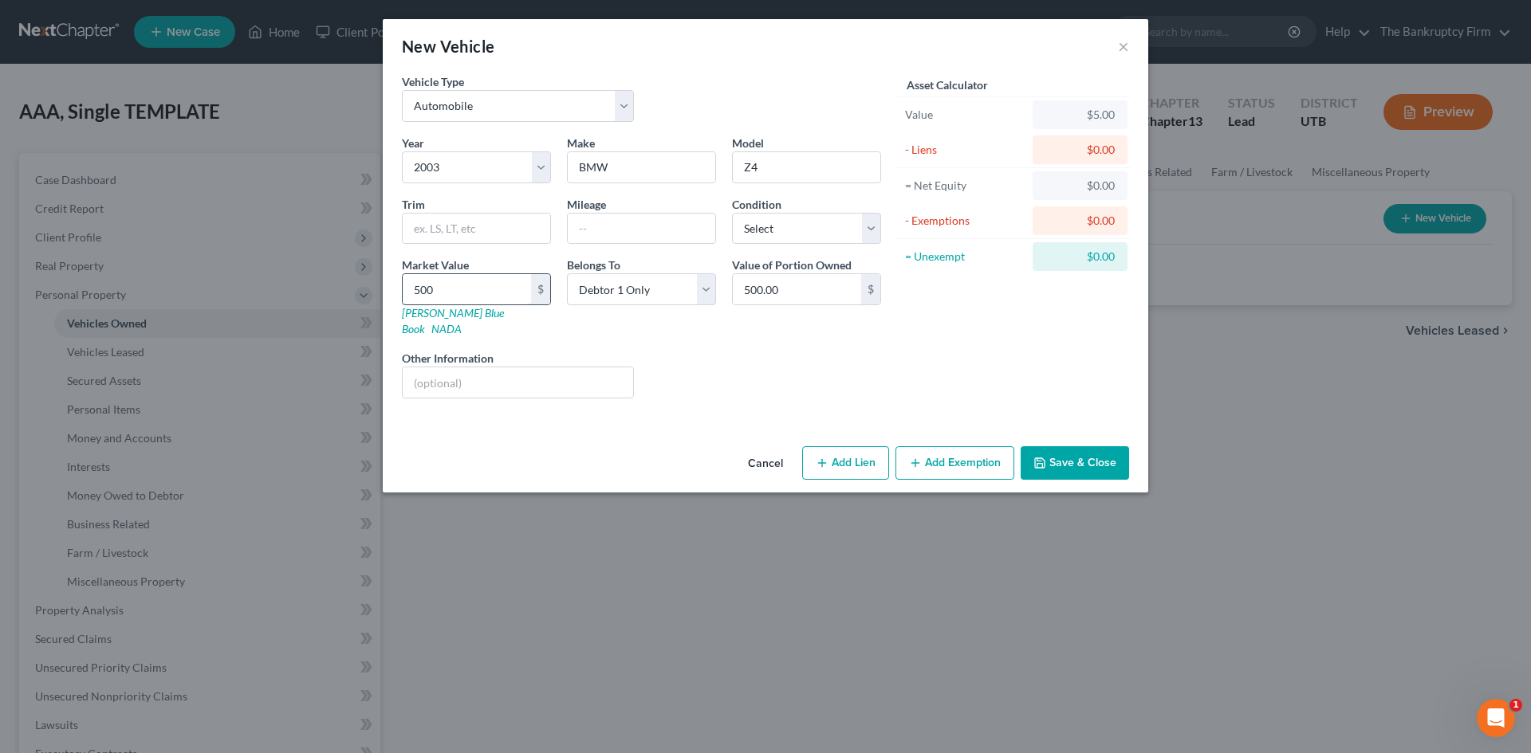
type input "5000"
type input "5,000.00"
type input "5,000"
click at [1042, 446] on button "Save & Close" at bounding box center [1075, 462] width 108 height 33
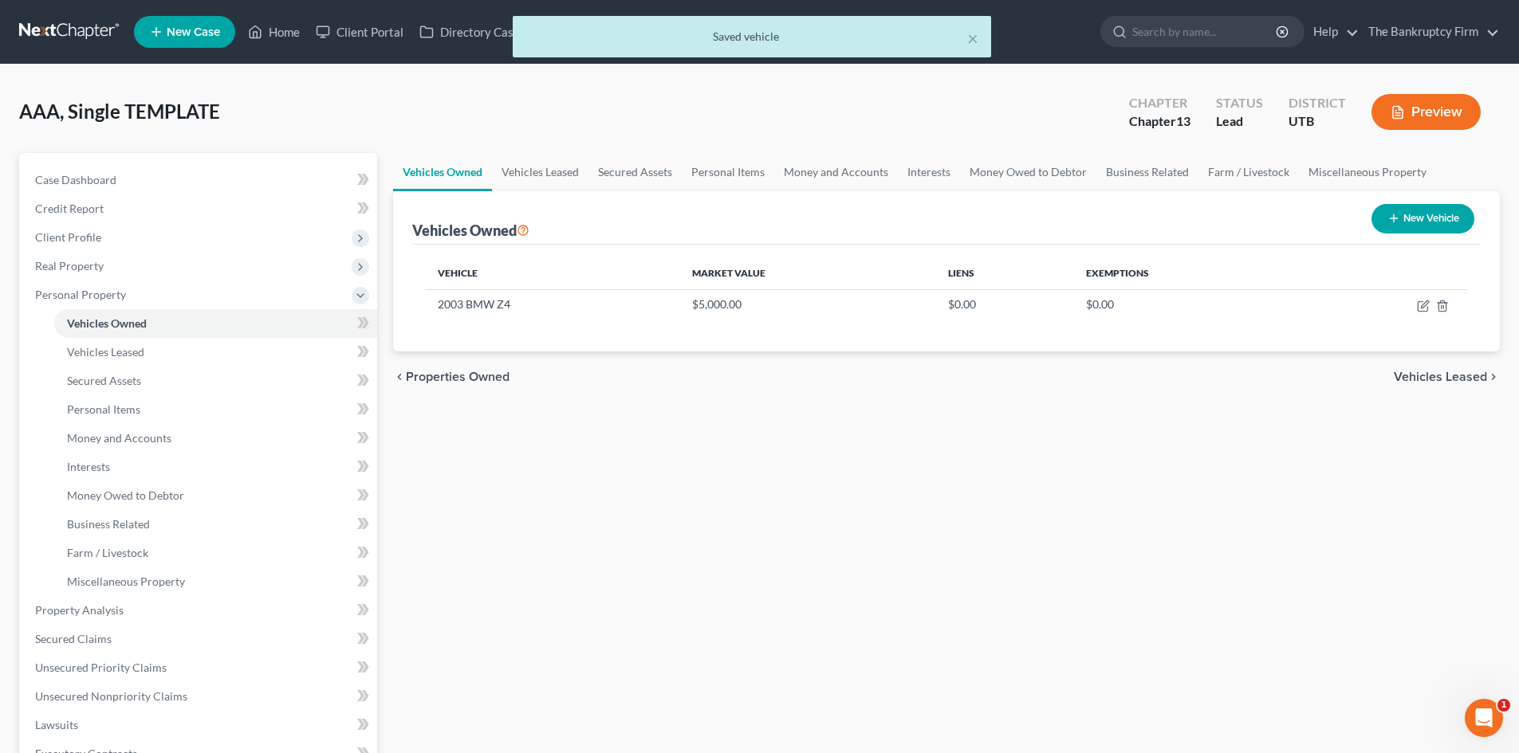
click at [1394, 222] on icon "button" at bounding box center [1393, 218] width 13 height 13
select select "0"
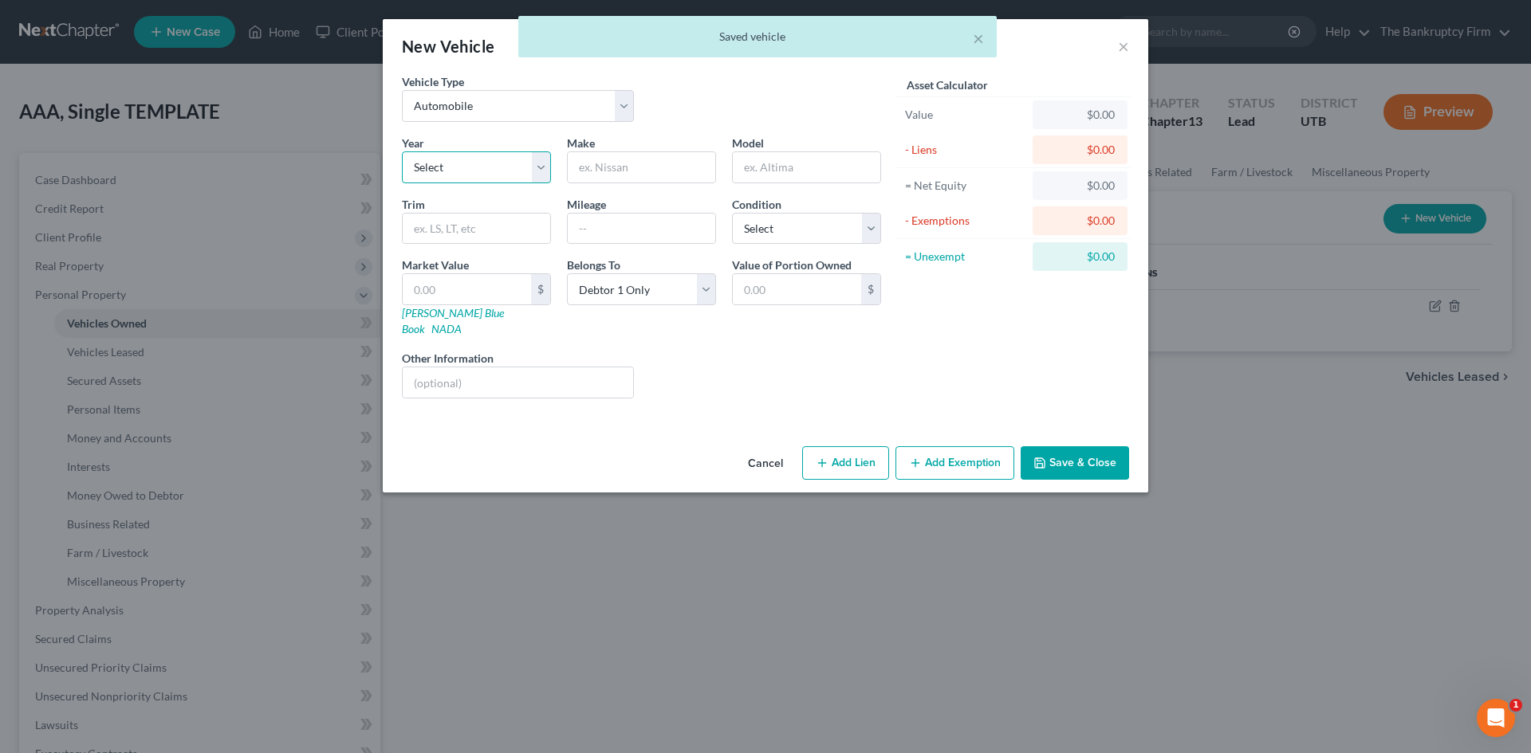
click at [452, 164] on select "Select 2026 2025 2024 2023 2022 2021 2020 2019 2018 2017 2016 2015 2014 2013 20…" at bounding box center [476, 167] width 149 height 32
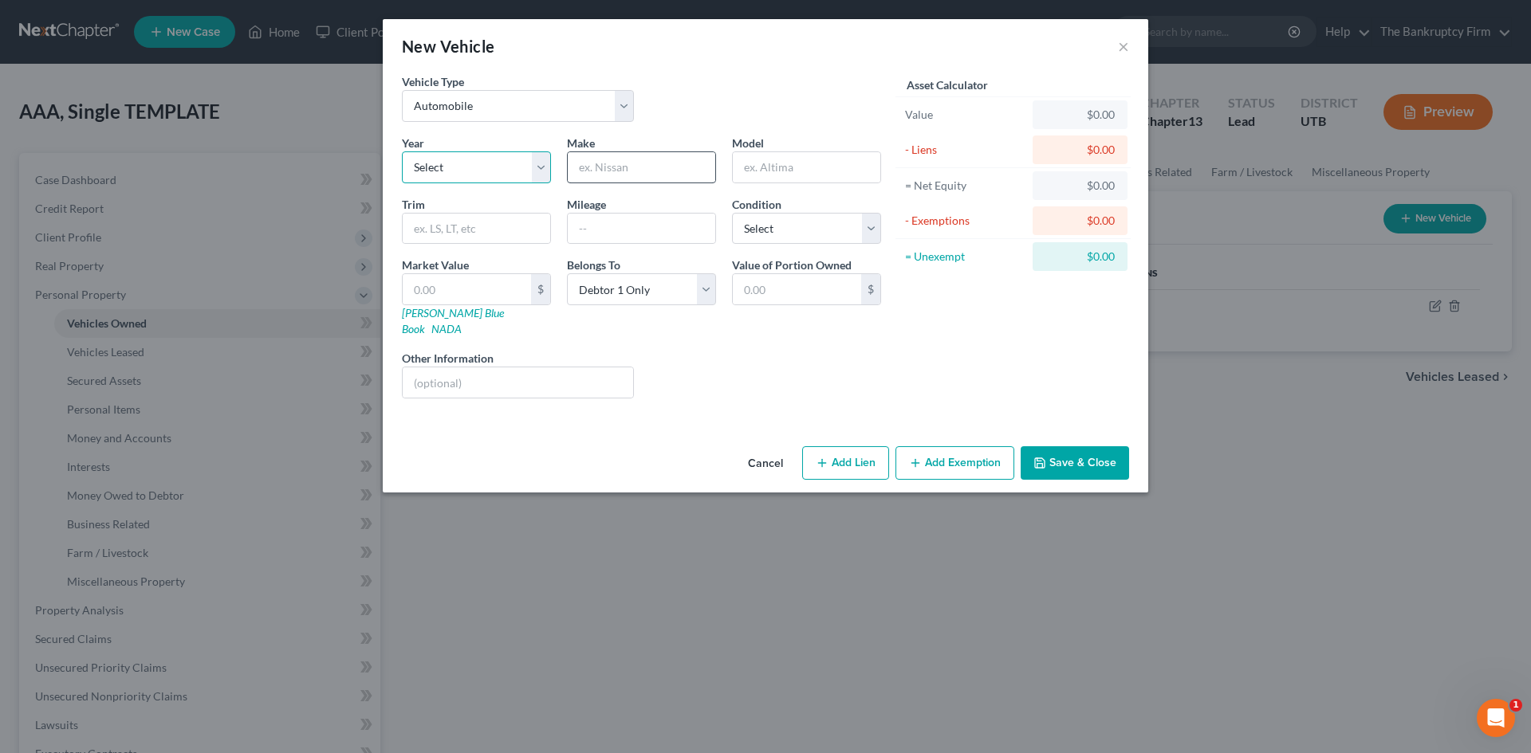
select select "14"
click at [612, 161] on input "text" at bounding box center [641, 167] width 147 height 30
type input "BMW"
type input "7Series"
click at [494, 289] on input "text" at bounding box center [467, 289] width 128 height 30
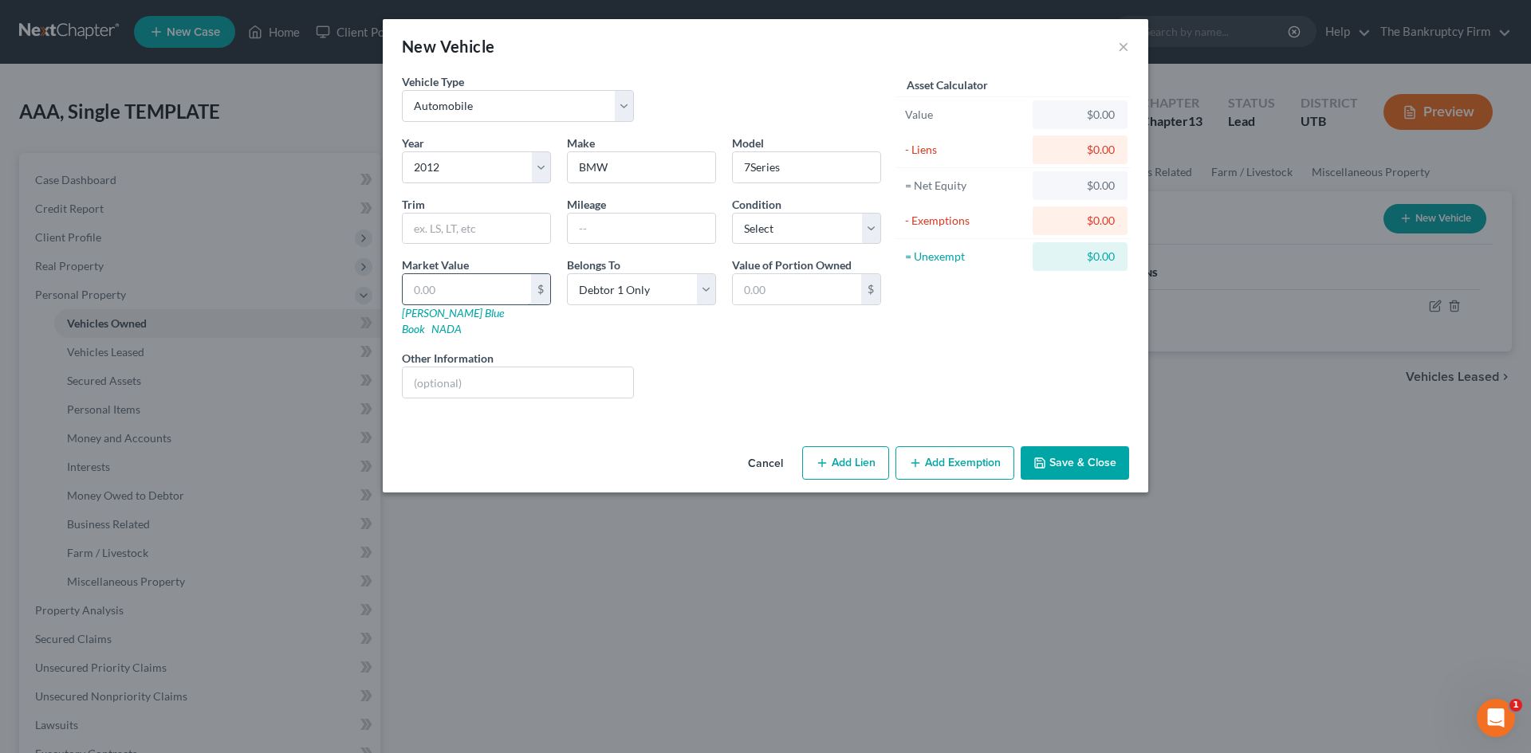
type input "8"
type input "8.00"
type input "80"
type input "80.00"
type input "800"
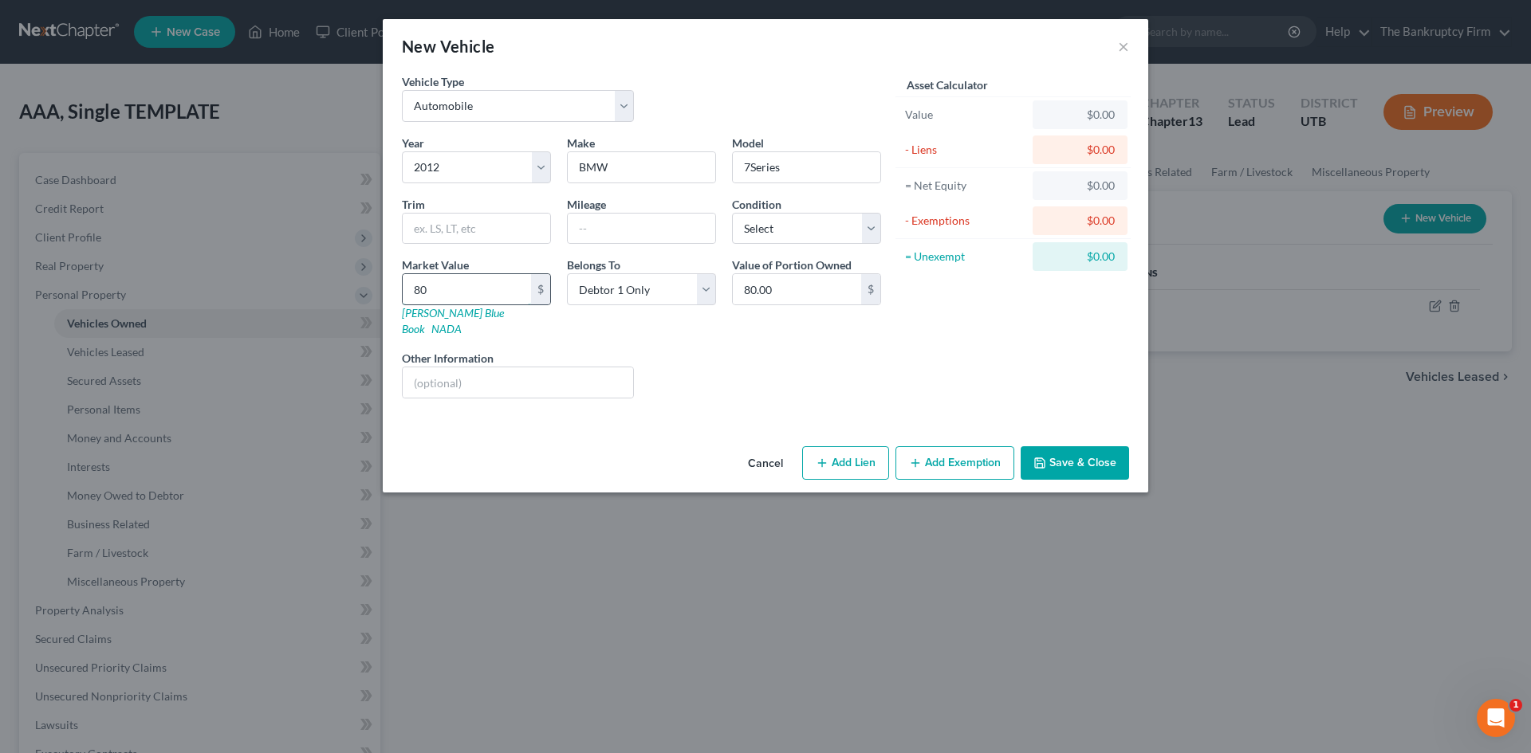
type input "800.00"
type input "8000"
type input "8,000.00"
type input "8,000"
click at [1051, 448] on button "Save & Close" at bounding box center [1075, 462] width 108 height 33
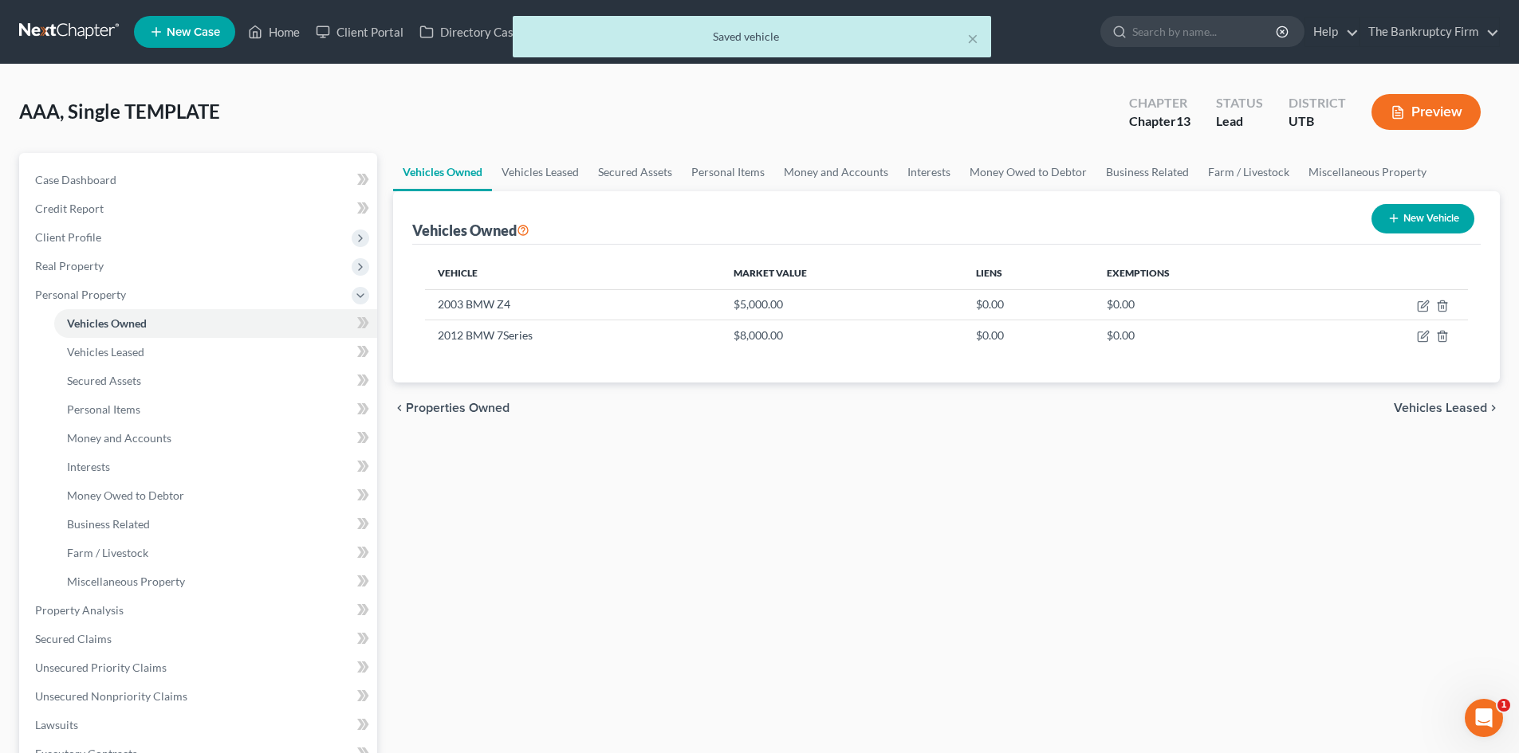
click at [1376, 225] on button "New Vehicle" at bounding box center [1422, 218] width 103 height 29
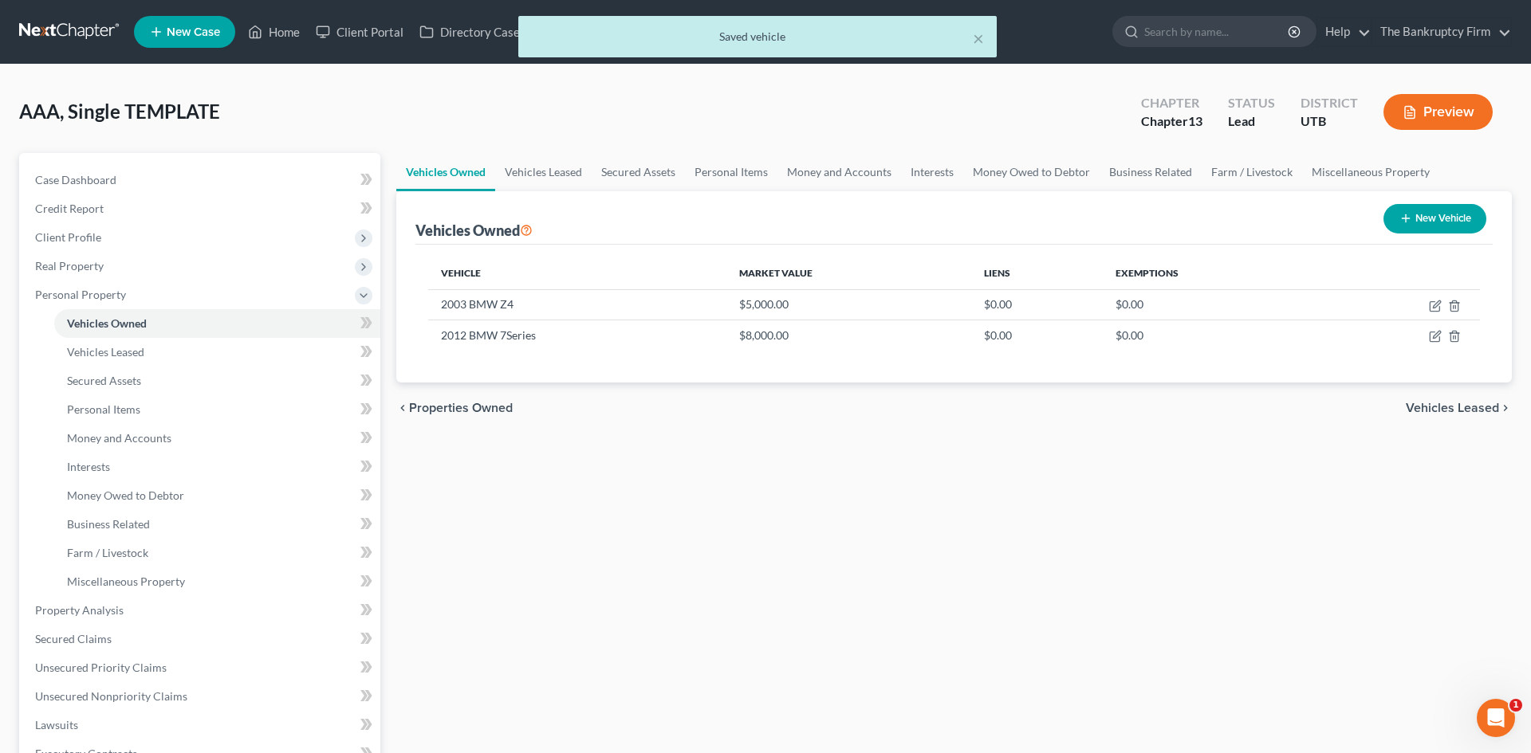
select select "0"
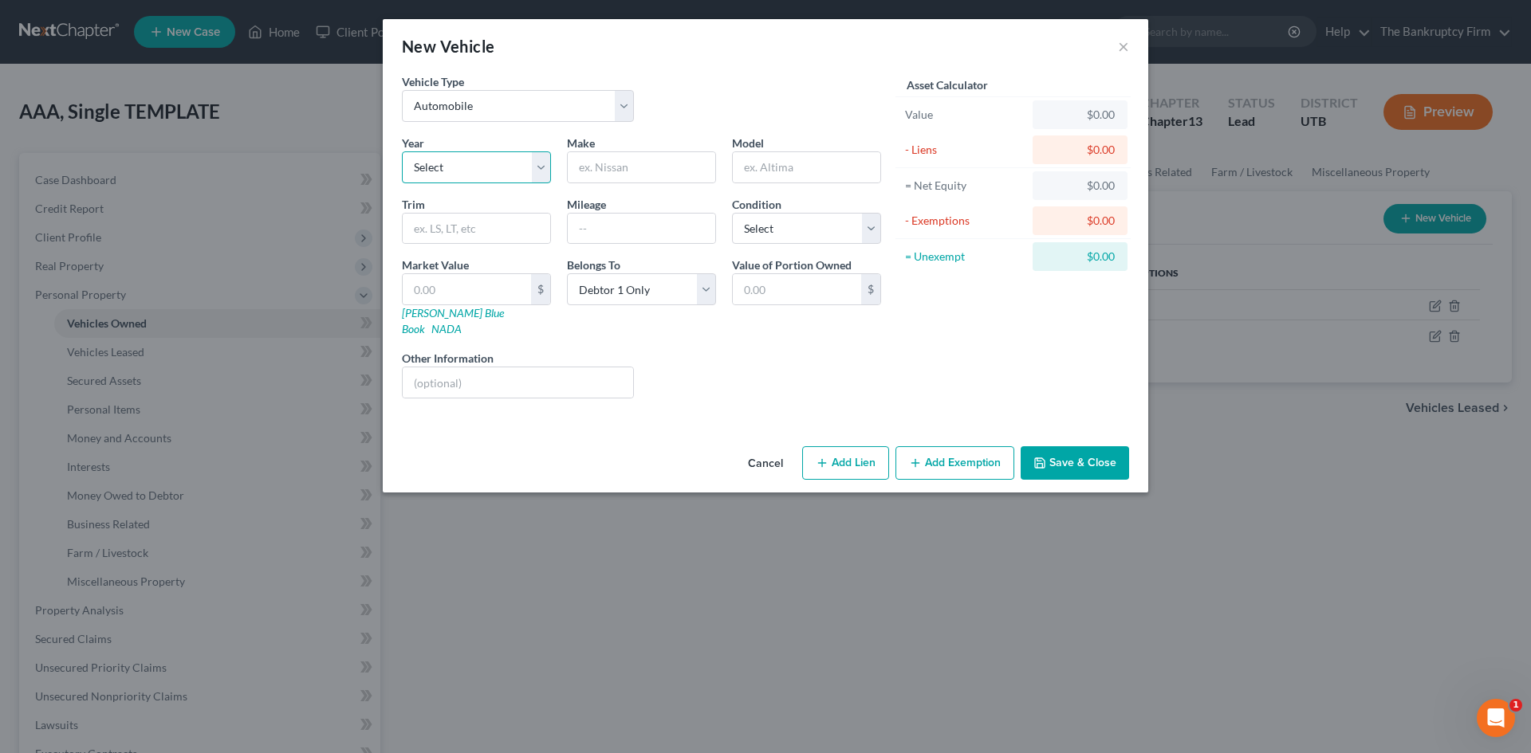
click at [505, 159] on select "Select 2026 2025 2024 2023 2022 2021 2020 2019 2018 2017 2016 2015 2014 2013 20…" at bounding box center [476, 167] width 149 height 32
click at [584, 154] on input "text" at bounding box center [641, 167] width 147 height 30
type input "Ford"
type input "F150"
click at [513, 163] on select "Select 2026 2025 2024 2023 2022 2021 2020 2019 2018 2017 2016 2015 2014 2013 20…" at bounding box center [476, 167] width 149 height 32
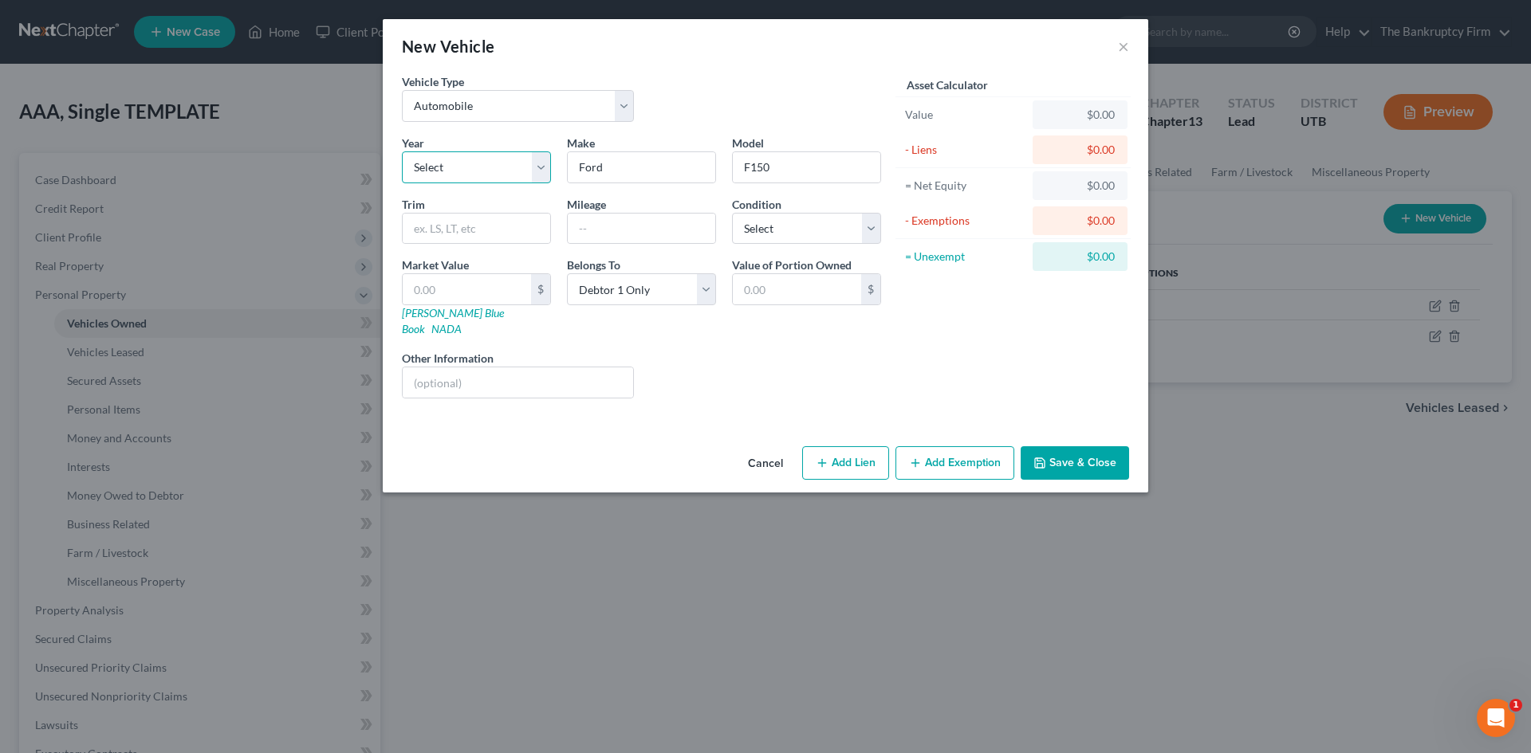
select select "14"
click at [690, 383] on div "Year Select 2026 2025 2024 2023 2022 2021 2020 2019 2018 2017 2016 2015 2014 20…" at bounding box center [641, 273] width 495 height 277
click at [503, 291] on input "text" at bounding box center [467, 289] width 128 height 30
type input "5"
type input "5.00"
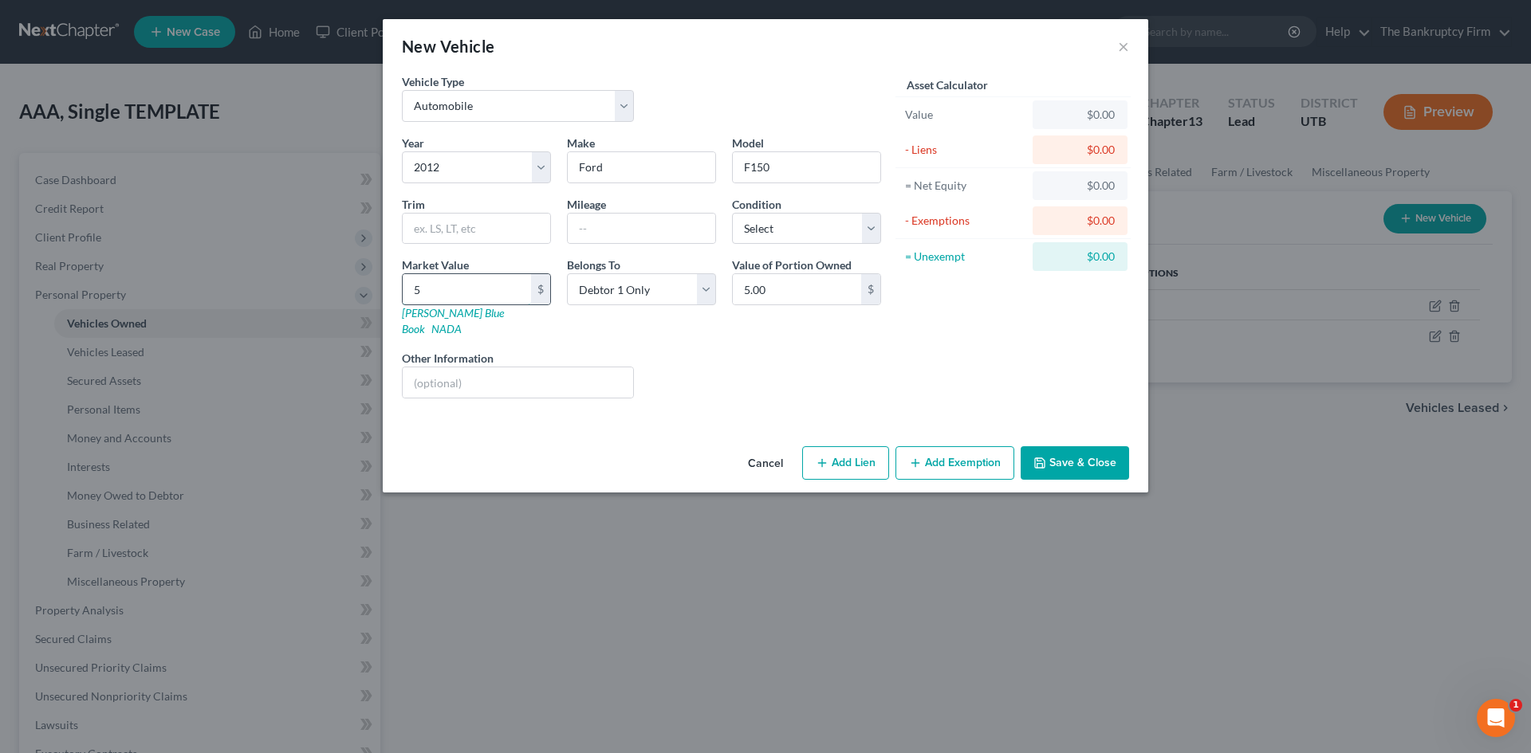
type input "50"
type input "50.00"
type input "500"
type input "500.00"
type input "5000"
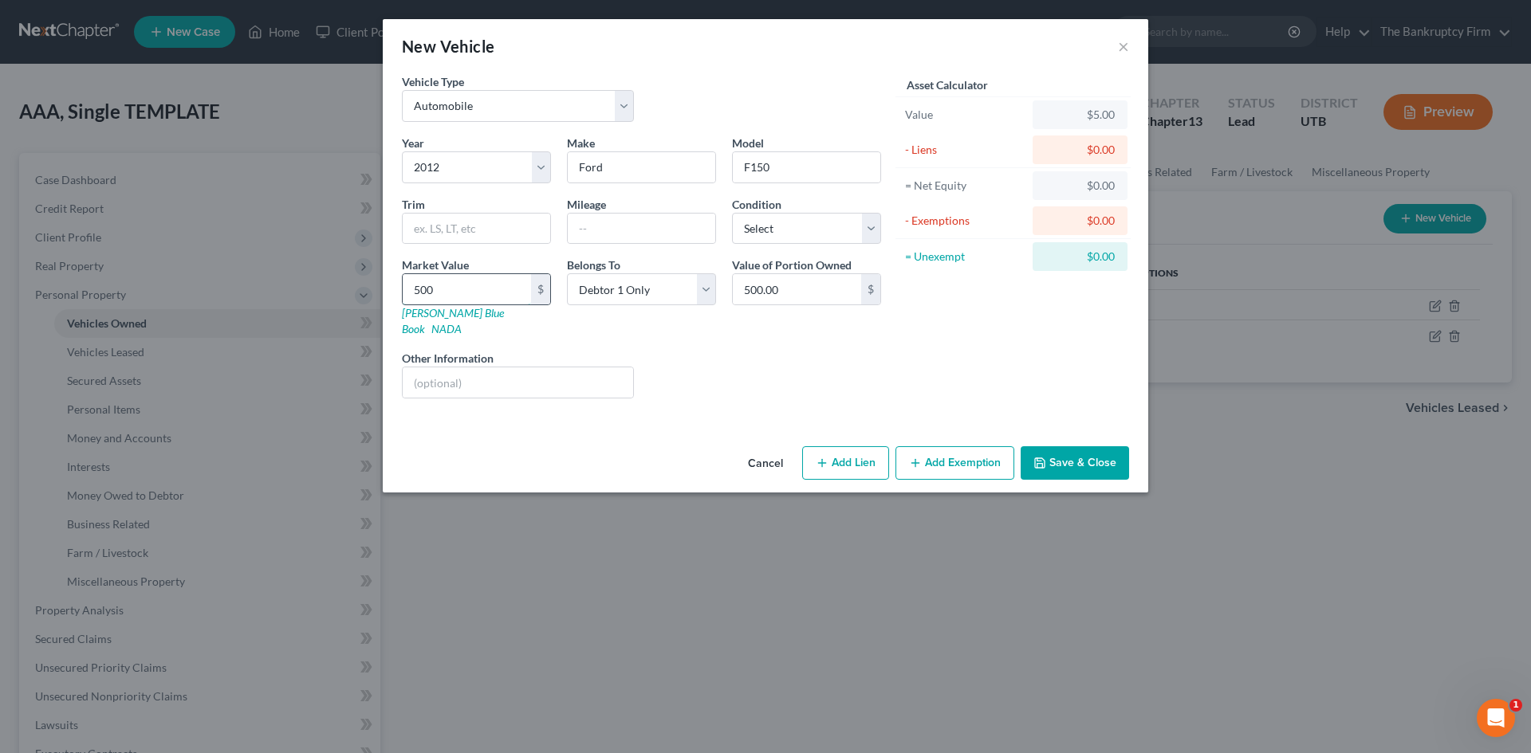
type input "5,000.00"
type input "5,000"
click at [1060, 446] on button "Save & Close" at bounding box center [1075, 462] width 108 height 33
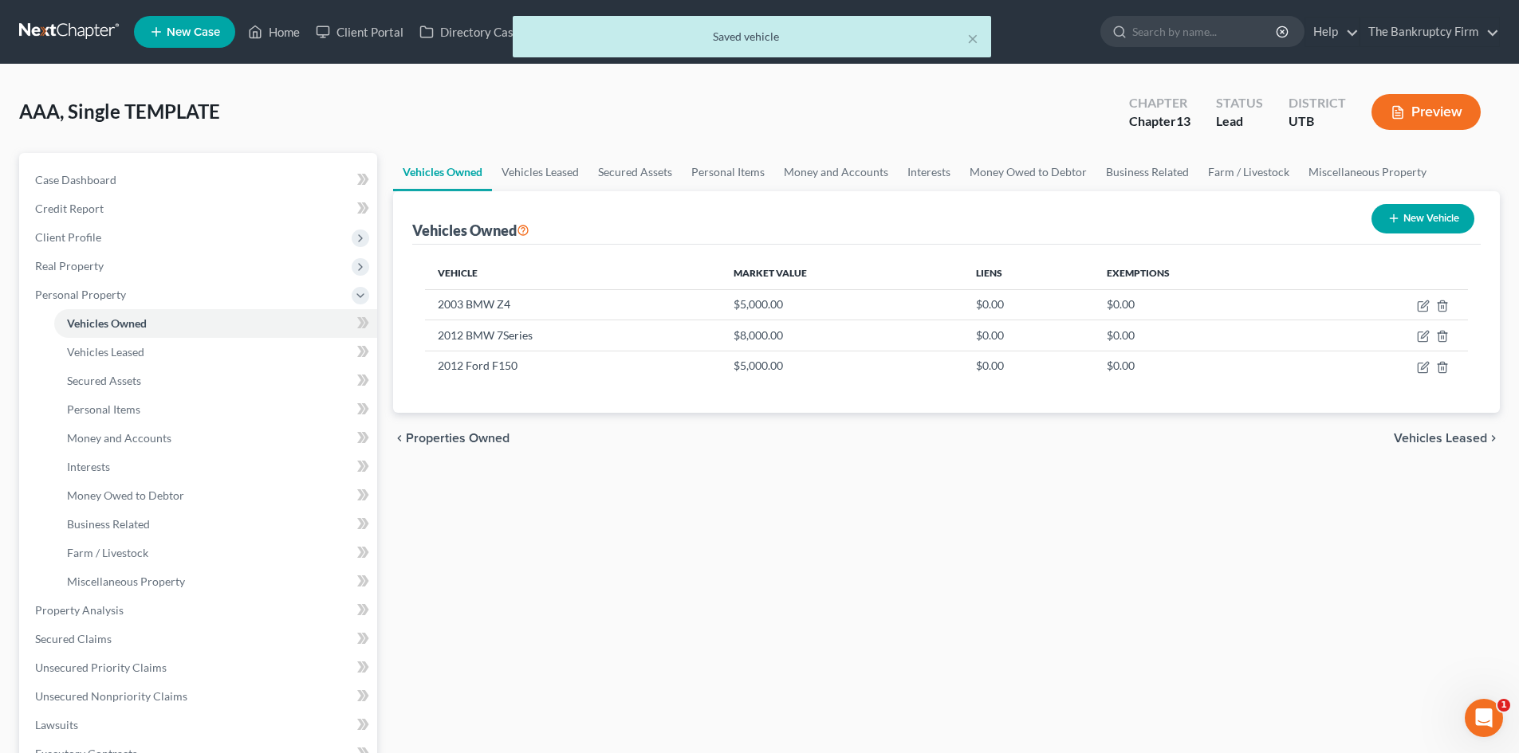
click at [1465, 223] on button "New Vehicle" at bounding box center [1422, 218] width 103 height 29
select select "0"
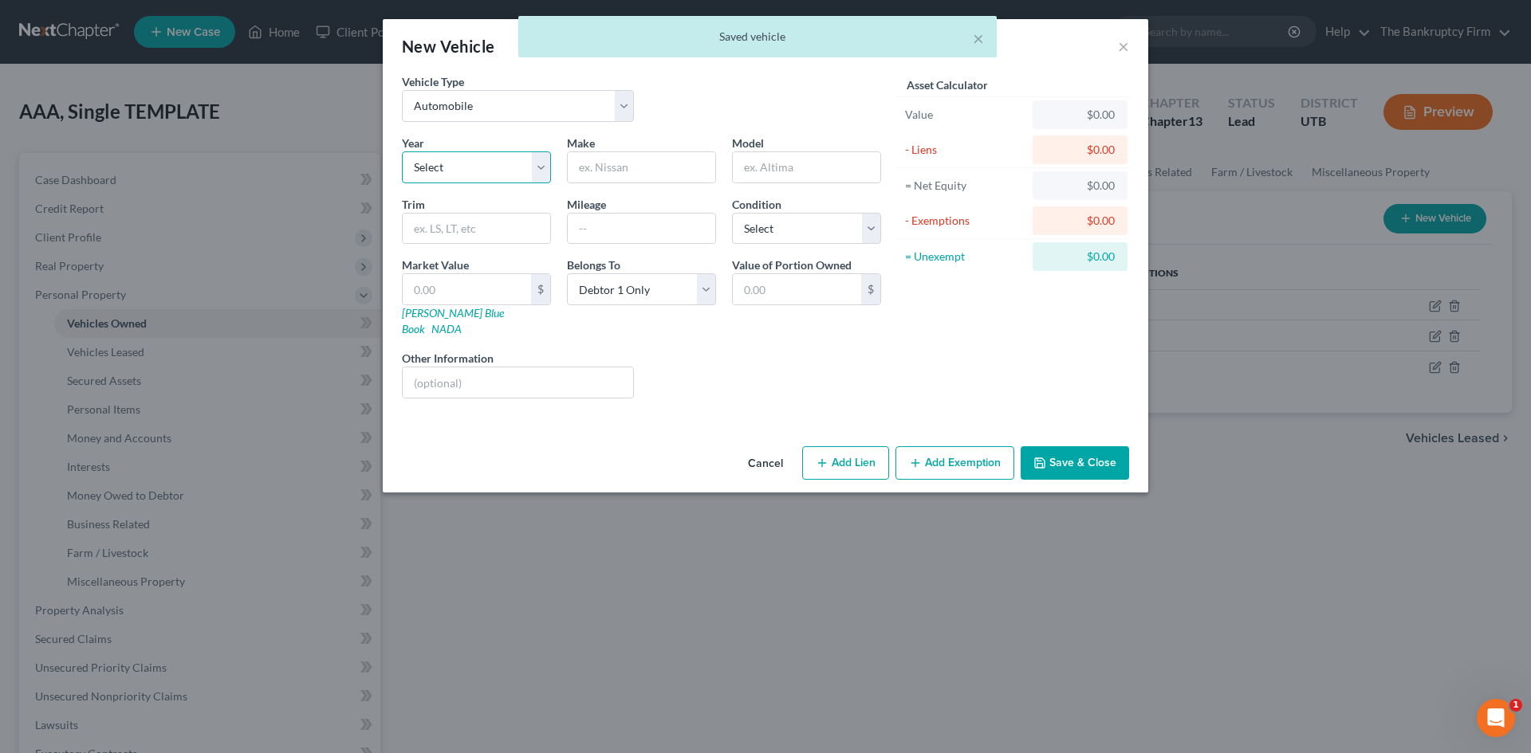
click at [464, 155] on select "Select 2026 2025 2024 2023 2022 2021 2020 2019 2018 2017 2016 2015 2014 2013 20…" at bounding box center [476, 167] width 149 height 32
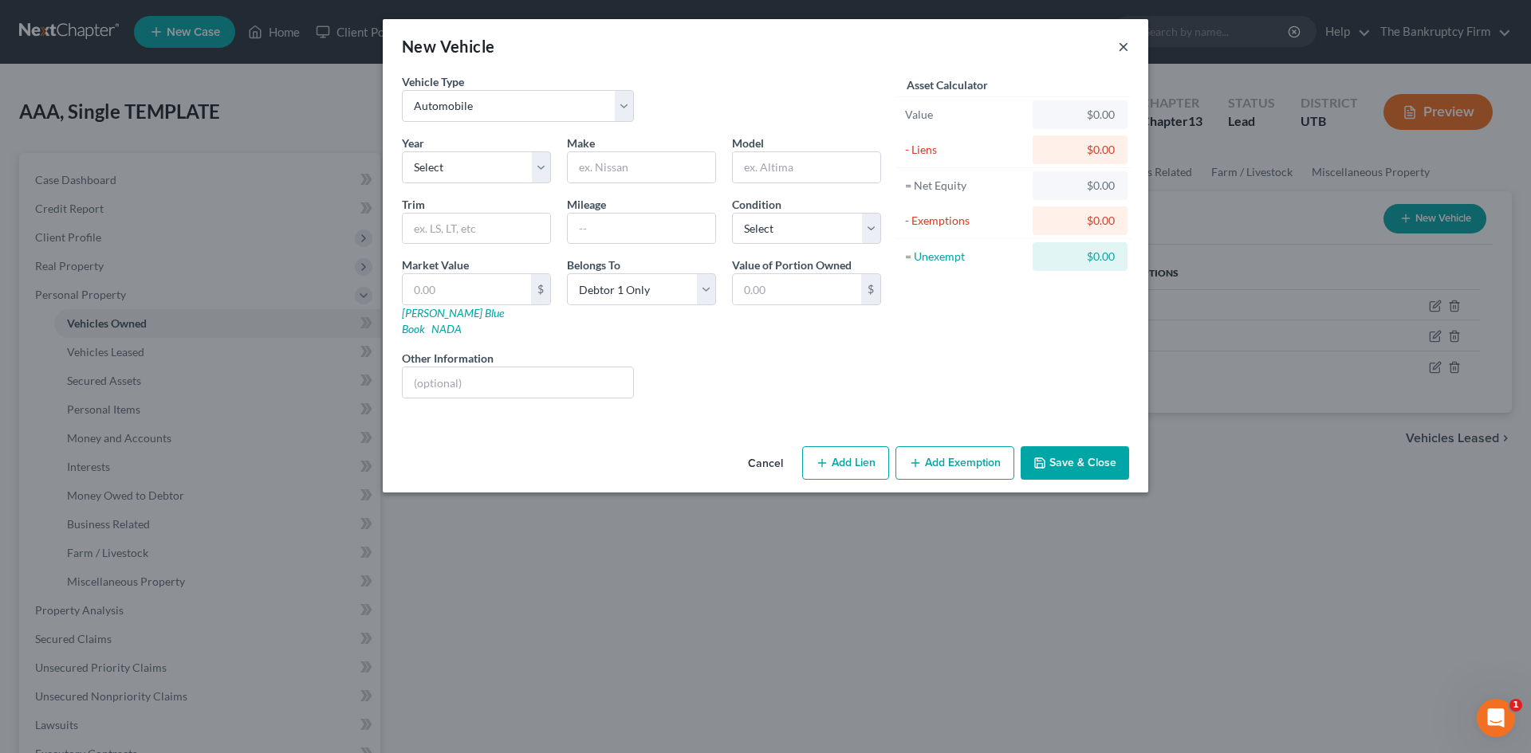
click at [1123, 48] on button "×" at bounding box center [1123, 46] width 11 height 19
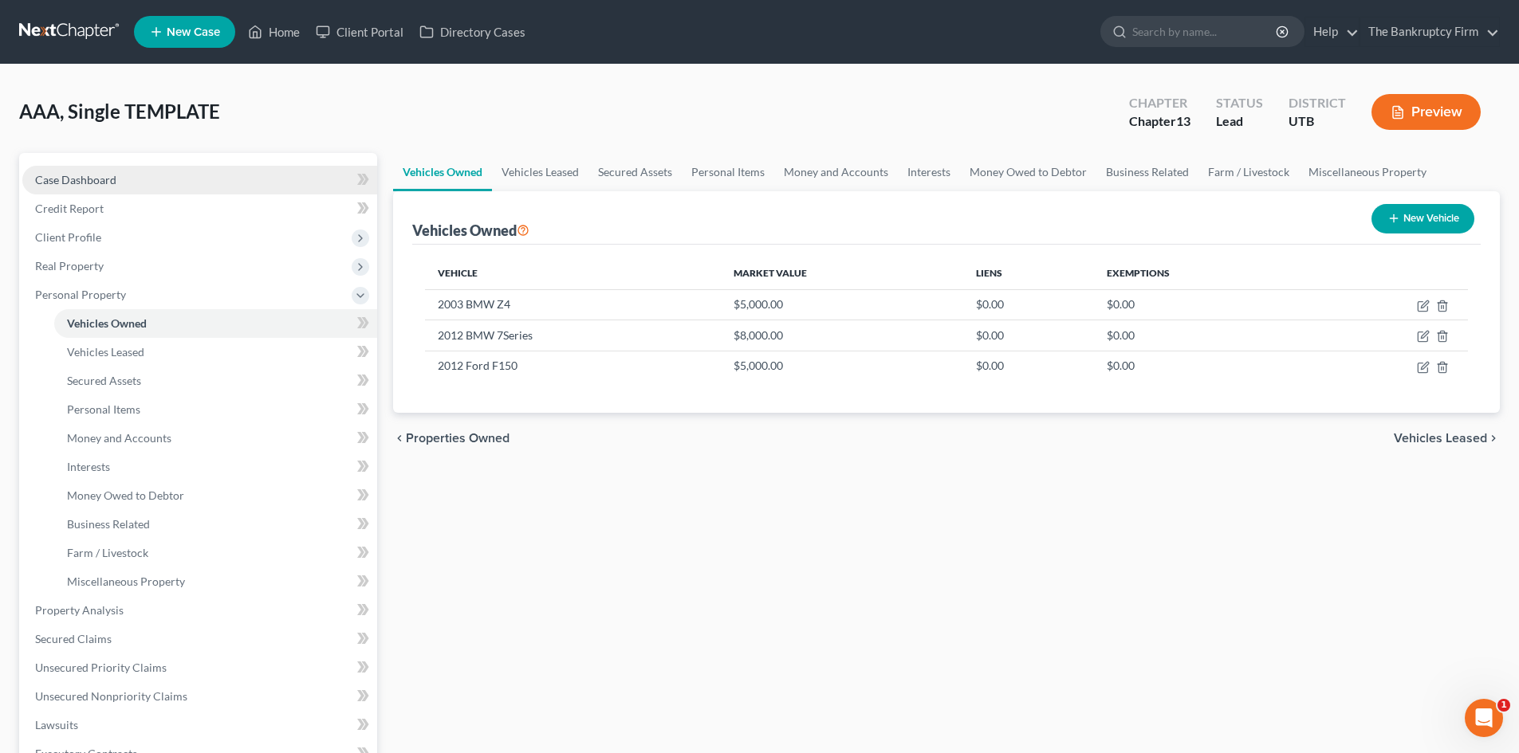
click at [214, 184] on link "Case Dashboard" at bounding box center [199, 180] width 355 height 29
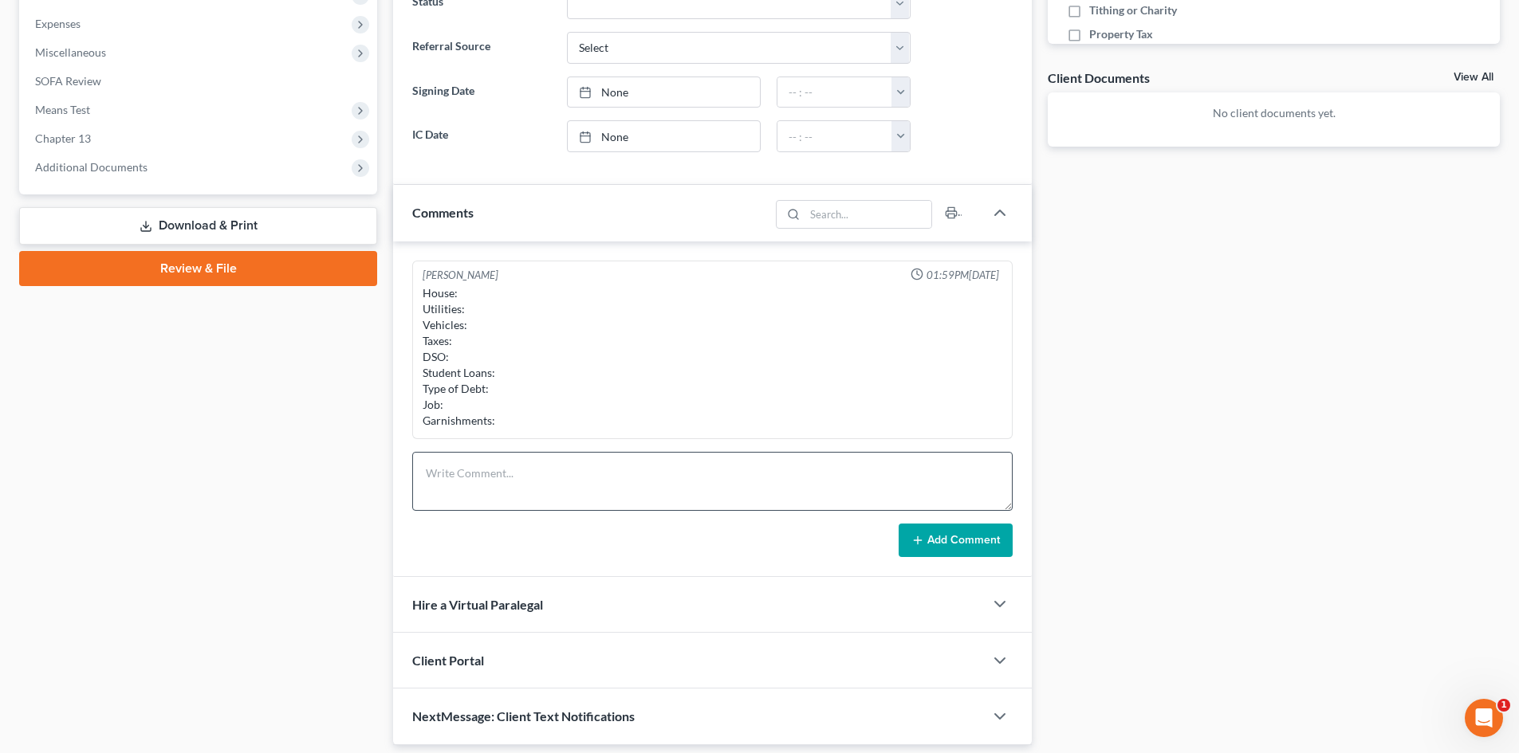
scroll to position [558, 0]
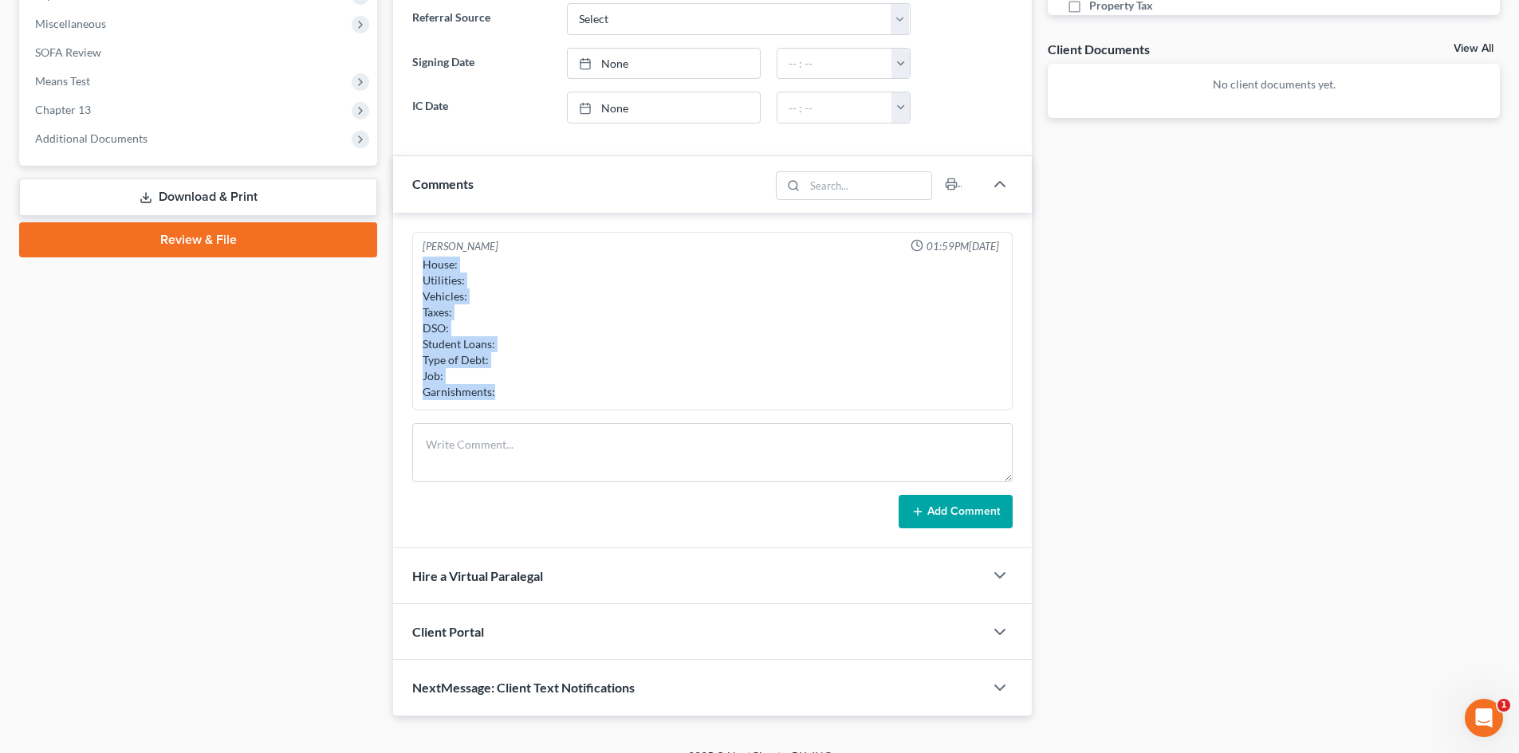
drag, startPoint x: 522, startPoint y: 397, endPoint x: 423, endPoint y: 265, distance: 165.7
click at [423, 265] on div "House: Utilities: Vehicles: Taxes: DSO: Student Loans: Type of Debt: Job: Garni…" at bounding box center [713, 329] width 580 height 144
copy div "House: Utilities: Vehicles: Taxes: DSO: Student Loans: Type of Debt: Job: Garni…"
click at [556, 431] on textarea at bounding box center [712, 452] width 600 height 59
paste textarea "House: Utilities: Vehicles: Taxes: DSO: Student Loans: Type of Debt: Job: Garni…"
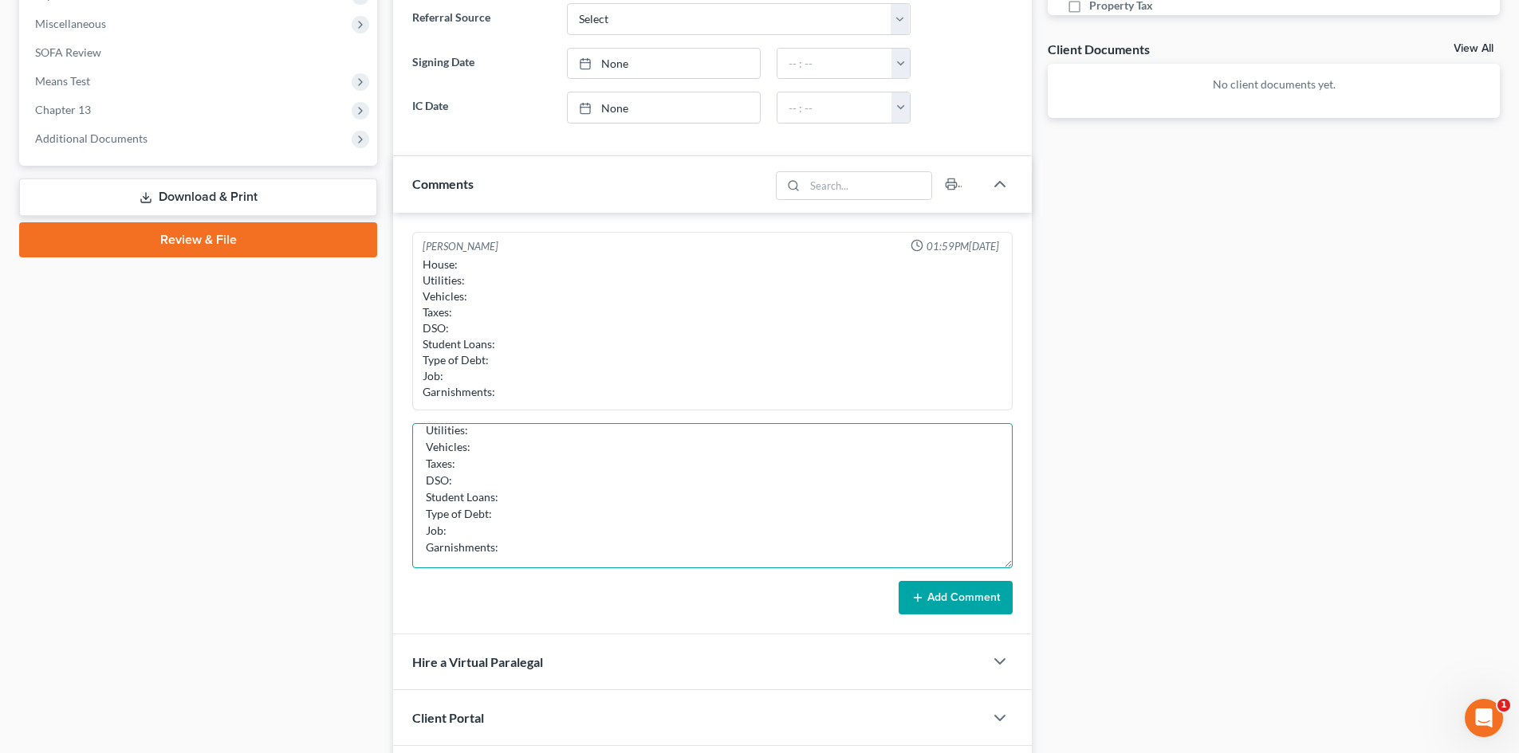
scroll to position [0, 0]
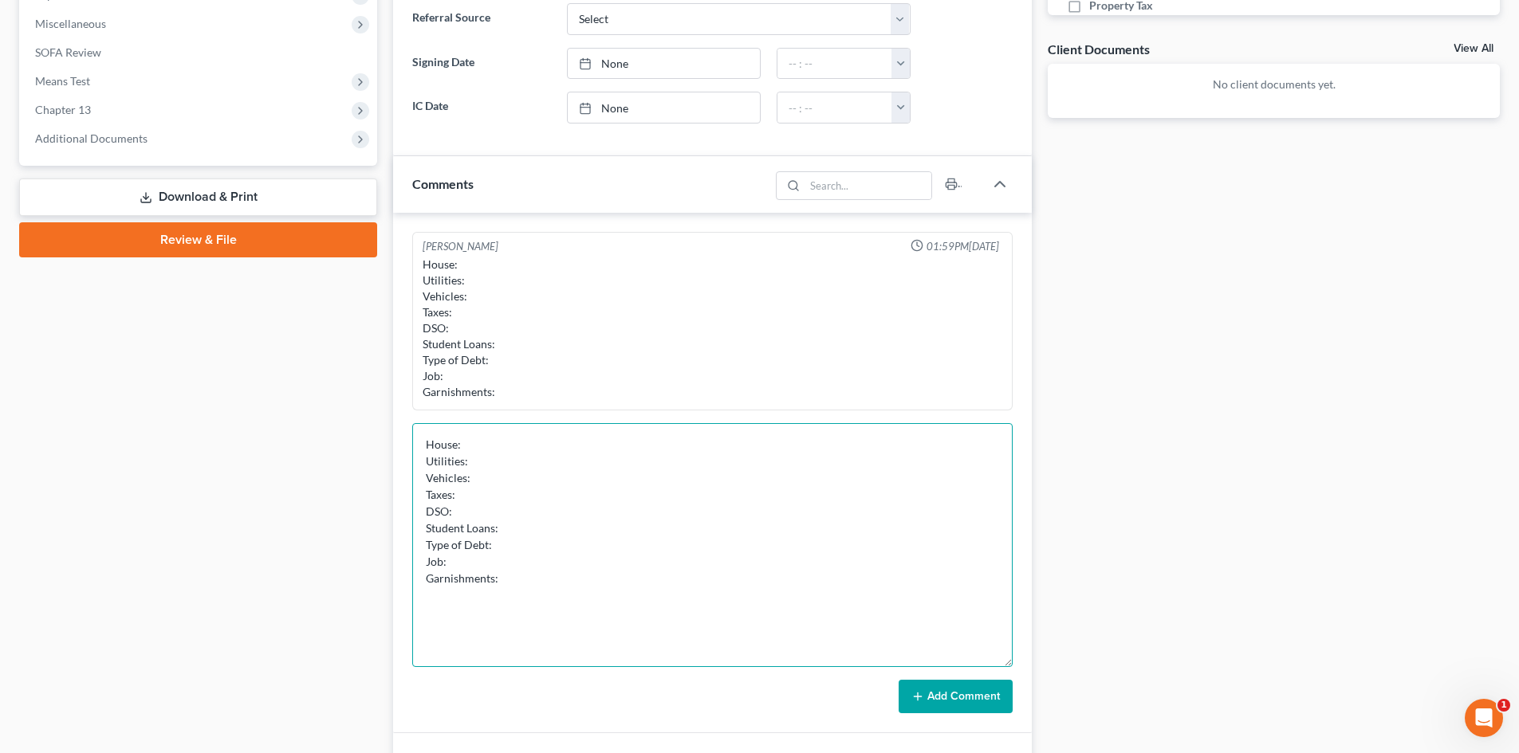
drag, startPoint x: 1005, startPoint y: 478, endPoint x: 687, endPoint y: 562, distance: 328.4
click at [1009, 660] on textarea "House: Utilities: Vehicles: Taxes: DSO: Student Loans: Type of Debt: Job: Garni…" at bounding box center [712, 545] width 600 height 244
click at [506, 439] on textarea "House: Utilities: Vehicles: Taxes: DSO: Student Loans: Type of Debt: Job: Garni…" at bounding box center [712, 544] width 600 height 242
click at [553, 465] on textarea "House: Current Mortgage Utilities: Vehicles: Taxes: DSO: Student Loans: Type of…" at bounding box center [712, 544] width 600 height 242
click at [510, 478] on textarea "House: Current Mortgage Utilities: Current Vehicles: Taxes: DSO: Student Loans:…" at bounding box center [712, 544] width 600 height 242
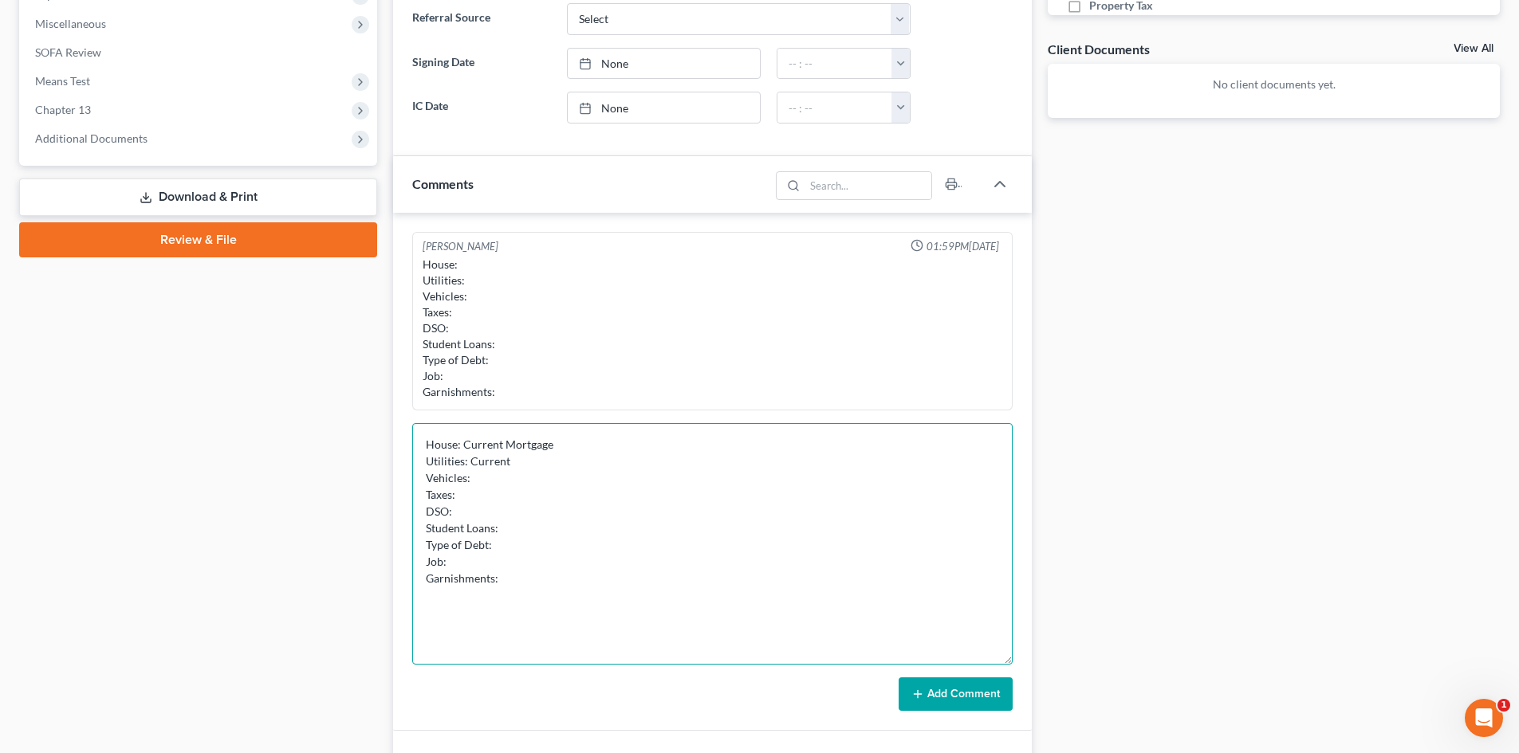
click at [514, 499] on textarea "House: Current Mortgage Utilities: Current Vehicles: Taxes: DSO: Student Loans:…" at bounding box center [712, 544] width 600 height 242
click at [523, 503] on textarea "House: Current Mortgage Utilities: Current Vehicles: Taxes: Haven't filed 23 or…" at bounding box center [712, 544] width 600 height 242
click at [501, 506] on textarea "House: Current Mortgage Utilities: Current Vehicles: Taxes: Haven't filed 23 or…" at bounding box center [712, 544] width 600 height 242
click at [555, 534] on textarea "House: Current Mortgage Utilities: Current Vehicles: Taxes: Haven't filed 23 or…" at bounding box center [712, 544] width 600 height 242
click at [635, 553] on textarea "House: Current Mortgage Utilities: Current Vehicles: Taxes: Haven't filed 23 or…" at bounding box center [712, 544] width 600 height 242
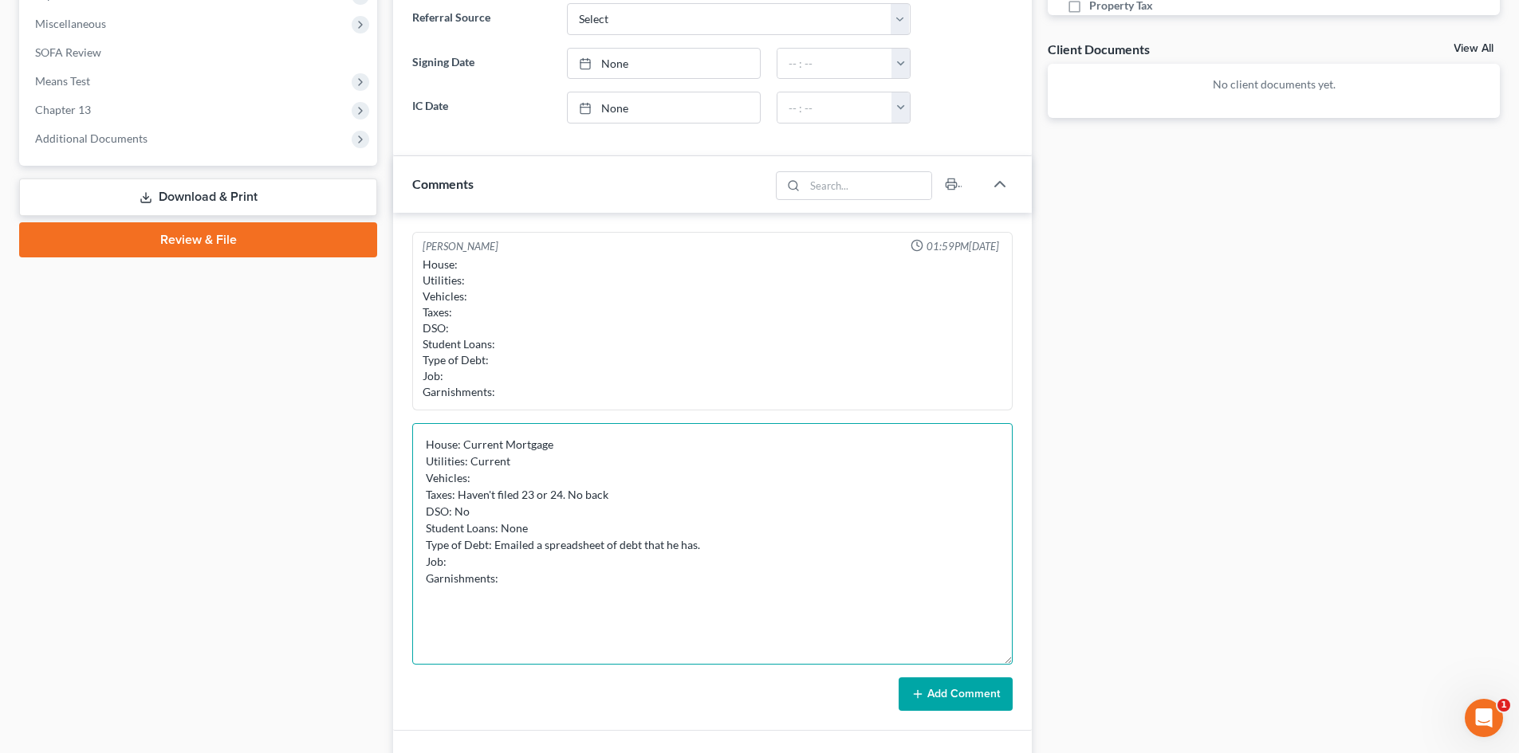
click at [706, 543] on textarea "House: Current Mortgage Utilities: Current Vehicles: Taxes: Haven't filed 23 or…" at bounding box center [712, 544] width 600 height 242
click at [524, 561] on textarea "House: Current Mortgage Utilities: Current Vehicles: Taxes: Haven't filed 23 or…" at bounding box center [712, 544] width 600 height 242
click at [533, 571] on textarea "House: Current Mortgage Utilities: Current Vehicles: Taxes: Haven't filed 23 or…" at bounding box center [712, 544] width 600 height 242
click at [536, 564] on textarea "House: Current Mortgage Utilities: Current Vehicles: Taxes: Haven't filed 23 or…" at bounding box center [712, 544] width 600 height 242
click at [477, 564] on textarea "House: Current Mortgage Utilities: Current Vehicles: Taxes: Haven't filed 23 or…" at bounding box center [712, 544] width 600 height 242
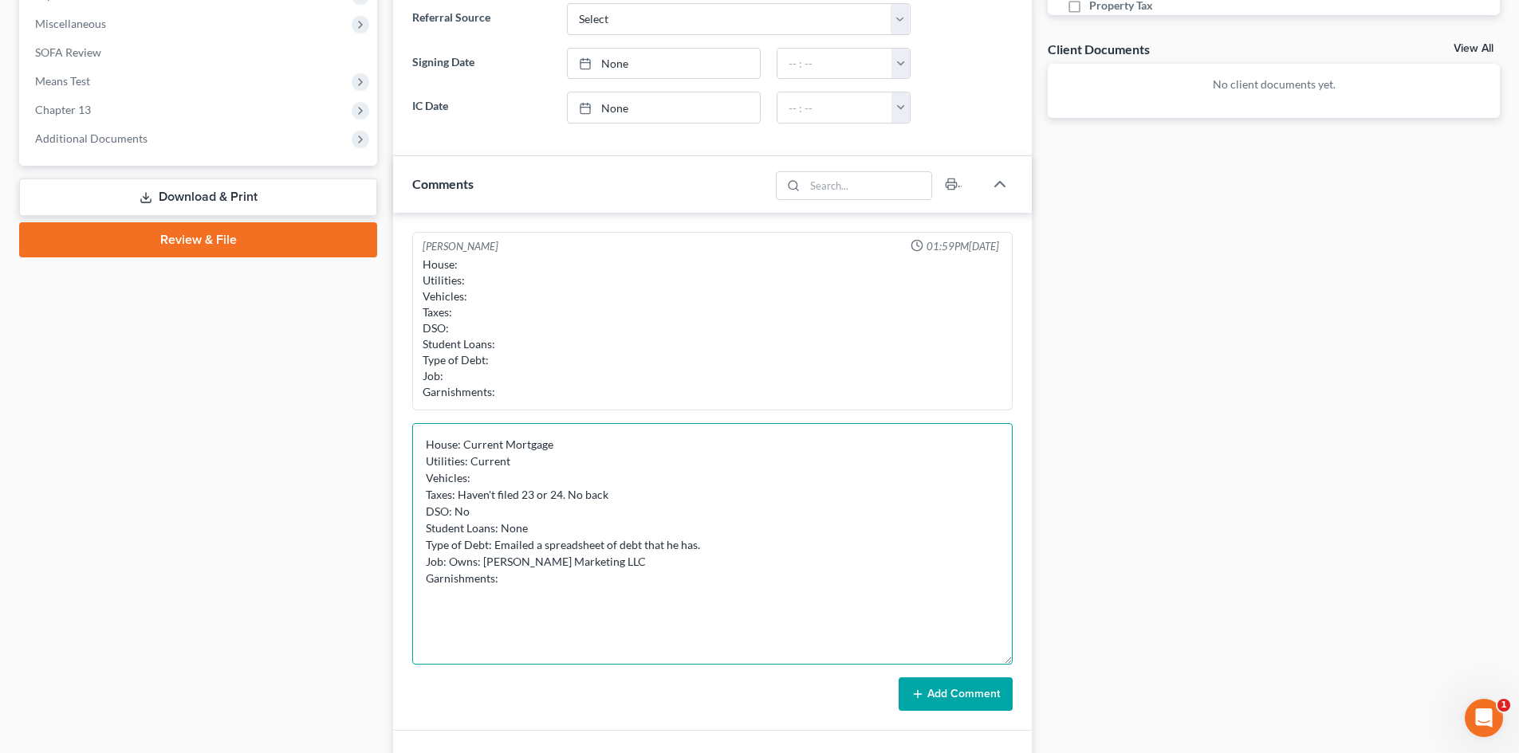
click at [601, 566] on textarea "House: Current Mortgage Utilities: Current Vehicles: Taxes: Haven't filed 23 or…" at bounding box center [712, 544] width 600 height 242
click at [588, 558] on textarea "House: Current Mortgage Utilities: Current Vehicles: Taxes: Haven't filed 23 or…" at bounding box center [712, 544] width 600 height 242
click at [590, 568] on textarea "House: Current Mortgage Utilities: Current Vehicles: Taxes: Haven't filed 23 or…" at bounding box center [712, 544] width 600 height 242
click at [592, 564] on textarea "House: Current Mortgage Utilities: Current Vehicles: Taxes: Haven't filed 23 or…" at bounding box center [712, 544] width 600 height 242
click at [450, 564] on textarea "House: Current Mortgage Utilities: Current Vehicles: Taxes: Haven't filed 23 or…" at bounding box center [712, 544] width 600 height 242
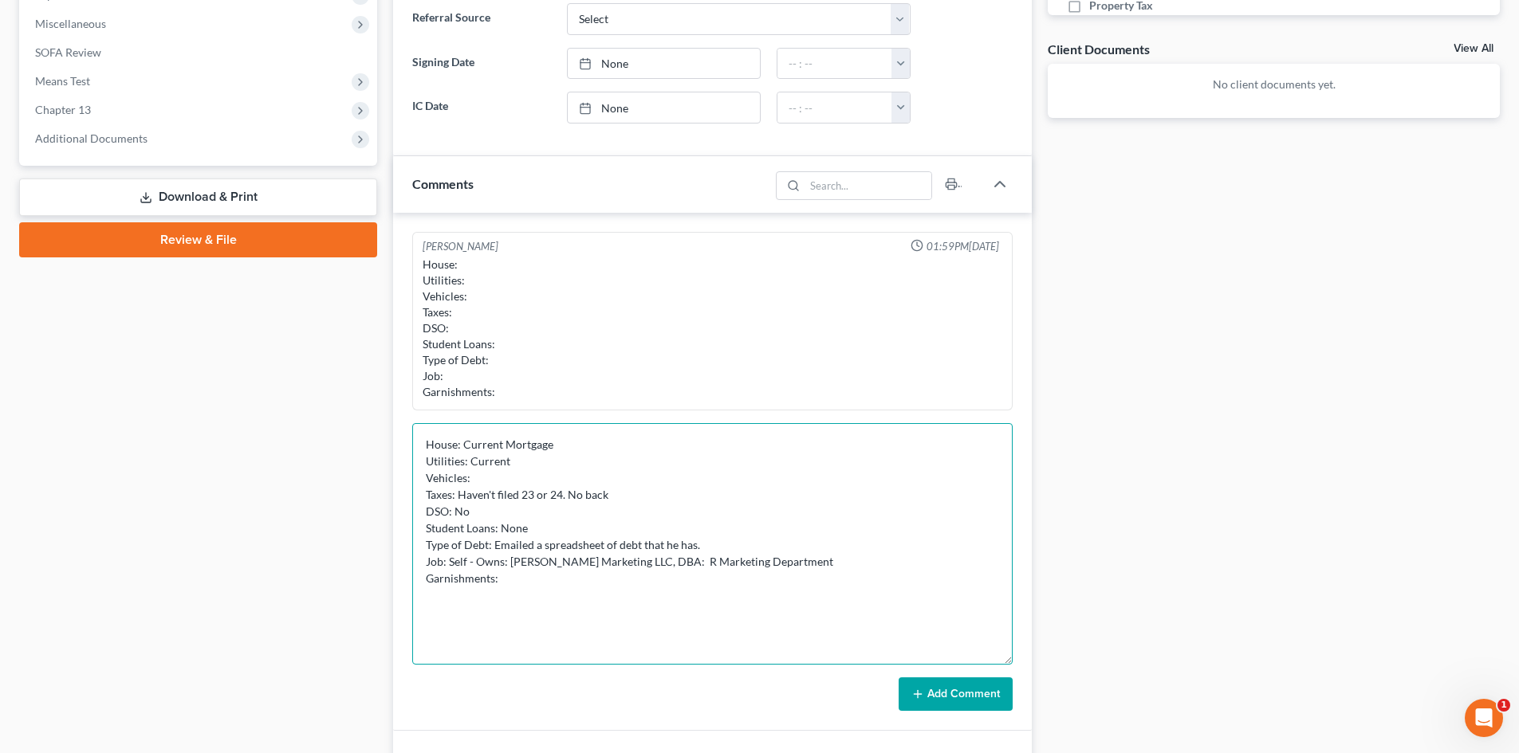
click at [789, 553] on textarea "House: Current Mortgage Utilities: Current Vehicles: Taxes: Haven't filed 23 or…" at bounding box center [712, 544] width 600 height 242
click at [800, 565] on textarea "House: Current Mortgage Utilities: Current Vehicles: Taxes: Haven't filed 23 or…" at bounding box center [712, 544] width 600 height 242
click at [564, 582] on textarea "House: Current Mortgage Utilities: Current Vehicles: Taxes: Haven't filed 23 or…" at bounding box center [712, 544] width 600 height 242
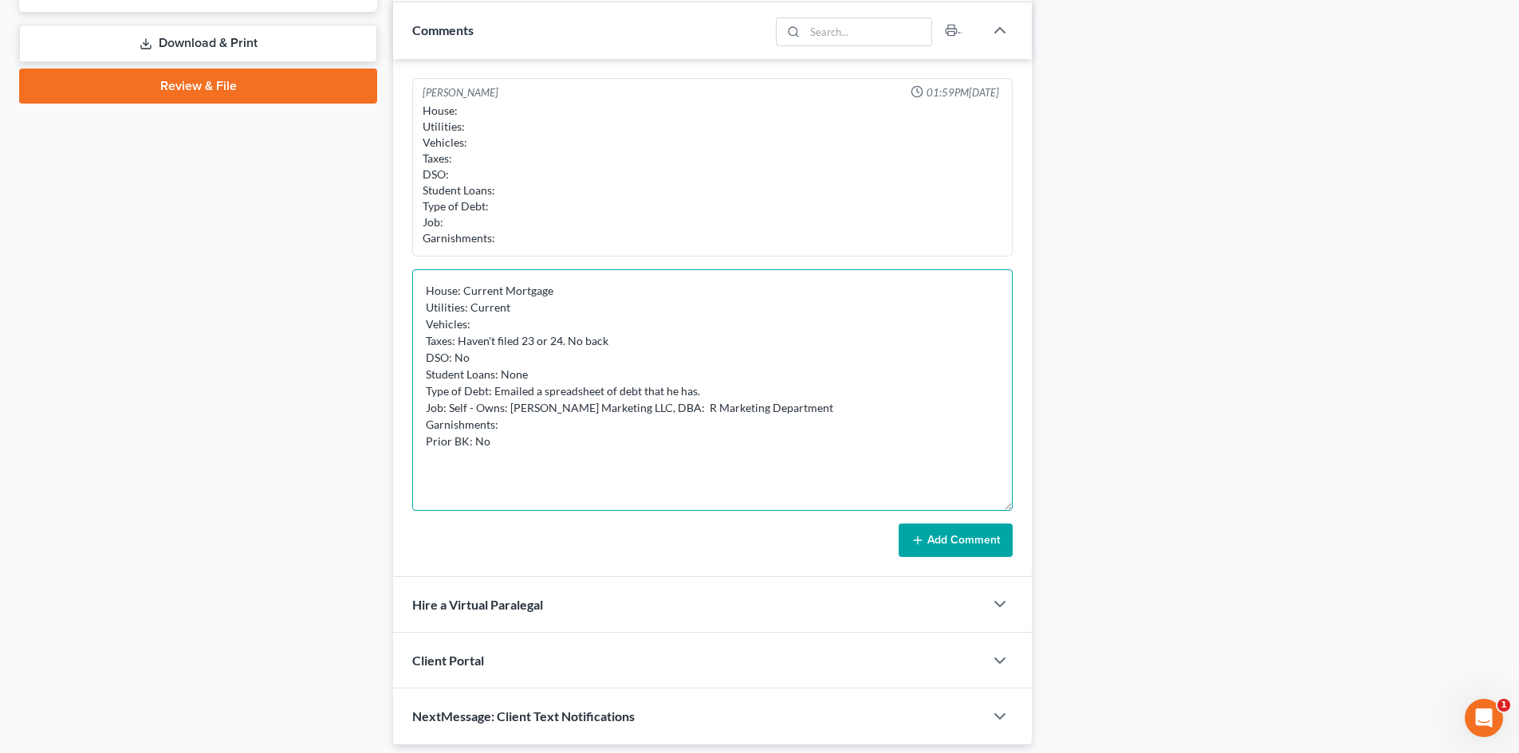
scroll to position [765, 0]
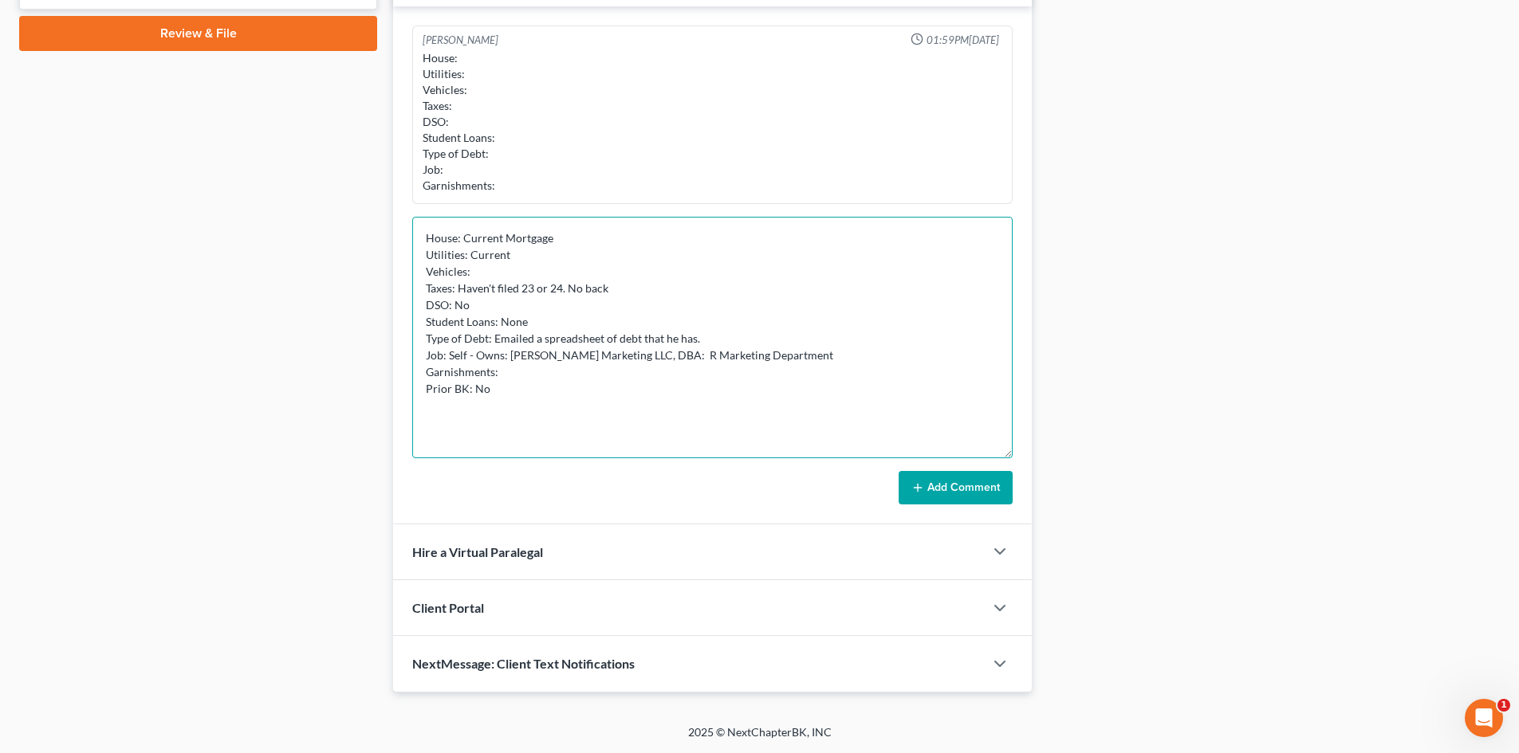
type textarea "House: Current Mortgage Utilities: Current Vehicles: Taxes: Haven't filed 23 or…"
click at [973, 482] on button "Add Comment" at bounding box center [956, 487] width 114 height 33
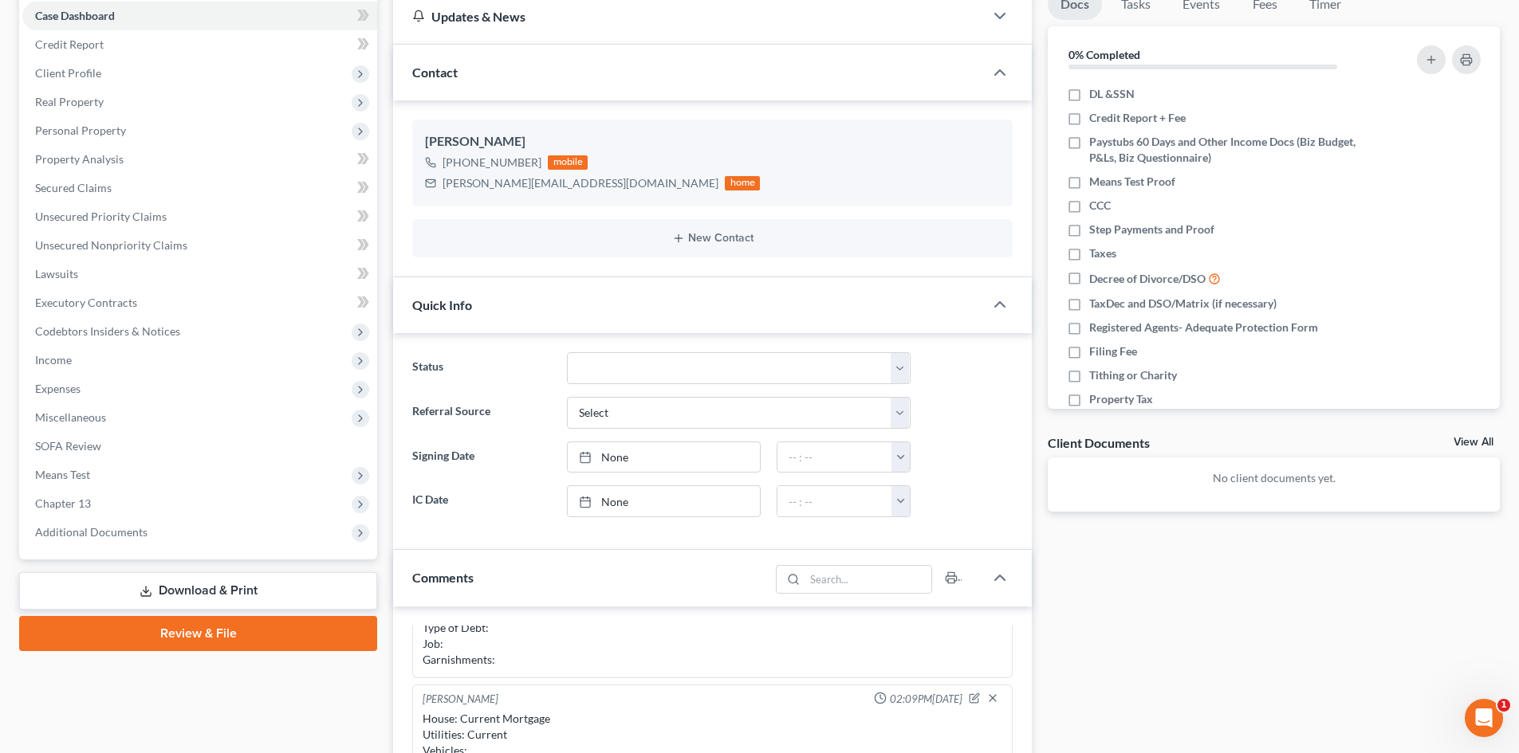
scroll to position [0, 0]
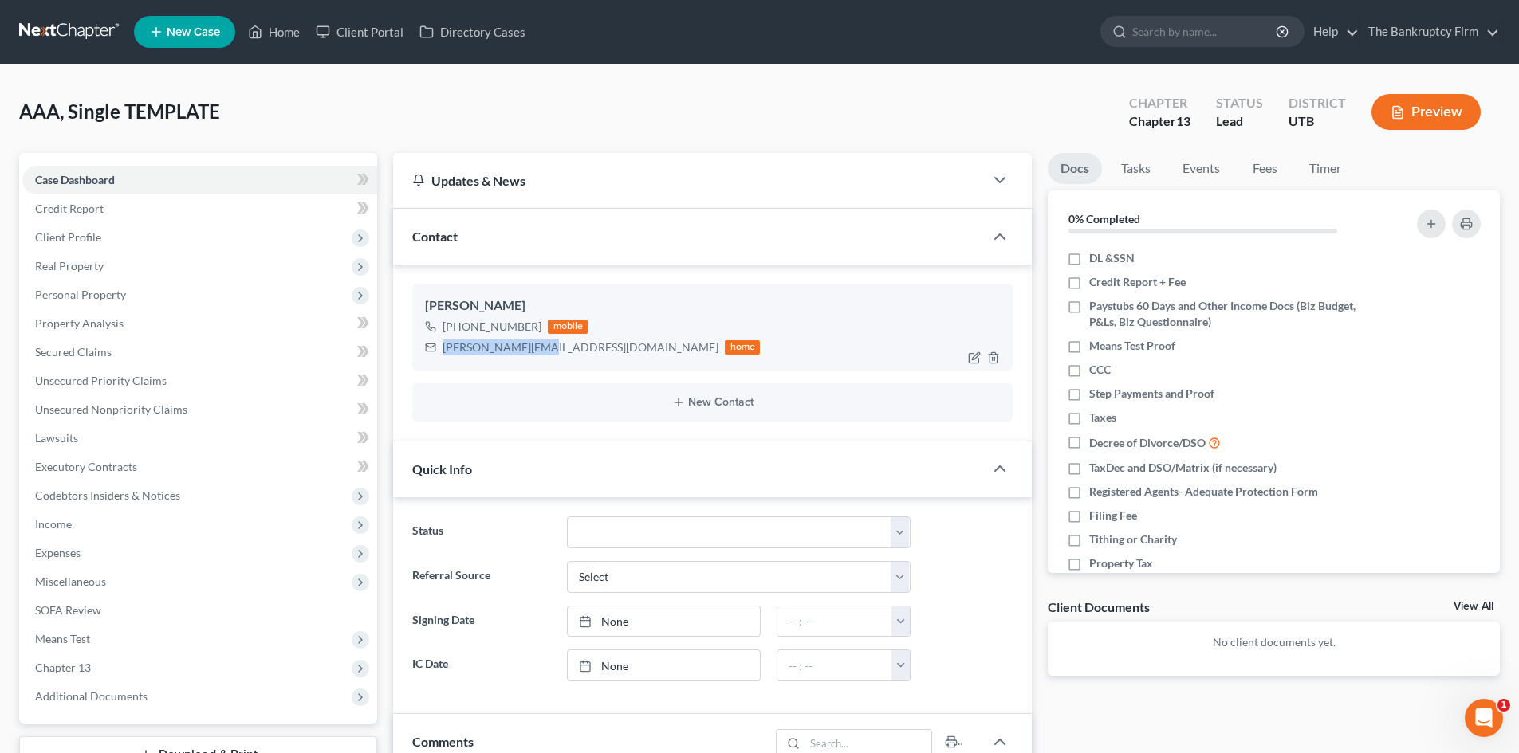
drag, startPoint x: 537, startPoint y: 347, endPoint x: 444, endPoint y: 360, distance: 93.5
click at [444, 364] on div "Steve Reich +1 (801) 209-2611 mobile steve@shreich.com home" at bounding box center [712, 327] width 600 height 86
copy div "steve@shreich.com"
drag, startPoint x: 529, startPoint y: 328, endPoint x: 458, endPoint y: 335, distance: 72.0
click at [458, 335] on div "+1 (801) 209-2611 mobile" at bounding box center [592, 327] width 335 height 21
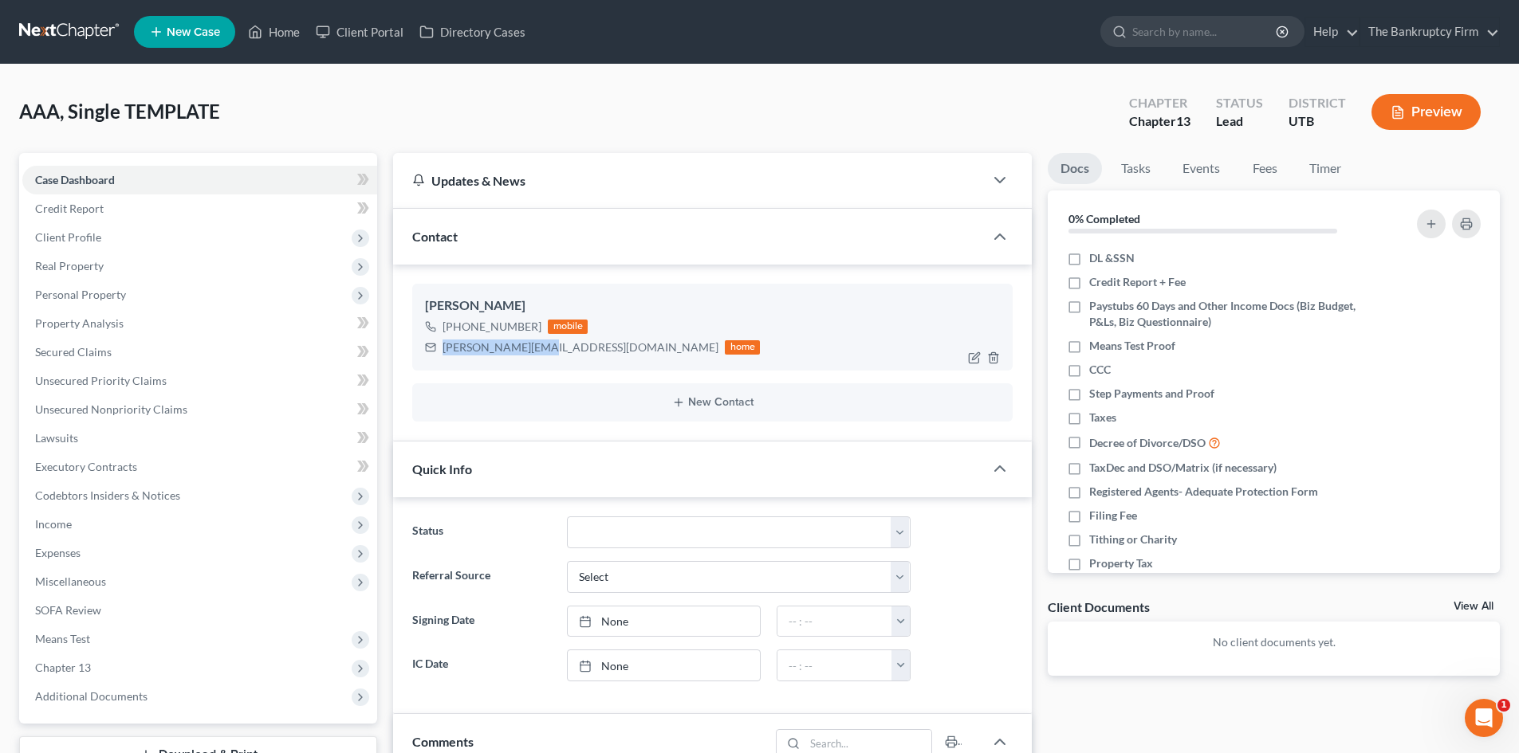
copy div "(801) 209-2611"
click at [171, 260] on span "Real Property" at bounding box center [199, 266] width 355 height 29
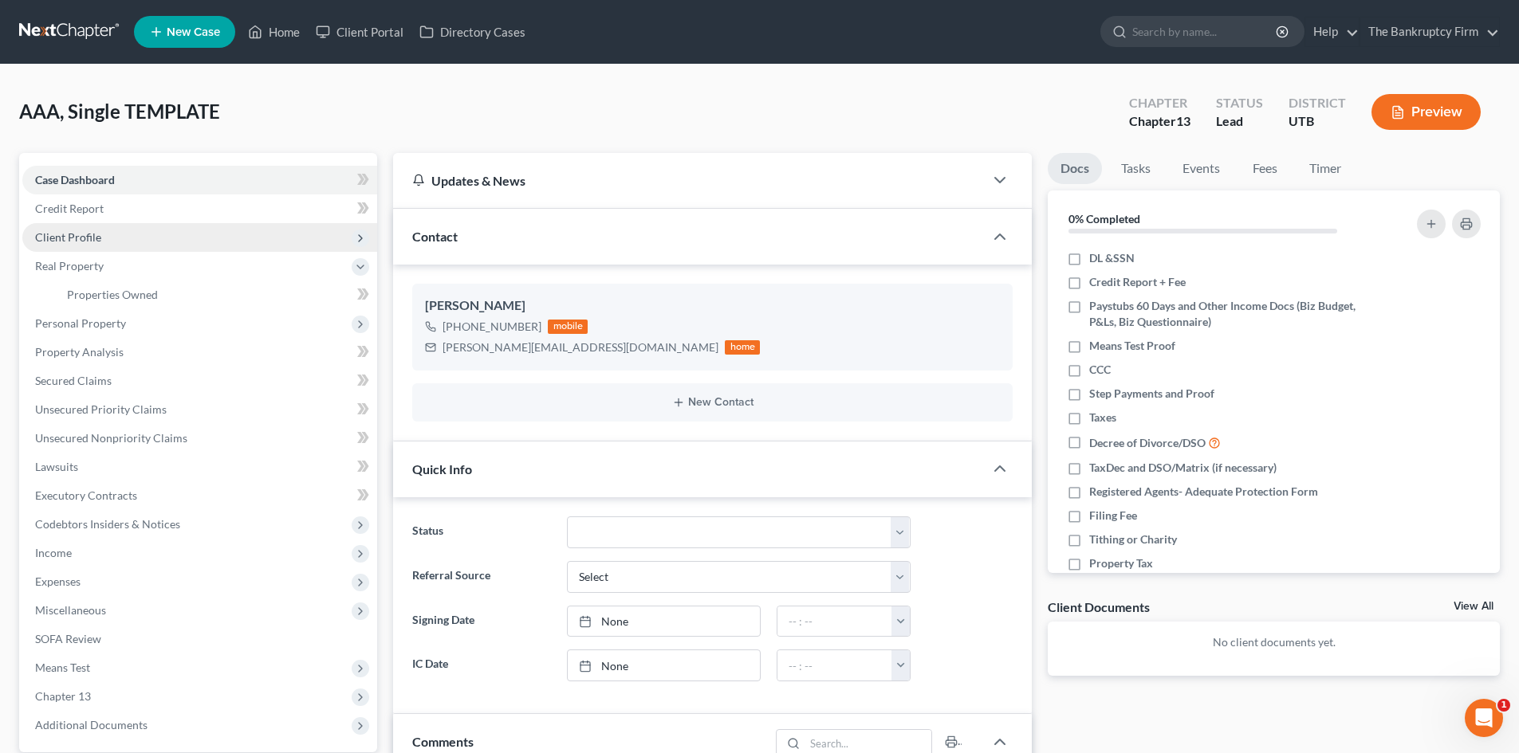
click at [163, 240] on span "Client Profile" at bounding box center [199, 237] width 355 height 29
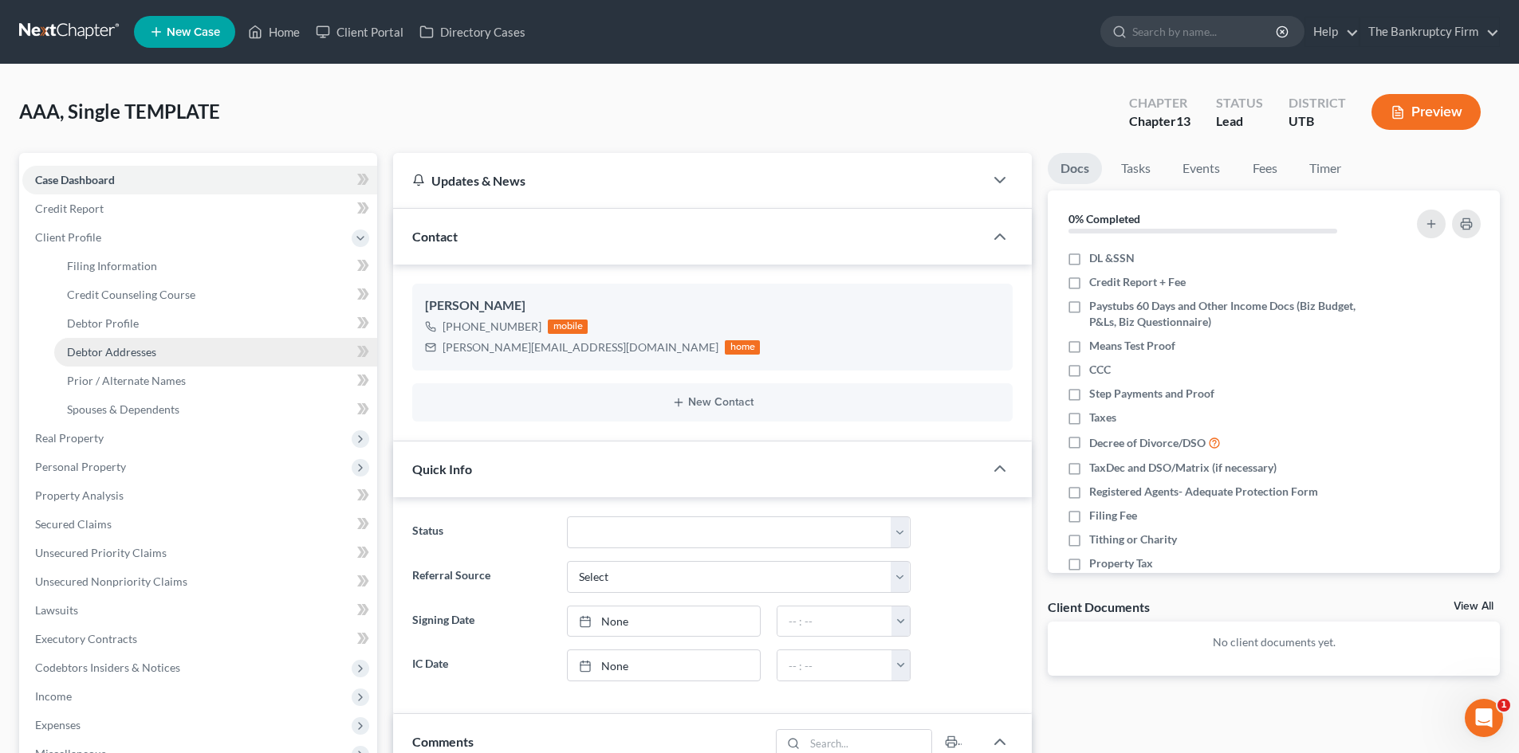
click at [179, 343] on link "Debtor Addresses" at bounding box center [215, 352] width 323 height 29
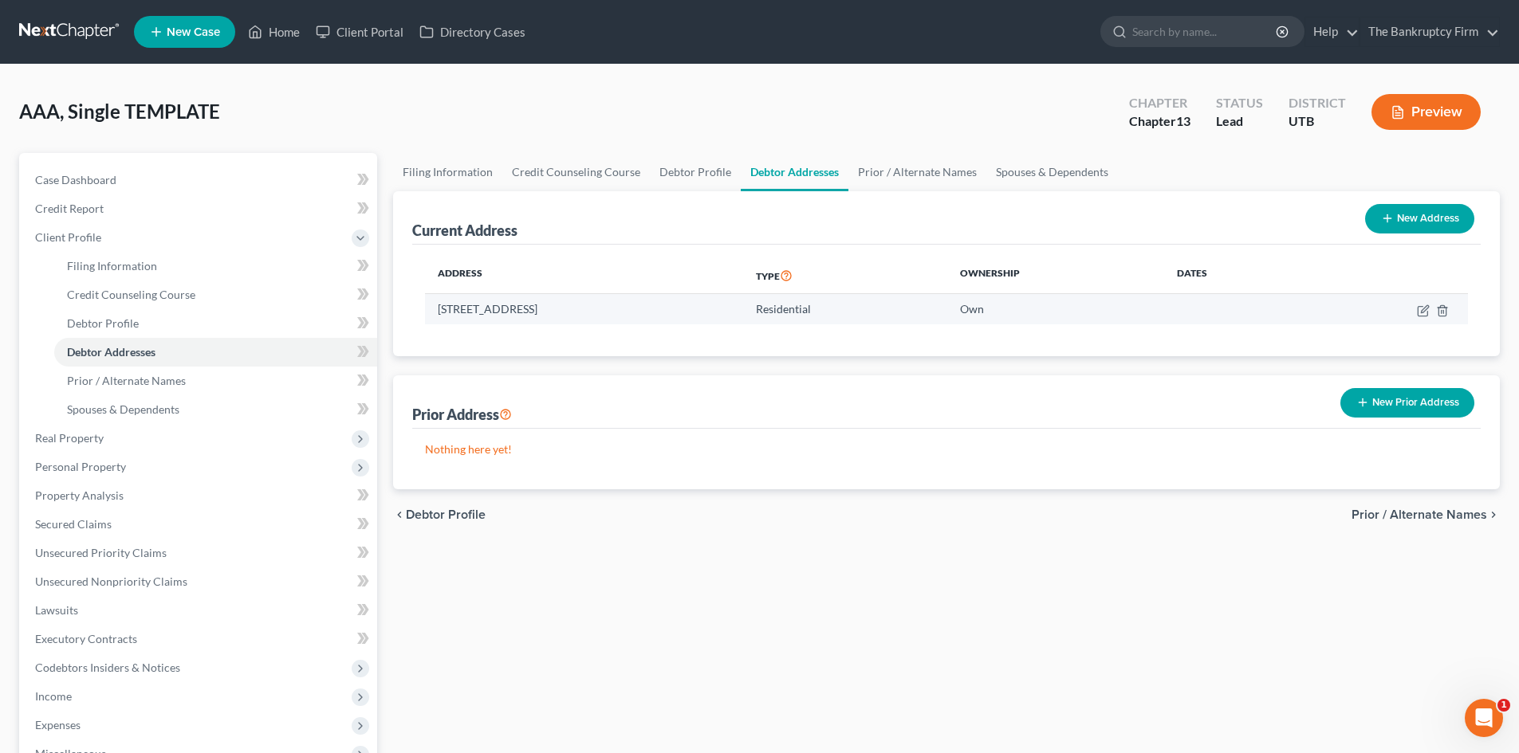
drag, startPoint x: 638, startPoint y: 313, endPoint x: 441, endPoint y: 316, distance: 196.9
click at [441, 316] on td "2480 S 1150 W, Syracuse, UT 84075" at bounding box center [584, 309] width 318 height 30
copy td "2480 S 1150 W, Syracuse, UT 84075"
click at [267, 38] on link "Home" at bounding box center [274, 32] width 68 height 29
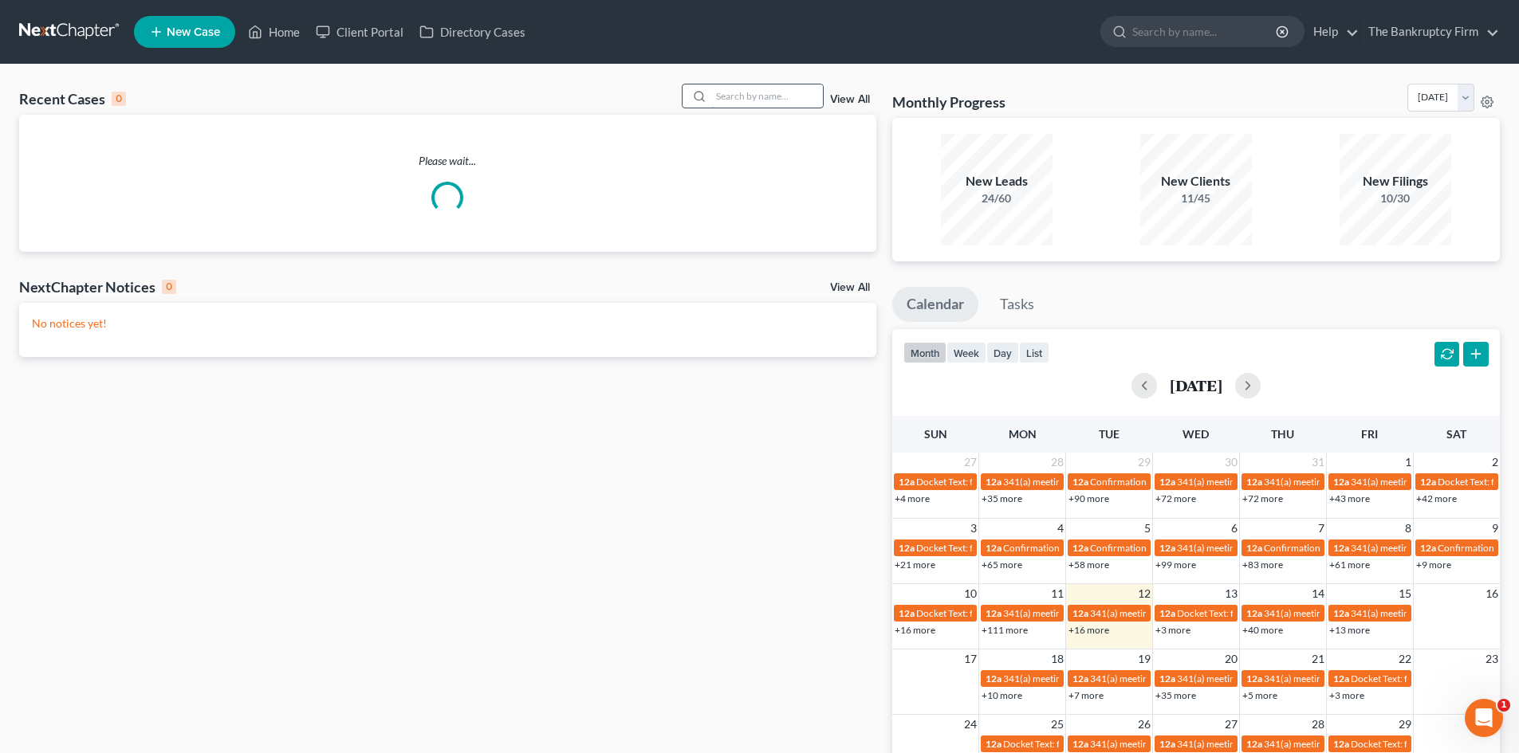
click at [749, 100] on input "search" at bounding box center [767, 96] width 112 height 23
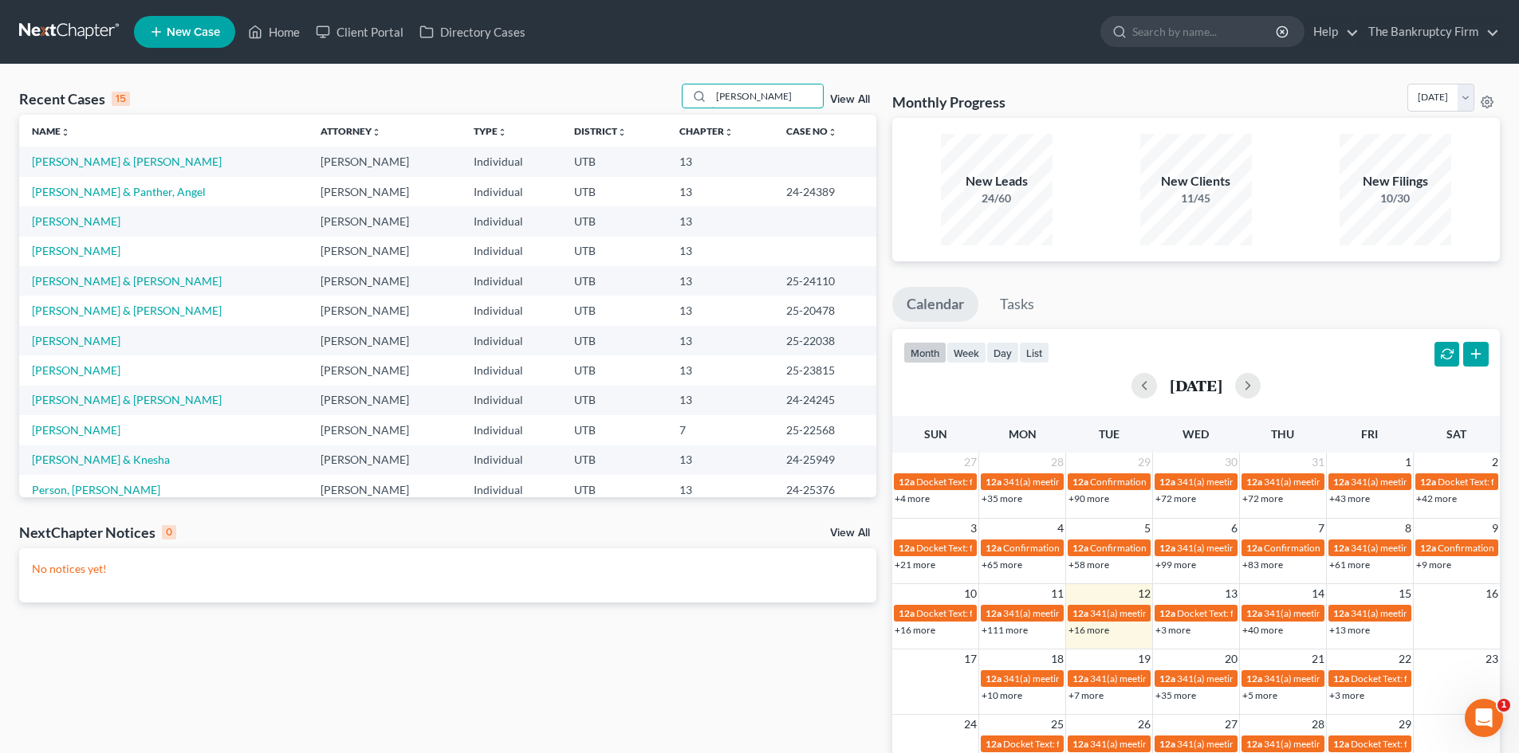
type input "mcqueen"
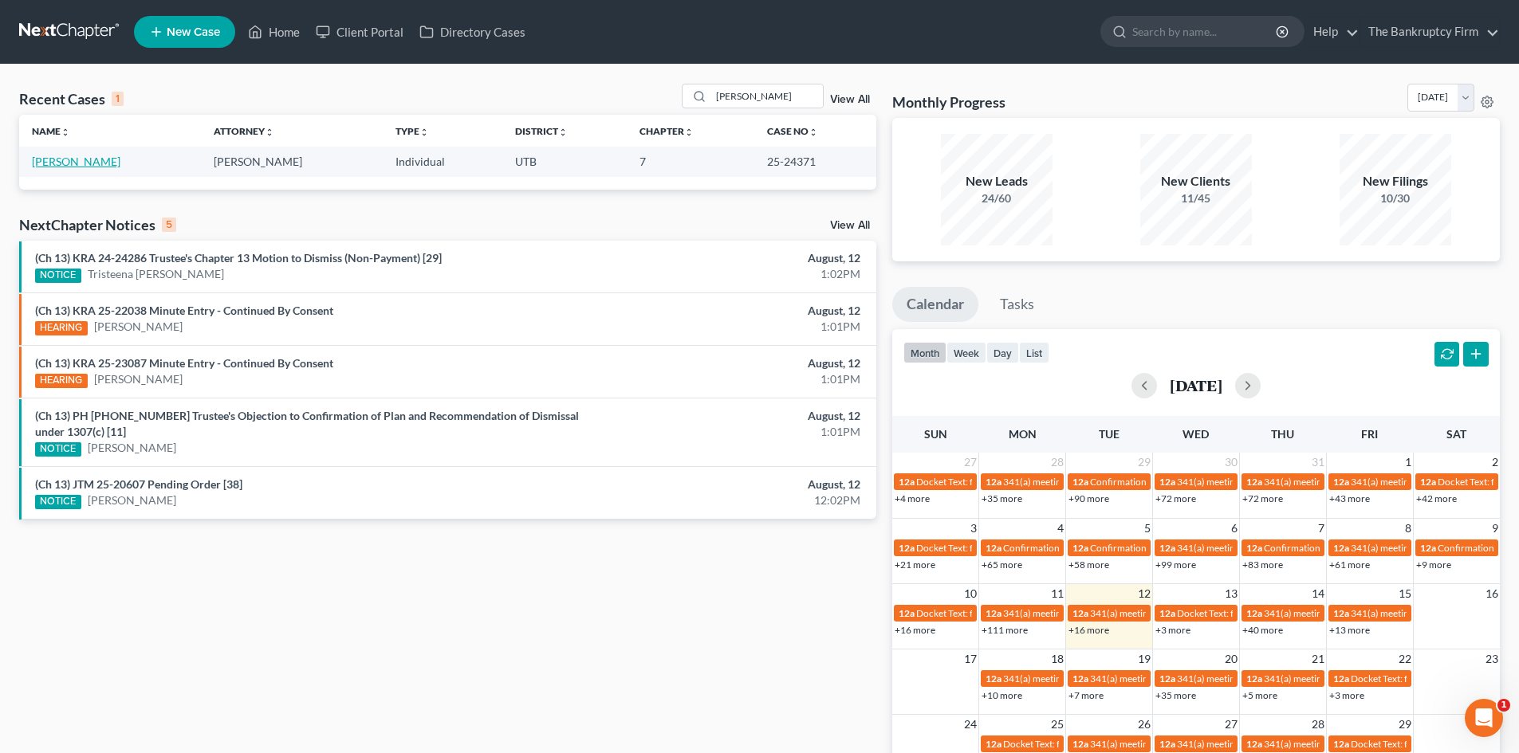
click at [92, 159] on link "McQueen, Aubre" at bounding box center [76, 162] width 88 height 14
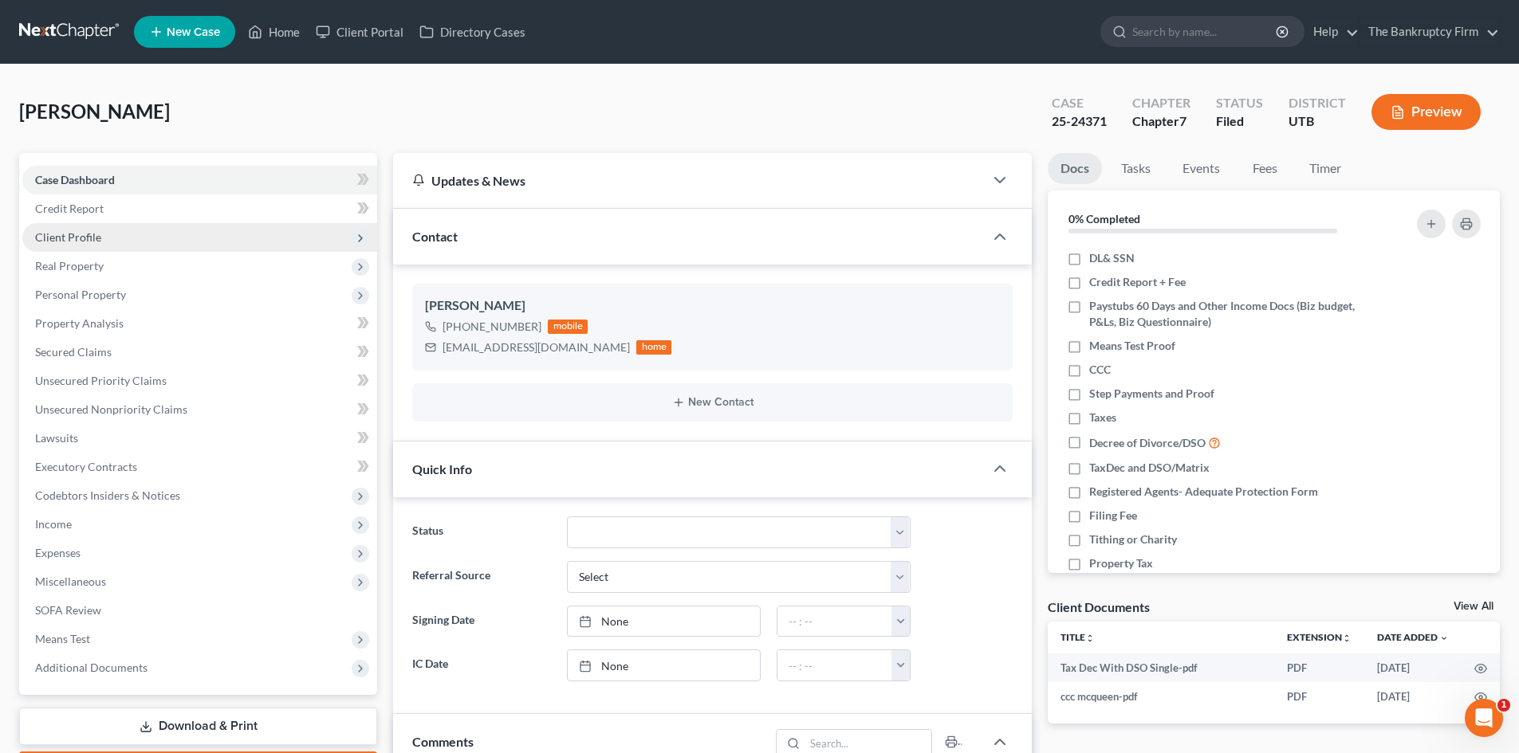
scroll to position [127, 0]
click at [96, 243] on span "Client Profile" at bounding box center [68, 237] width 66 height 14
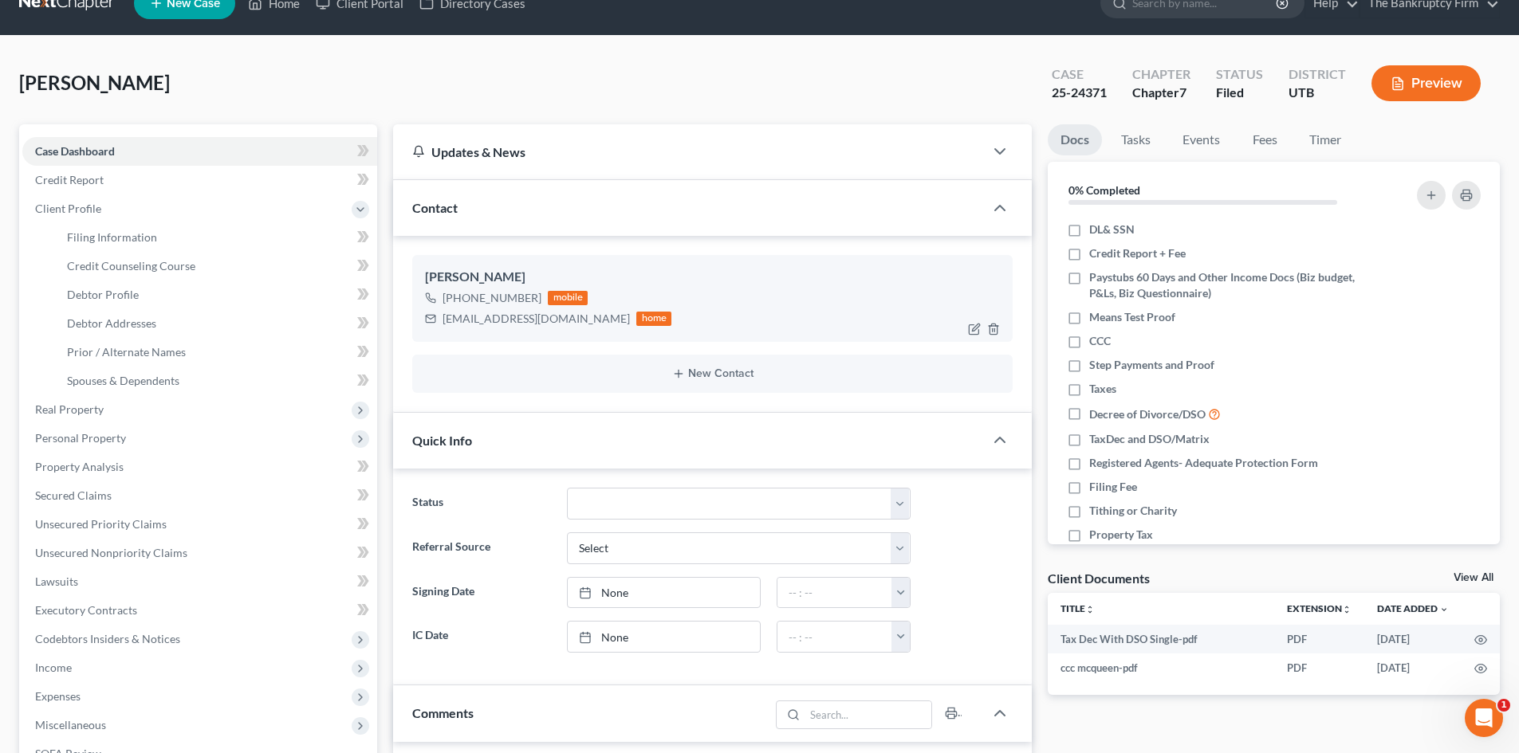
scroll to position [0, 0]
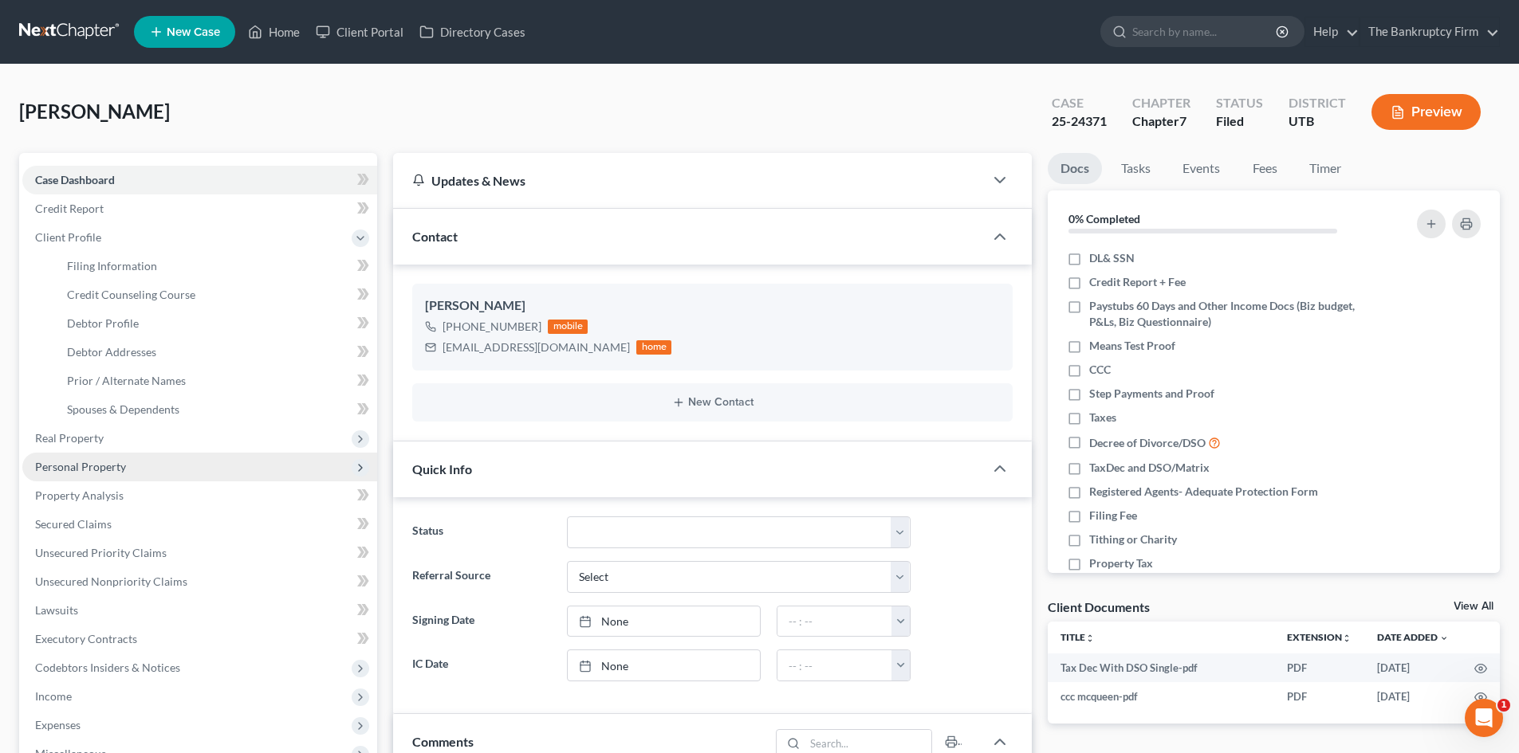
click at [143, 466] on span "Personal Property" at bounding box center [199, 467] width 355 height 29
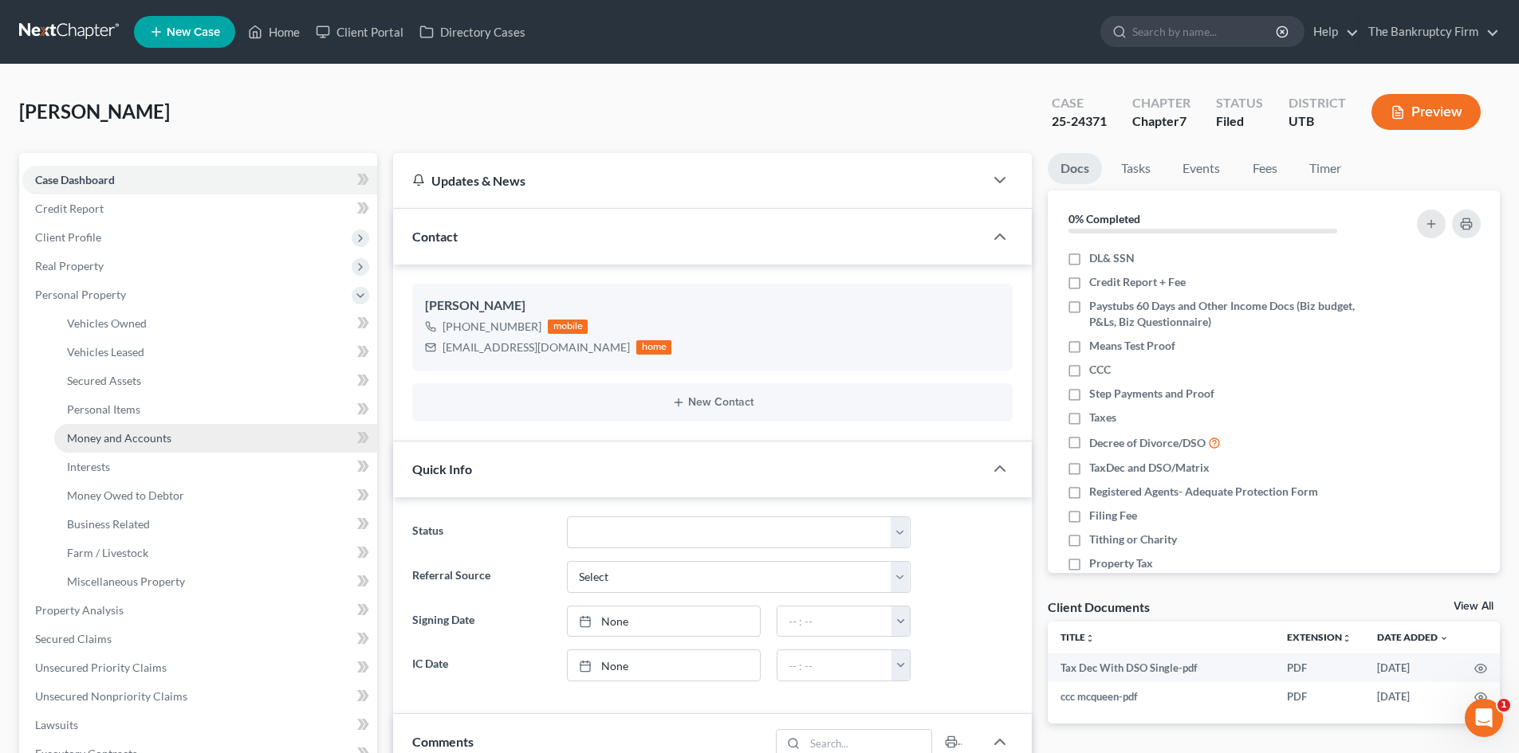
click at [137, 439] on span "Money and Accounts" at bounding box center [119, 438] width 104 height 14
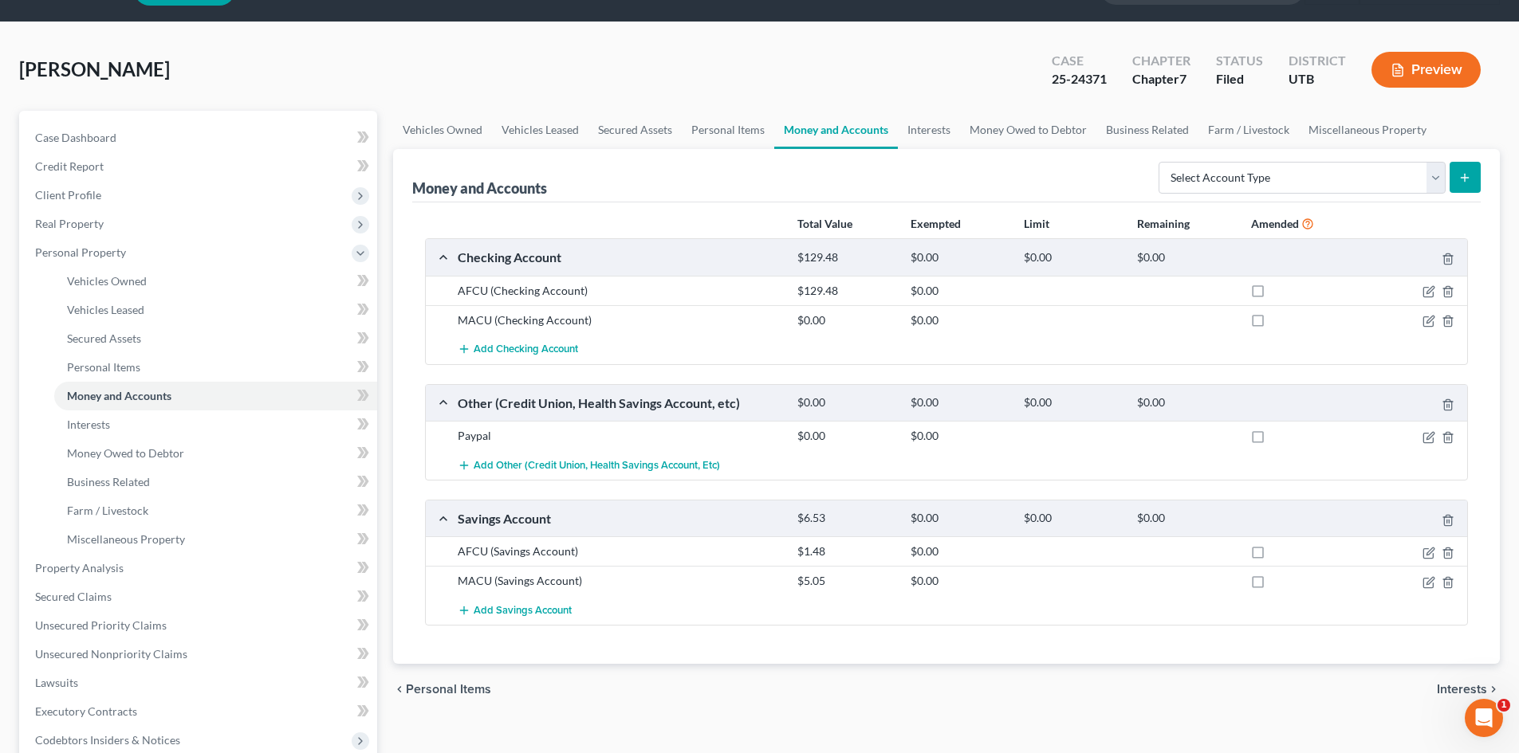
scroll to position [80, 0]
